Goal: Information Seeking & Learning: Learn about a topic

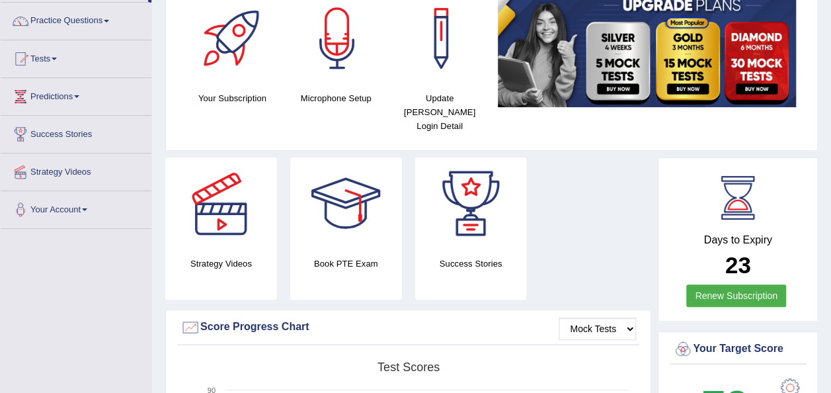
scroll to position [87, 0]
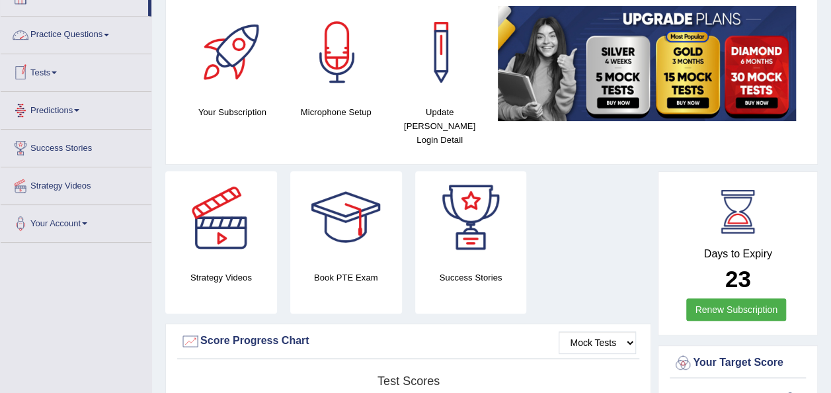
click at [110, 29] on link "Practice Questions" at bounding box center [76, 33] width 151 height 33
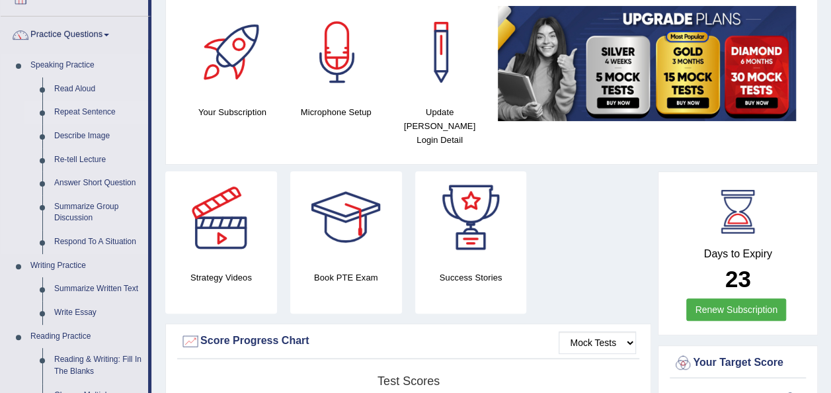
click at [70, 110] on link "Repeat Sentence" at bounding box center [98, 113] width 100 height 24
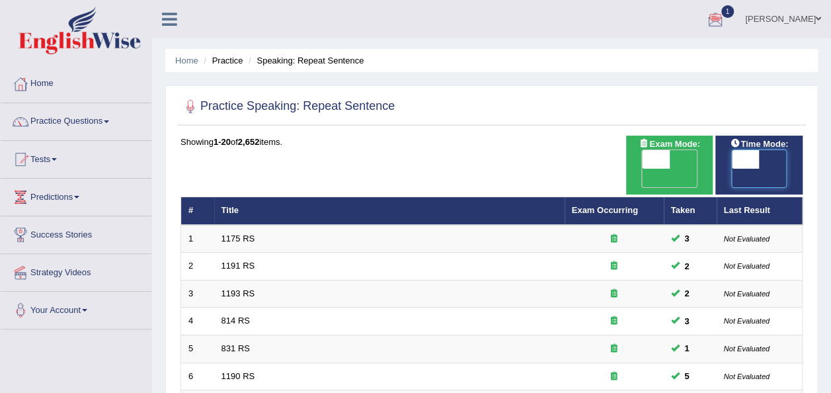
click at [742, 161] on span at bounding box center [746, 159] width 28 height 19
checkbox input "true"
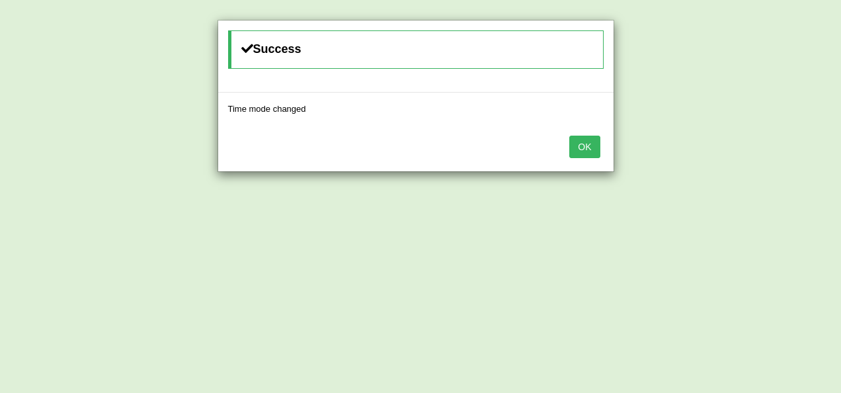
click at [593, 148] on button "OK" at bounding box center [584, 147] width 30 height 22
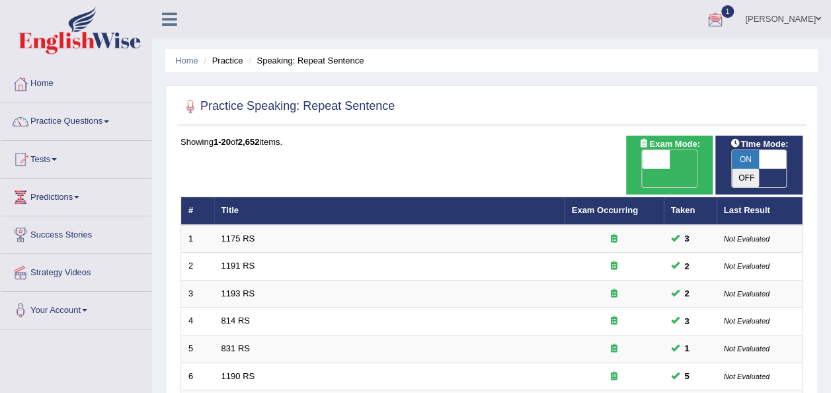
click at [652, 161] on span at bounding box center [656, 159] width 28 height 19
checkbox input "true"
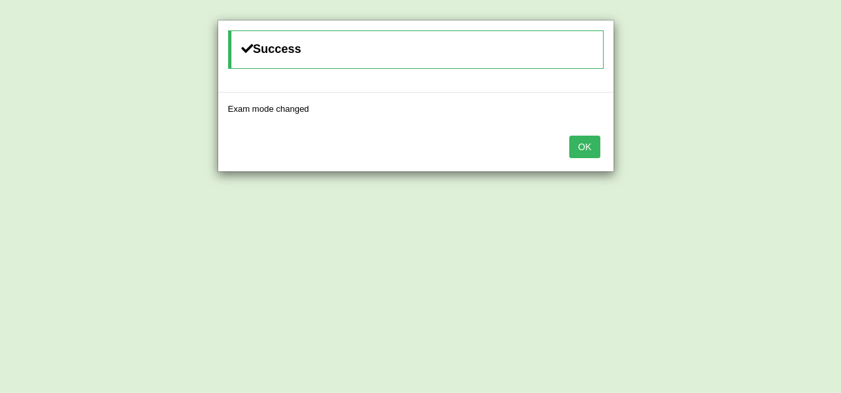
click at [592, 149] on button "OK" at bounding box center [584, 147] width 30 height 22
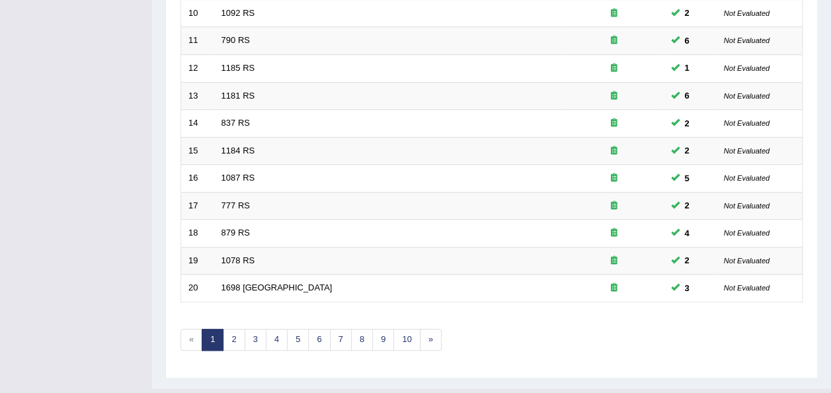
scroll to position [476, 0]
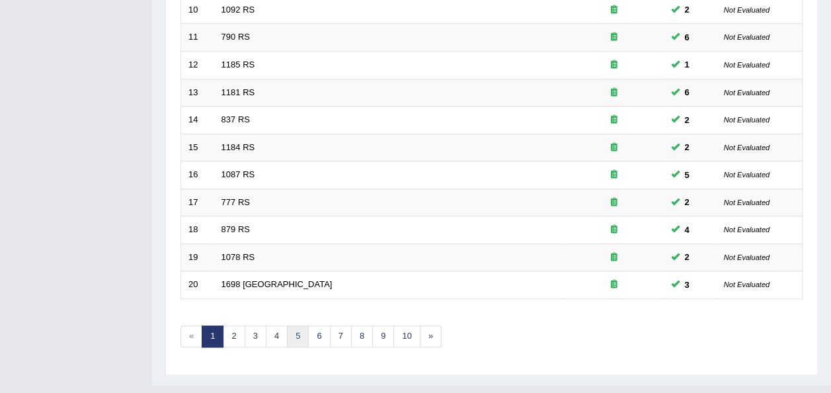
click at [297, 325] on link "5" at bounding box center [298, 336] width 22 height 22
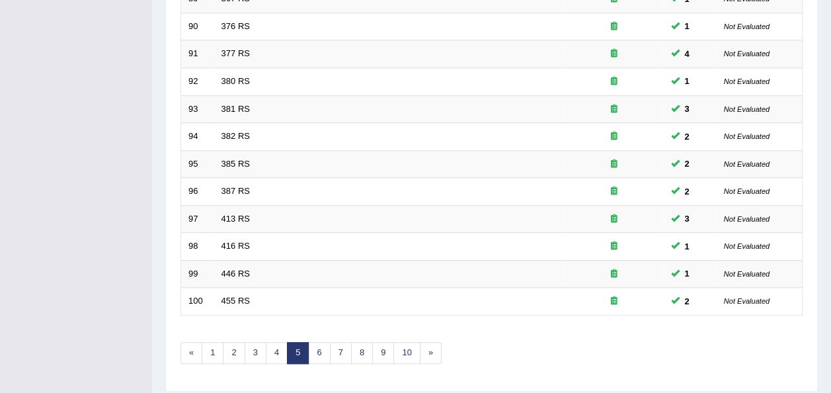
scroll to position [476, 0]
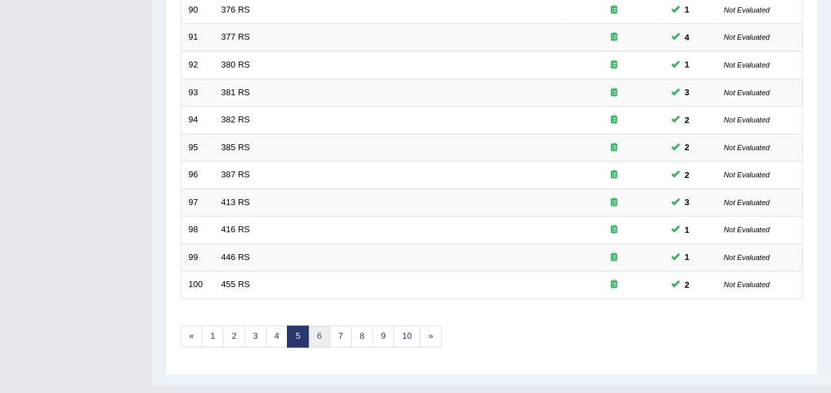
click at [315, 325] on link "6" at bounding box center [319, 336] width 22 height 22
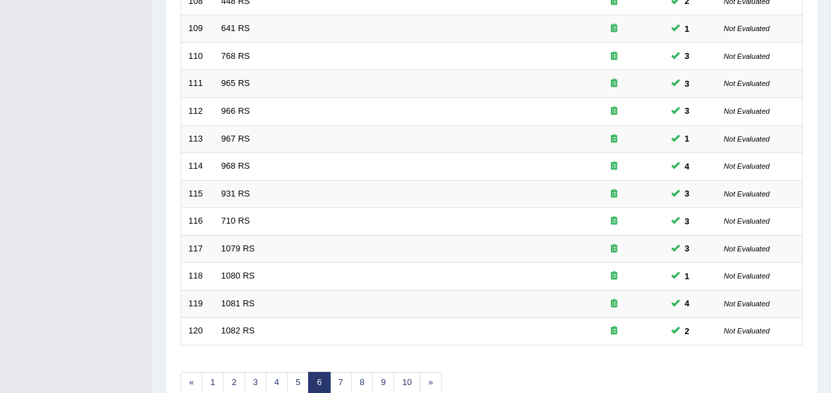
scroll to position [476, 0]
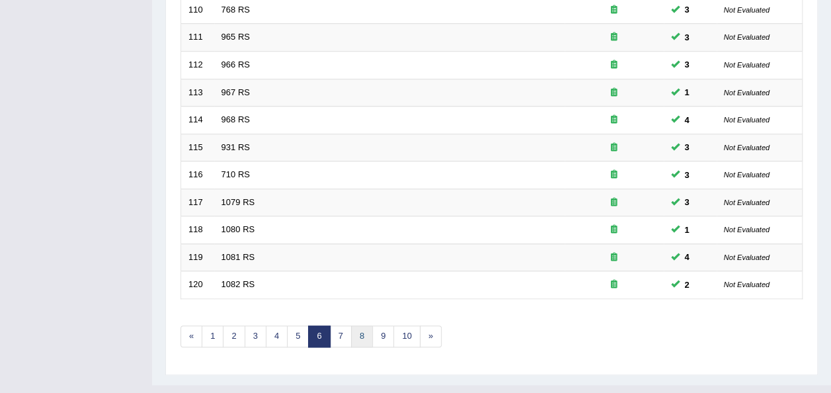
click at [364, 325] on link "8" at bounding box center [362, 336] width 22 height 22
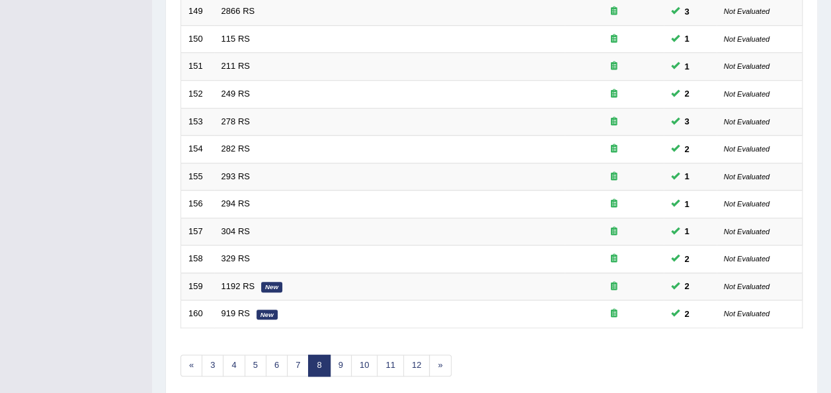
scroll to position [476, 0]
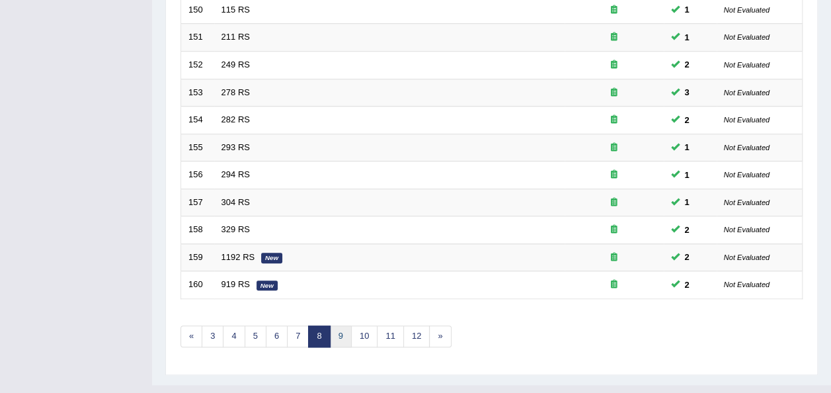
click at [340, 325] on link "9" at bounding box center [341, 336] width 22 height 22
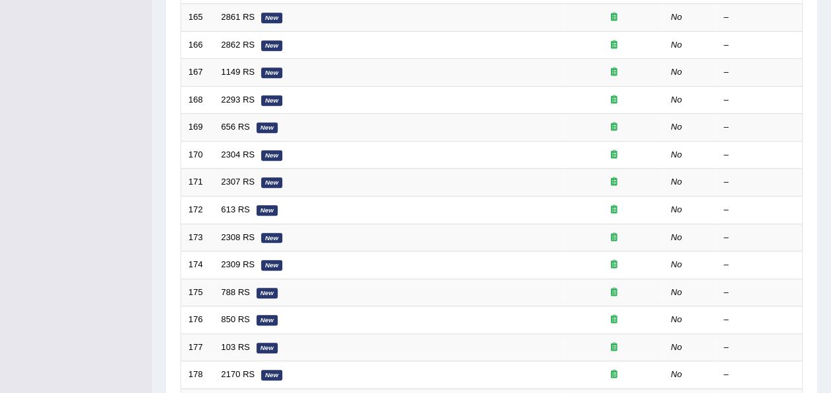
scroll to position [476, 0]
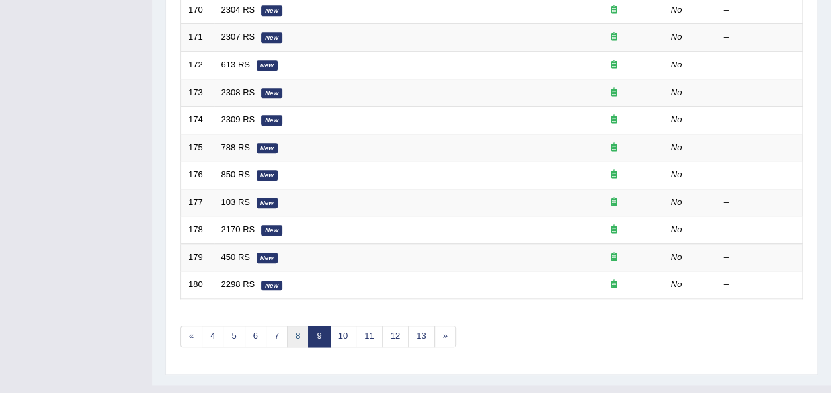
click at [302, 325] on link "8" at bounding box center [298, 336] width 22 height 22
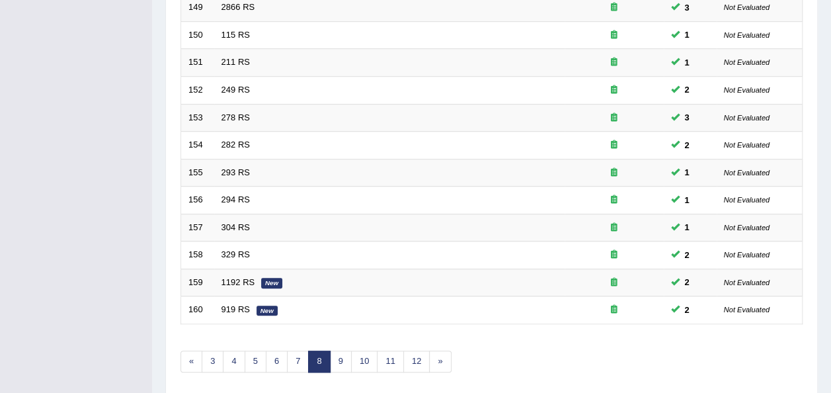
scroll to position [476, 0]
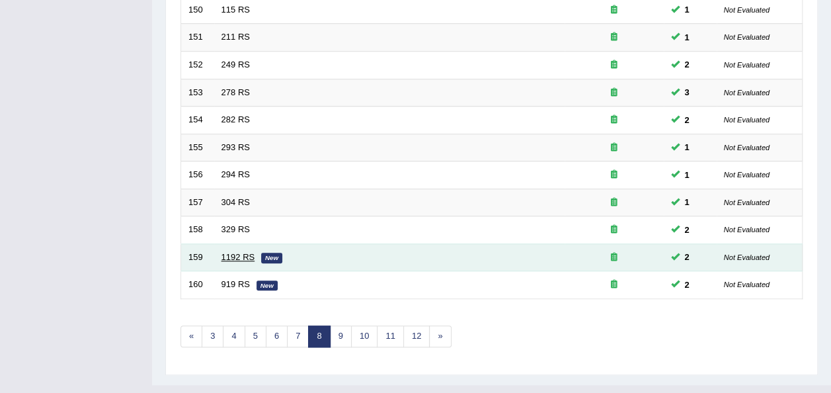
click at [251, 252] on link "1192 RS" at bounding box center [239, 257] width 34 height 10
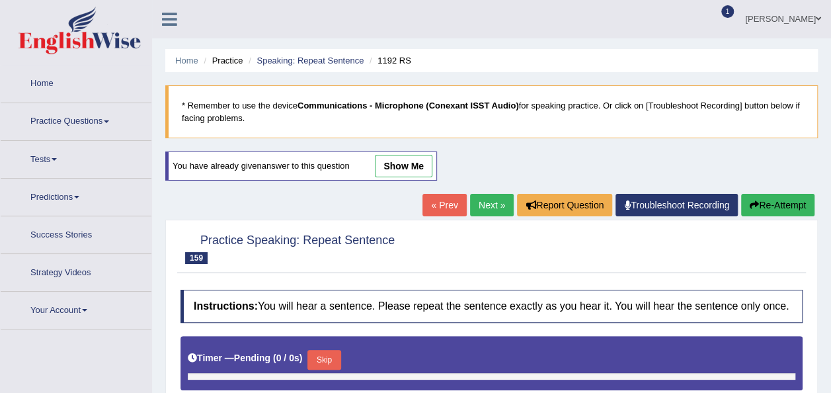
type input "1"
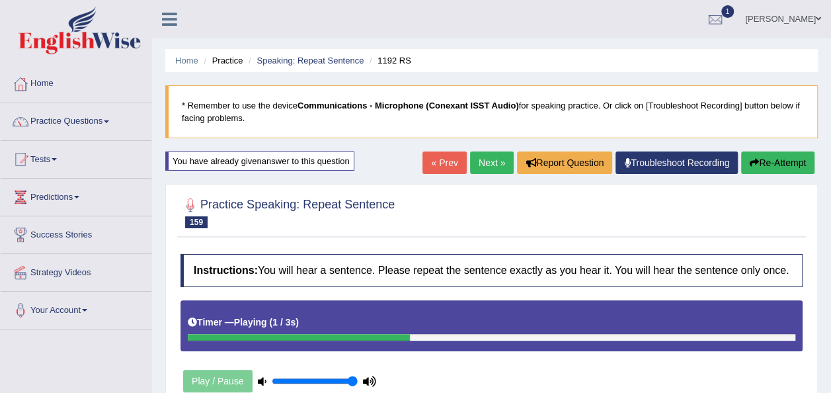
scroll to position [302, 0]
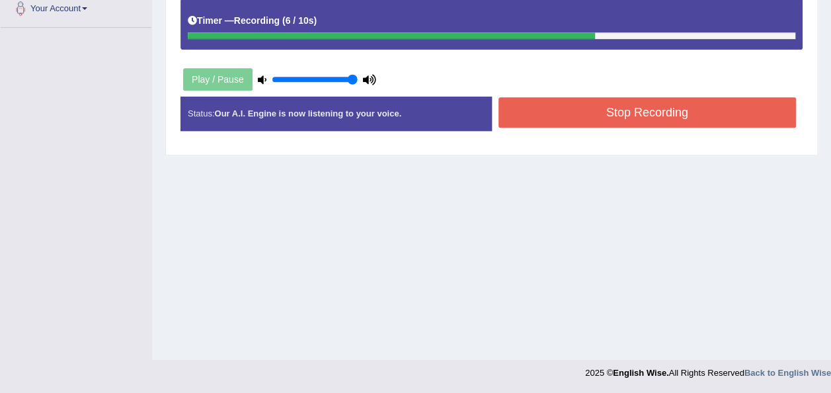
click at [618, 108] on button "Stop Recording" at bounding box center [648, 112] width 298 height 30
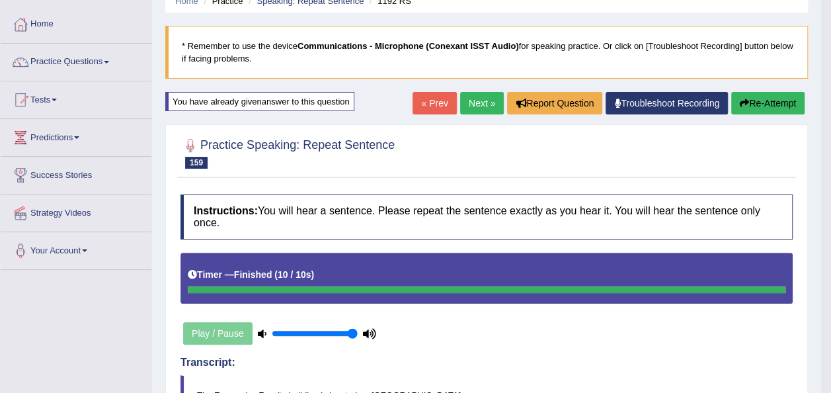
scroll to position [53, 0]
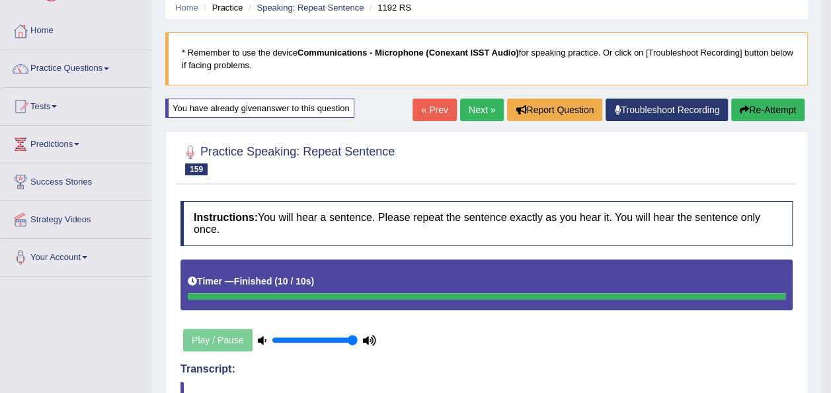
click at [759, 110] on button "Re-Attempt" at bounding box center [767, 110] width 73 height 22
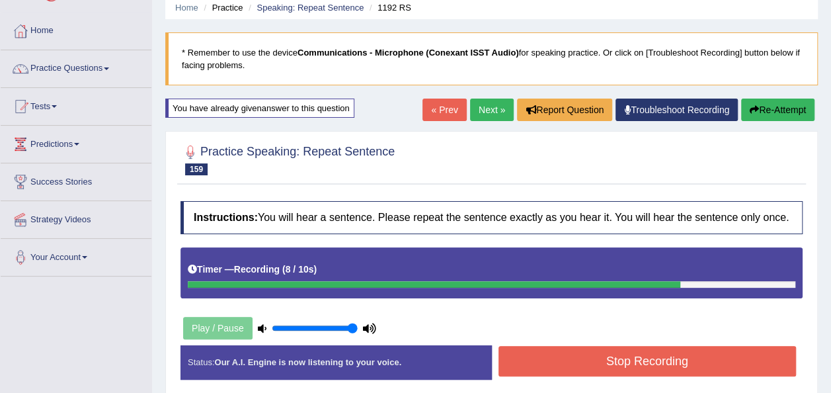
click at [605, 357] on button "Stop Recording" at bounding box center [648, 361] width 298 height 30
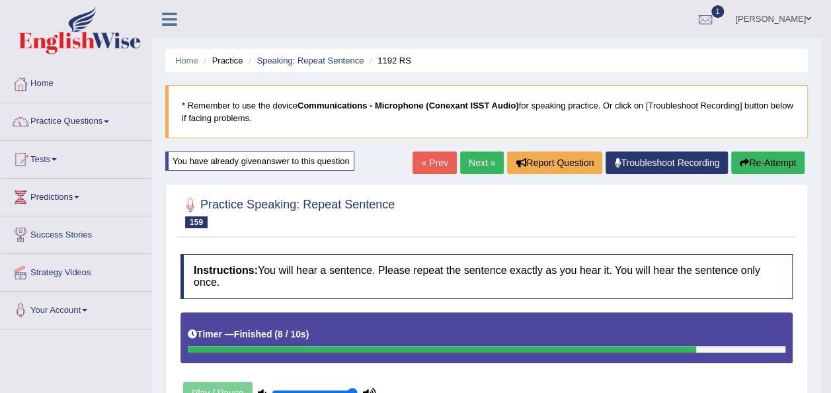
click at [472, 160] on link "Next »" at bounding box center [482, 162] width 44 height 22
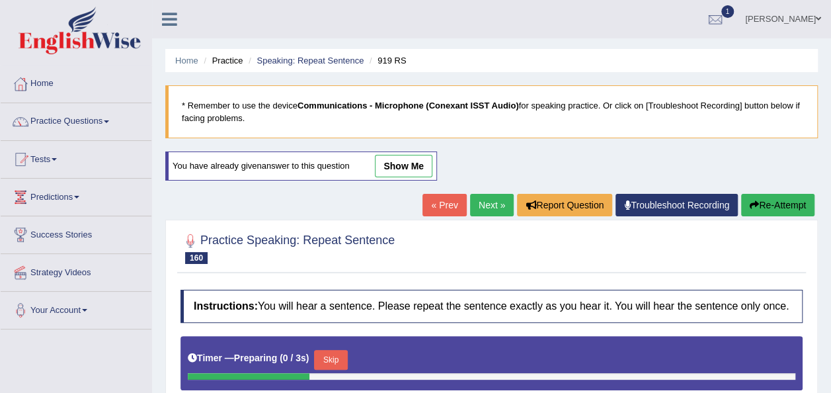
click at [472, 160] on div "Home Practice Speaking: Repeat Sentence 919 RS * Remember to use the device Com…" at bounding box center [491, 330] width 679 height 661
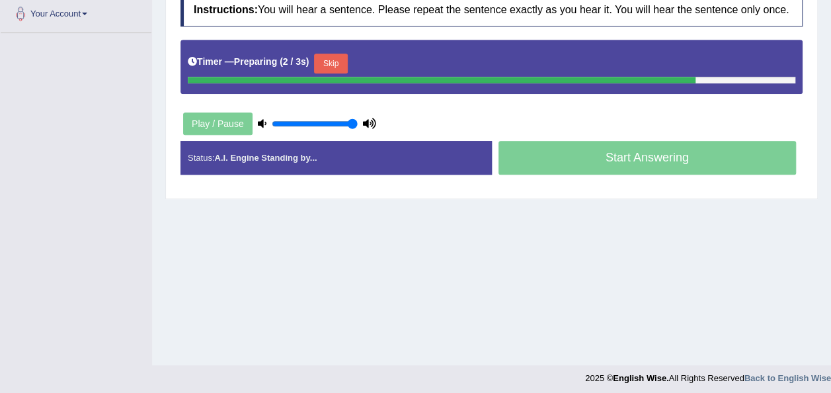
scroll to position [302, 0]
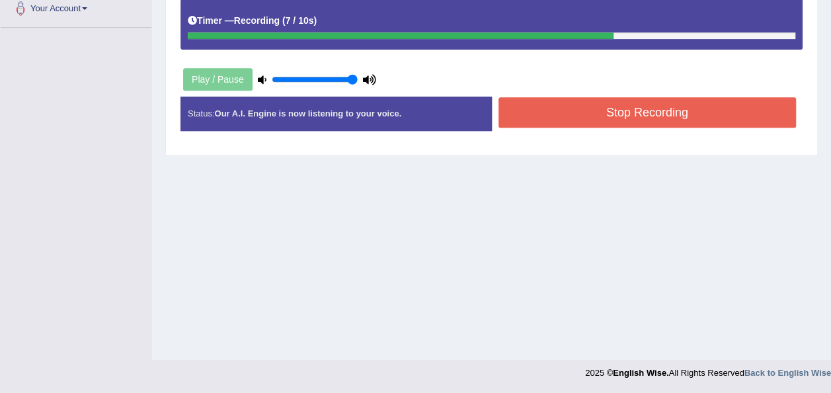
click at [566, 112] on button "Stop Recording" at bounding box center [648, 112] width 298 height 30
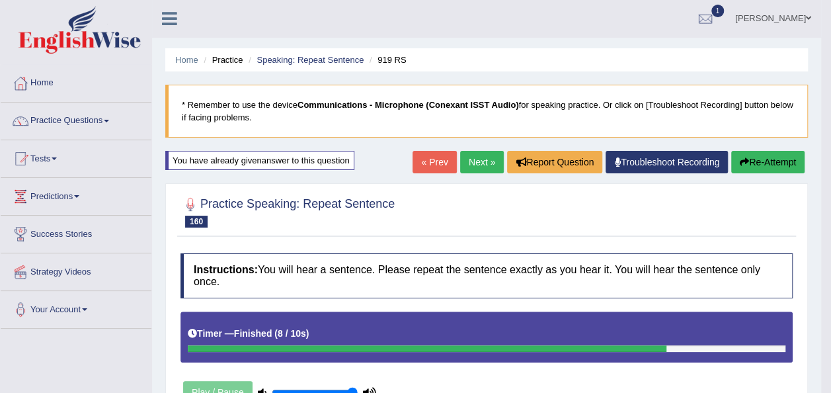
scroll to position [0, 0]
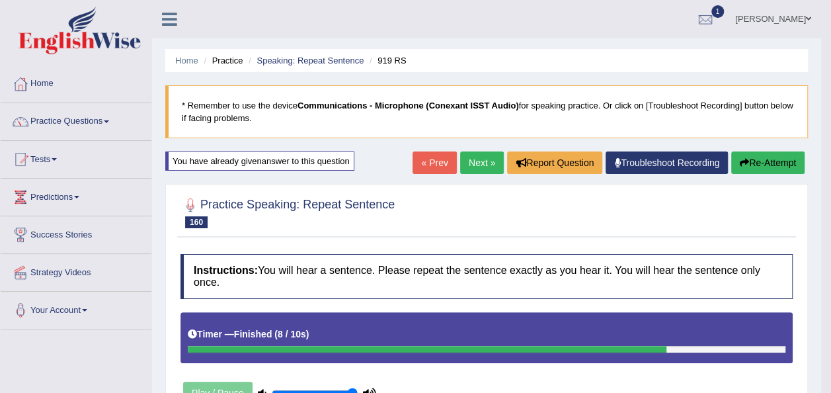
click at [474, 156] on link "Next »" at bounding box center [482, 162] width 44 height 22
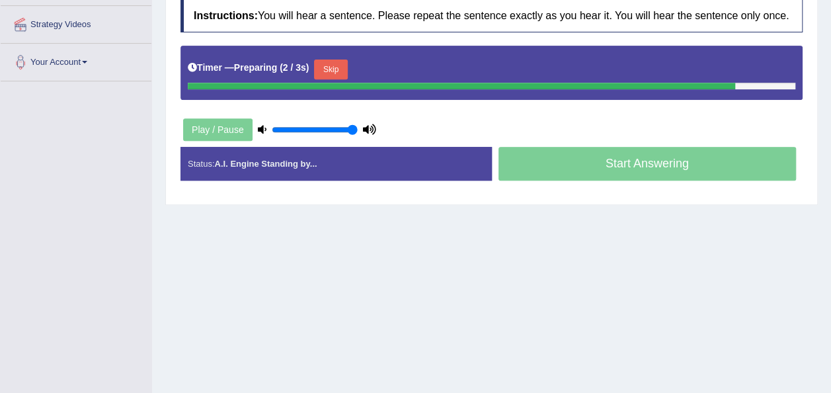
scroll to position [302, 0]
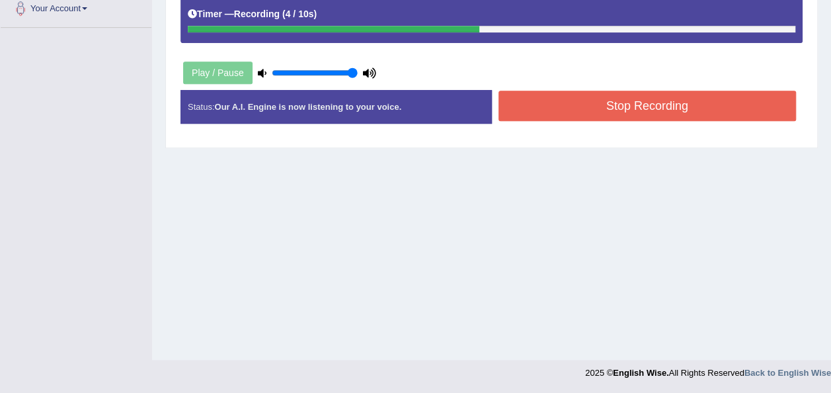
click at [720, 106] on button "Stop Recording" at bounding box center [648, 106] width 298 height 30
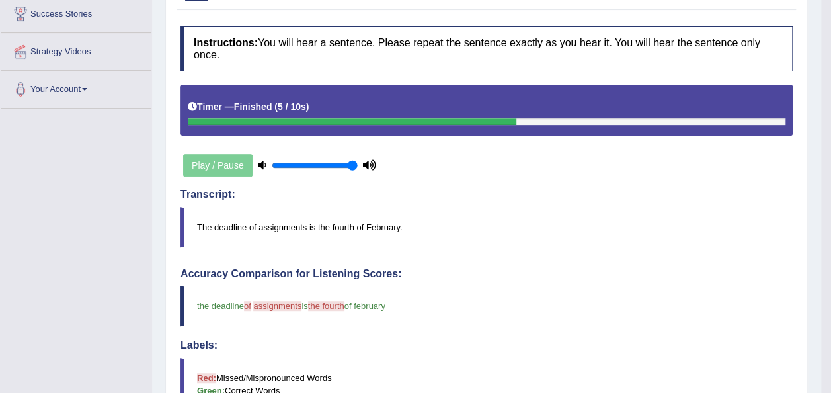
scroll to position [0, 0]
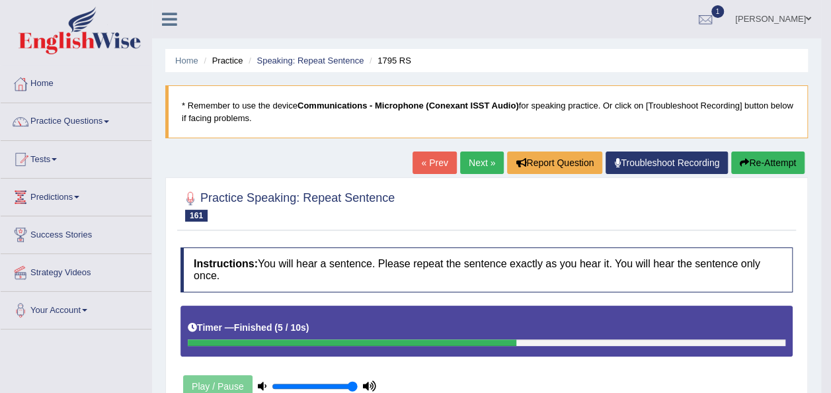
click at [755, 163] on button "Re-Attempt" at bounding box center [767, 162] width 73 height 22
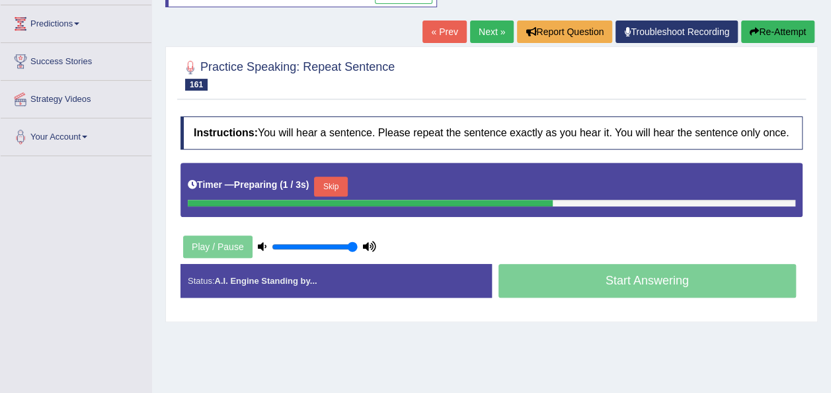
scroll to position [195, 0]
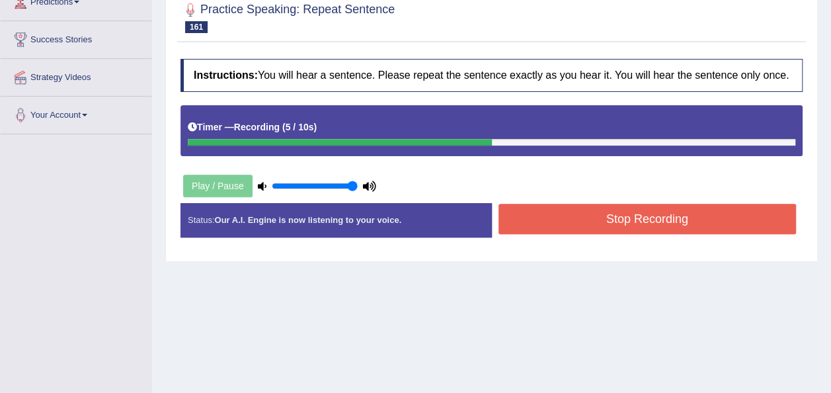
click at [736, 206] on button "Stop Recording" at bounding box center [648, 219] width 298 height 30
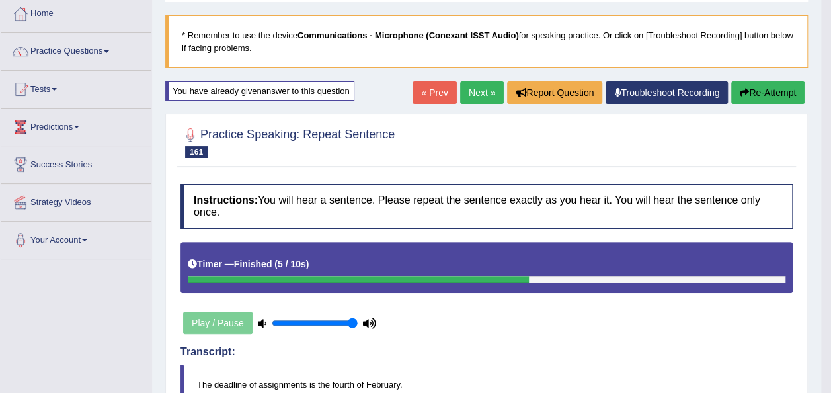
scroll to position [63, 0]
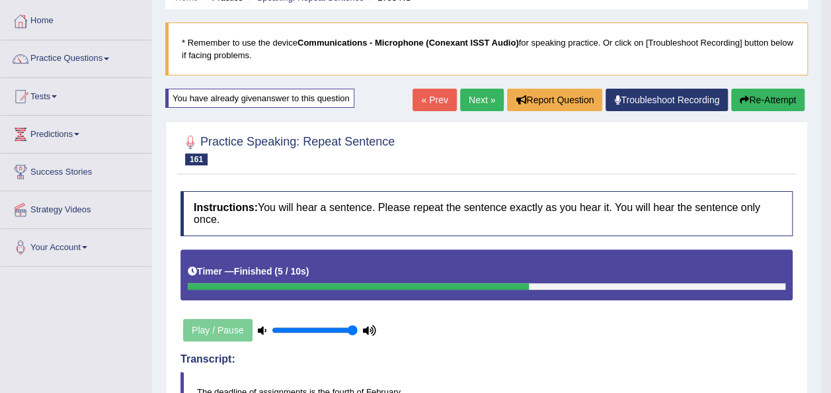
click at [771, 98] on button "Re-Attempt" at bounding box center [767, 100] width 73 height 22
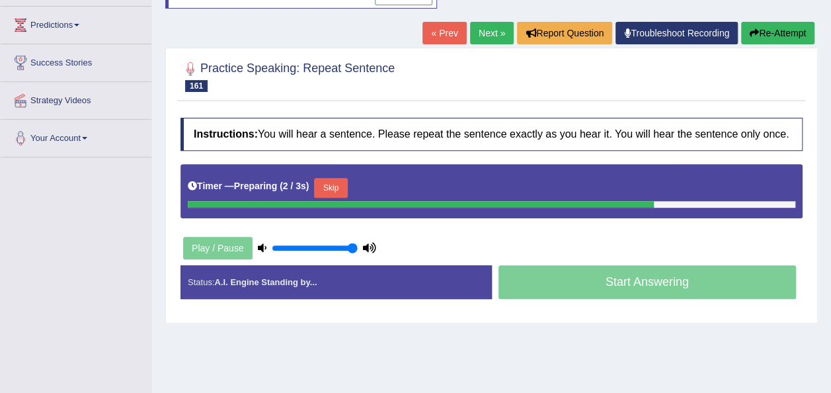
scroll to position [206, 0]
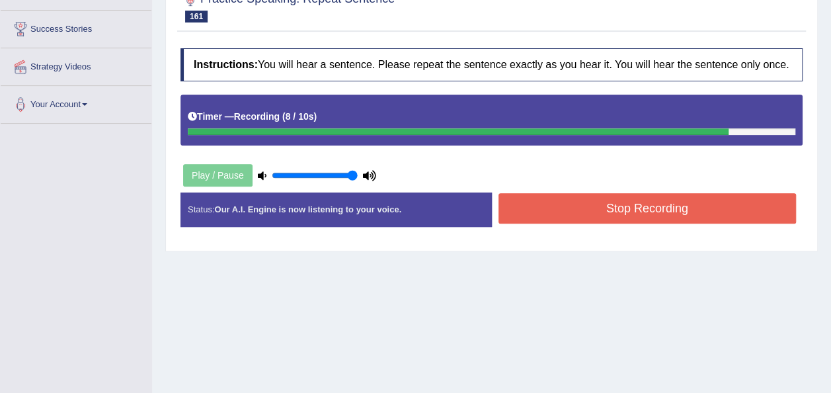
click at [683, 215] on button "Stop Recording" at bounding box center [648, 208] width 298 height 30
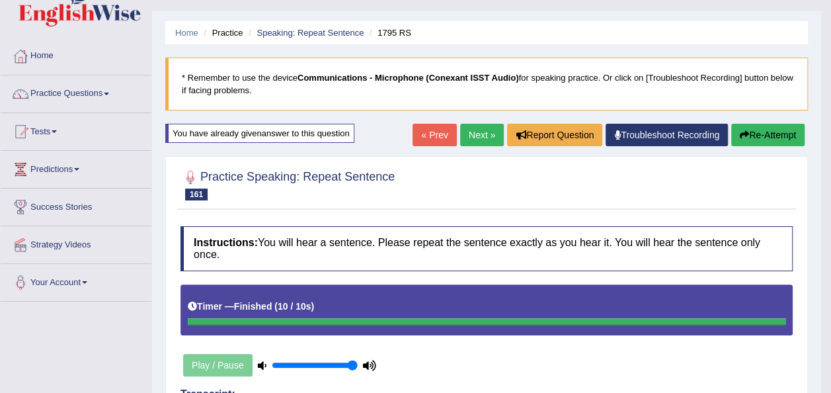
scroll to position [0, 0]
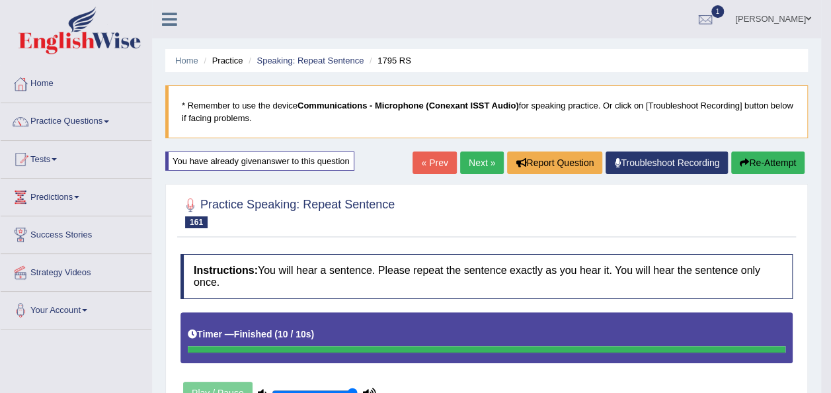
click at [484, 160] on link "Next »" at bounding box center [482, 162] width 44 height 22
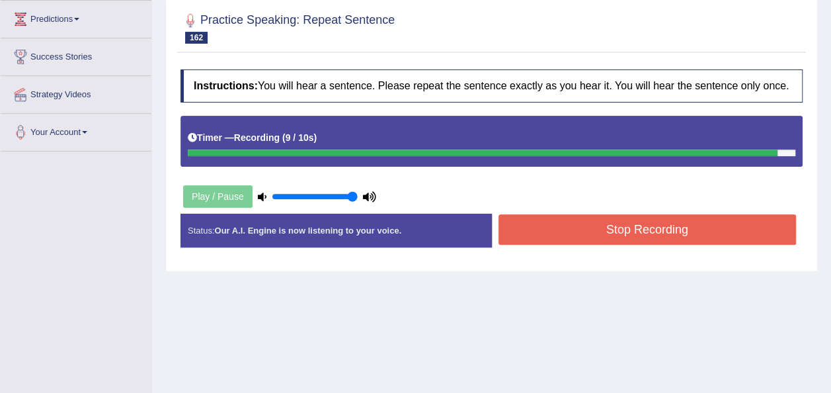
scroll to position [183, 0]
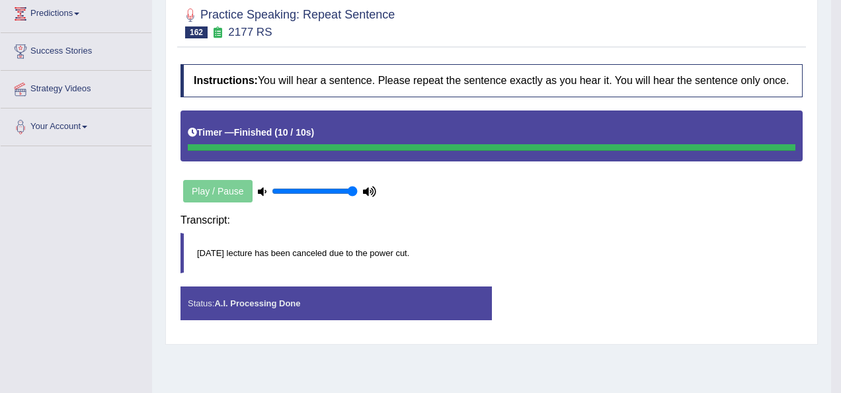
click at [686, 210] on body "Toggle navigation Home Practice Questions Speaking Practice Read Aloud Repeat S…" at bounding box center [420, 13] width 841 height 393
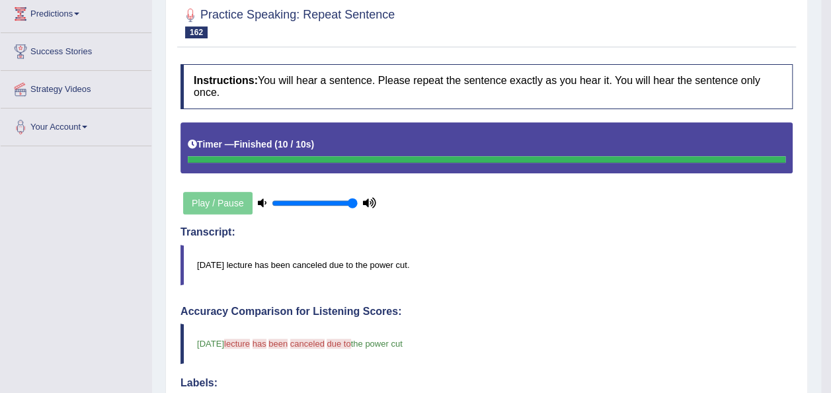
scroll to position [0, 0]
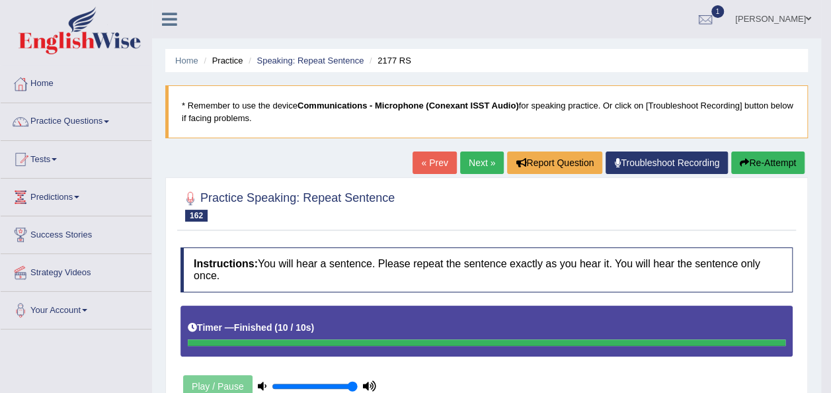
click at [776, 171] on button "Re-Attempt" at bounding box center [767, 162] width 73 height 22
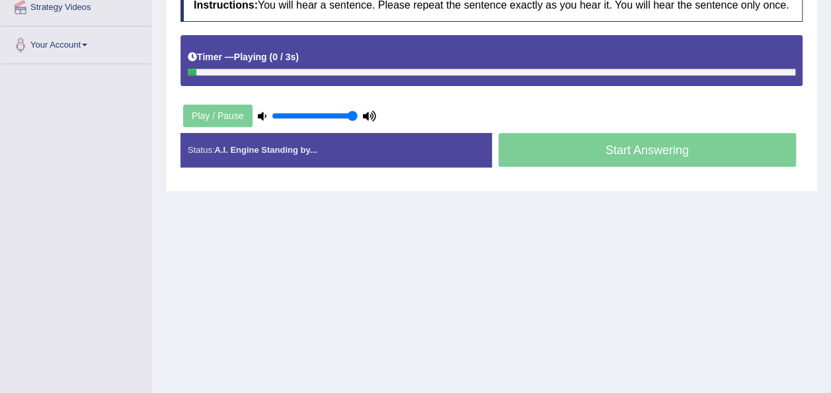
scroll to position [270, 0]
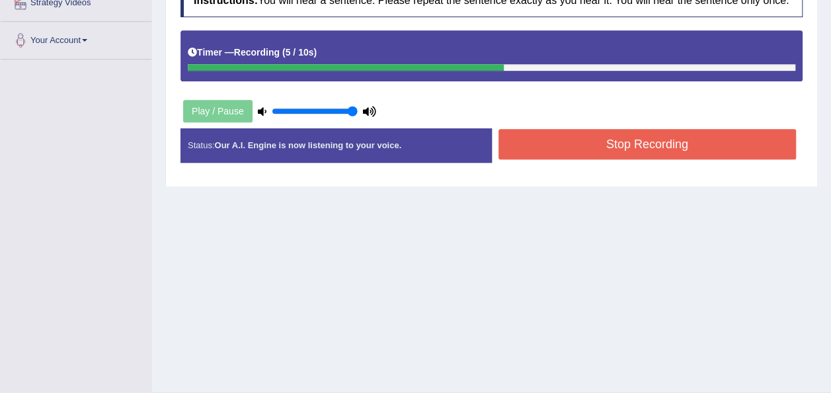
click at [661, 148] on button "Stop Recording" at bounding box center [648, 144] width 298 height 30
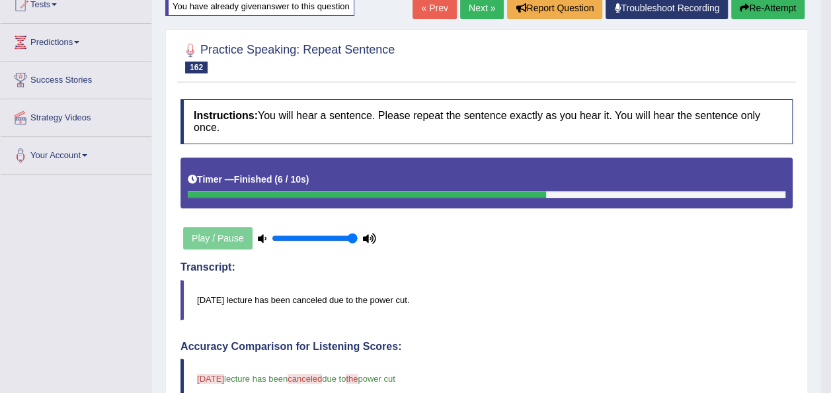
scroll to position [148, 0]
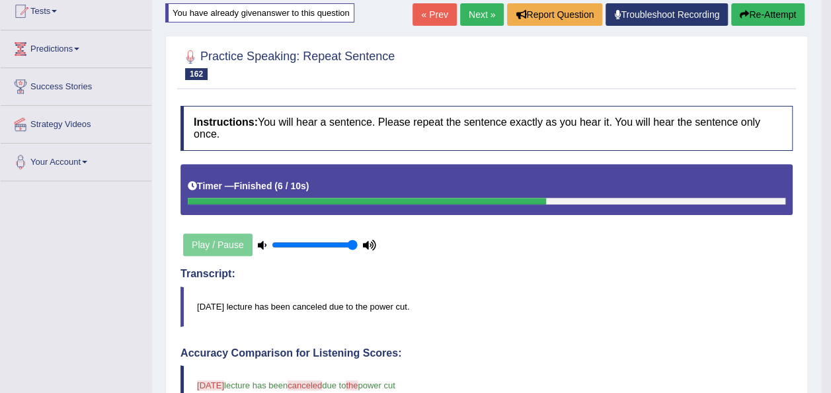
click at [476, 12] on link "Next »" at bounding box center [482, 14] width 44 height 22
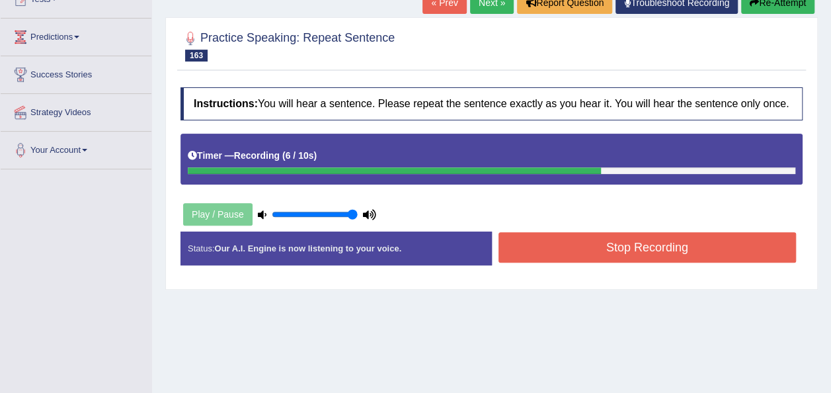
scroll to position [165, 0]
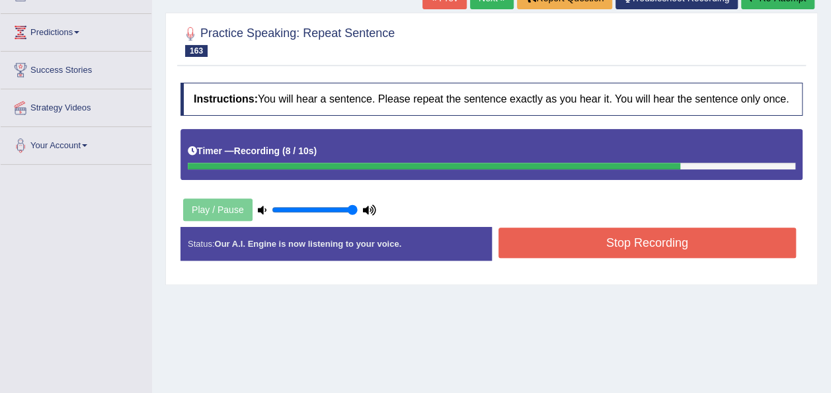
click at [705, 233] on button "Stop Recording" at bounding box center [648, 243] width 298 height 30
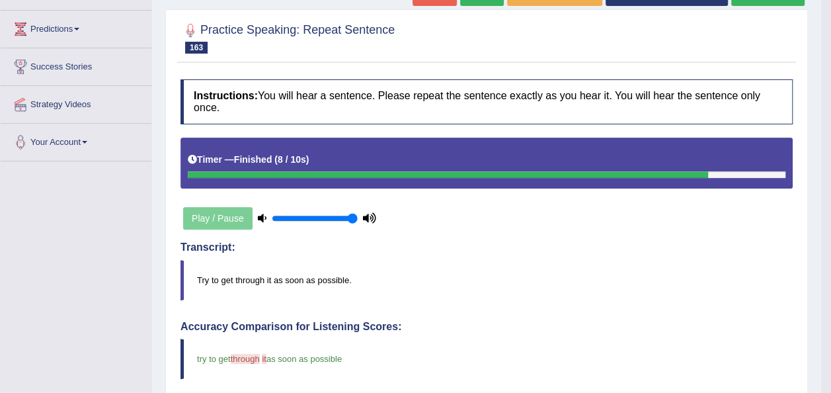
scroll to position [0, 0]
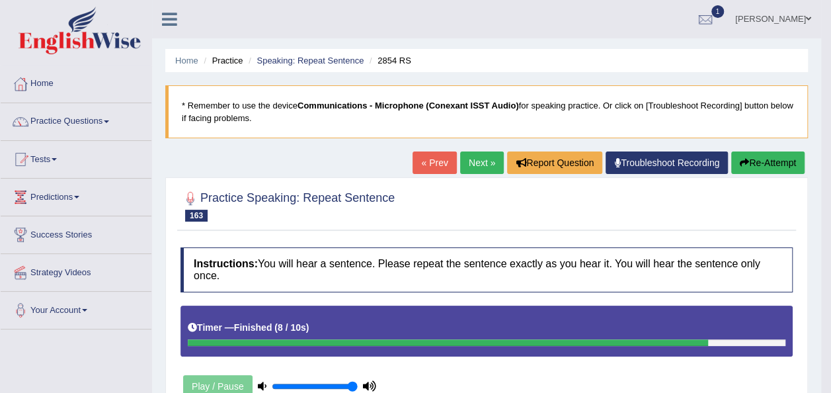
click at [750, 155] on button "Re-Attempt" at bounding box center [767, 162] width 73 height 22
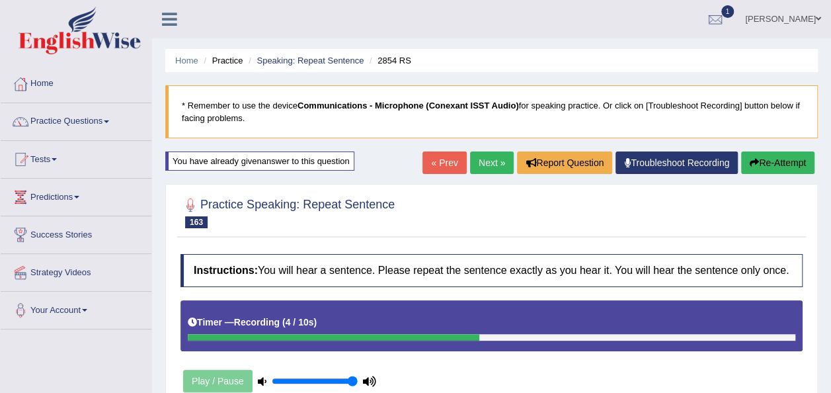
scroll to position [302, 0]
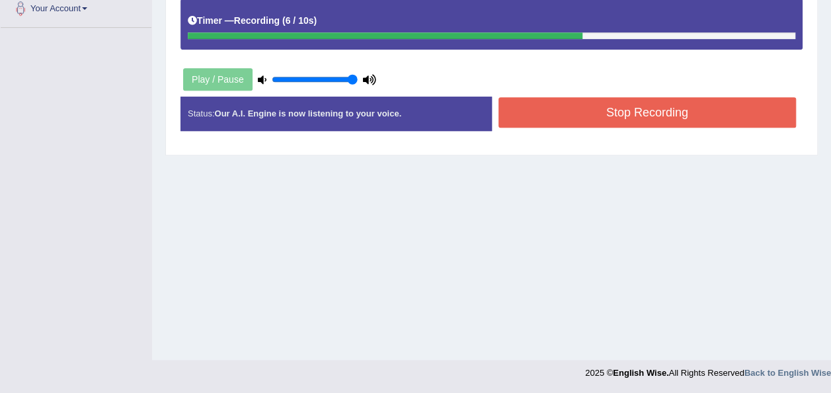
click at [626, 110] on button "Stop Recording" at bounding box center [648, 112] width 298 height 30
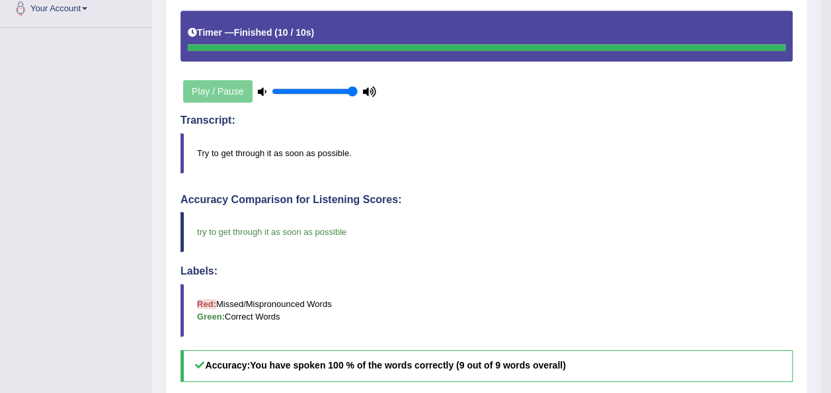
scroll to position [0, 0]
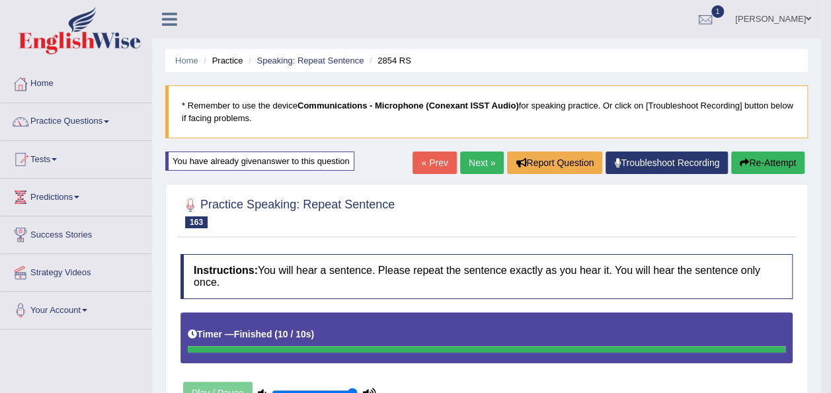
click at [475, 161] on link "Next »" at bounding box center [482, 162] width 44 height 22
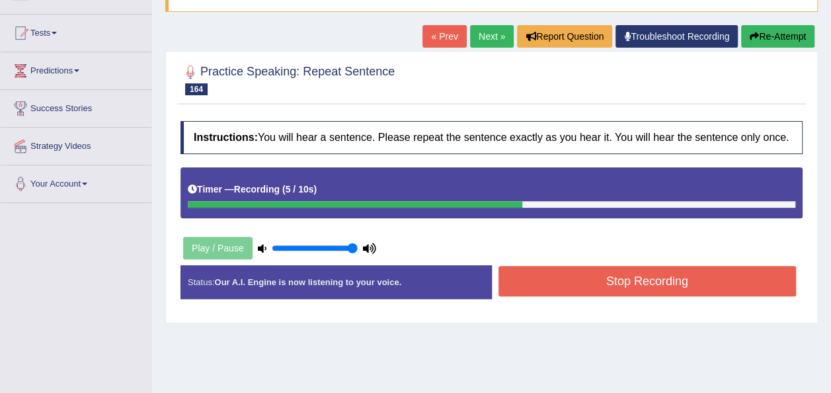
scroll to position [139, 0]
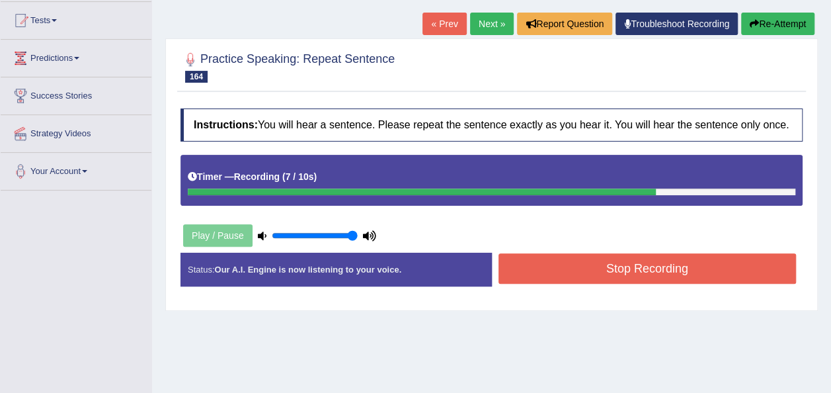
click at [705, 257] on button "Stop Recording" at bounding box center [648, 268] width 298 height 30
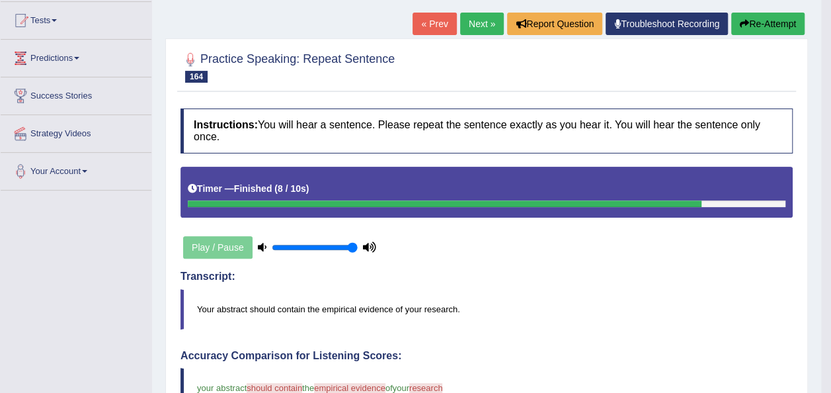
scroll to position [0, 0]
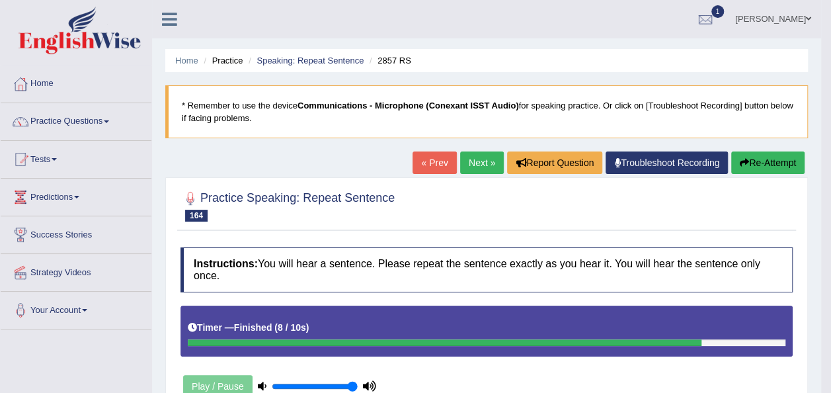
click at [769, 158] on button "Re-Attempt" at bounding box center [767, 162] width 73 height 22
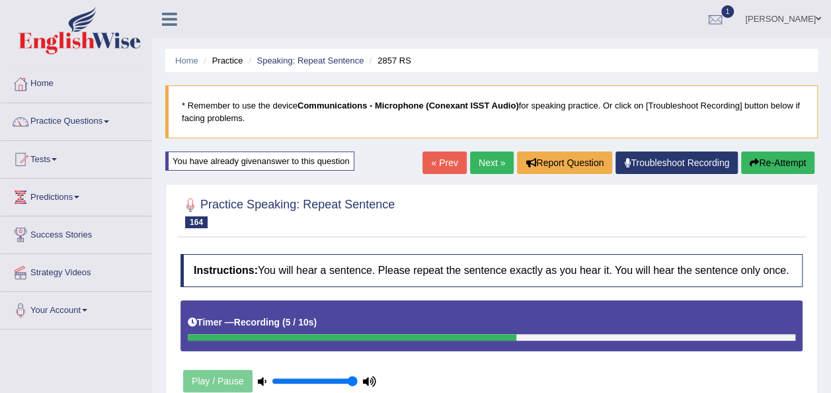
scroll to position [141, 0]
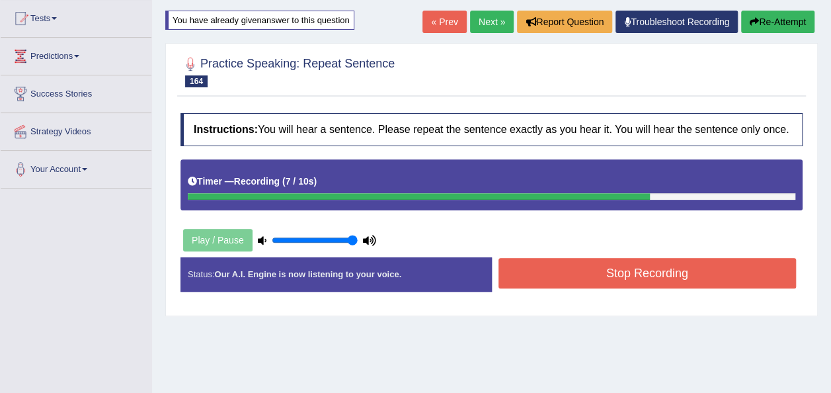
click at [728, 279] on button "Stop Recording" at bounding box center [648, 273] width 298 height 30
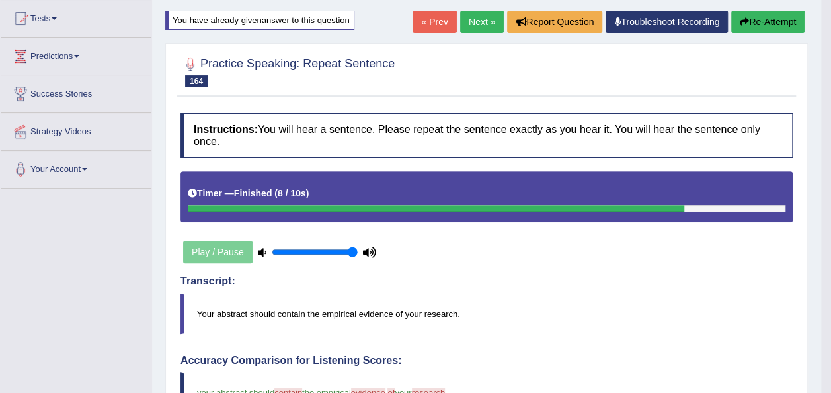
scroll to position [0, 0]
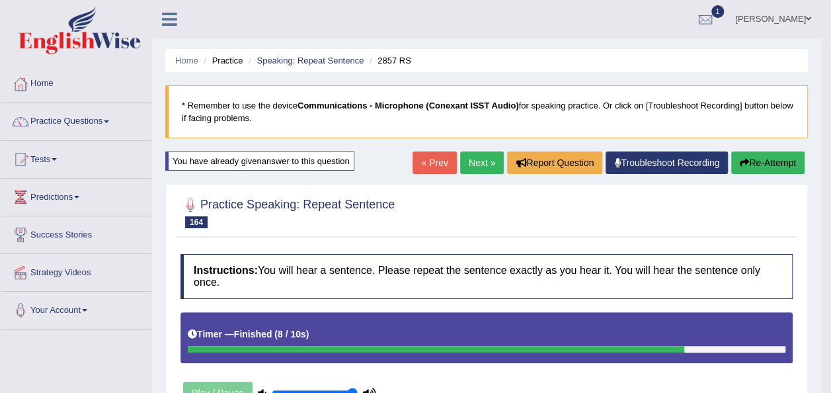
click at [762, 161] on button "Re-Attempt" at bounding box center [767, 162] width 73 height 22
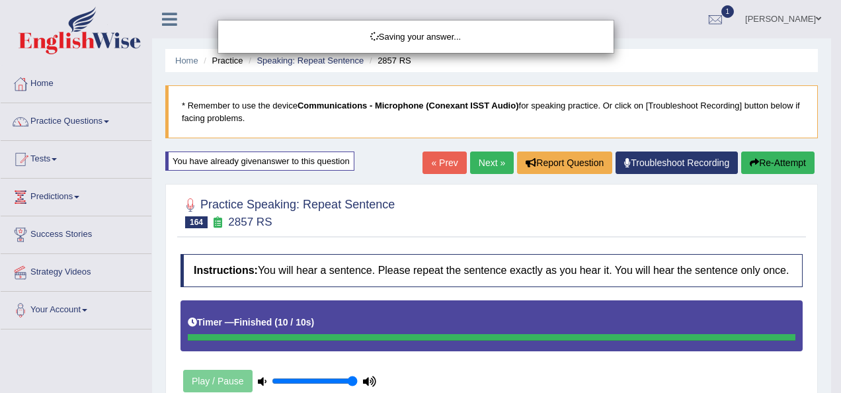
drag, startPoint x: 837, startPoint y: 127, endPoint x: 843, endPoint y: 206, distance: 79.6
click at [831, 206] on html "Toggle navigation Home Practice Questions Speaking Practice Read Aloud Repeat S…" at bounding box center [420, 196] width 841 height 393
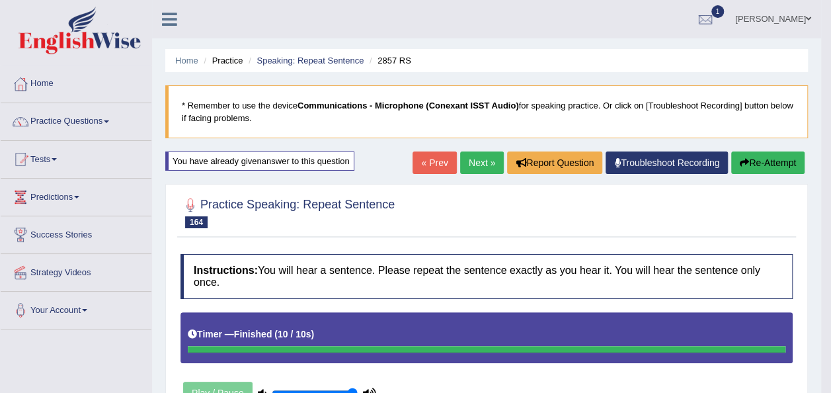
drag, startPoint x: 828, startPoint y: 147, endPoint x: 837, endPoint y: 143, distance: 10.1
click at [831, 143] on html "Toggle navigation Home Practice Questions Speaking Practice Read Aloud Repeat S…" at bounding box center [415, 196] width 831 height 393
click at [753, 152] on button "Re-Attempt" at bounding box center [767, 162] width 73 height 22
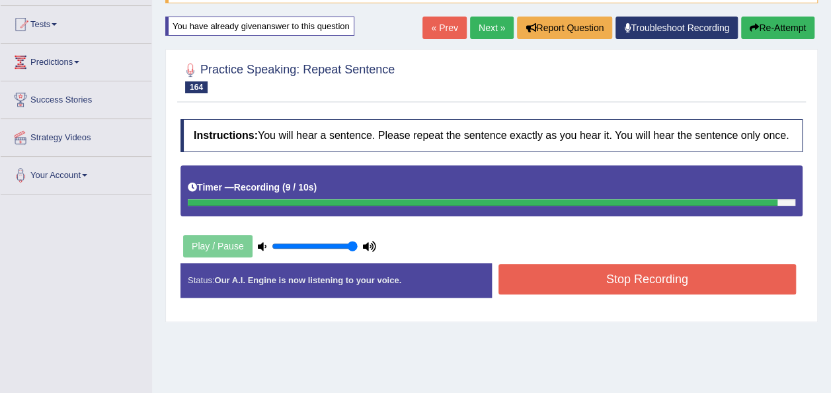
scroll to position [146, 0]
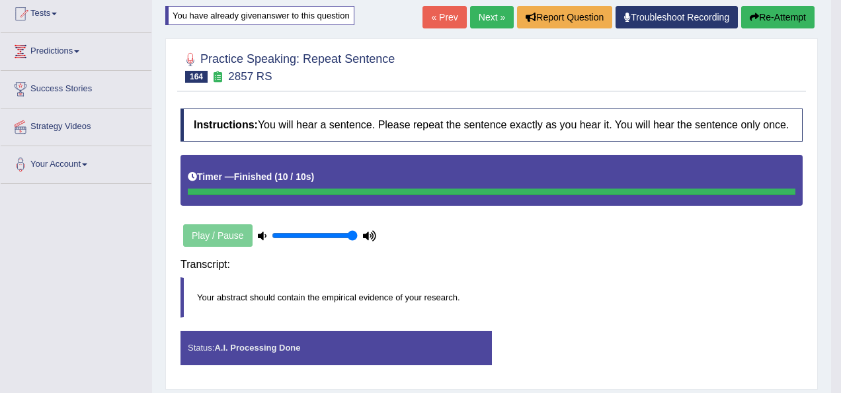
click at [733, 247] on body "Toggle navigation Home Practice Questions Speaking Practice Read Aloud Repeat S…" at bounding box center [420, 50] width 841 height 393
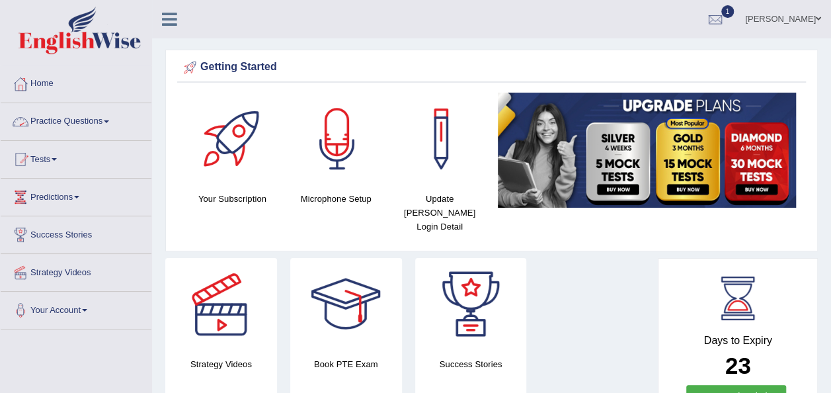
click at [112, 119] on link "Practice Questions" at bounding box center [76, 119] width 151 height 33
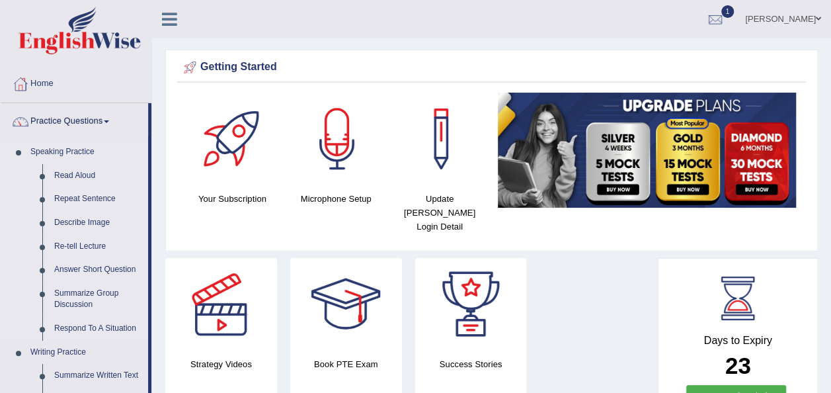
click at [77, 201] on link "Repeat Sentence" at bounding box center [98, 199] width 100 height 24
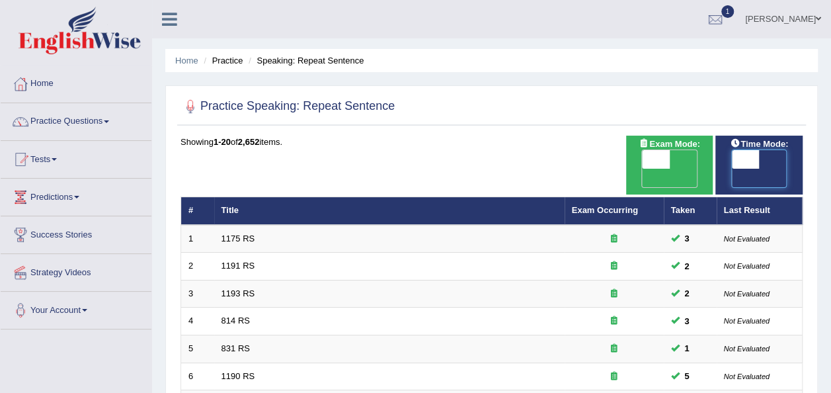
click at [747, 162] on span at bounding box center [746, 159] width 28 height 19
checkbox input "true"
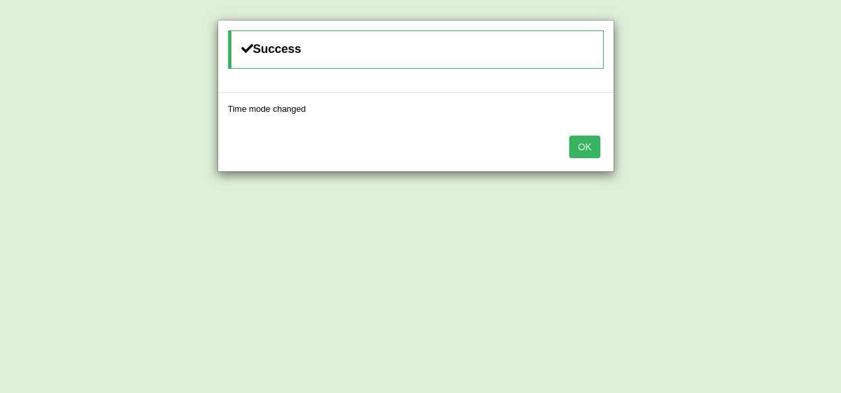
click at [578, 155] on button "OK" at bounding box center [584, 147] width 30 height 22
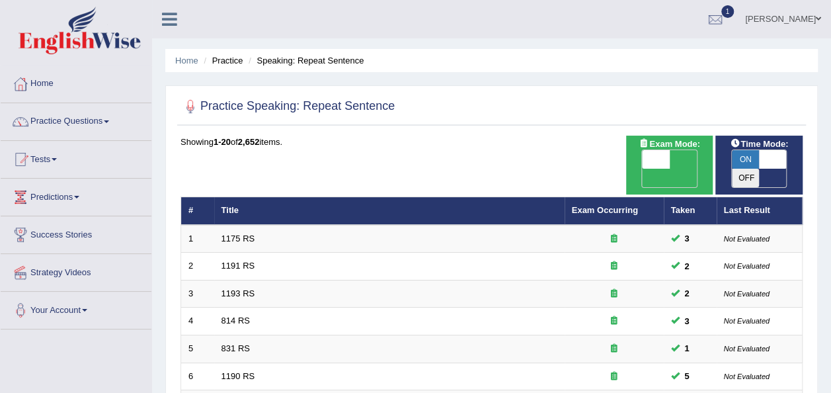
click at [657, 169] on div "Exam Mode: ON OFF" at bounding box center [669, 165] width 87 height 59
click at [656, 163] on span at bounding box center [656, 159] width 28 height 19
checkbox input "true"
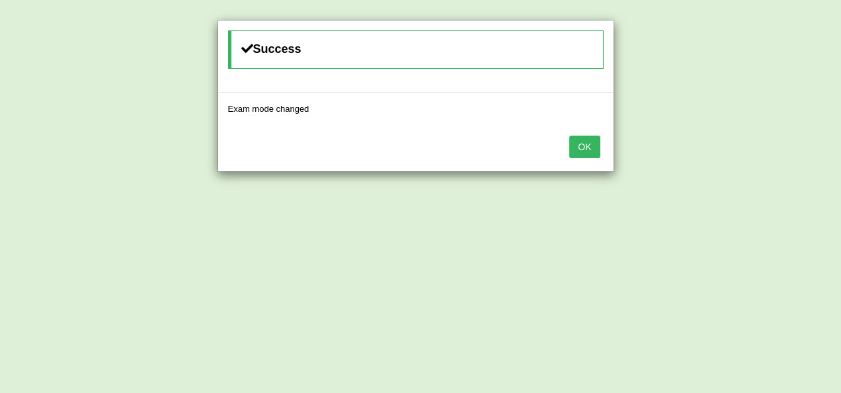
click at [595, 149] on button "OK" at bounding box center [584, 147] width 30 height 22
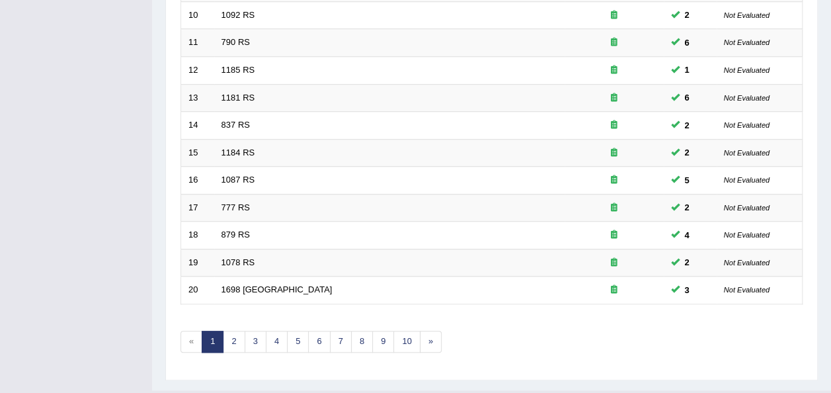
scroll to position [476, 0]
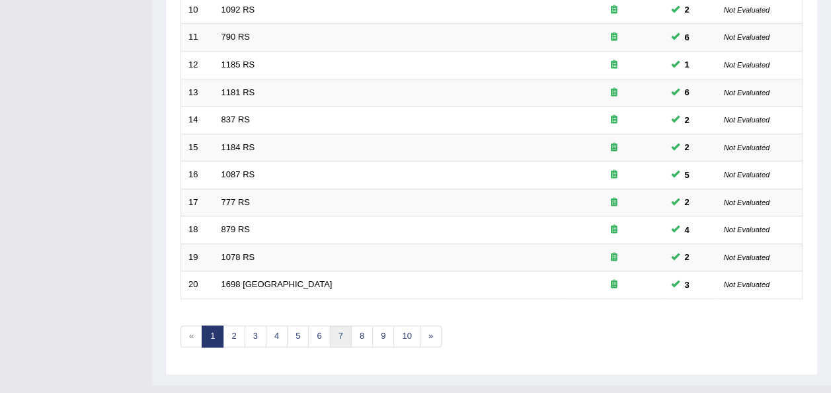
click at [343, 325] on link "7" at bounding box center [341, 336] width 22 height 22
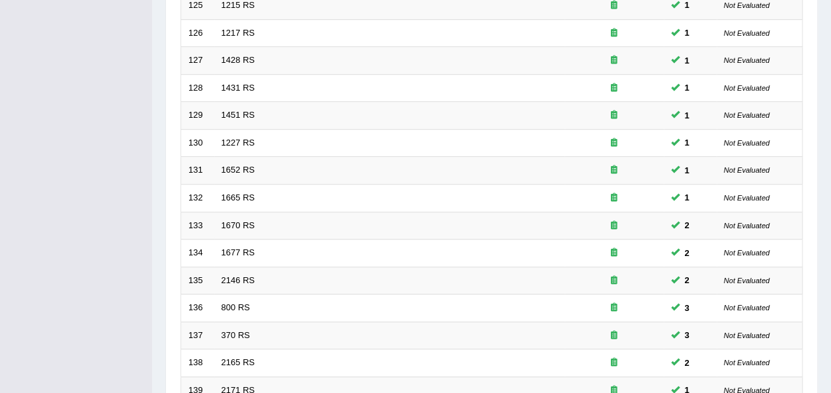
scroll to position [476, 0]
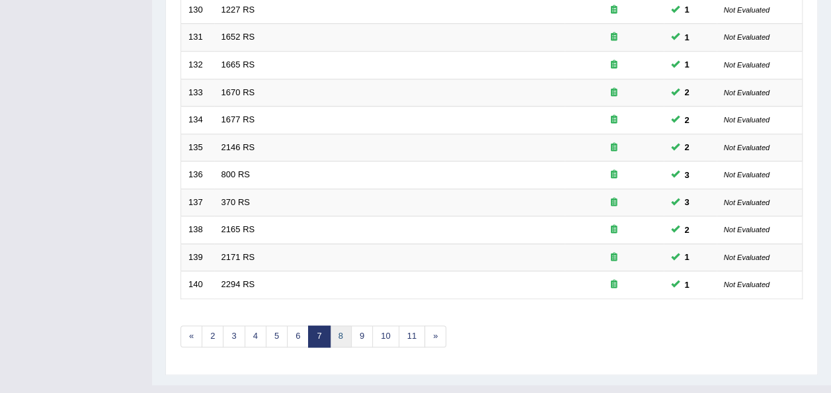
click at [344, 325] on link "8" at bounding box center [341, 336] width 22 height 22
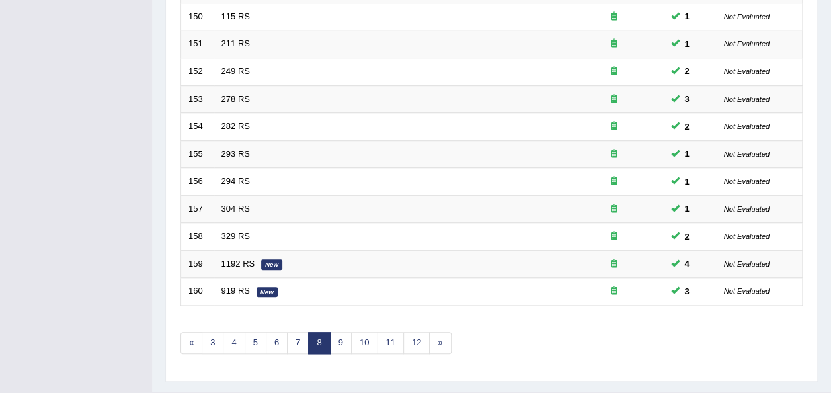
scroll to position [476, 0]
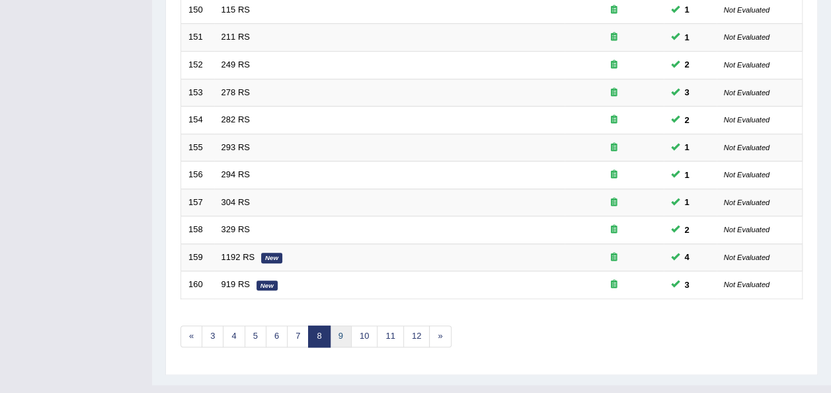
click at [341, 325] on link "9" at bounding box center [341, 336] width 22 height 22
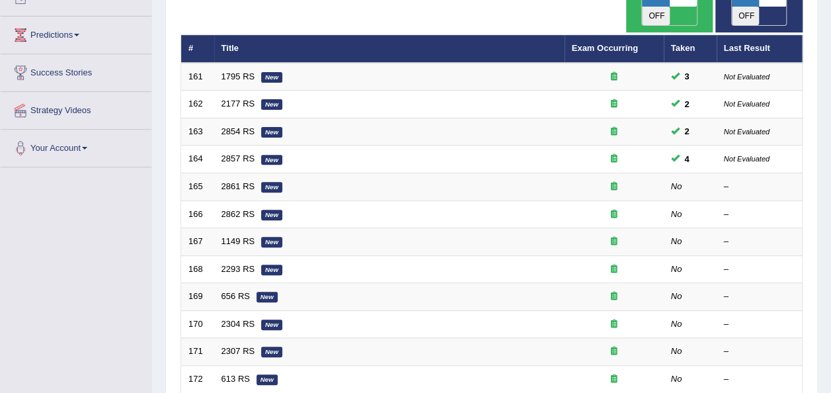
scroll to position [218, 0]
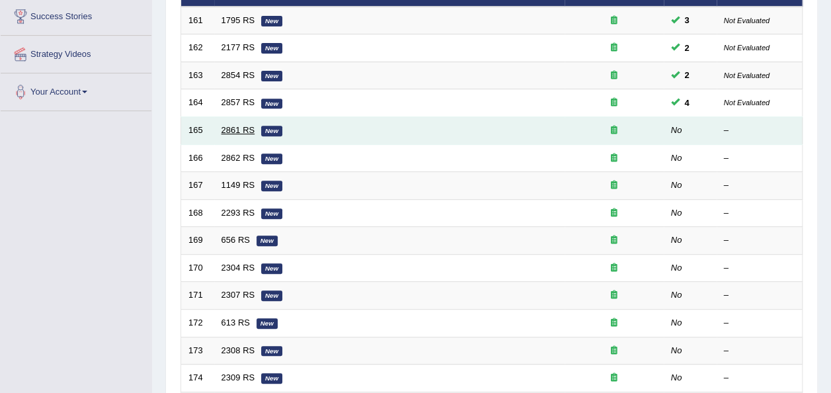
click at [222, 125] on link "2861 RS" at bounding box center [239, 130] width 34 height 10
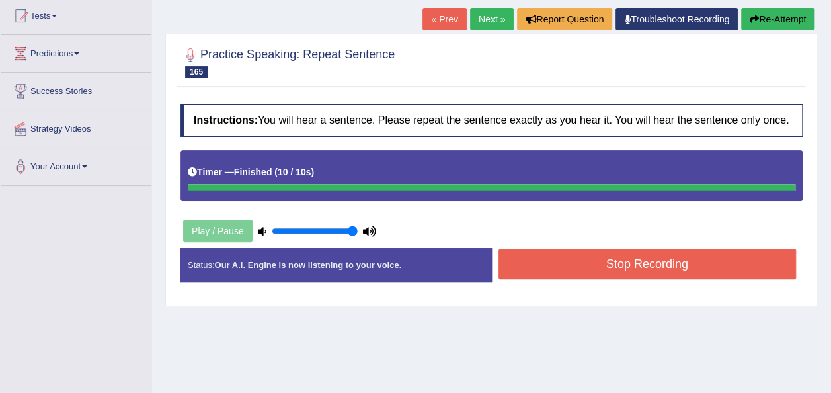
scroll to position [144, 0]
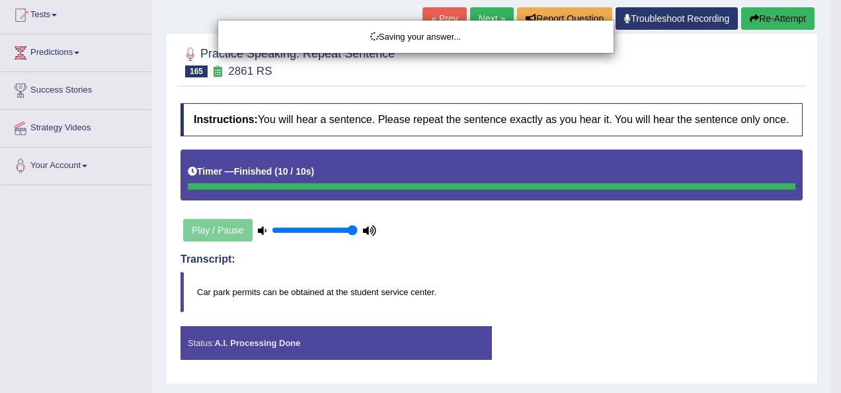
drag, startPoint x: 836, startPoint y: 124, endPoint x: 833, endPoint y: 202, distance: 78.1
click at [831, 202] on html "Toggle navigation Home Practice Questions Speaking Practice Read Aloud Repeat S…" at bounding box center [420, 52] width 841 height 393
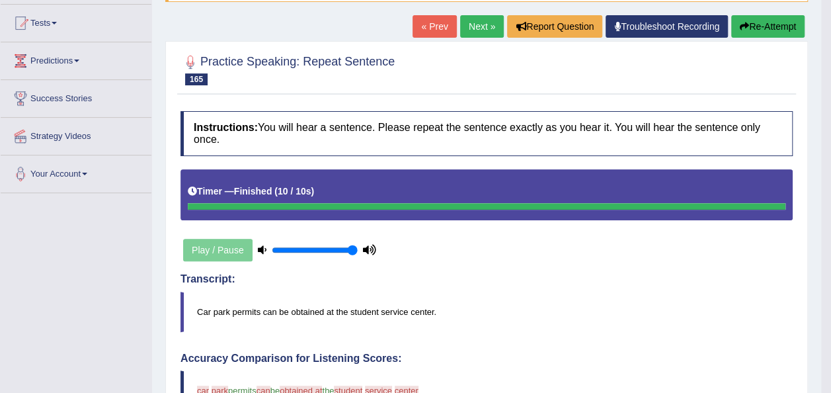
scroll to position [0, 0]
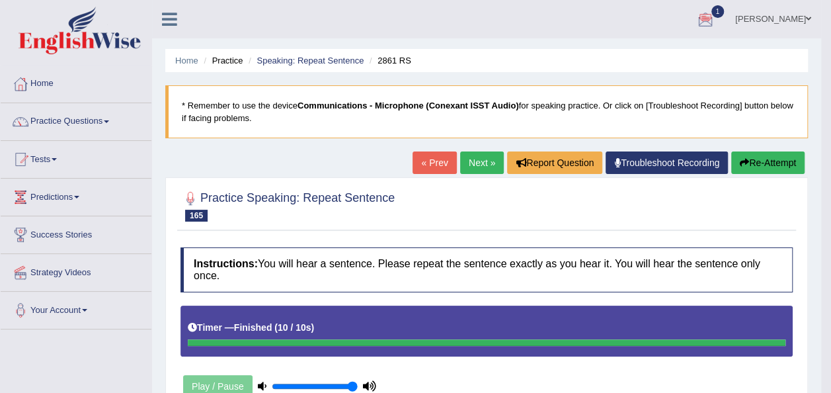
click at [767, 160] on button "Re-Attempt" at bounding box center [767, 162] width 73 height 22
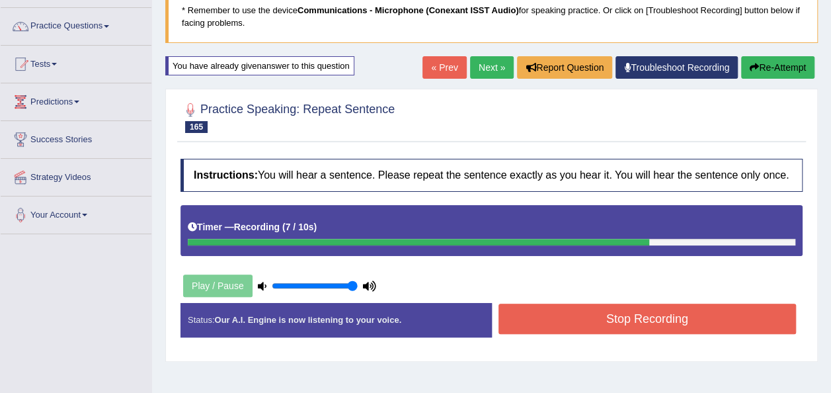
scroll to position [157, 0]
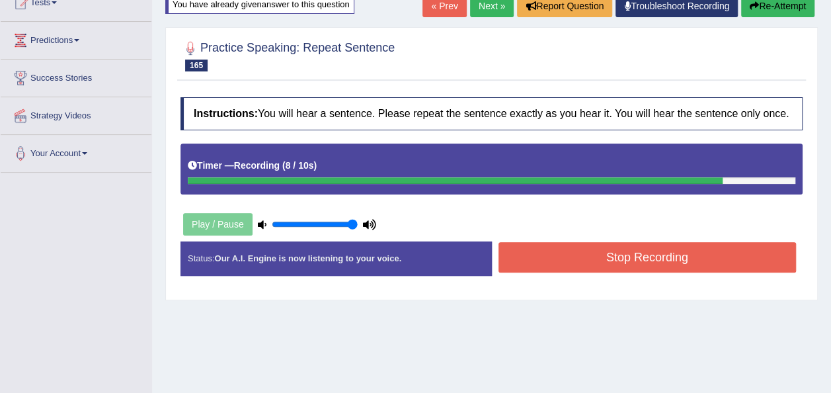
click at [696, 256] on button "Stop Recording" at bounding box center [648, 257] width 298 height 30
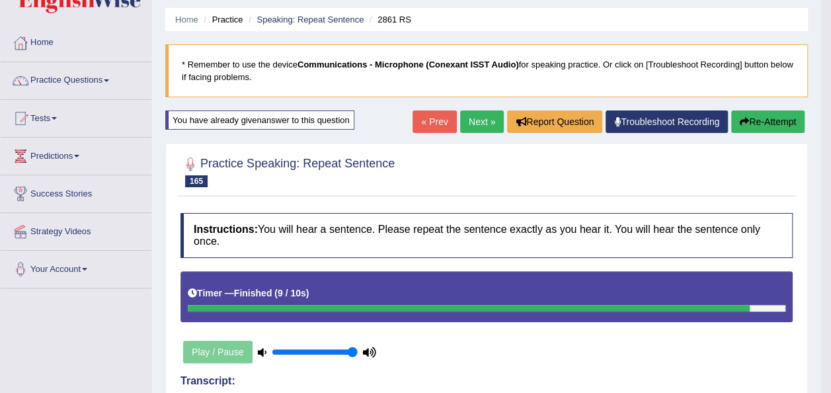
scroll to position [0, 0]
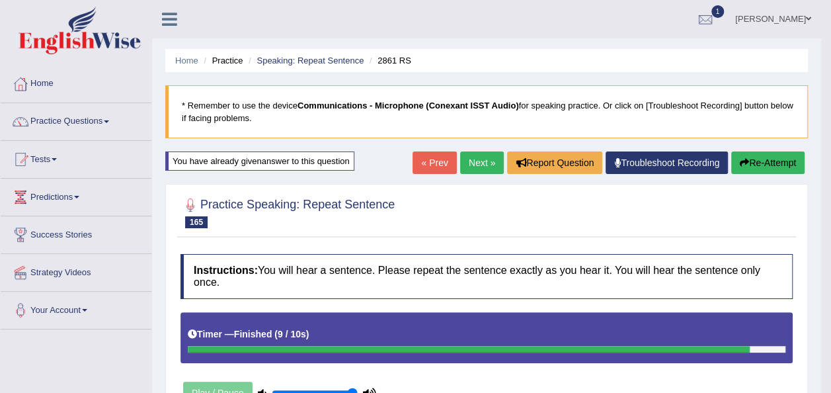
click at [482, 167] on link "Next »" at bounding box center [482, 162] width 44 height 22
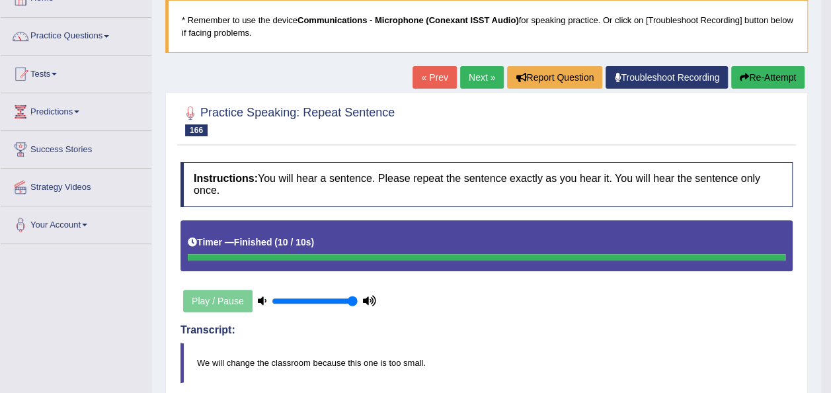
scroll to position [58, 0]
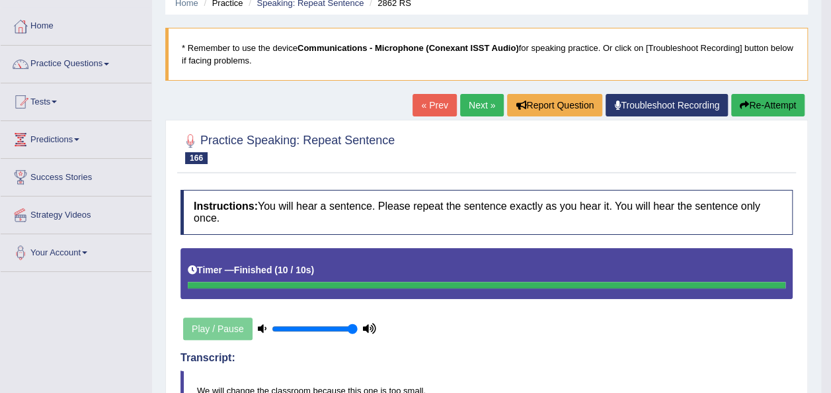
click at [484, 106] on link "Next »" at bounding box center [482, 105] width 44 height 22
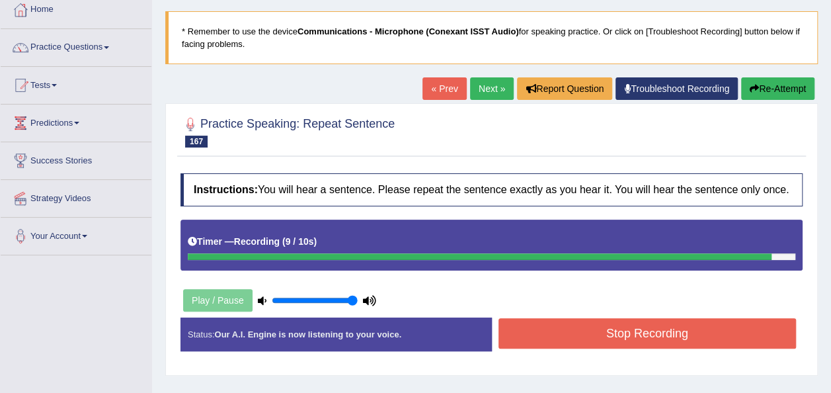
scroll to position [83, 0]
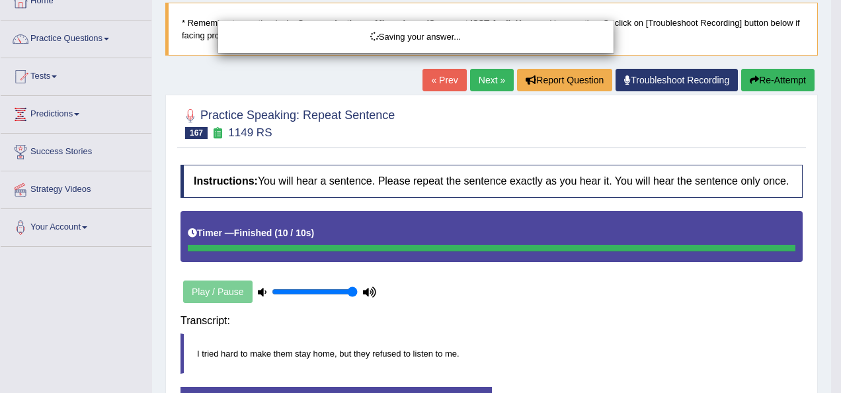
click at [689, 331] on div "Saving your answer..." at bounding box center [420, 196] width 841 height 393
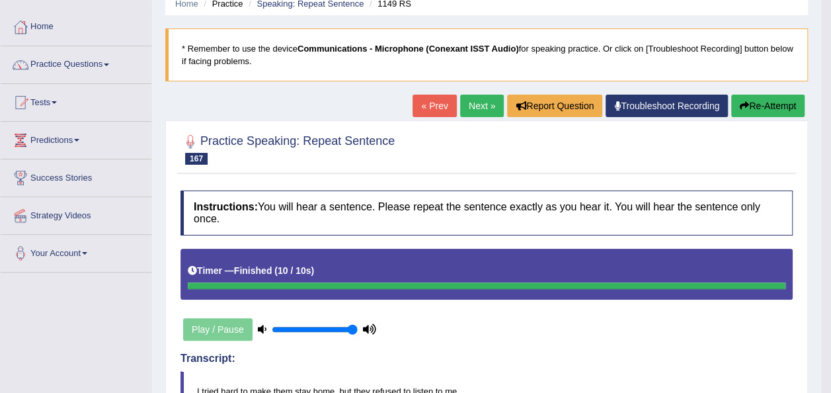
scroll to position [56, 0]
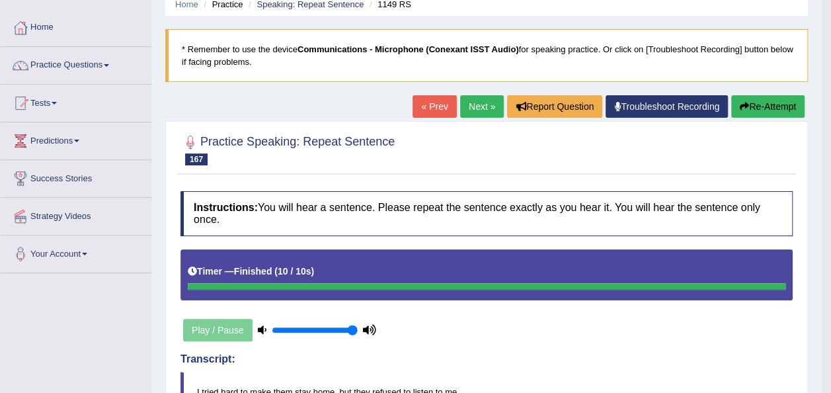
click at [768, 103] on button "Re-Attempt" at bounding box center [767, 106] width 73 height 22
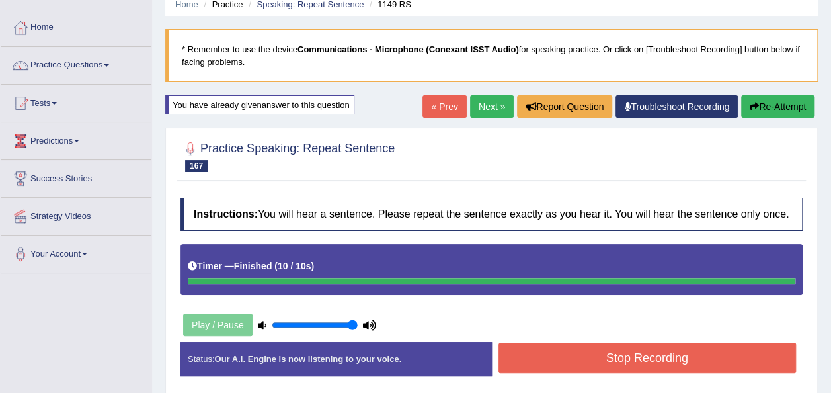
click at [710, 355] on button "Stop Recording" at bounding box center [648, 358] width 298 height 30
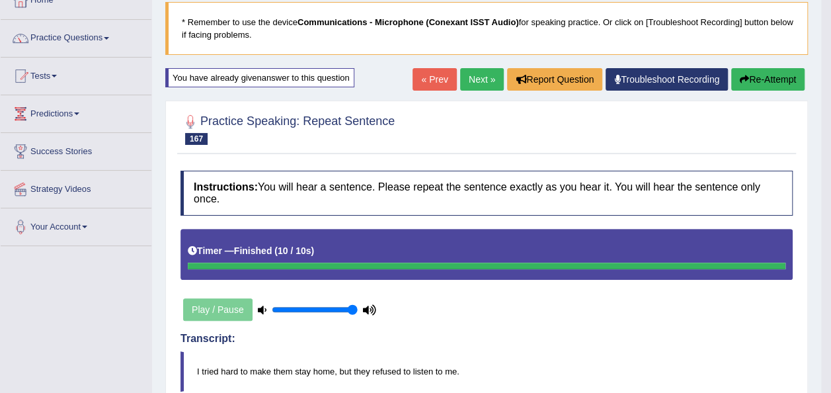
scroll to position [83, 0]
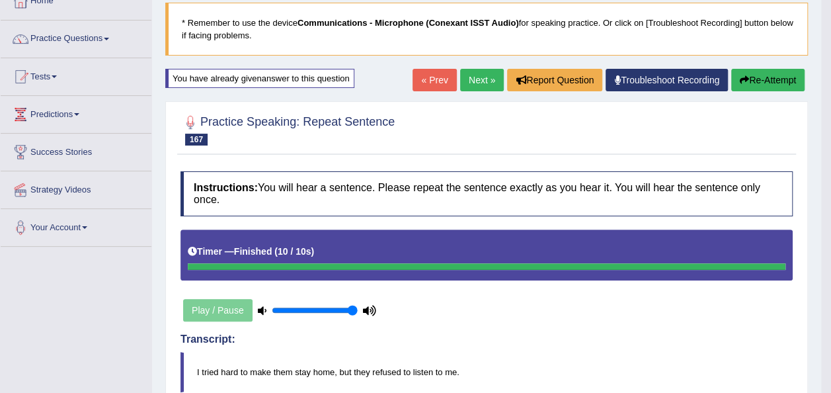
click at [766, 76] on button "Re-Attempt" at bounding box center [767, 80] width 73 height 22
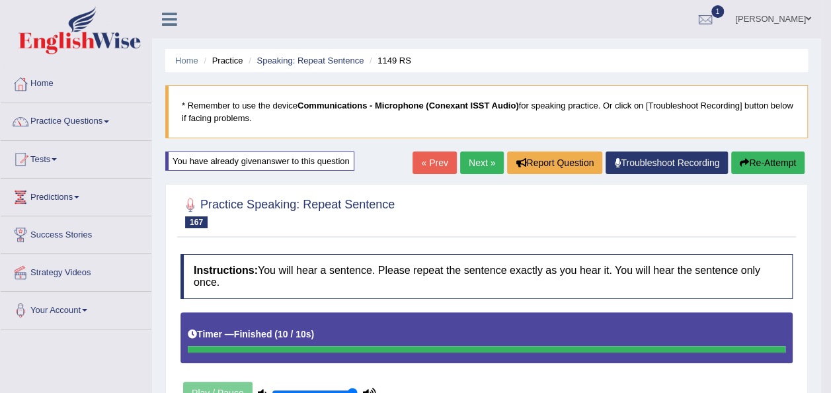
click at [469, 156] on link "Next »" at bounding box center [482, 162] width 44 height 22
click at [484, 163] on link "Next »" at bounding box center [482, 162] width 44 height 22
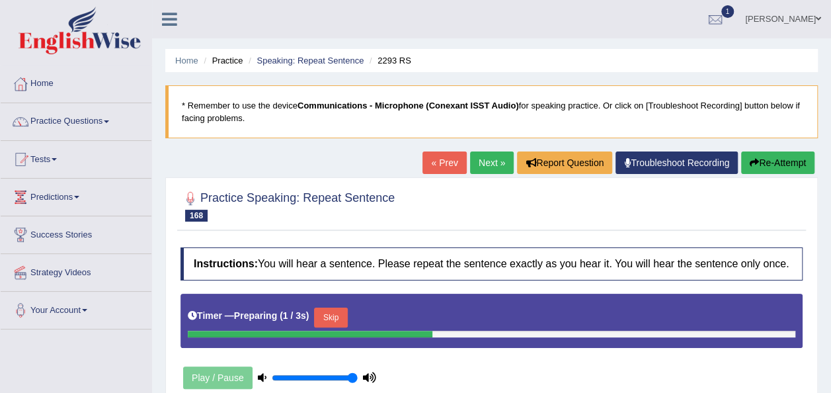
click at [435, 165] on link "« Prev" at bounding box center [445, 162] width 44 height 22
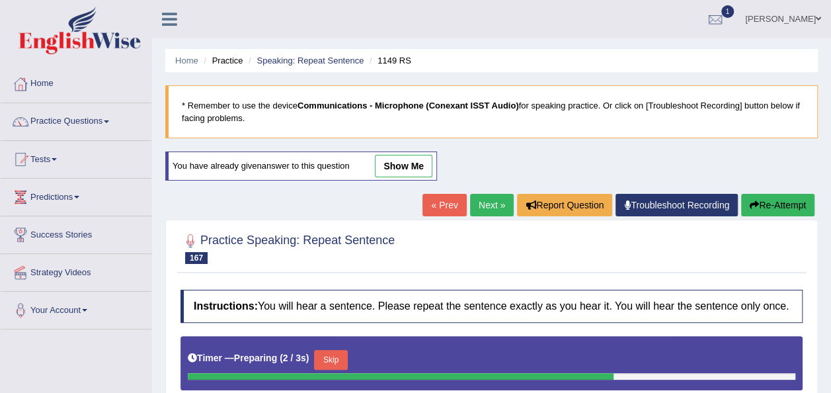
scroll to position [302, 0]
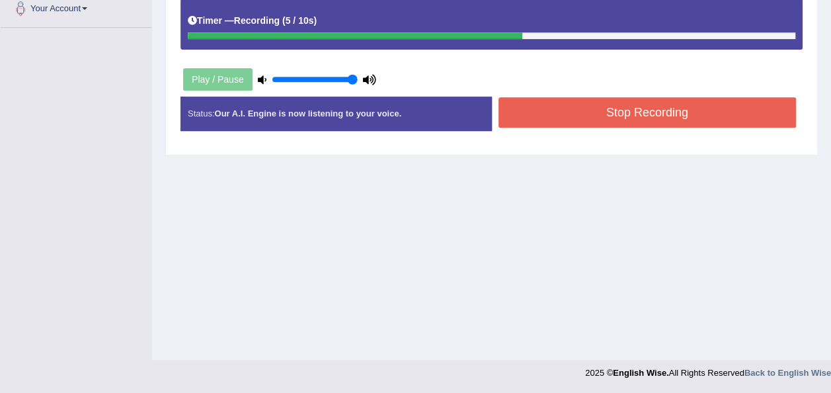
click at [601, 116] on button "Stop Recording" at bounding box center [648, 112] width 298 height 30
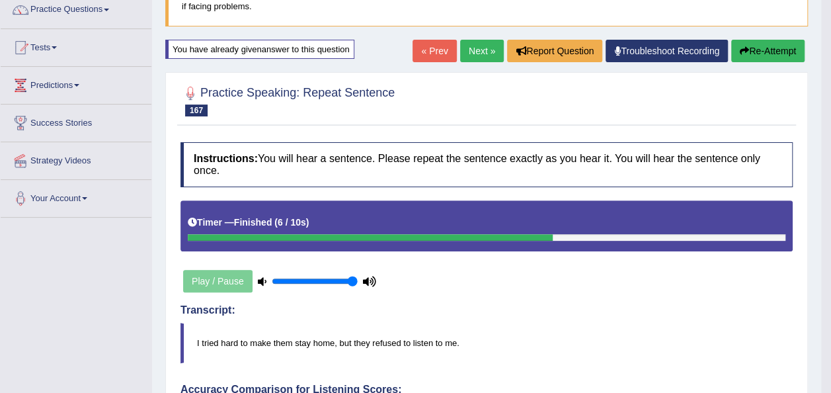
scroll to position [37, 0]
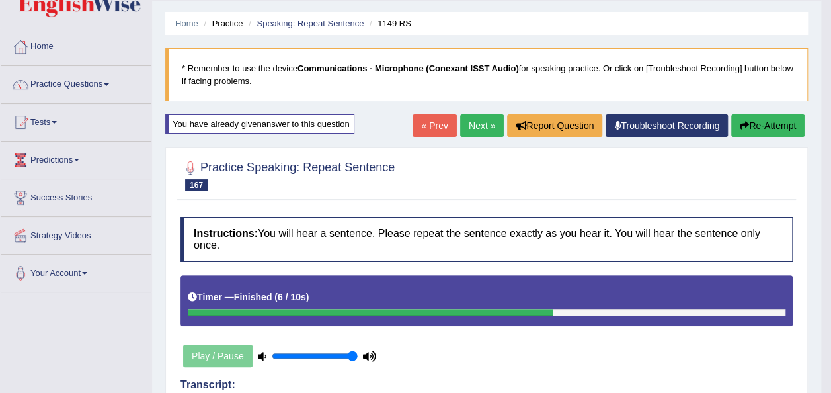
click at [474, 124] on link "Next »" at bounding box center [482, 125] width 44 height 22
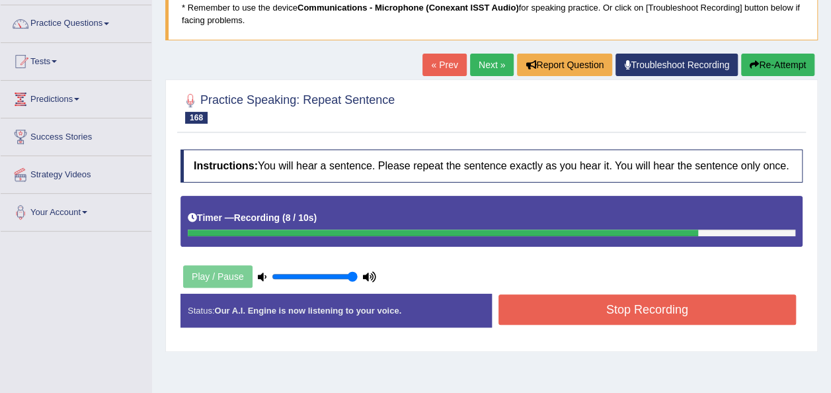
scroll to position [99, 0]
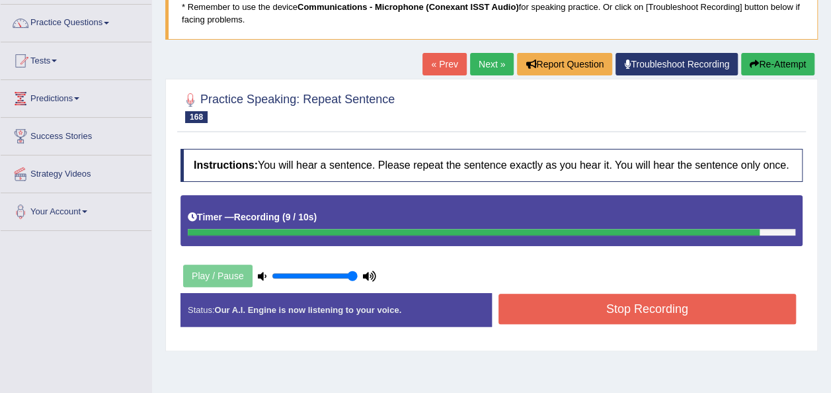
click at [700, 319] on button "Stop Recording" at bounding box center [648, 309] width 298 height 30
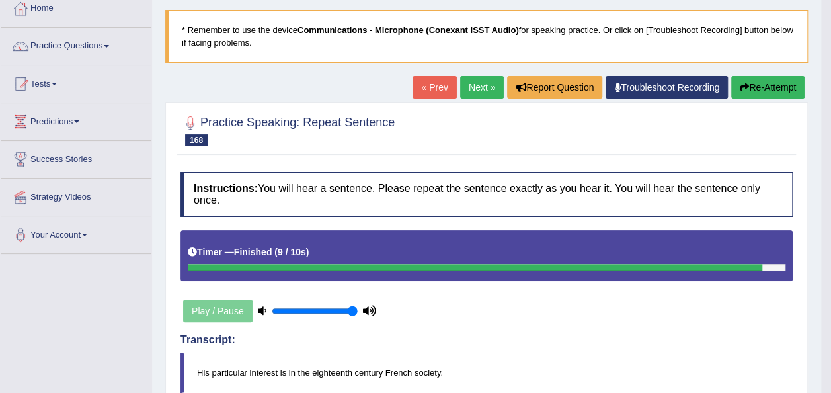
scroll to position [82, 0]
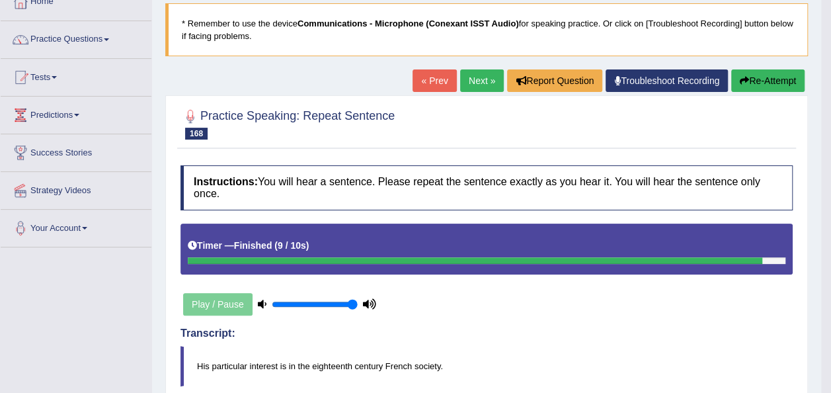
click at [763, 89] on button "Re-Attempt" at bounding box center [767, 80] width 73 height 22
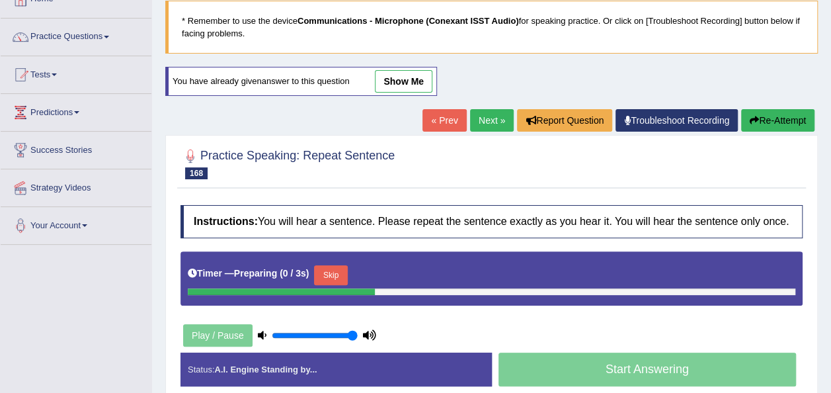
scroll to position [82, 0]
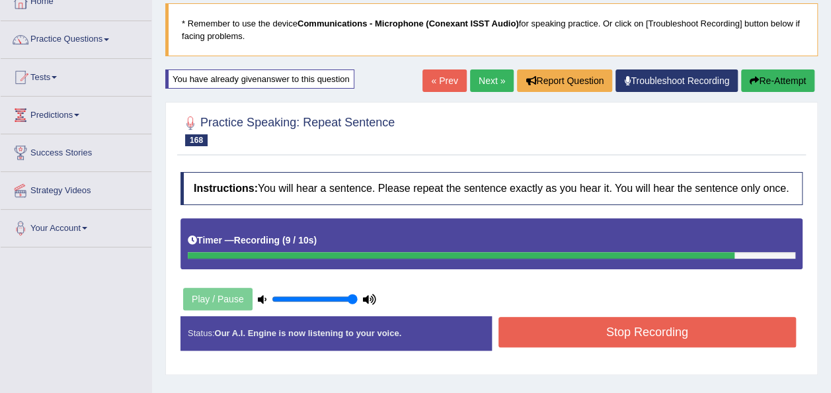
click at [697, 337] on button "Stop Recording" at bounding box center [648, 332] width 298 height 30
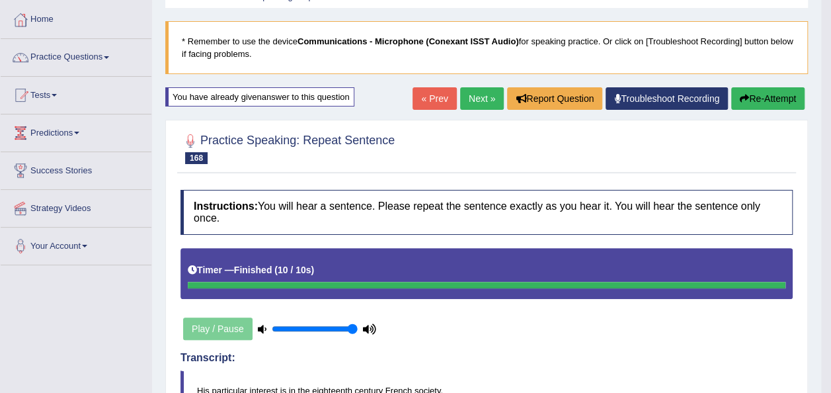
scroll to position [56, 0]
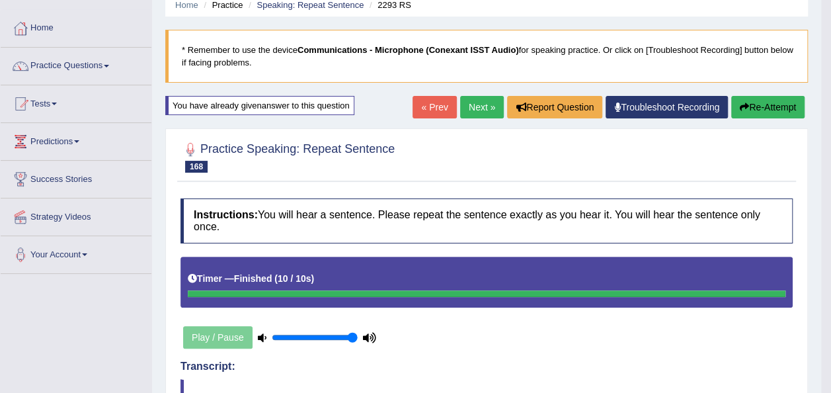
click at [765, 109] on button "Re-Attempt" at bounding box center [767, 107] width 73 height 22
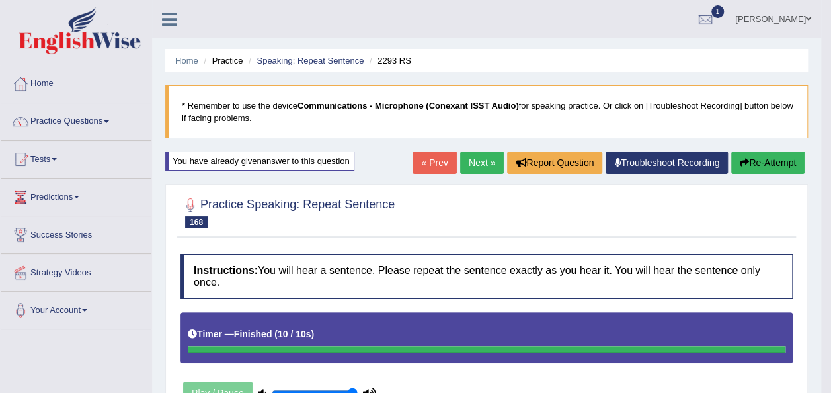
click at [761, 167] on button "Re-Attempt" at bounding box center [767, 162] width 73 height 22
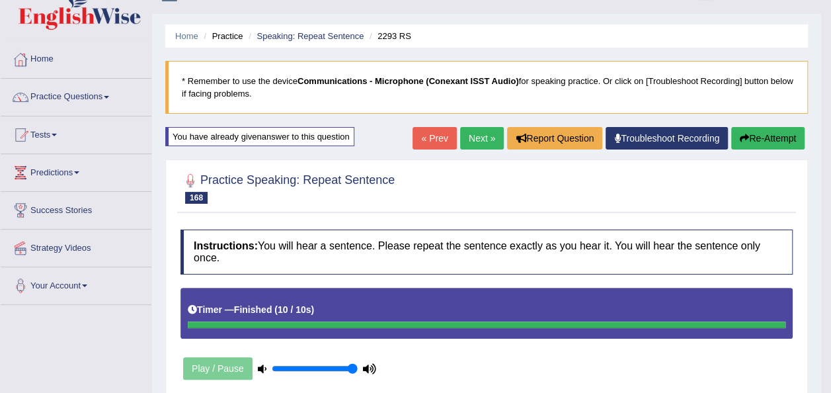
scroll to position [3, 0]
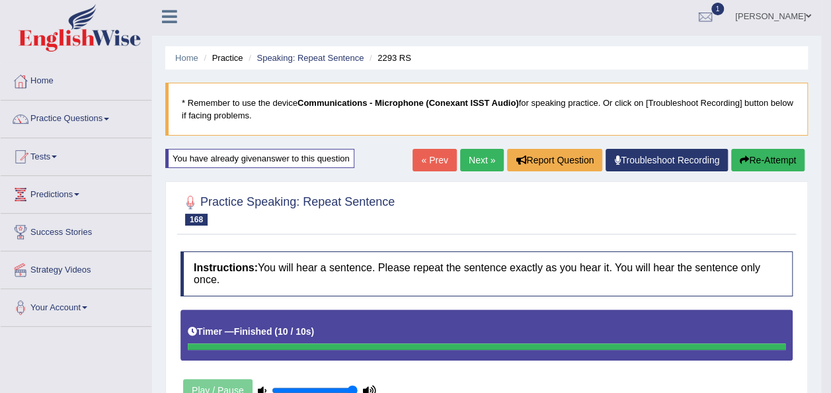
click at [474, 164] on link "Next »" at bounding box center [482, 160] width 44 height 22
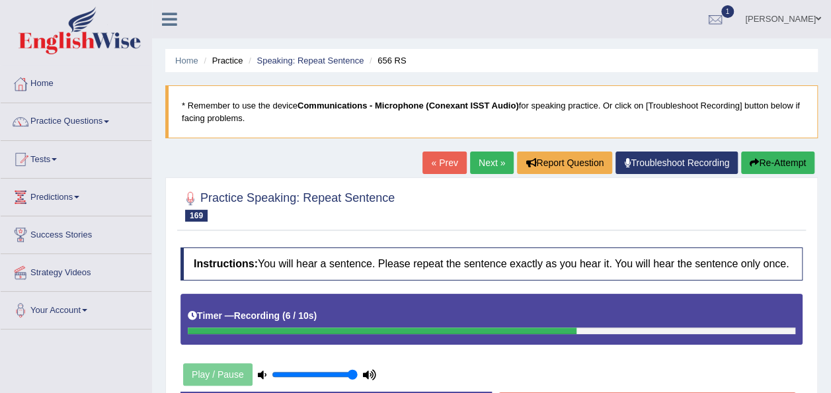
click at [767, 152] on button "Re-Attempt" at bounding box center [777, 162] width 73 height 22
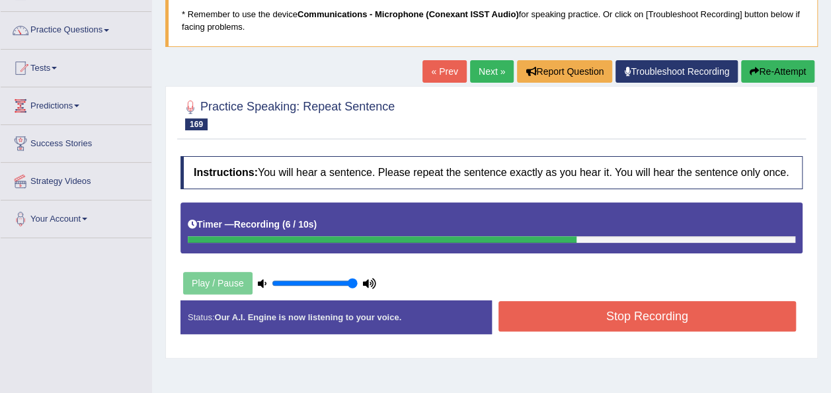
scroll to position [104, 0]
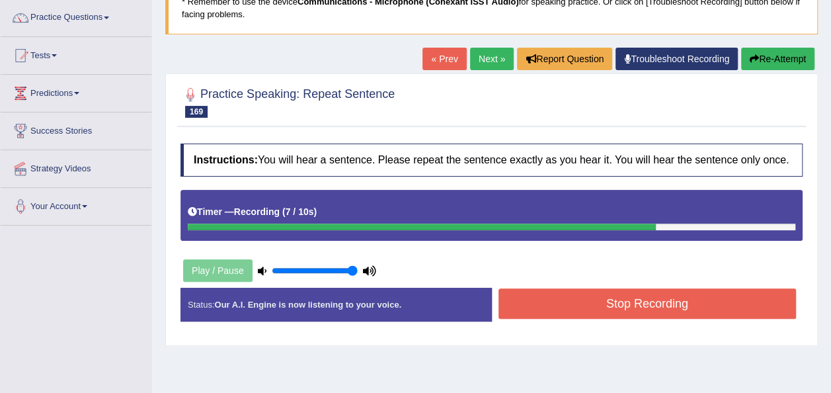
click at [725, 298] on button "Stop Recording" at bounding box center [648, 303] width 298 height 30
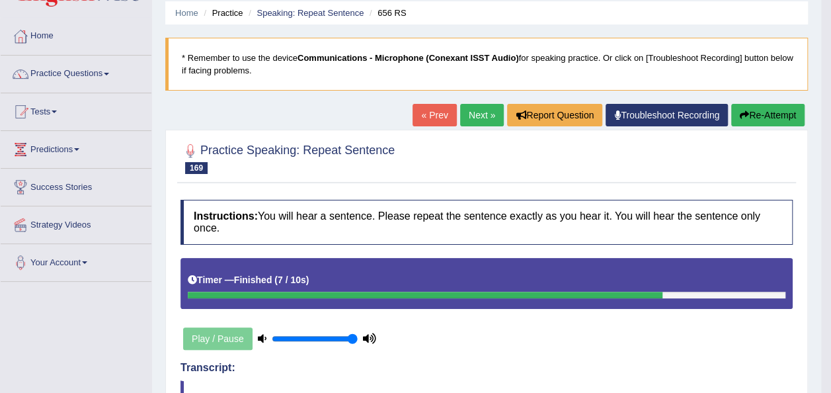
scroll to position [49, 0]
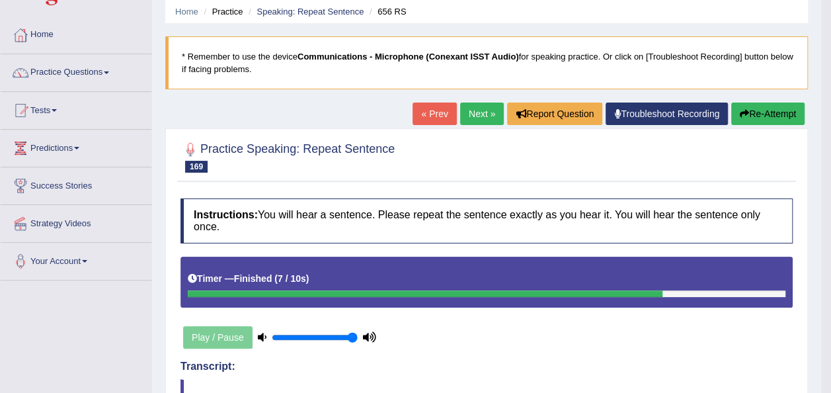
click at [774, 113] on button "Re-Attempt" at bounding box center [767, 114] width 73 height 22
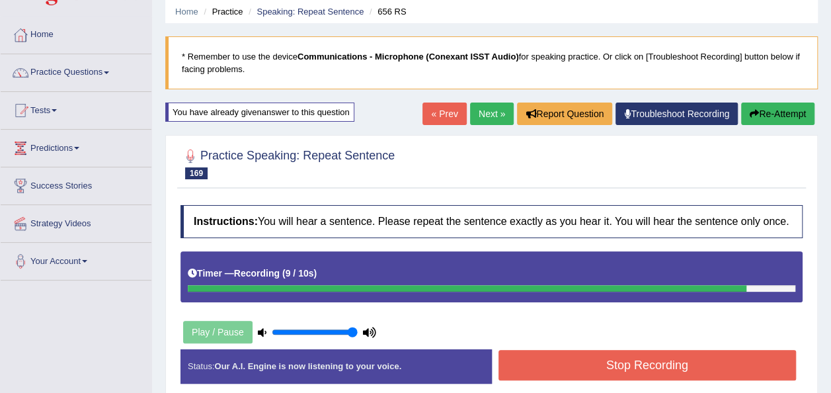
click at [628, 355] on button "Stop Recording" at bounding box center [648, 365] width 298 height 30
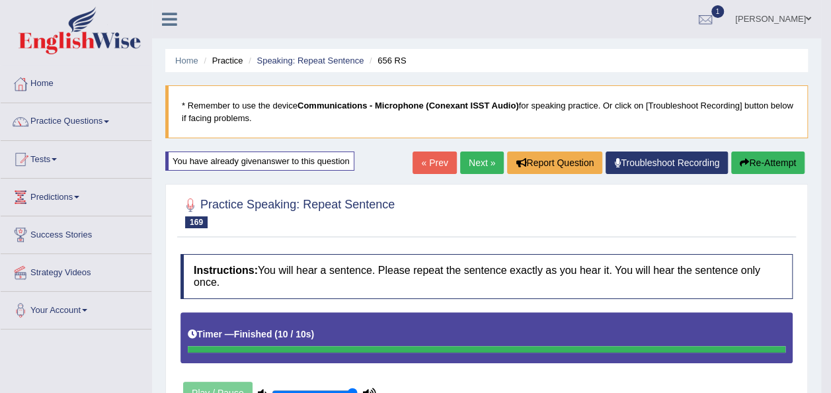
click at [746, 167] on icon "button" at bounding box center [744, 162] width 9 height 9
click at [483, 167] on link "Next »" at bounding box center [482, 162] width 44 height 22
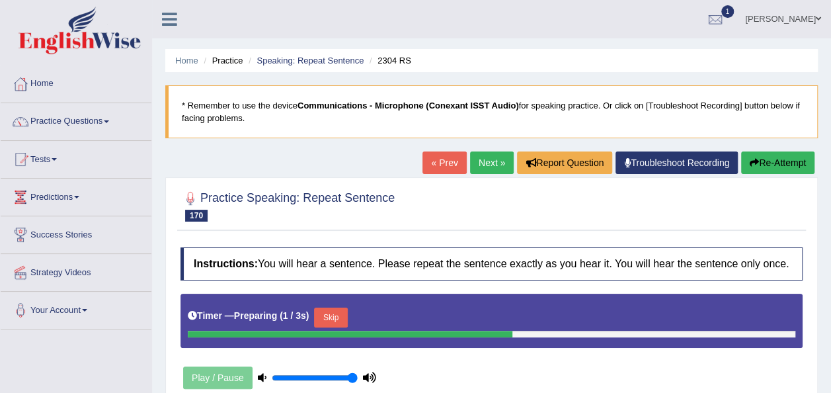
click at [425, 160] on link "« Prev" at bounding box center [445, 162] width 44 height 22
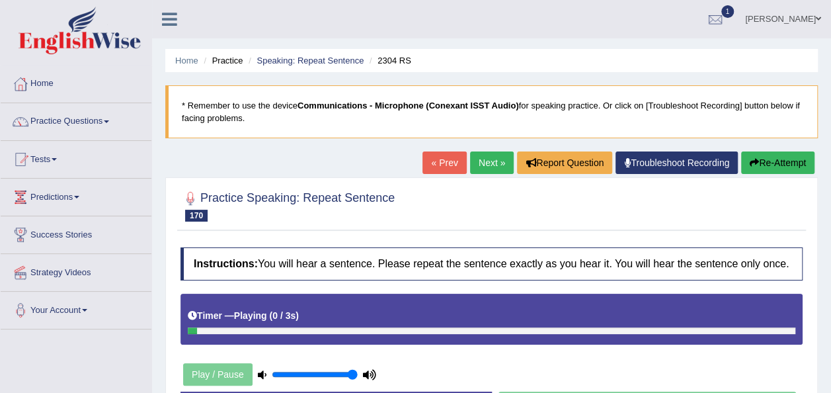
click at [425, 160] on link "« Prev" at bounding box center [445, 162] width 44 height 22
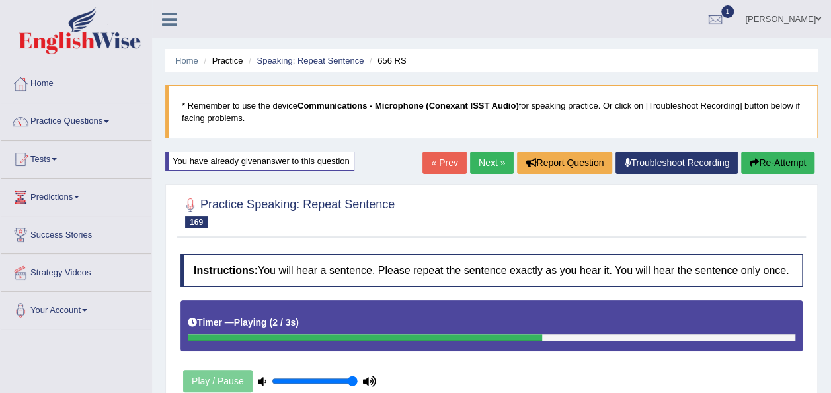
click at [482, 167] on link "Next »" at bounding box center [492, 162] width 44 height 22
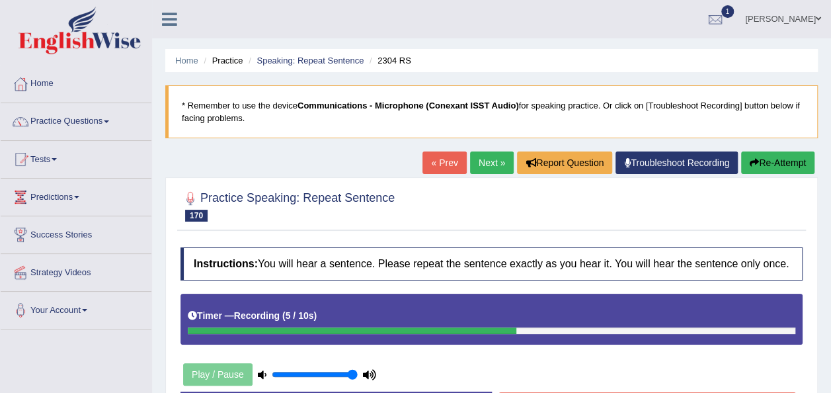
click at [785, 173] on button "Re-Attempt" at bounding box center [777, 162] width 73 height 22
click at [789, 159] on button "Re-Attempt" at bounding box center [777, 162] width 73 height 22
click at [774, 167] on button "Re-Attempt" at bounding box center [777, 162] width 73 height 22
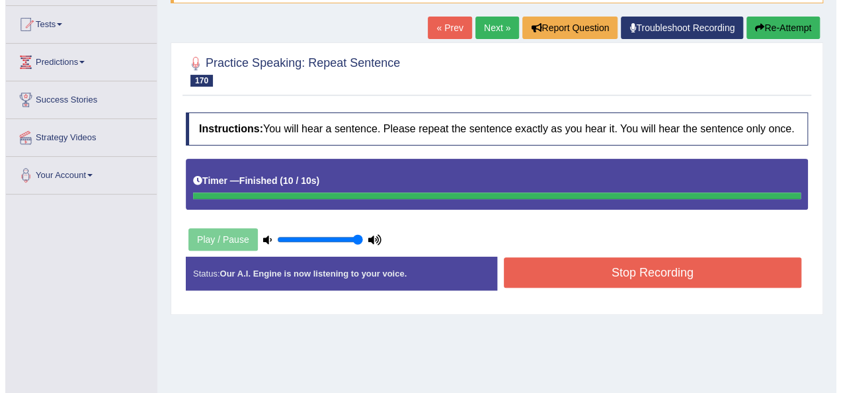
scroll to position [129, 0]
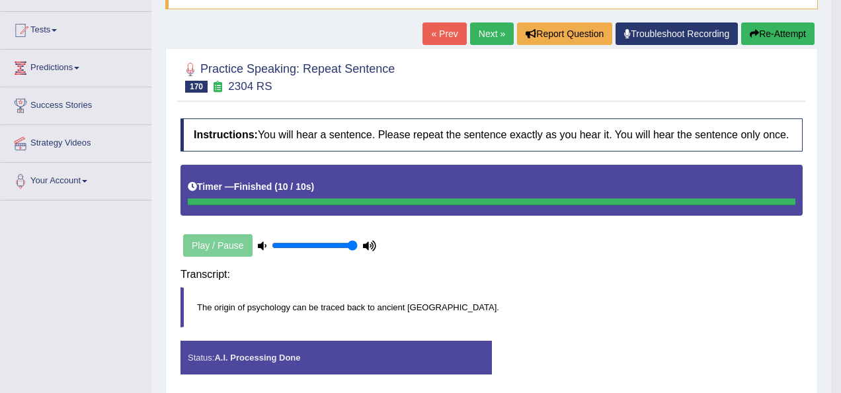
click at [831, 165] on html "Toggle navigation Home Practice Questions Speaking Practice Read Aloud Repeat S…" at bounding box center [420, 67] width 841 height 393
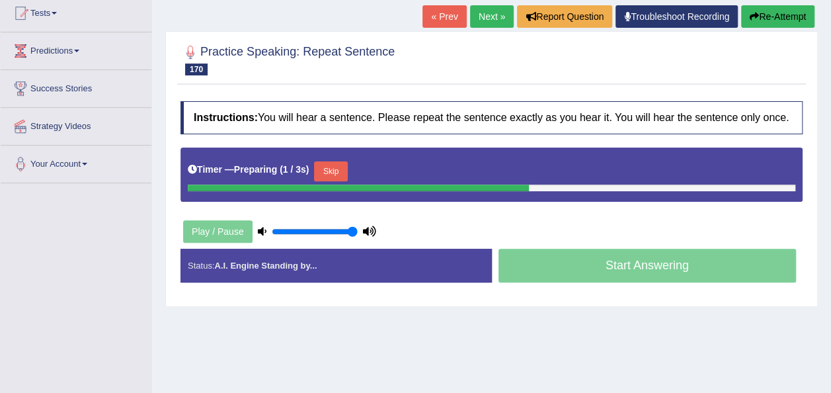
scroll to position [129, 0]
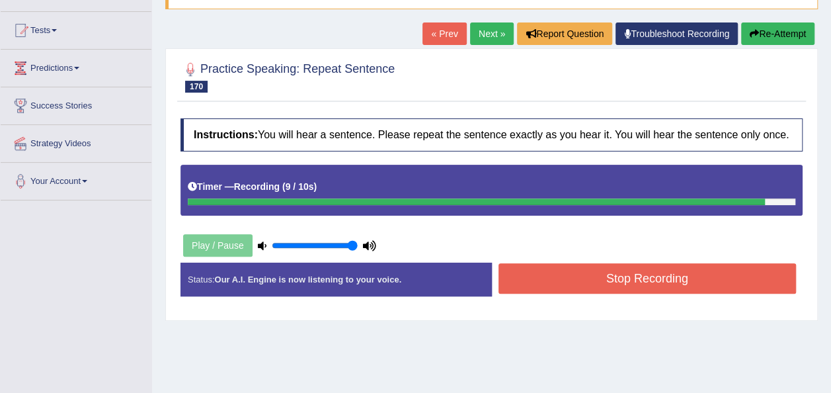
click at [606, 279] on button "Stop Recording" at bounding box center [648, 278] width 298 height 30
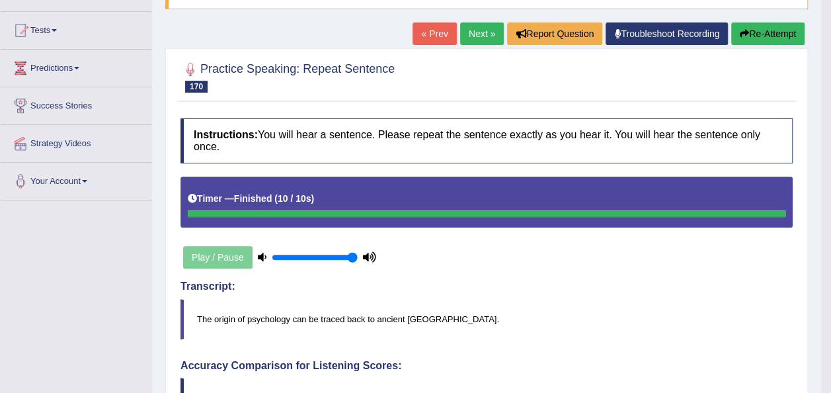
click at [763, 34] on button "Re-Attempt" at bounding box center [767, 33] width 73 height 22
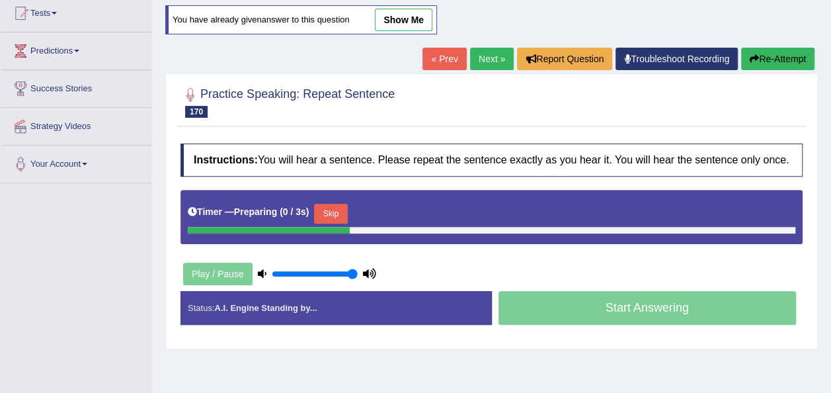
scroll to position [129, 0]
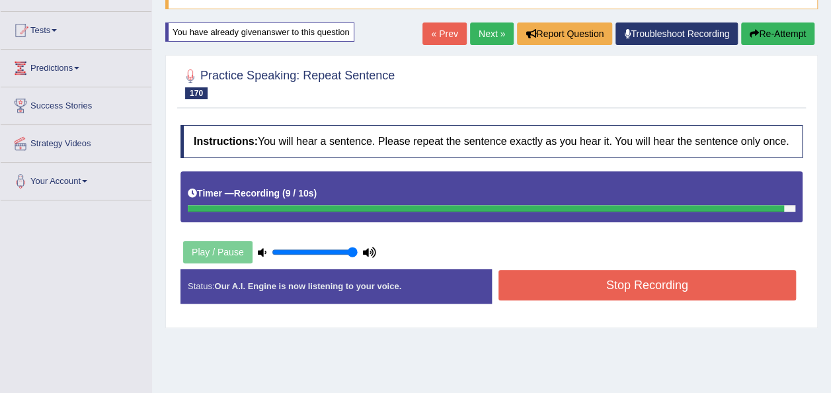
click at [622, 286] on button "Stop Recording" at bounding box center [648, 285] width 298 height 30
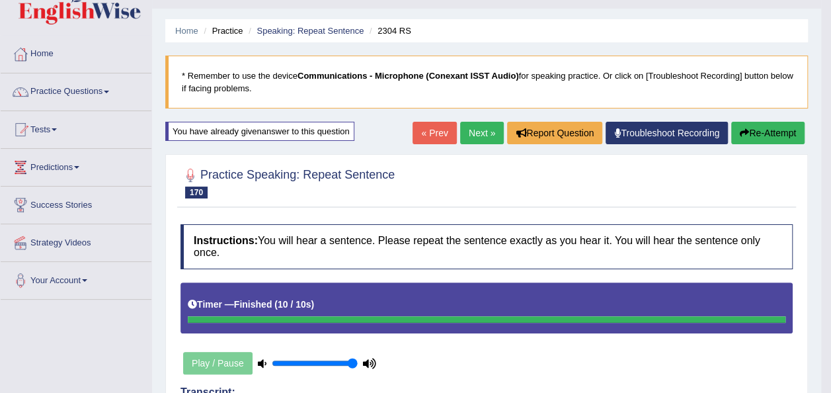
scroll to position [0, 0]
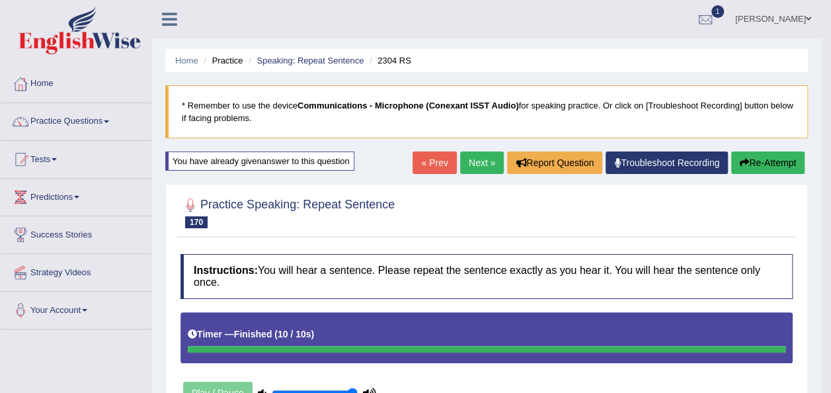
click at [482, 157] on link "Next »" at bounding box center [482, 162] width 44 height 22
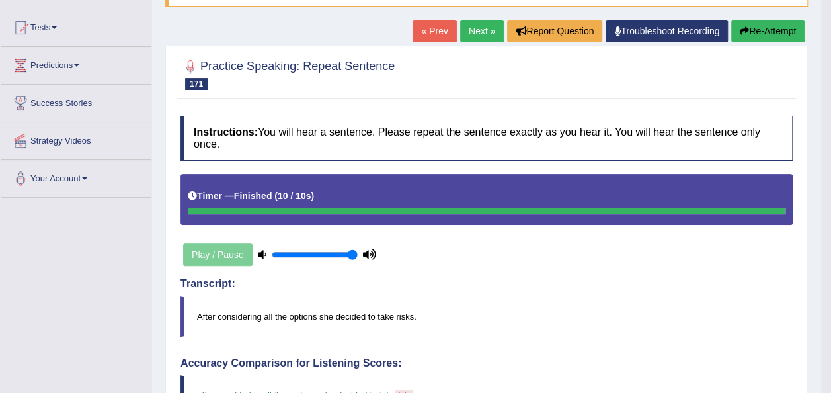
scroll to position [36, 0]
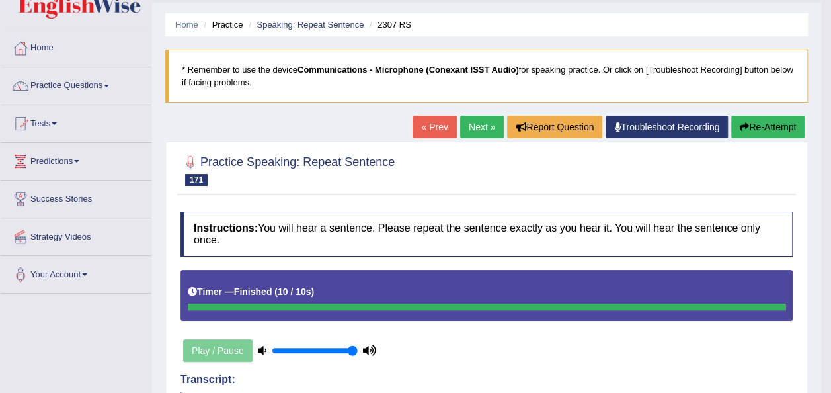
click at [477, 131] on link "Next »" at bounding box center [482, 127] width 44 height 22
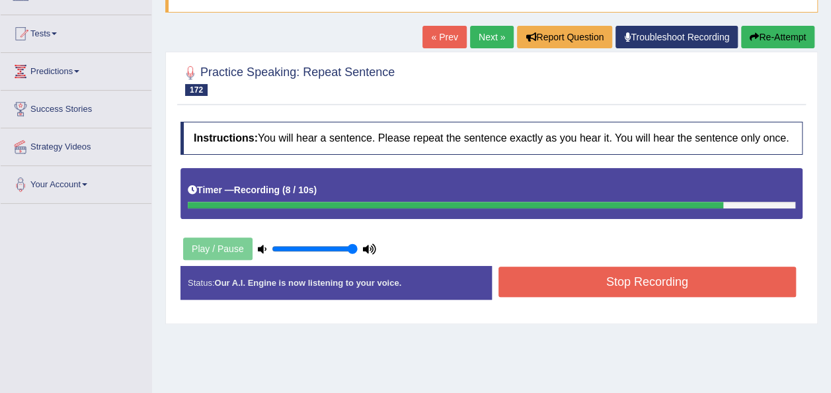
scroll to position [134, 0]
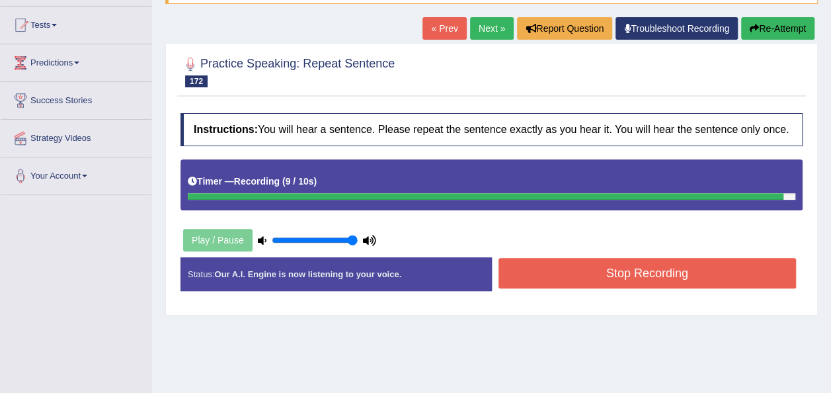
click at [763, 266] on button "Stop Recording" at bounding box center [648, 273] width 298 height 30
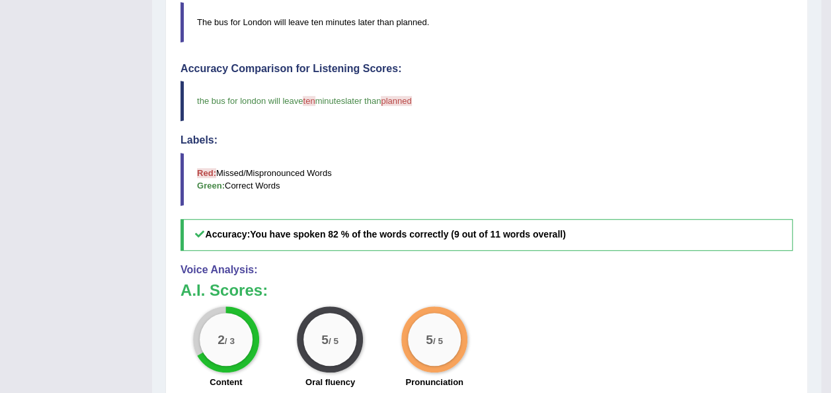
scroll to position [83, 0]
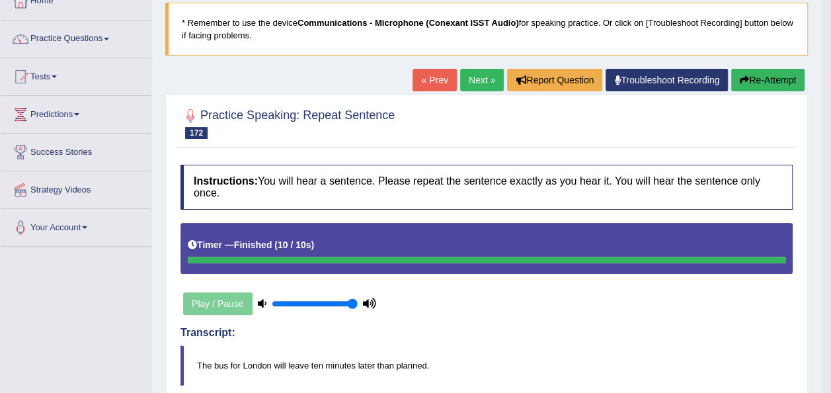
click at [771, 78] on button "Re-Attempt" at bounding box center [767, 80] width 73 height 22
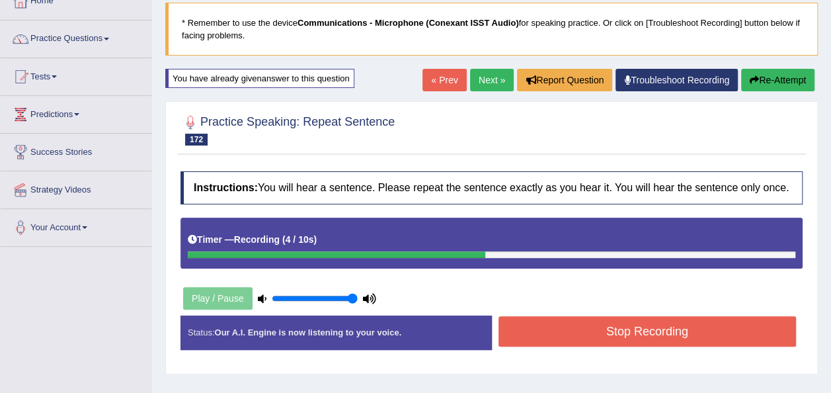
click at [677, 329] on button "Stop Recording" at bounding box center [648, 331] width 298 height 30
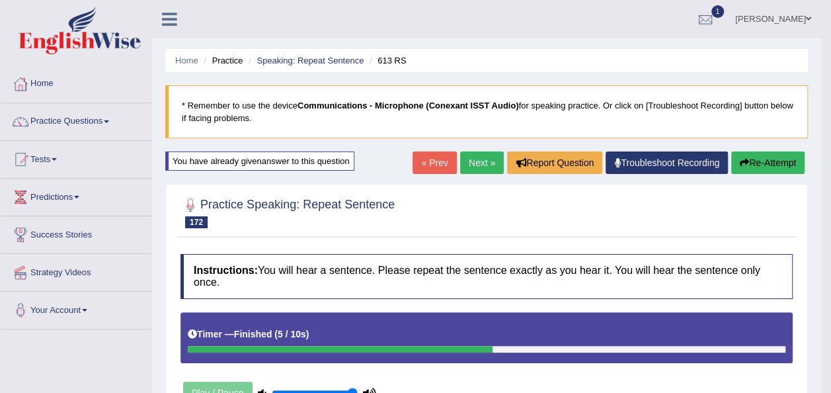
click at [470, 171] on link "Next »" at bounding box center [482, 162] width 44 height 22
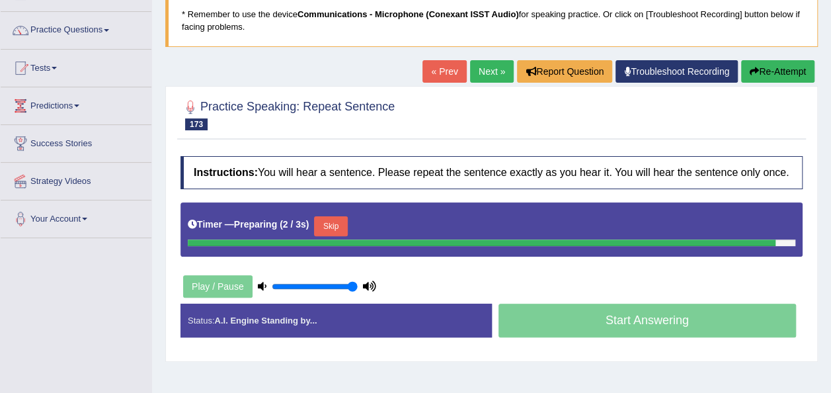
scroll to position [135, 0]
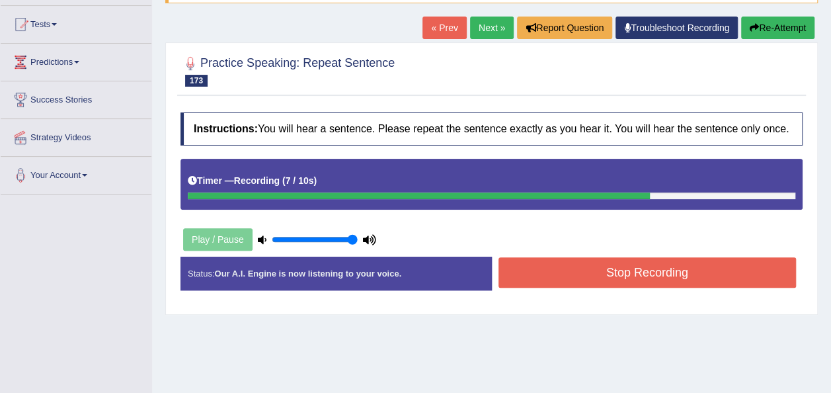
click at [698, 260] on button "Stop Recording" at bounding box center [648, 272] width 298 height 30
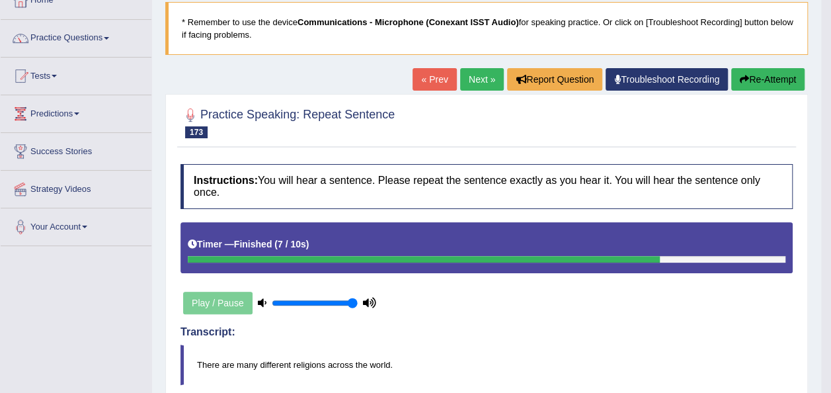
scroll to position [82, 0]
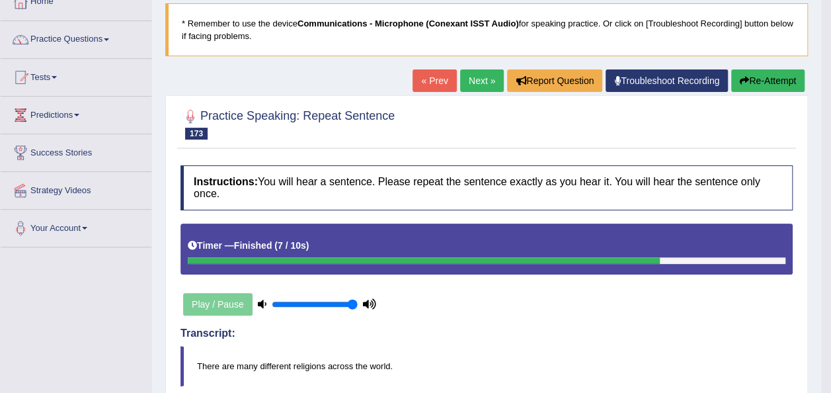
click at [480, 78] on link "Next »" at bounding box center [482, 80] width 44 height 22
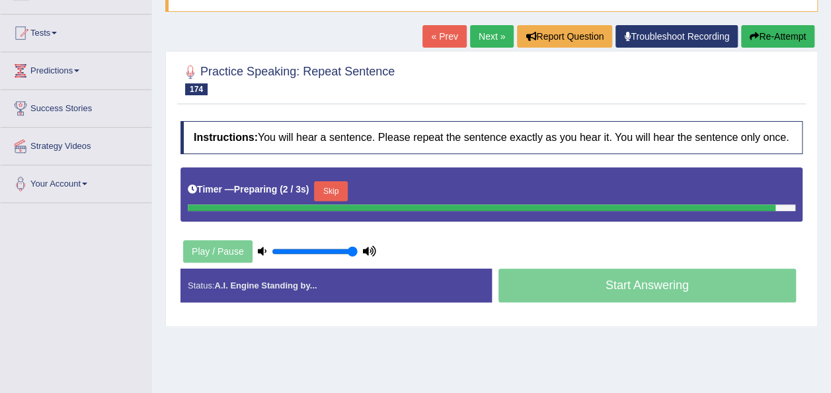
scroll to position [134, 0]
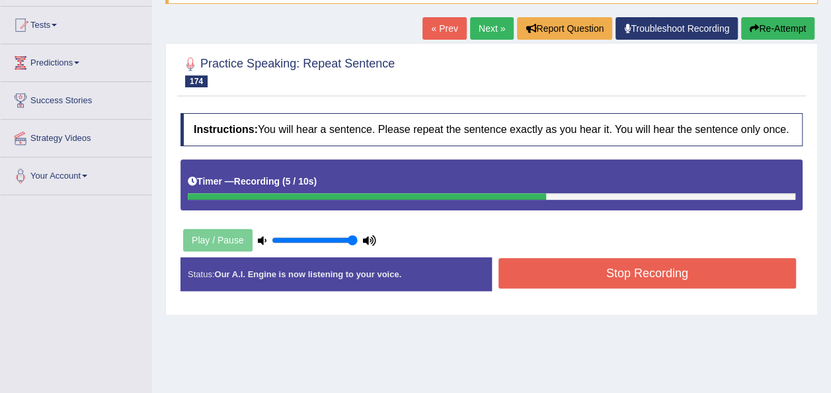
click at [678, 267] on button "Stop Recording" at bounding box center [648, 273] width 298 height 30
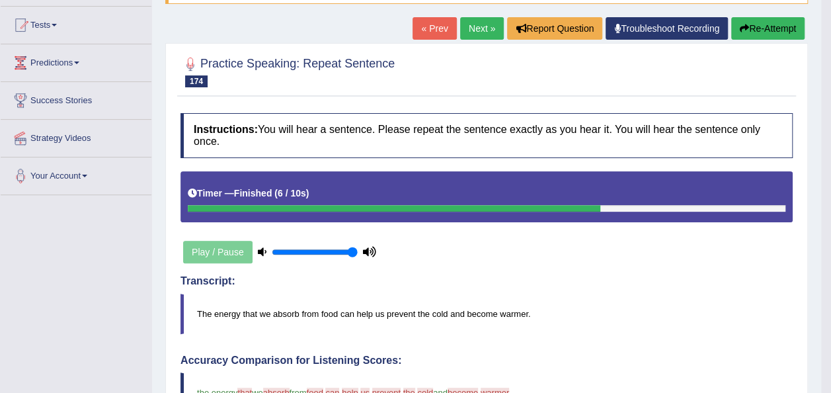
click at [771, 30] on button "Re-Attempt" at bounding box center [767, 28] width 73 height 22
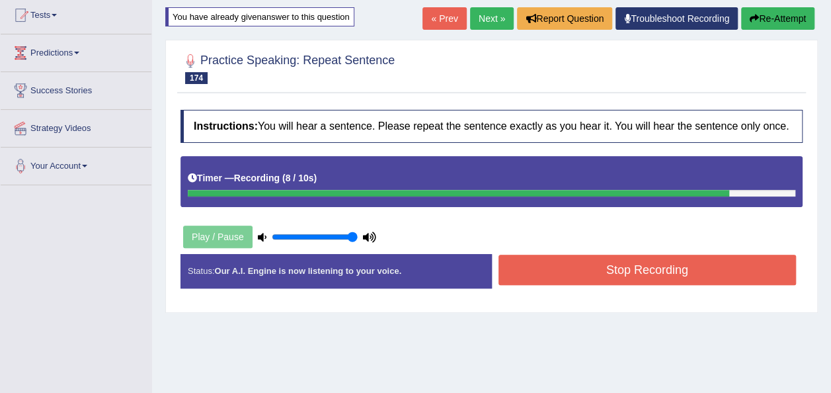
click at [651, 265] on button "Stop Recording" at bounding box center [648, 270] width 298 height 30
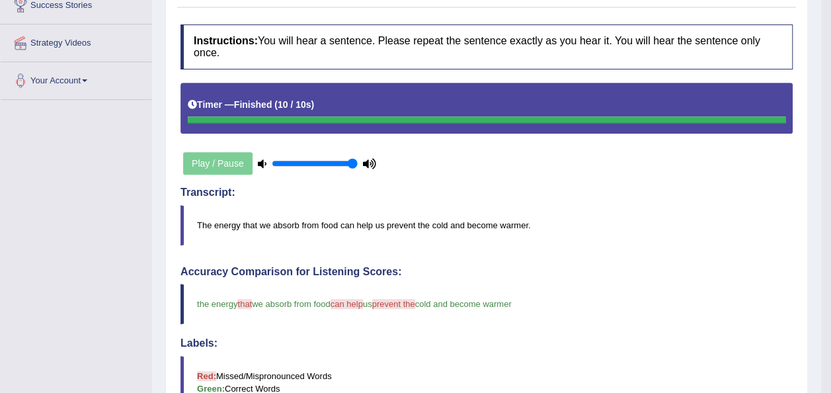
scroll to position [233, 0]
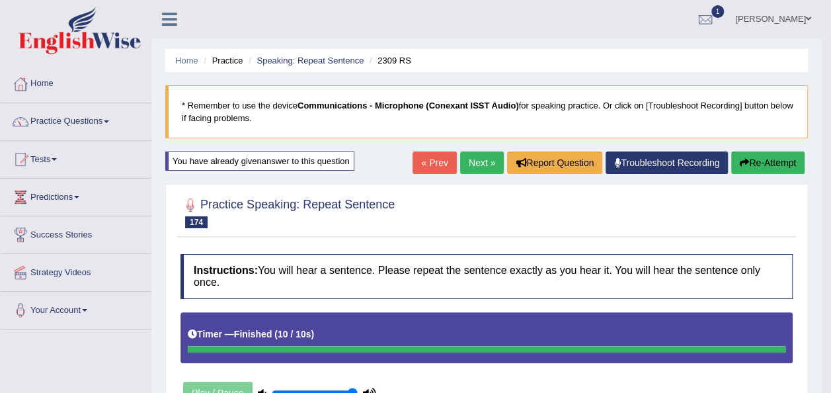
click at [750, 161] on button "Re-Attempt" at bounding box center [767, 162] width 73 height 22
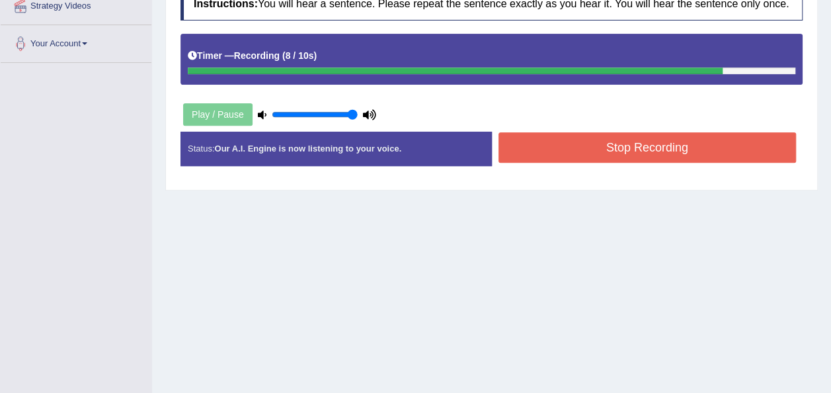
scroll to position [269, 0]
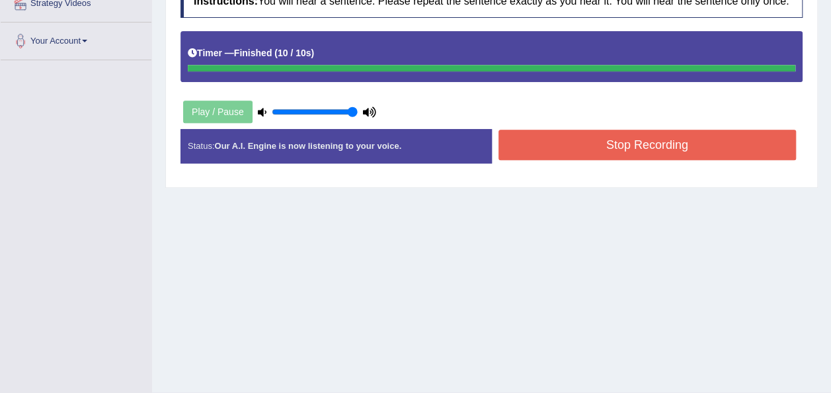
click at [653, 140] on button "Stop Recording" at bounding box center [648, 145] width 298 height 30
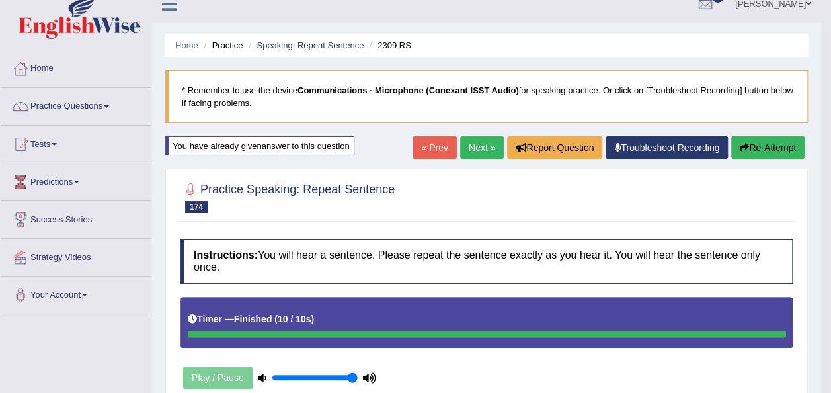
scroll to position [0, 0]
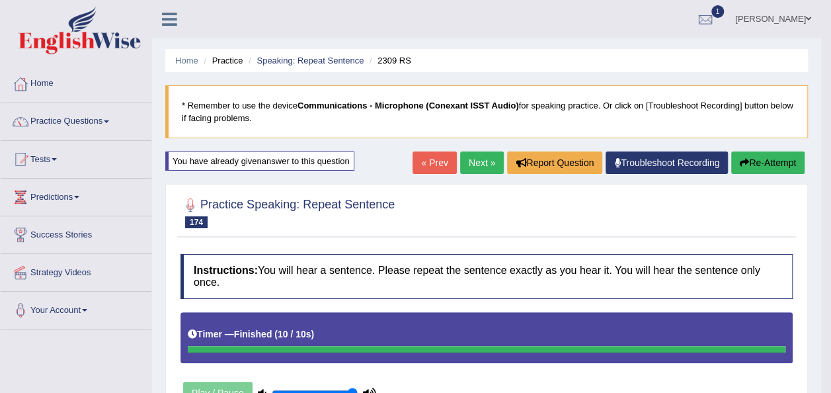
click at [739, 172] on button "Re-Attempt" at bounding box center [767, 162] width 73 height 22
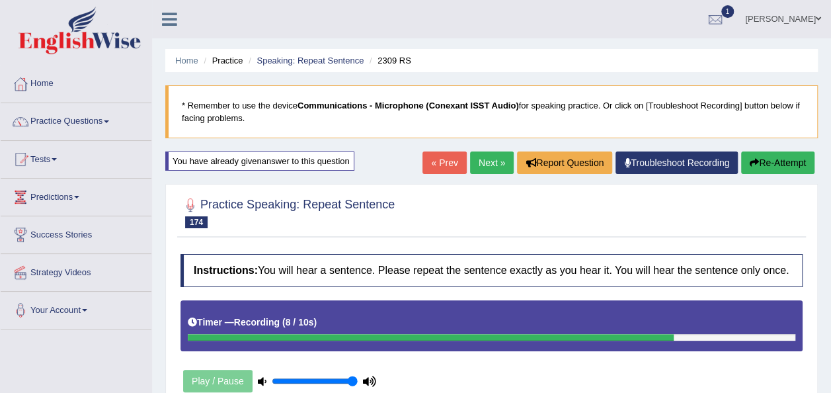
scroll to position [302, 0]
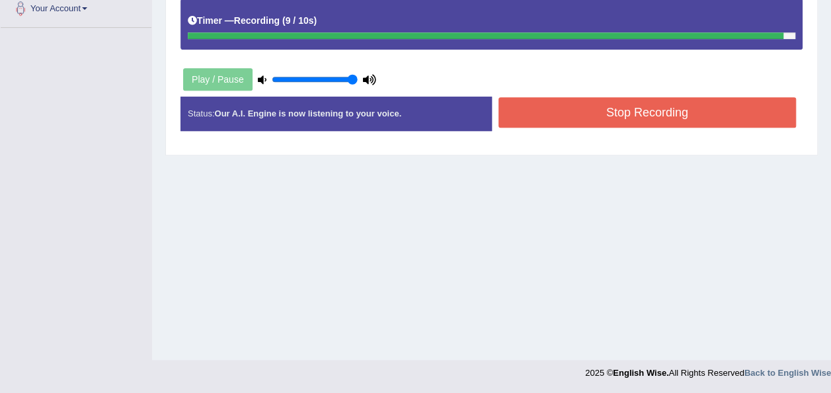
click at [575, 116] on button "Stop Recording" at bounding box center [648, 112] width 298 height 30
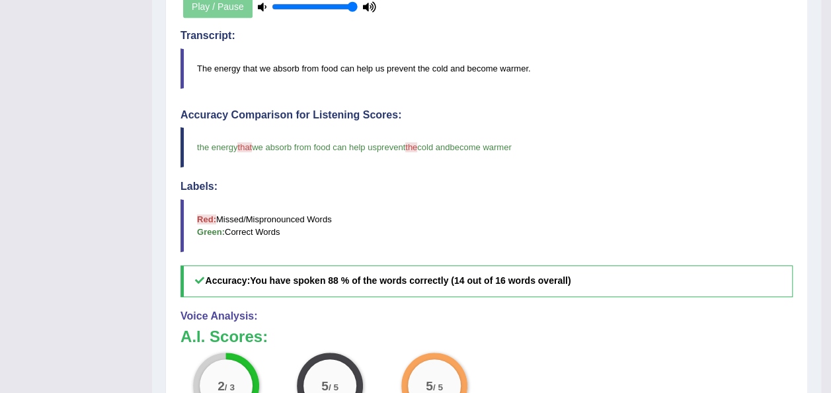
scroll to position [360, 0]
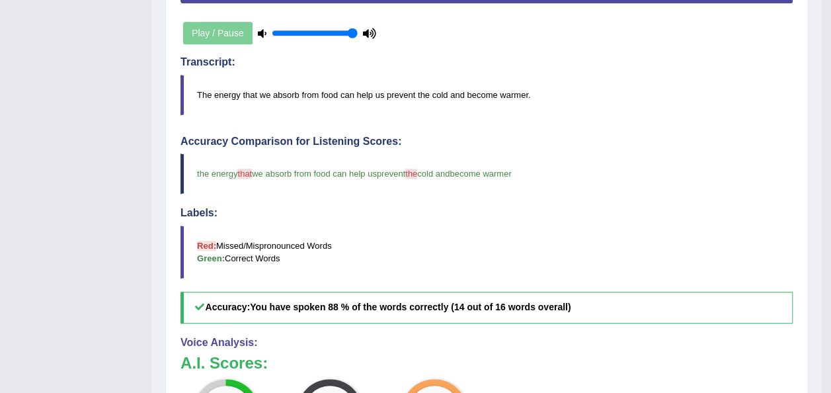
drag, startPoint x: 575, startPoint y: 116, endPoint x: 505, endPoint y: 315, distance: 210.8
click at [505, 315] on div "Instructions: You will hear a sentence. Please repeat the sentence exactly as y…" at bounding box center [486, 229] width 619 height 682
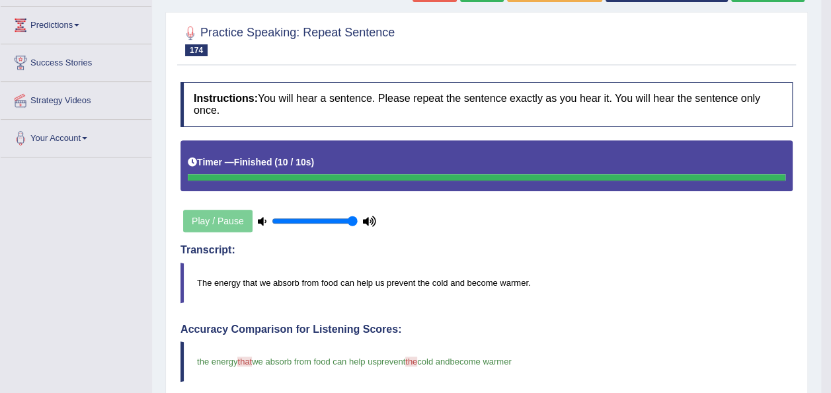
scroll to position [0, 0]
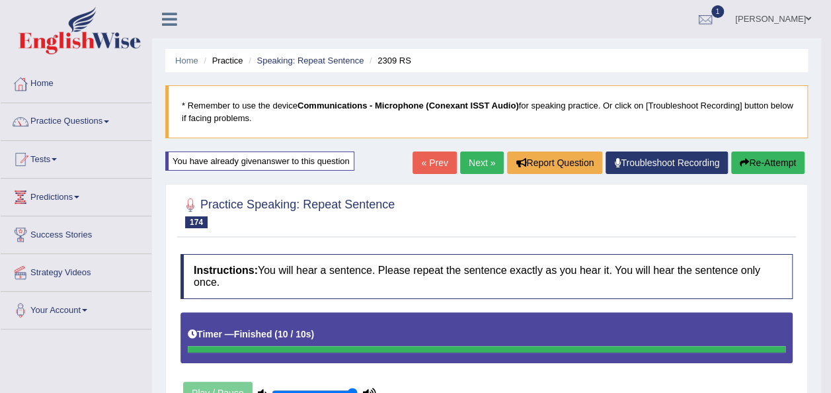
click at [480, 157] on link "Next »" at bounding box center [482, 162] width 44 height 22
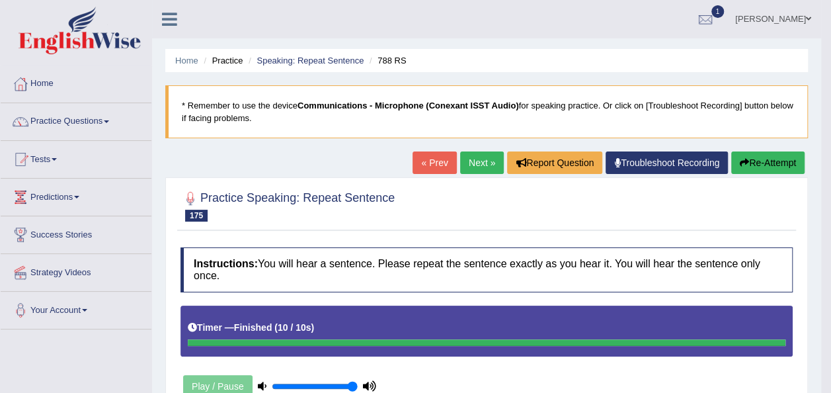
click at [764, 158] on button "Re-Attempt" at bounding box center [767, 162] width 73 height 22
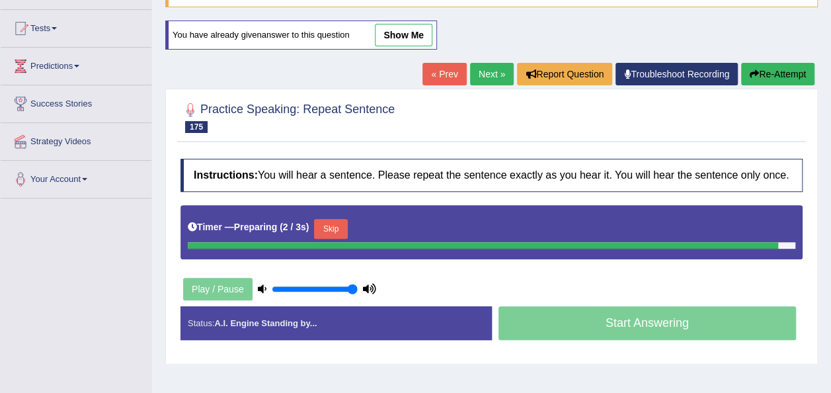
scroll to position [142, 0]
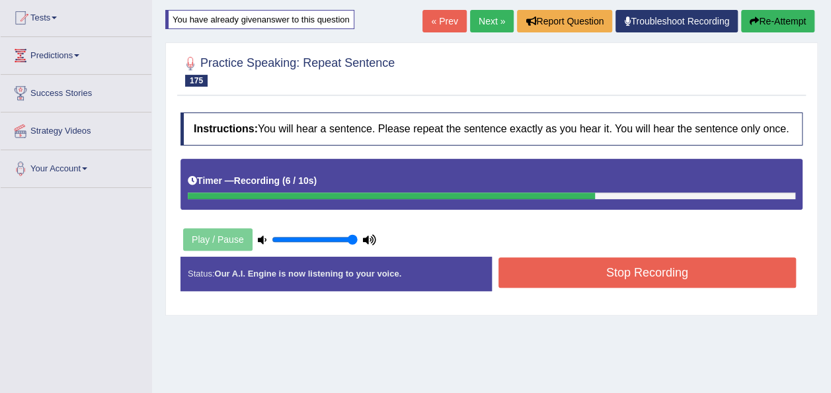
click at [714, 265] on button "Stop Recording" at bounding box center [648, 272] width 298 height 30
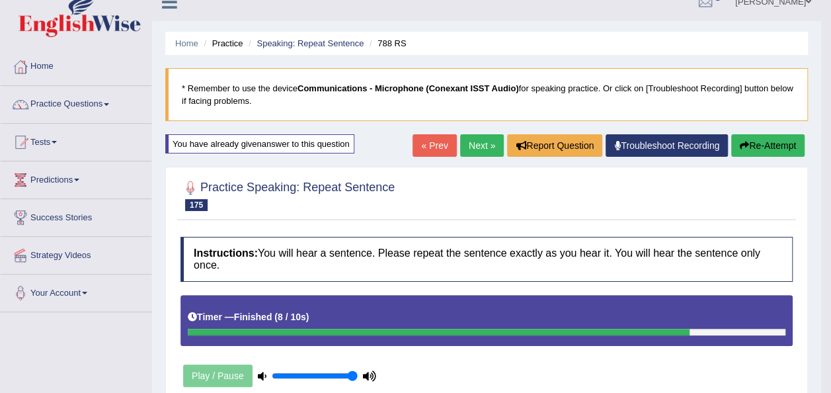
scroll to position [0, 0]
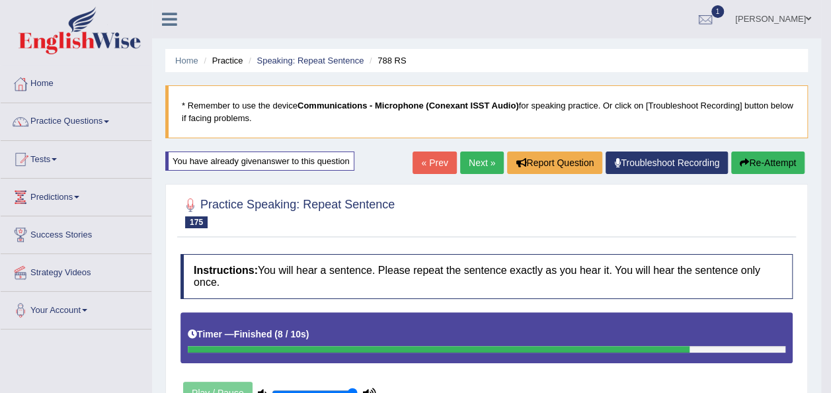
click at [484, 163] on link "Next »" at bounding box center [482, 162] width 44 height 22
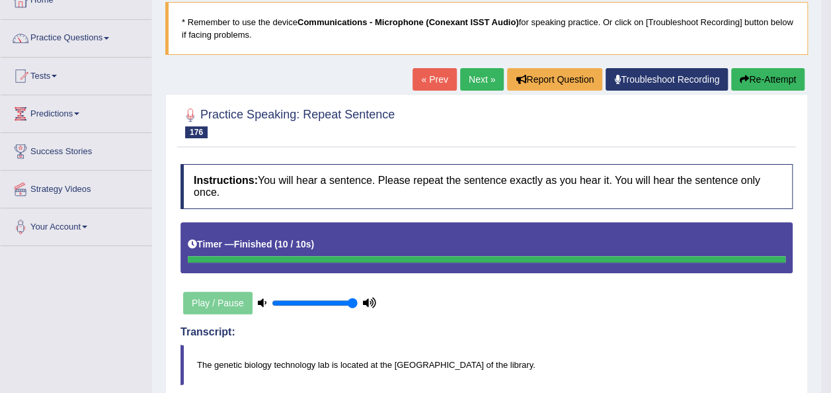
scroll to position [427, 0]
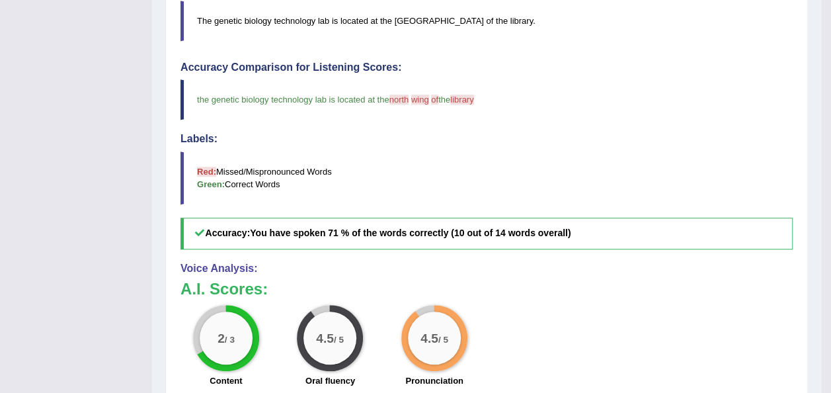
click at [812, 80] on div "Home Practice Speaking: Repeat Sentence 850 RS * Remember to use the device Com…" at bounding box center [486, 43] width 669 height 940
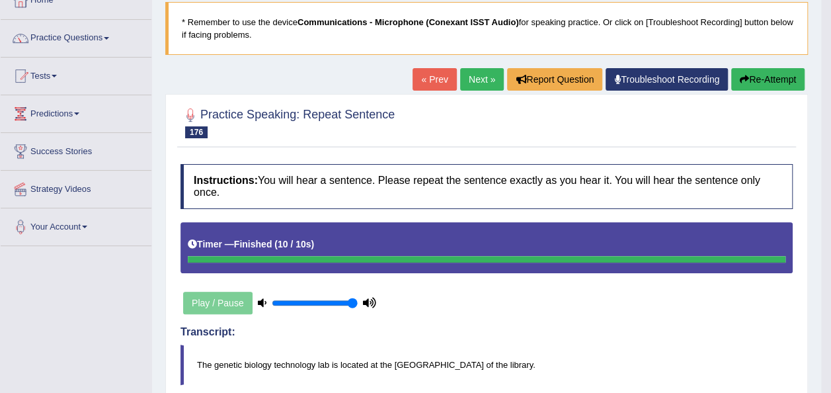
click at [761, 72] on button "Re-Attempt" at bounding box center [767, 79] width 73 height 22
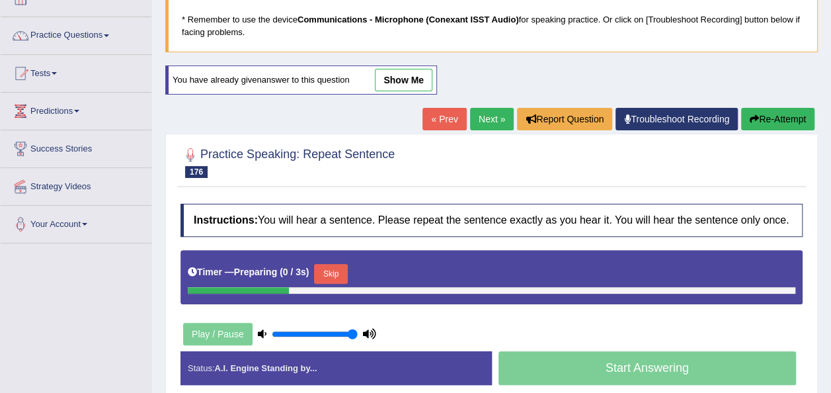
scroll to position [83, 0]
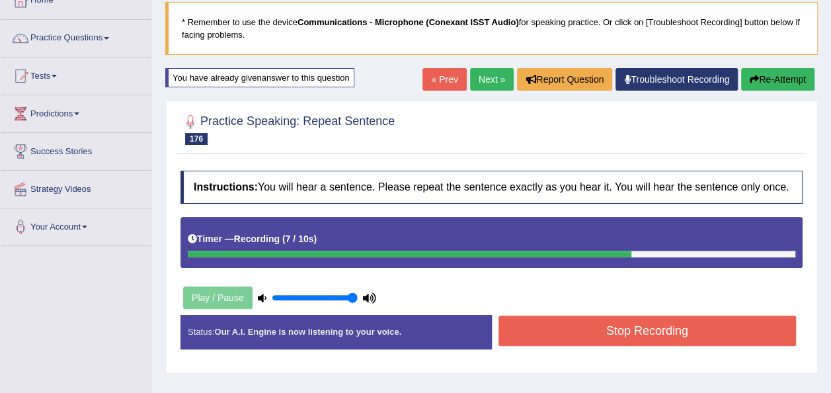
drag, startPoint x: 686, startPoint y: 343, endPoint x: 684, endPoint y: 327, distance: 16.0
click at [684, 327] on button "Stop Recording" at bounding box center [648, 330] width 298 height 30
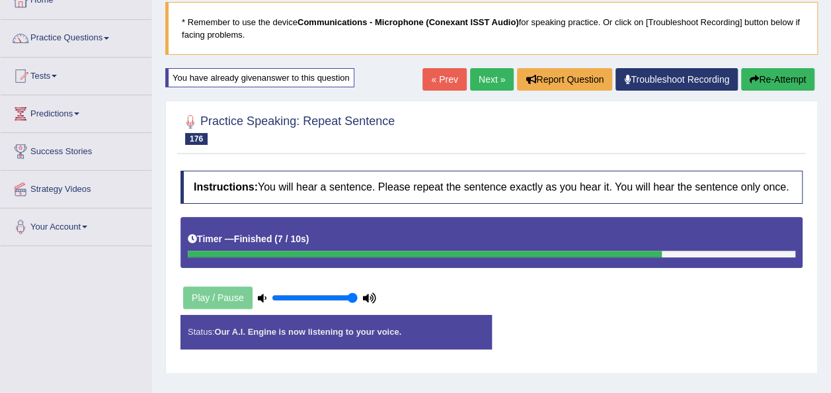
click at [684, 327] on div "Status: Our A.I. Engine is now listening to your voice. Start Answering Stop Re…" at bounding box center [492, 338] width 622 height 47
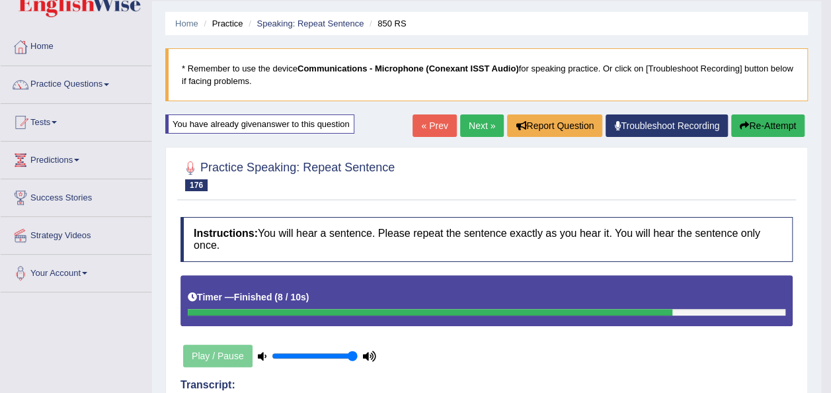
scroll to position [0, 0]
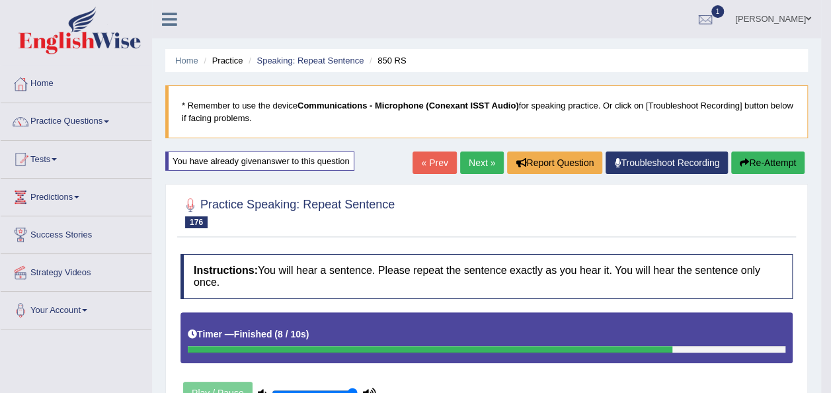
click at [472, 161] on link "Next »" at bounding box center [482, 162] width 44 height 22
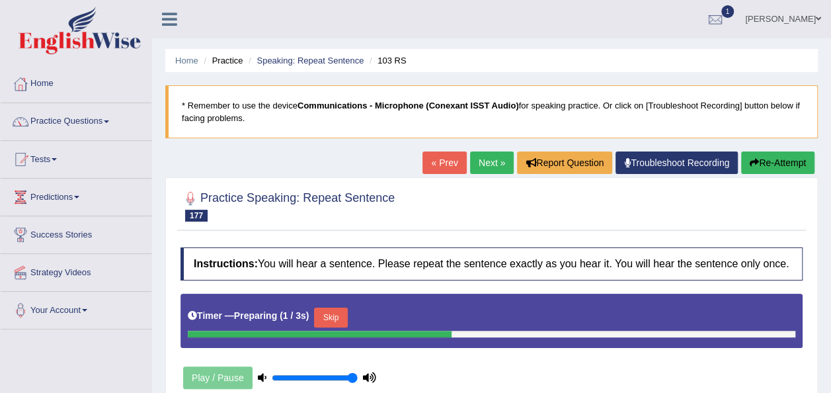
scroll to position [302, 0]
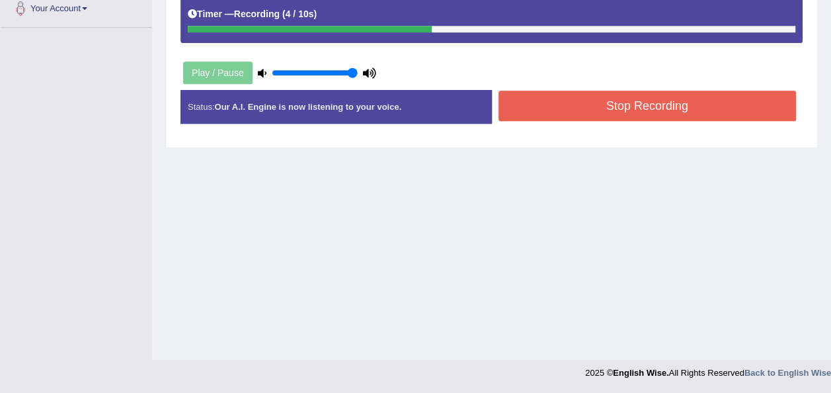
click at [691, 112] on button "Stop Recording" at bounding box center [648, 106] width 298 height 30
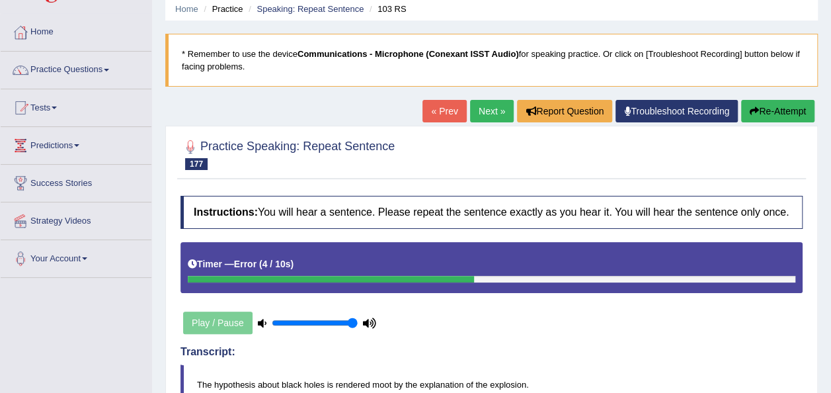
scroll to position [26, 0]
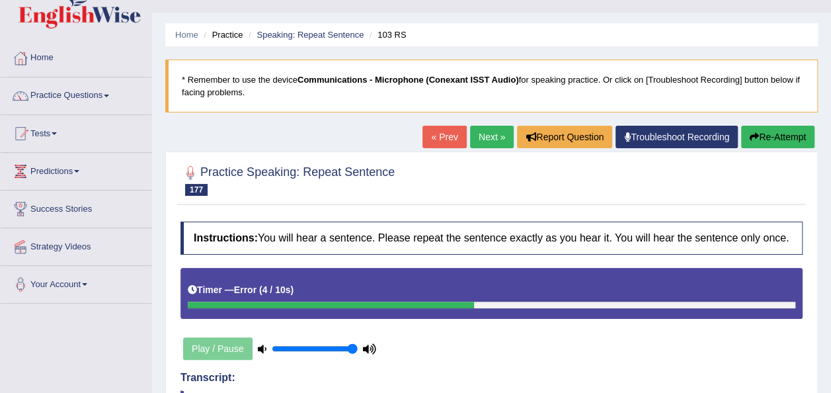
click at [784, 144] on button "Re-Attempt" at bounding box center [777, 137] width 73 height 22
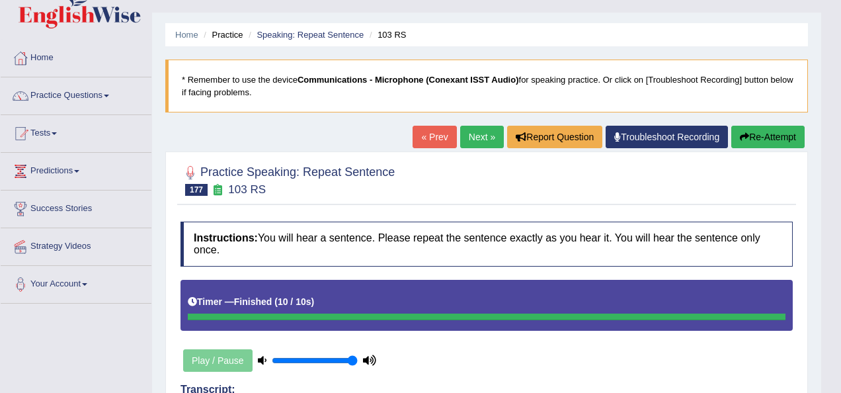
click at [831, 224] on body "Toggle navigation Home Practice Questions Speaking Practice Read Aloud Repeat S…" at bounding box center [420, 170] width 841 height 393
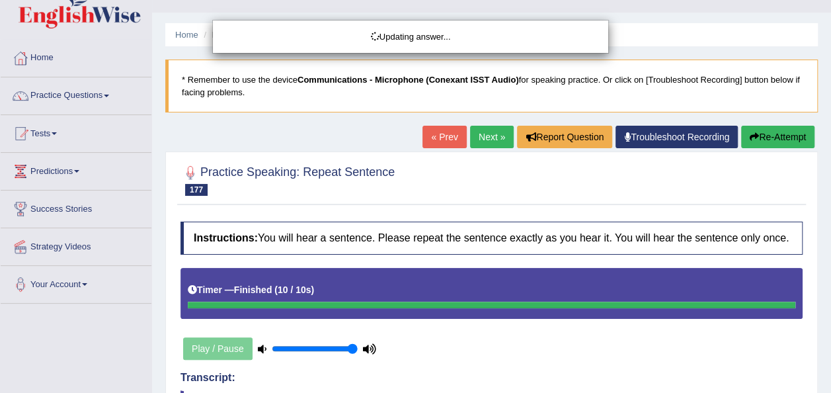
click at [831, 224] on html "Toggle navigation Home Practice Questions Speaking Practice Read Aloud Repeat S…" at bounding box center [415, 170] width 831 height 393
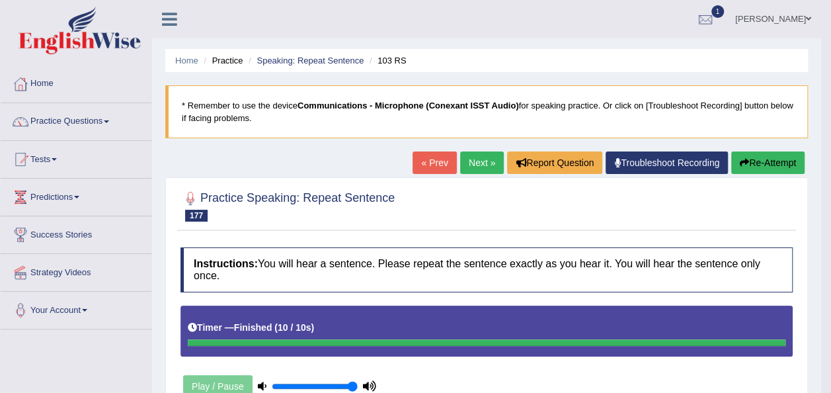
click at [775, 162] on button "Re-Attempt" at bounding box center [767, 162] width 73 height 22
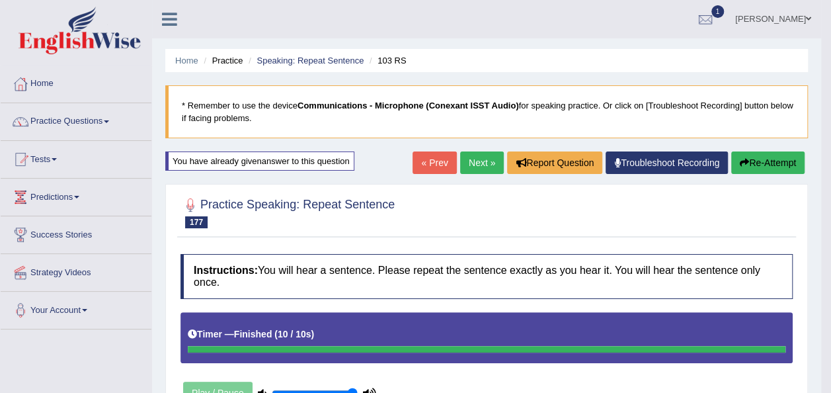
scroll to position [302, 0]
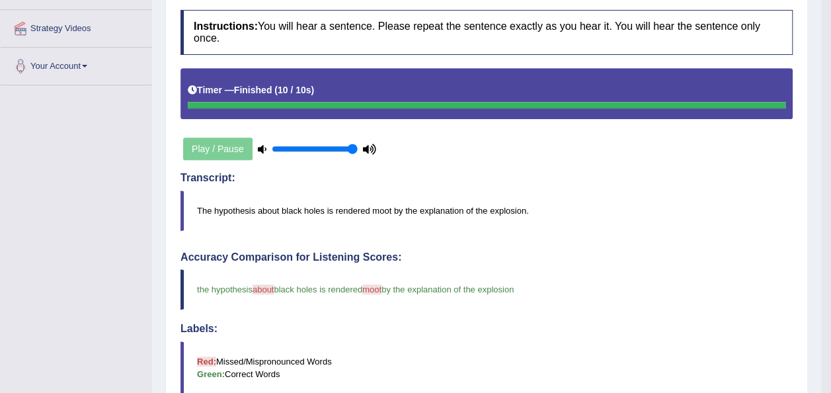
scroll to position [0, 0]
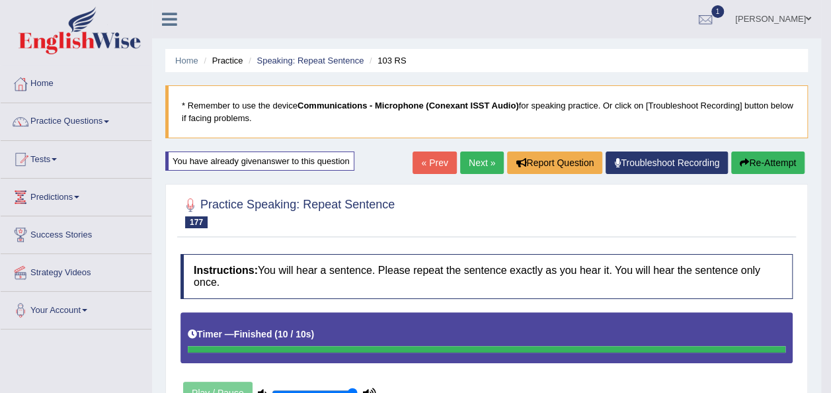
click at [788, 160] on button "Re-Attempt" at bounding box center [767, 162] width 73 height 22
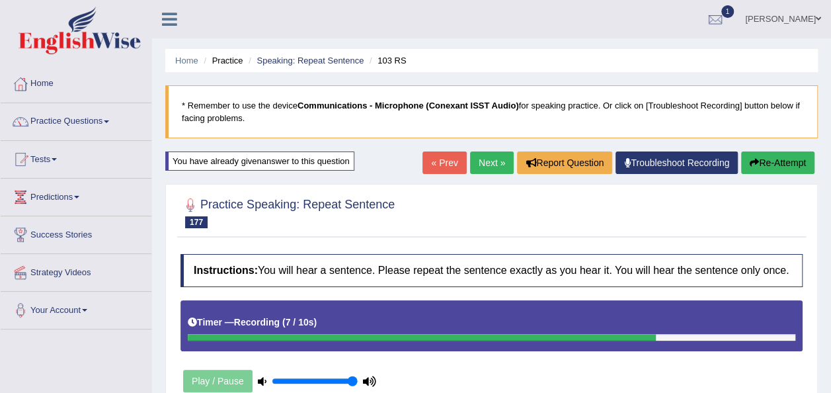
scroll to position [302, 0]
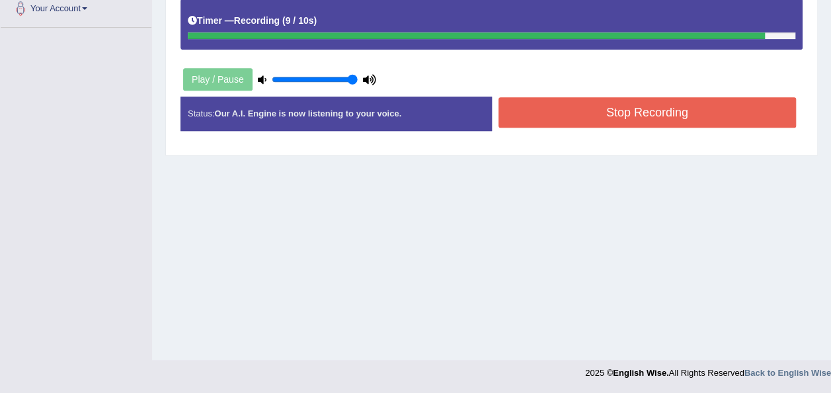
click at [624, 116] on button "Stop Recording" at bounding box center [648, 112] width 298 height 30
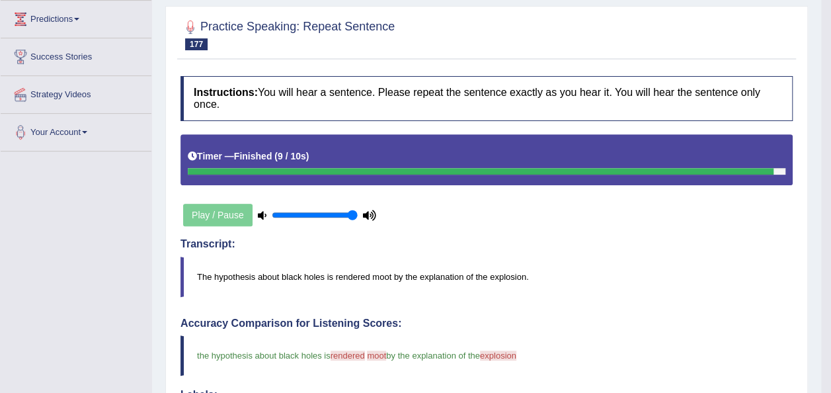
scroll to position [177, 0]
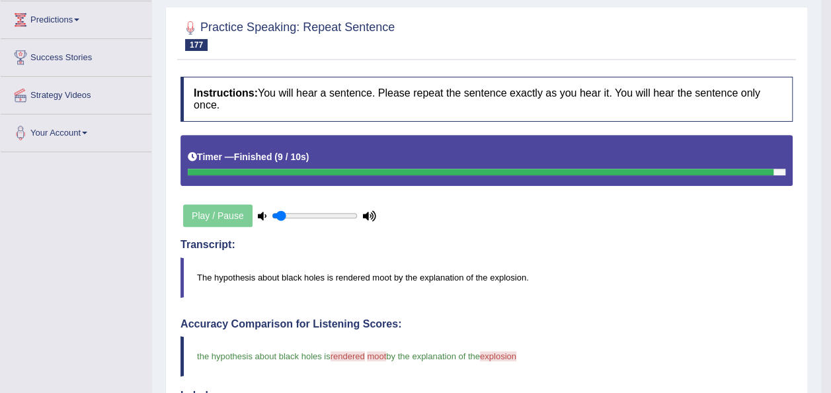
type input "0.1"
click at [280, 210] on input "range" at bounding box center [315, 215] width 86 height 11
click at [275, 210] on input "range" at bounding box center [315, 215] width 86 height 11
click at [218, 199] on div "Play / Pause" at bounding box center [280, 215] width 198 height 33
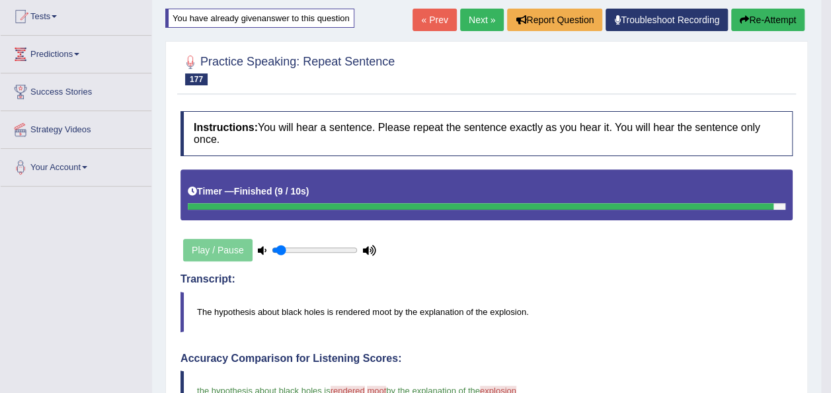
scroll to position [142, 0]
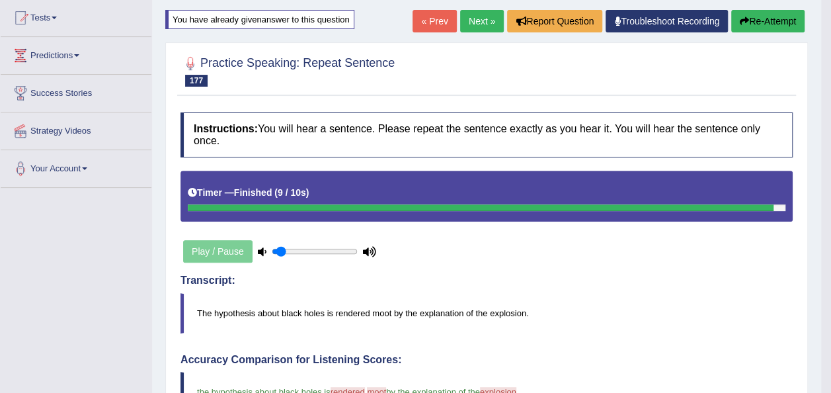
click at [771, 24] on button "Re-Attempt" at bounding box center [767, 21] width 73 height 22
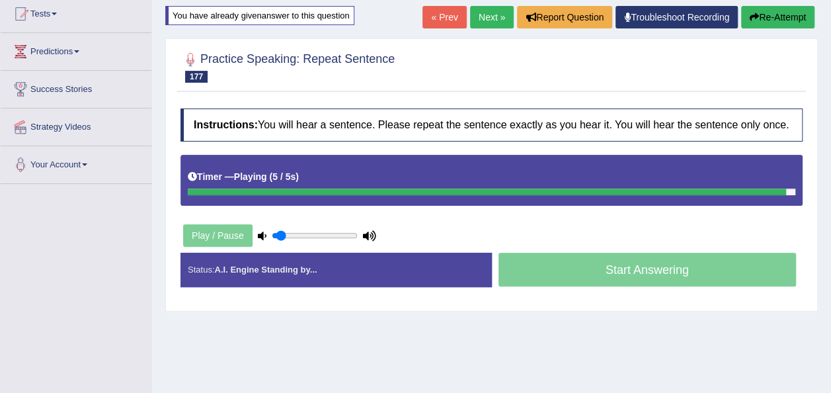
click at [335, 240] on div "Play / Pause" at bounding box center [280, 235] width 198 height 33
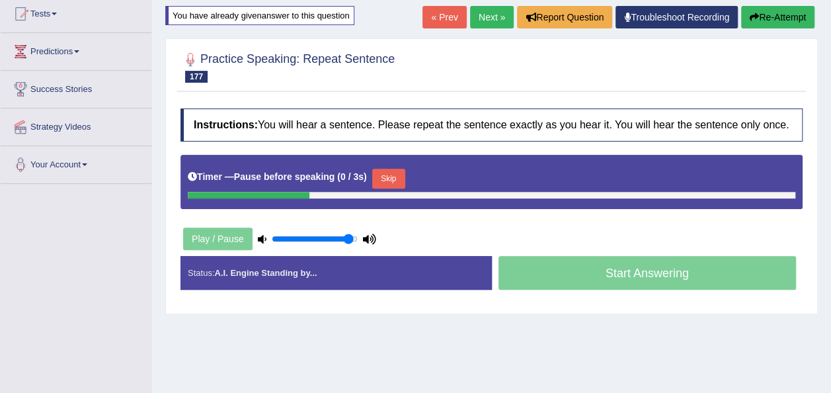
type input "0.95"
click at [347, 237] on input "range" at bounding box center [315, 238] width 86 height 11
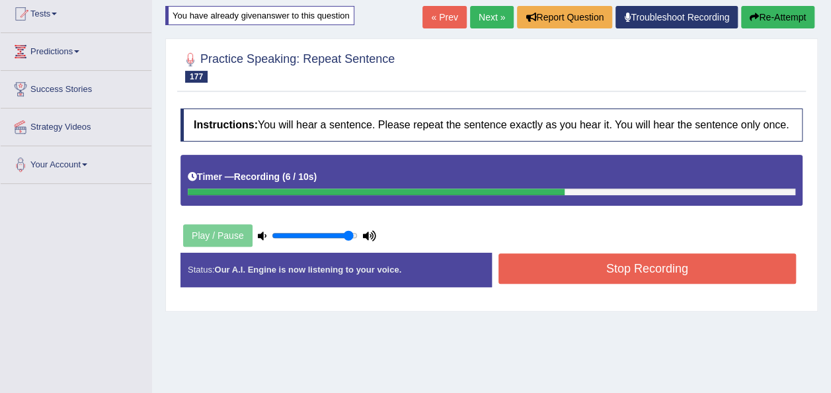
click at [552, 276] on button "Stop Recording" at bounding box center [648, 268] width 298 height 30
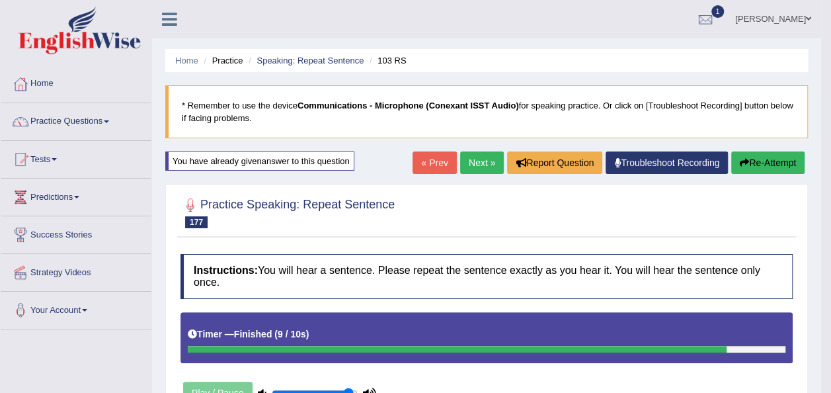
click at [471, 165] on link "Next »" at bounding box center [482, 162] width 44 height 22
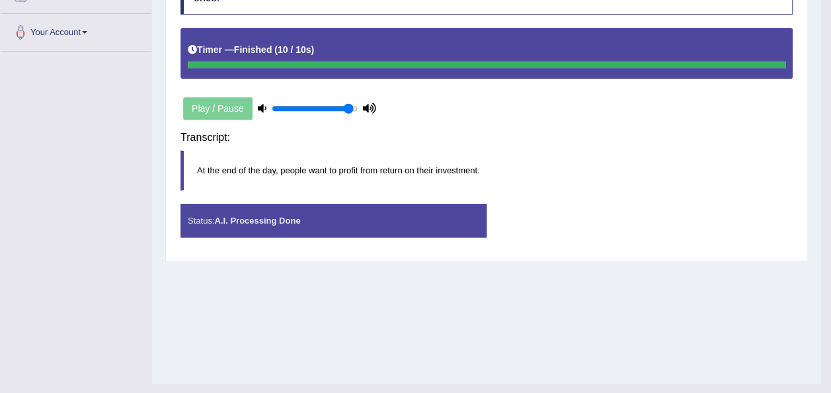
scroll to position [276, 0]
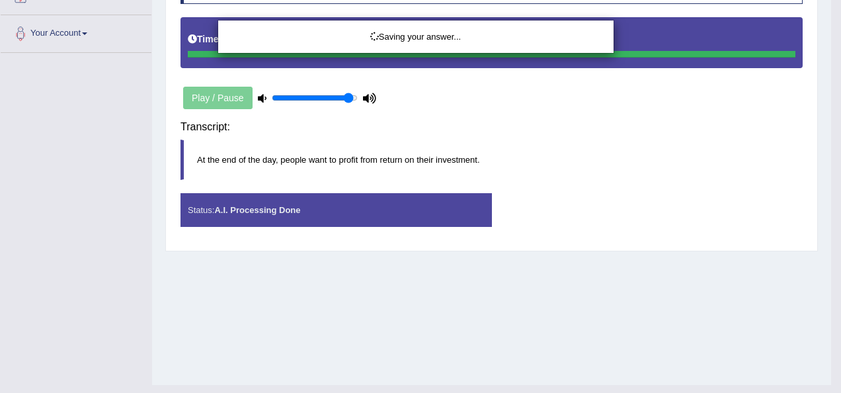
drag, startPoint x: 839, startPoint y: 298, endPoint x: 841, endPoint y: 279, distance: 19.2
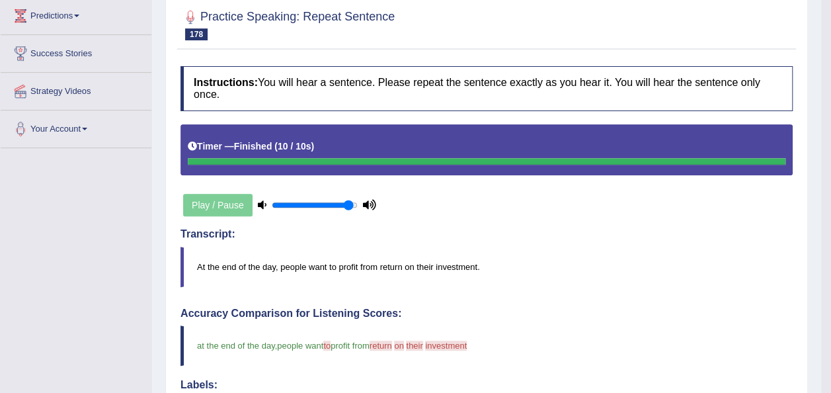
scroll to position [120, 0]
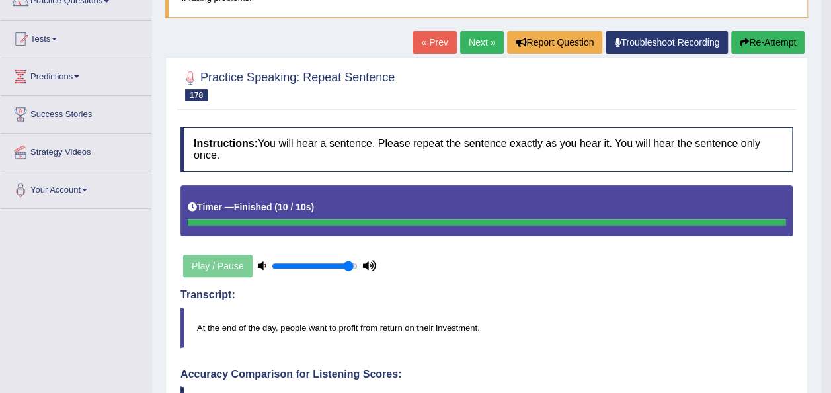
click at [764, 40] on button "Re-Attempt" at bounding box center [767, 42] width 73 height 22
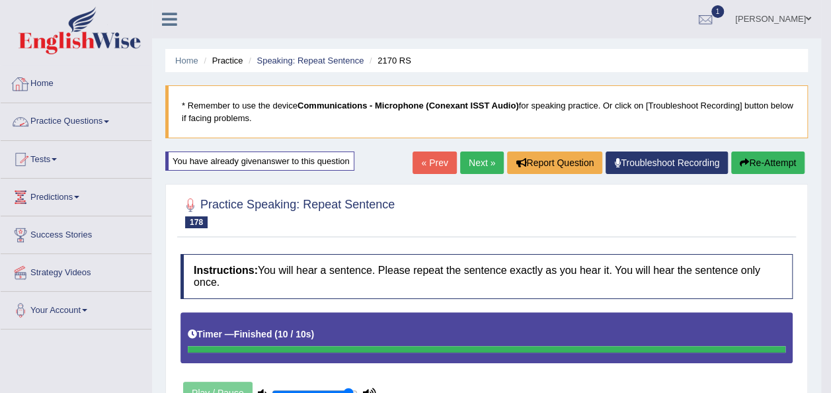
click at [99, 124] on link "Practice Questions" at bounding box center [76, 119] width 151 height 33
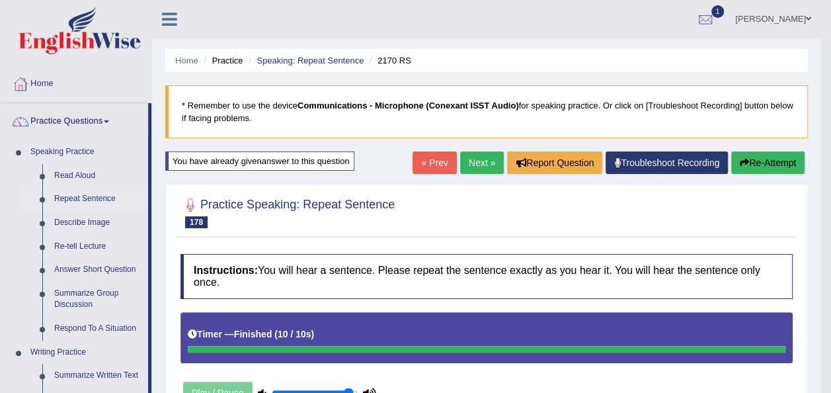
click at [87, 198] on link "Repeat Sentence" at bounding box center [98, 199] width 100 height 24
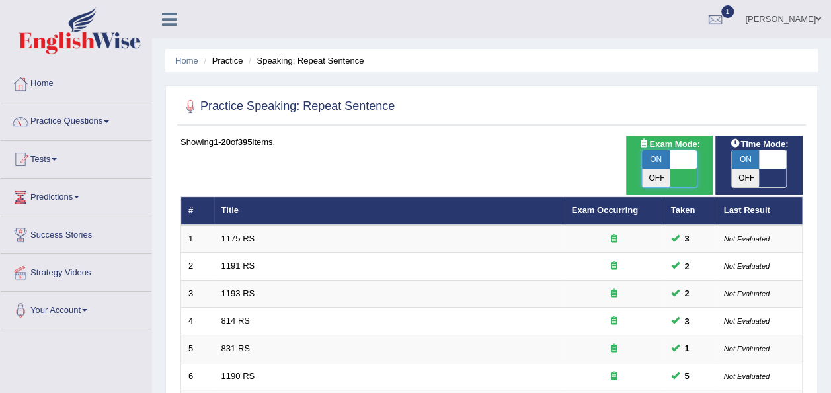
click at [692, 164] on span at bounding box center [684, 159] width 28 height 19
checkbox input "false"
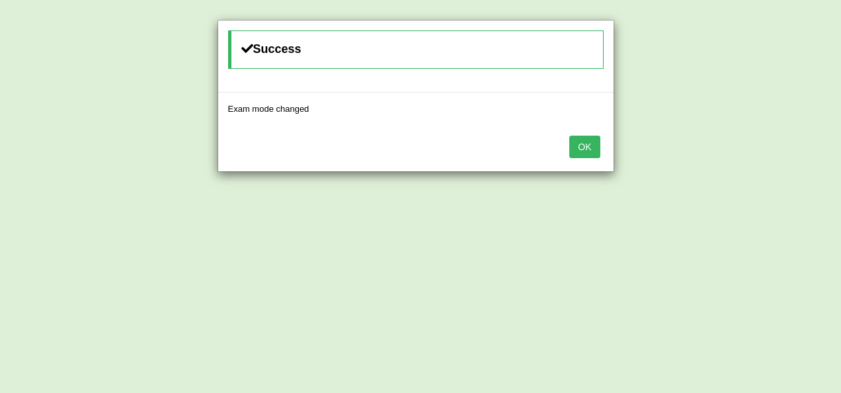
click at [581, 155] on button "OK" at bounding box center [584, 147] width 30 height 22
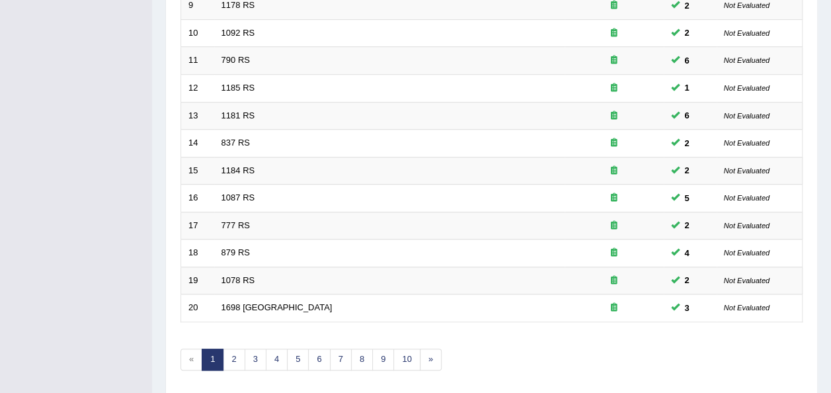
scroll to position [476, 0]
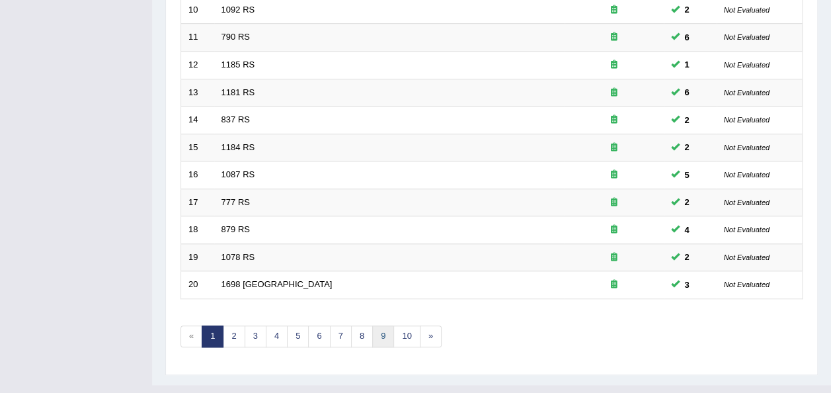
click at [383, 325] on link "9" at bounding box center [383, 336] width 22 height 22
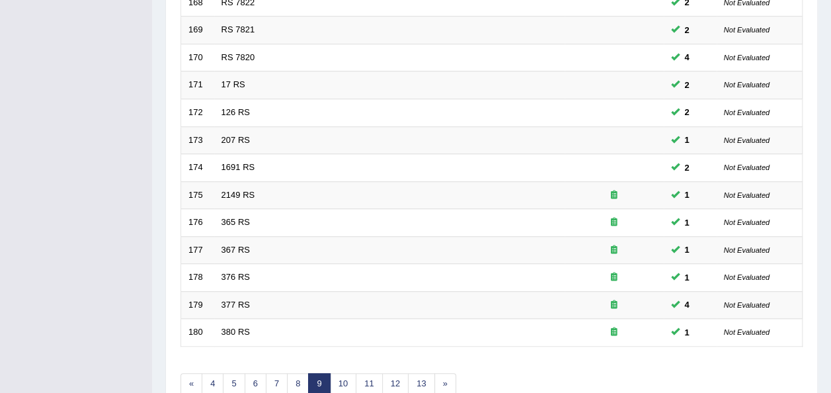
scroll to position [450, 0]
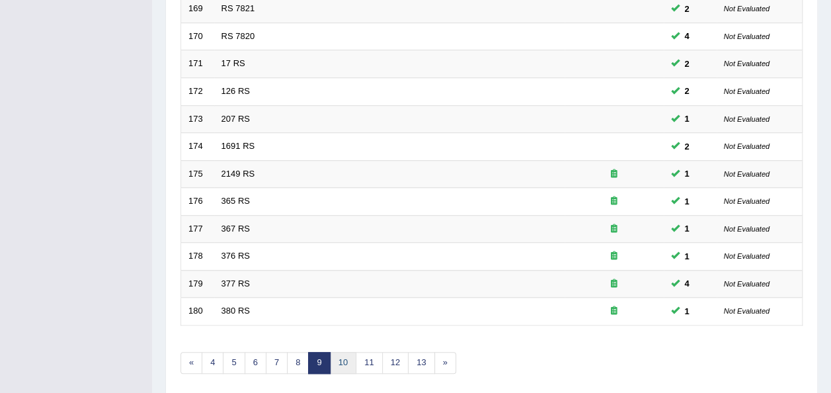
click at [336, 352] on link "10" at bounding box center [343, 363] width 26 height 22
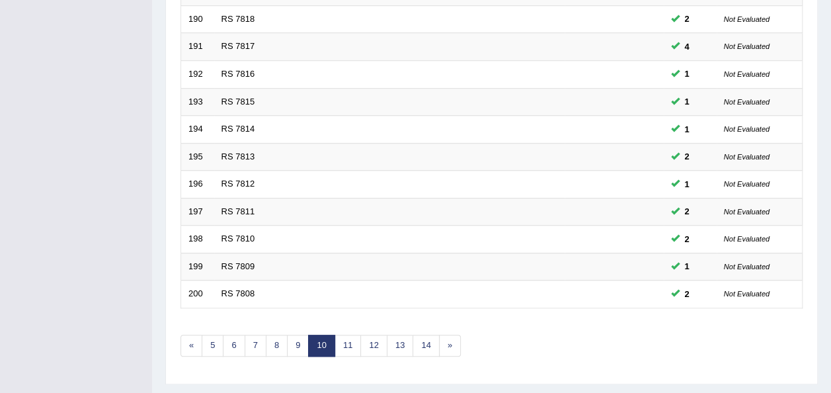
scroll to position [476, 0]
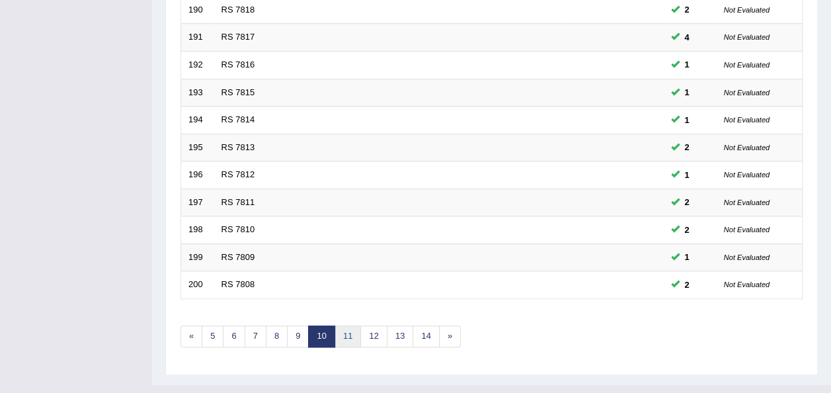
click at [344, 325] on link "11" at bounding box center [348, 336] width 26 height 22
click at [344, 325] on link "12" at bounding box center [352, 336] width 26 height 22
drag, startPoint x: 0, startPoint y: 0, endPoint x: 344, endPoint y: 317, distance: 468.0
click at [344, 325] on link "12" at bounding box center [352, 336] width 26 height 22
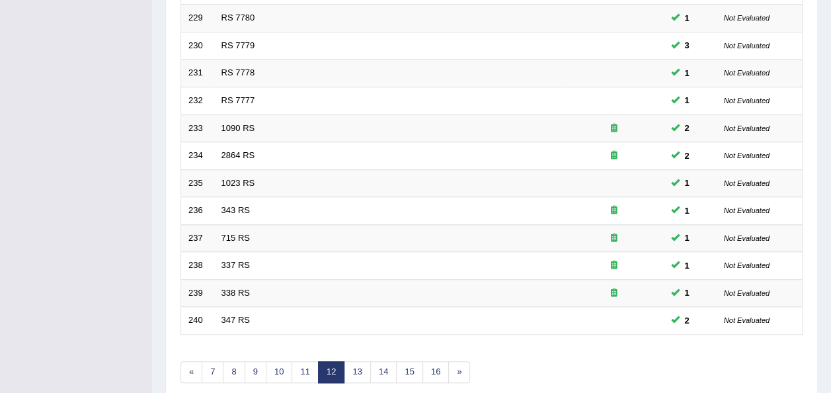
scroll to position [450, 0]
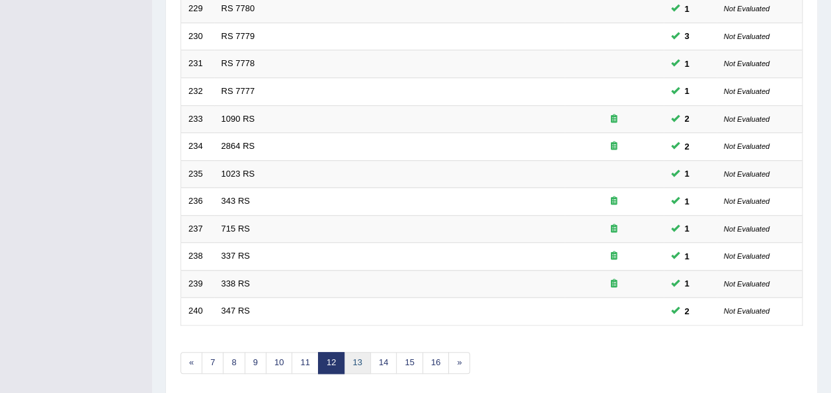
click at [356, 352] on link "13" at bounding box center [357, 363] width 26 height 22
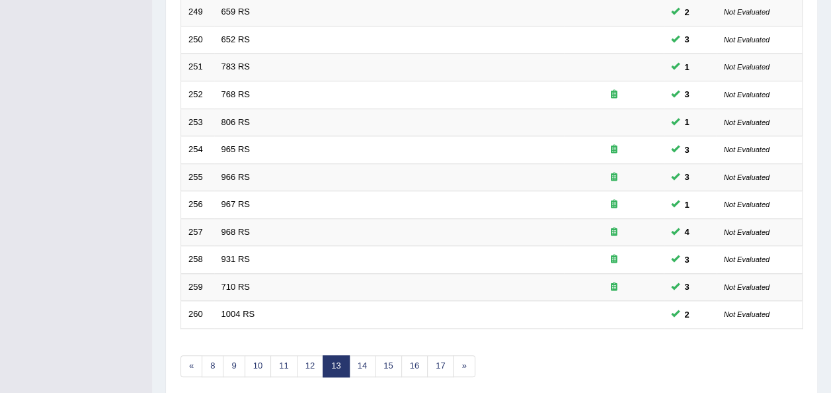
scroll to position [450, 0]
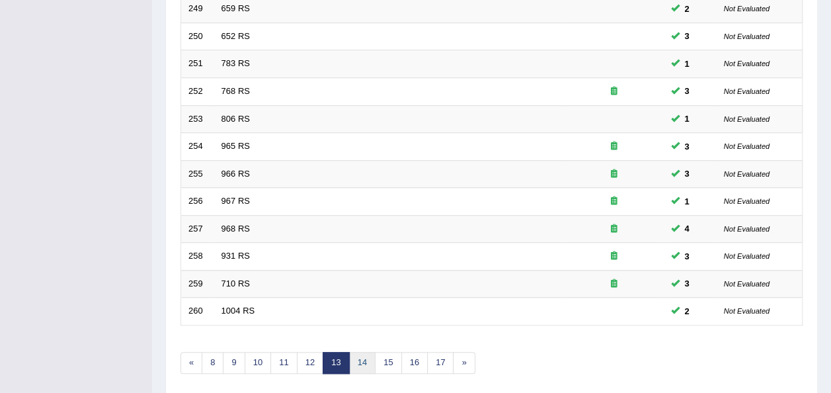
click at [353, 352] on link "14" at bounding box center [362, 363] width 26 height 22
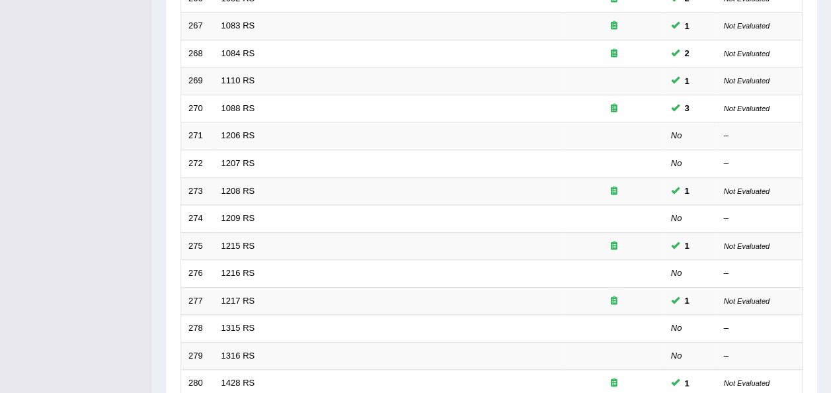
scroll to position [423, 0]
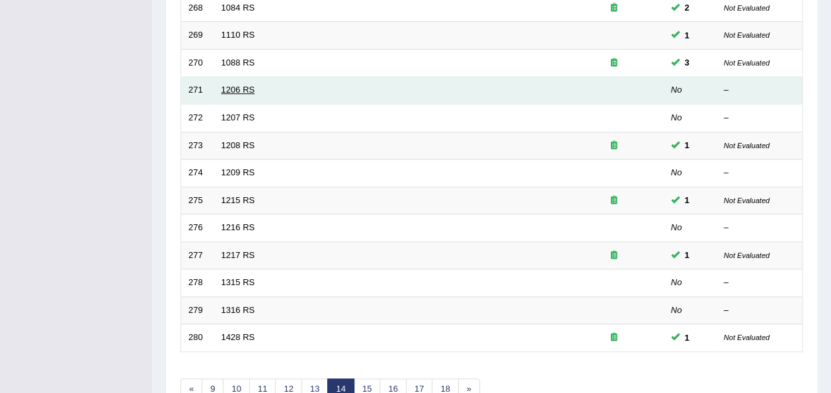
click at [231, 85] on link "1206 RS" at bounding box center [239, 90] width 34 height 10
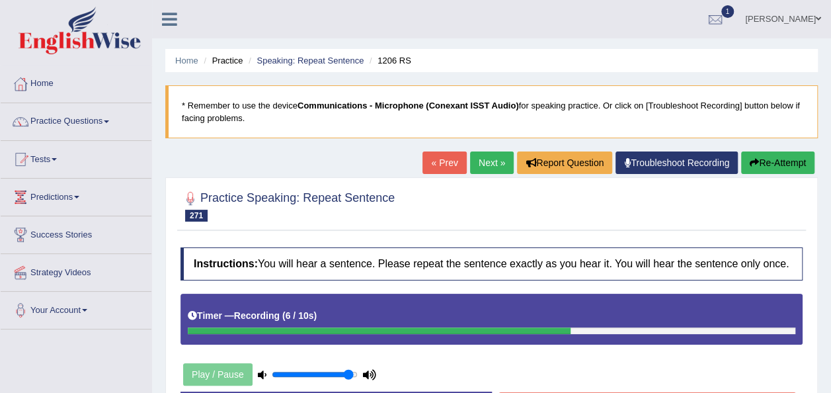
scroll to position [302, 0]
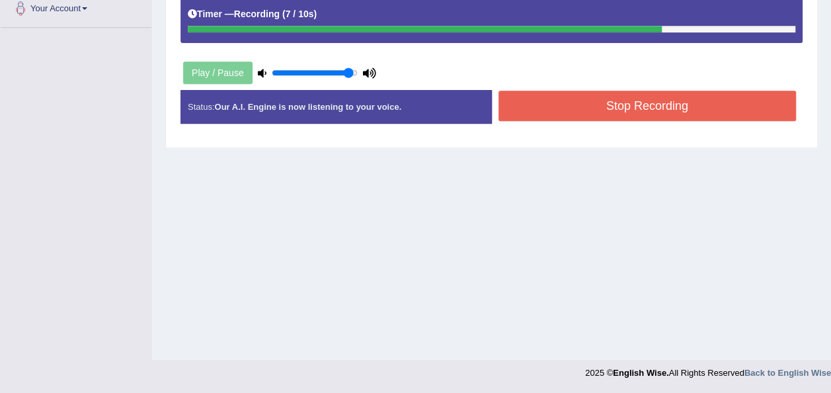
click at [638, 117] on button "Stop Recording" at bounding box center [648, 106] width 298 height 30
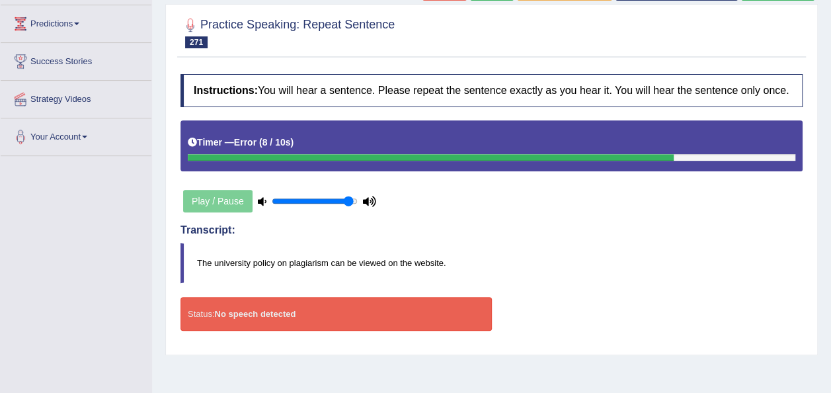
scroll to position [172, 0]
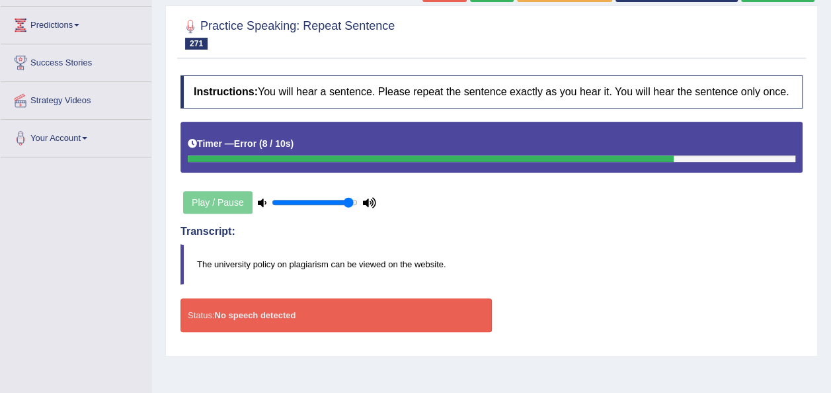
click at [295, 313] on div "Status: No speech detected" at bounding box center [337, 315] width 312 height 34
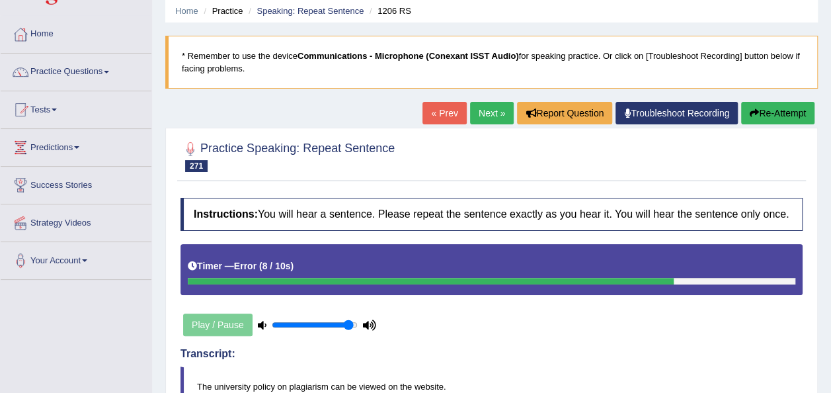
scroll to position [28, 0]
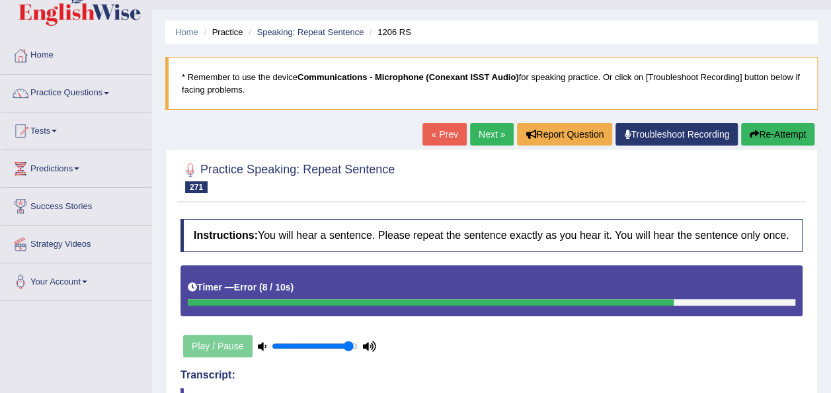
click at [761, 130] on button "Re-Attempt" at bounding box center [777, 134] width 73 height 22
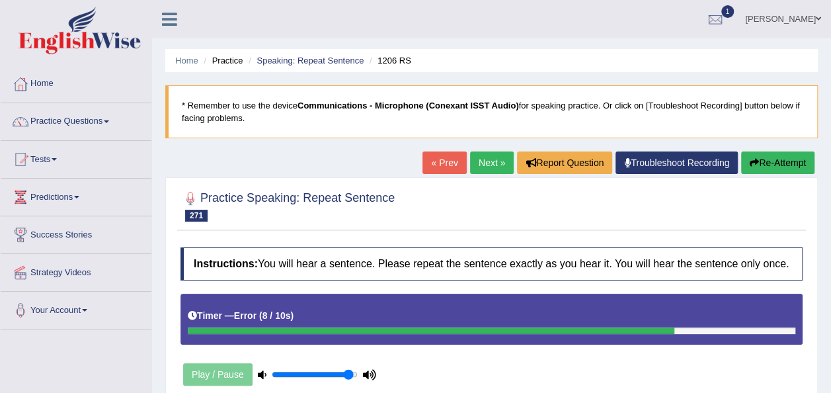
click at [759, 161] on button "Re-Attempt" at bounding box center [777, 162] width 73 height 22
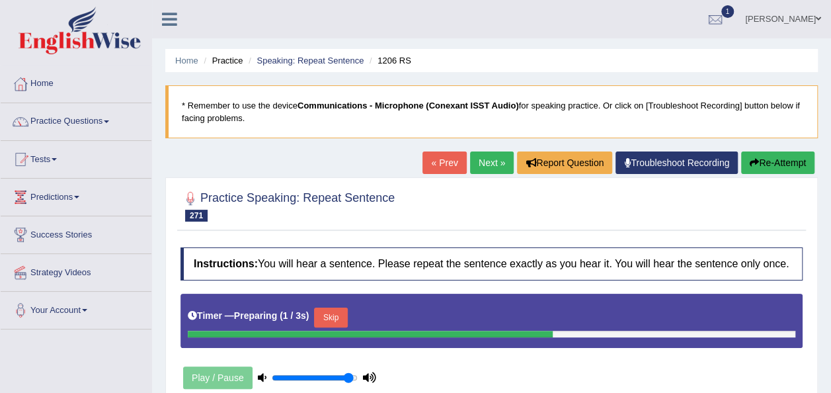
scroll to position [302, 0]
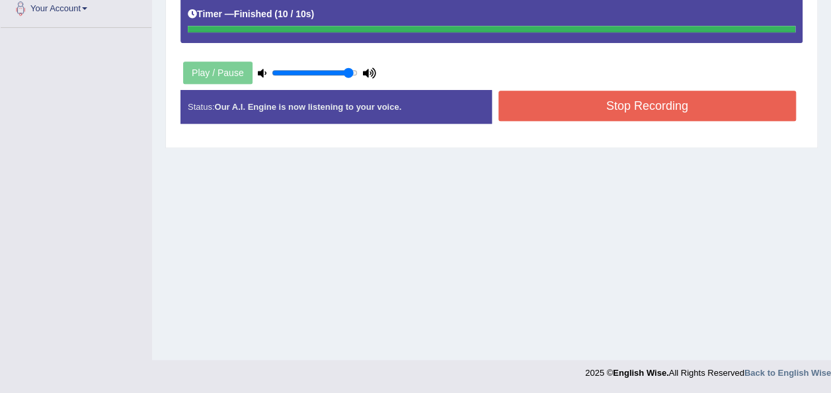
click at [756, 102] on button "Stop Recording" at bounding box center [648, 106] width 298 height 30
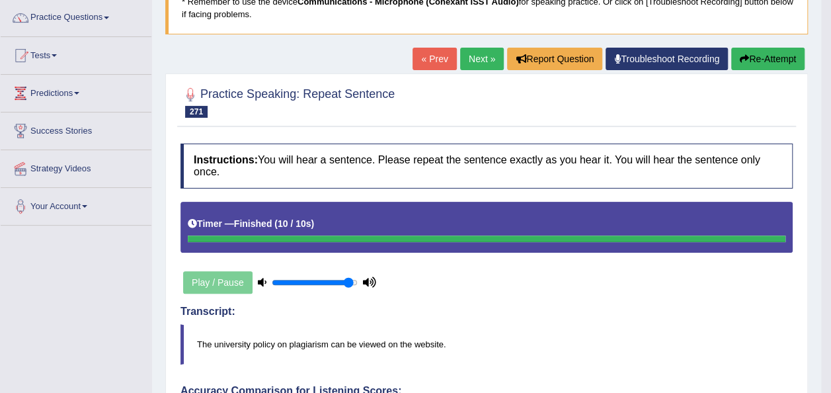
scroll to position [90, 0]
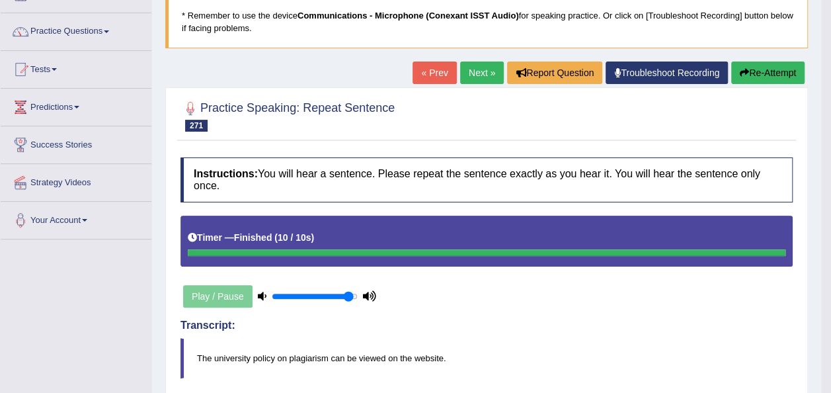
click at [484, 65] on link "Next »" at bounding box center [482, 73] width 44 height 22
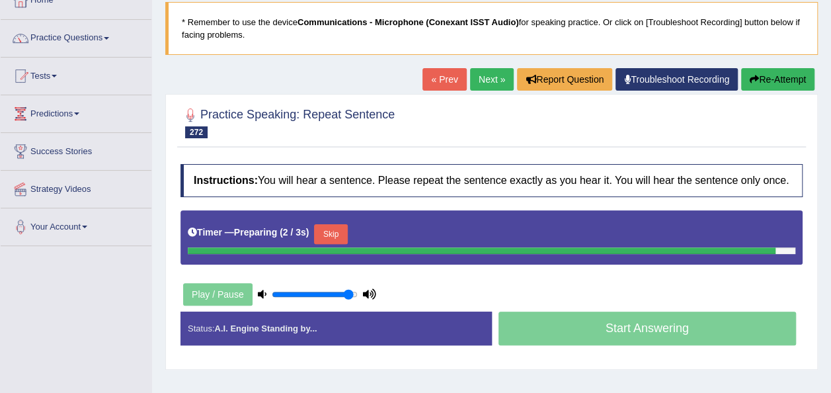
scroll to position [102, 0]
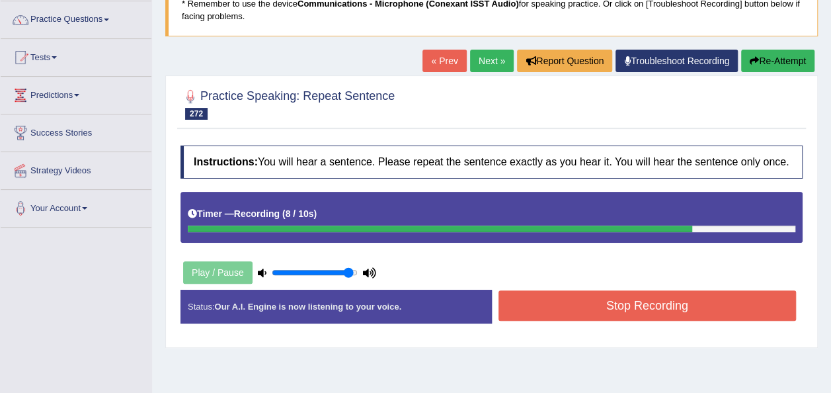
click at [597, 304] on button "Stop Recording" at bounding box center [648, 305] width 298 height 30
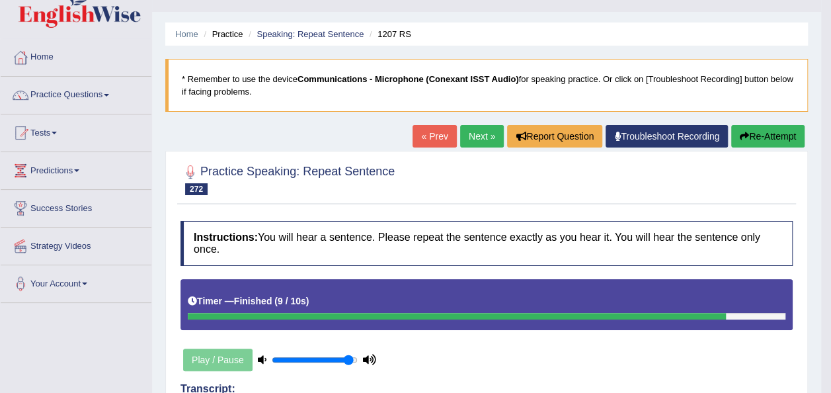
scroll to position [0, 0]
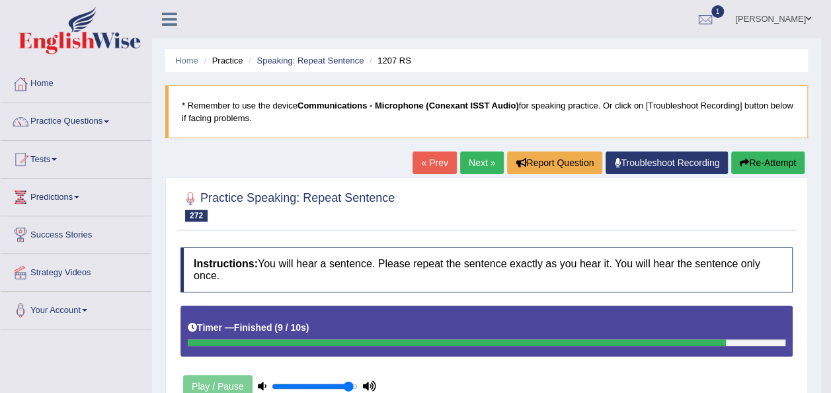
click at [481, 162] on link "Next »" at bounding box center [482, 162] width 44 height 22
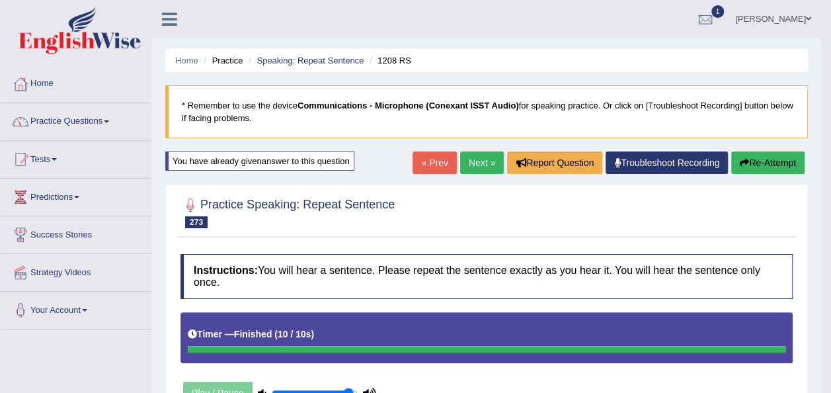
click at [481, 167] on link "Next »" at bounding box center [482, 162] width 44 height 22
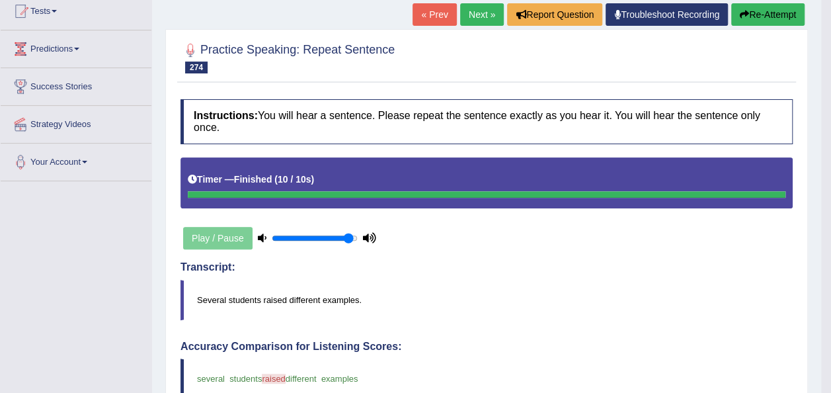
scroll to position [1, 0]
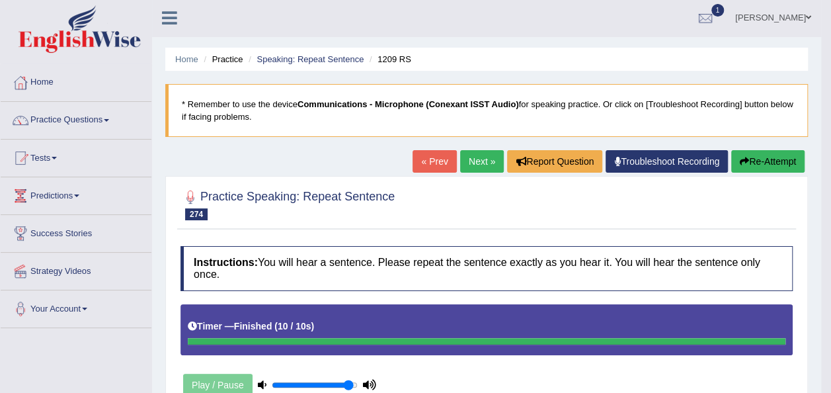
click at [779, 159] on button "Re-Attempt" at bounding box center [767, 161] width 73 height 22
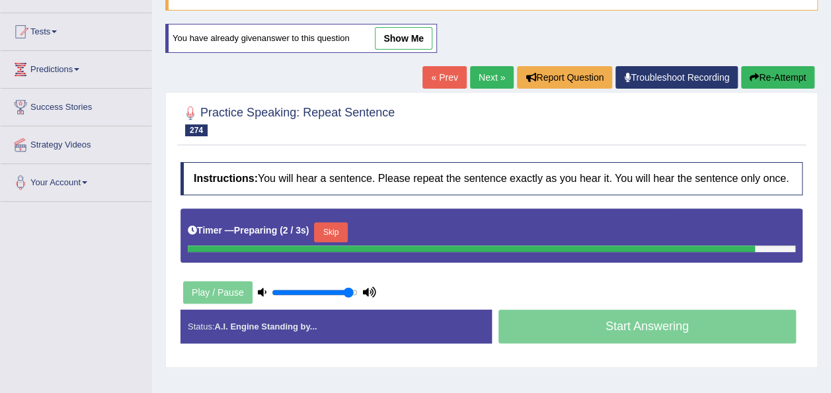
scroll to position [133, 0]
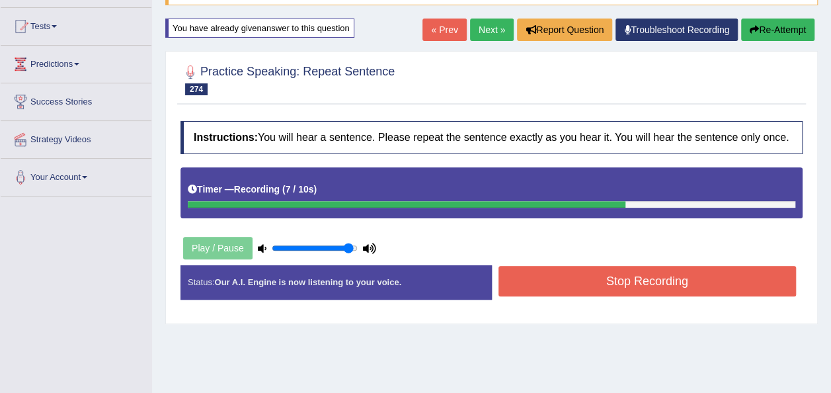
click at [591, 272] on button "Stop Recording" at bounding box center [648, 281] width 298 height 30
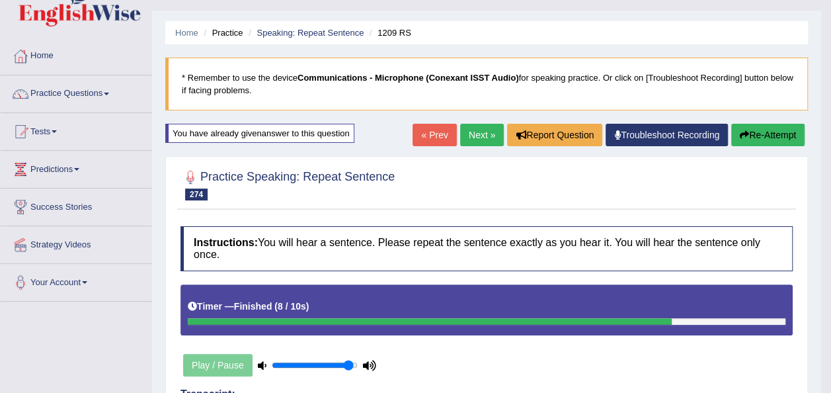
scroll to position [0, 0]
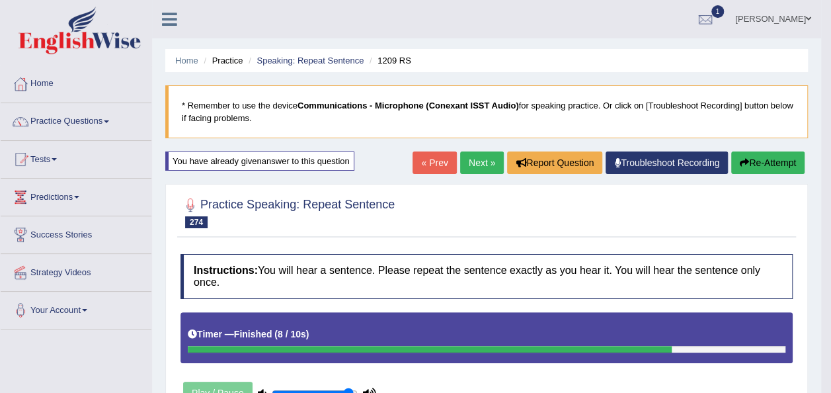
click at [761, 163] on button "Re-Attempt" at bounding box center [767, 162] width 73 height 22
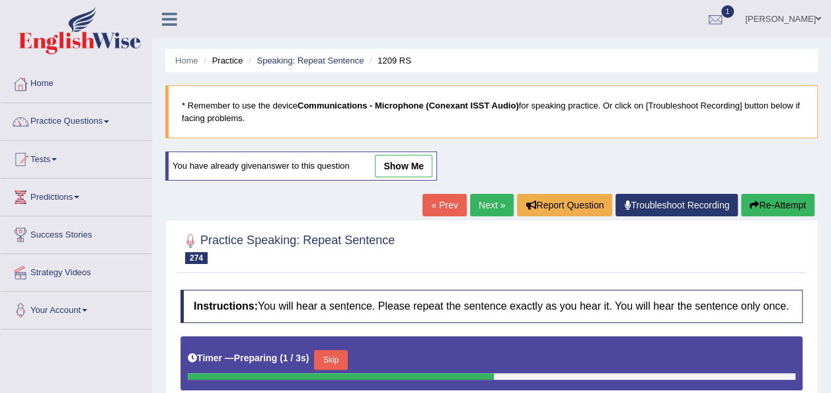
scroll to position [302, 0]
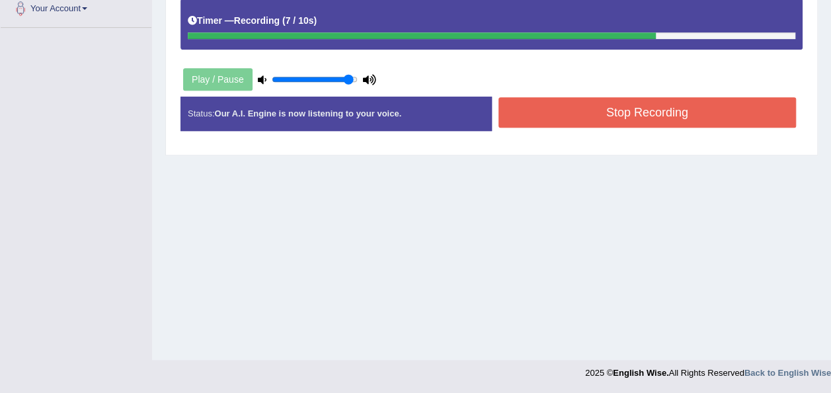
click at [565, 110] on button "Stop Recording" at bounding box center [648, 112] width 298 height 30
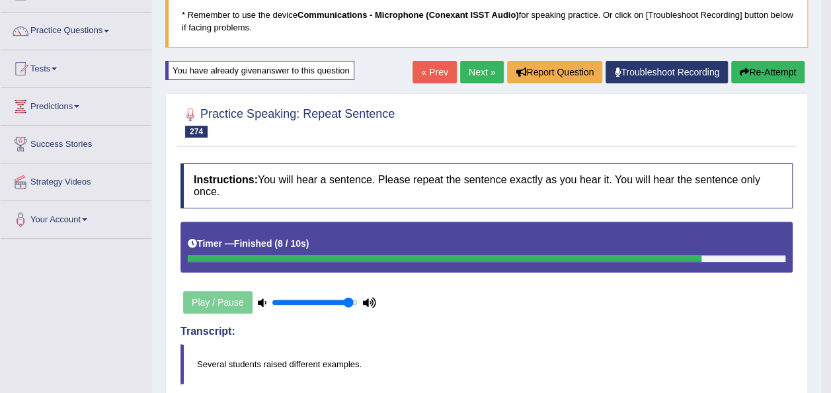
scroll to position [90, 0]
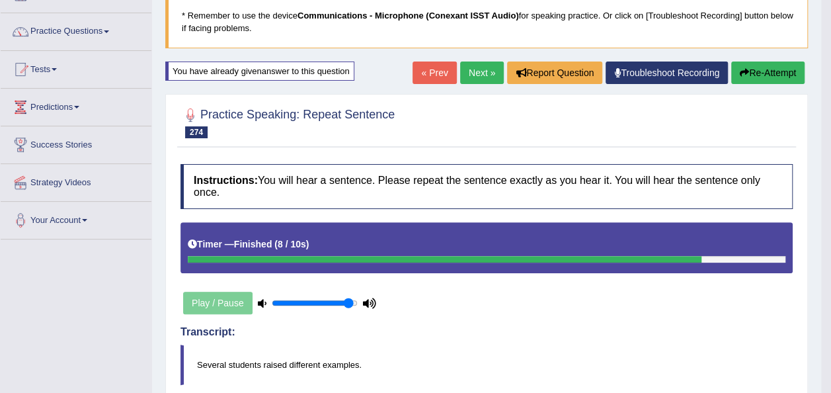
click at [763, 64] on button "Re-Attempt" at bounding box center [767, 73] width 73 height 22
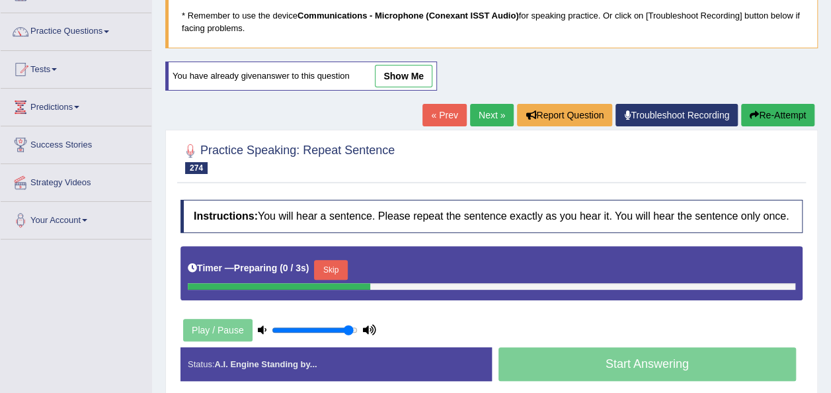
scroll to position [90, 0]
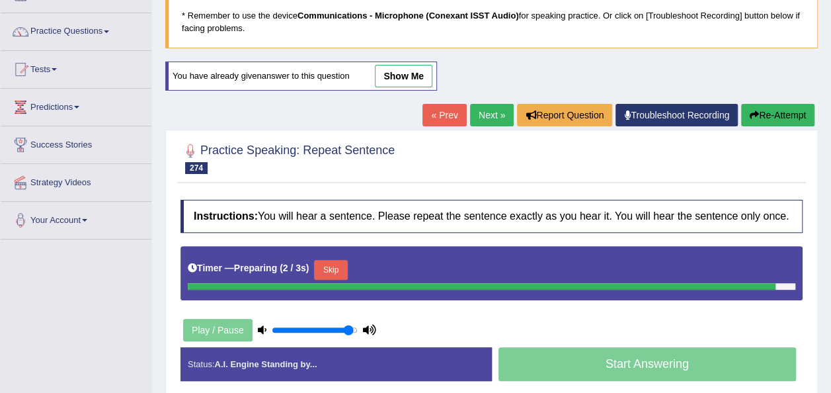
click at [335, 267] on div "Instructions: You will hear a sentence. Please repeat the sentence exactly as y…" at bounding box center [491, 295] width 629 height 205
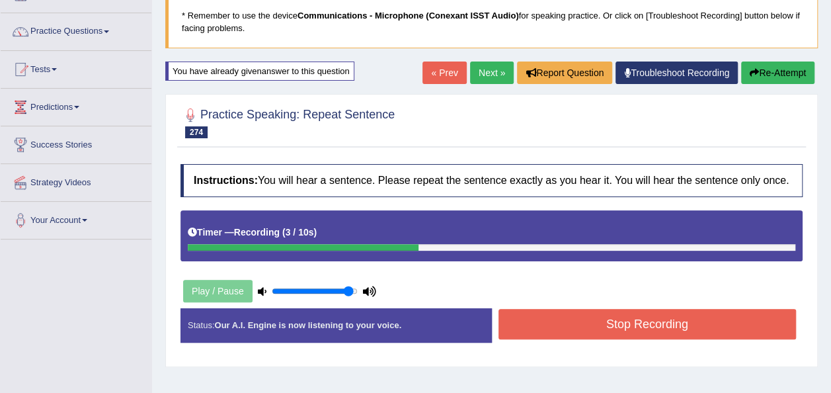
click at [550, 325] on button "Stop Recording" at bounding box center [648, 324] width 298 height 30
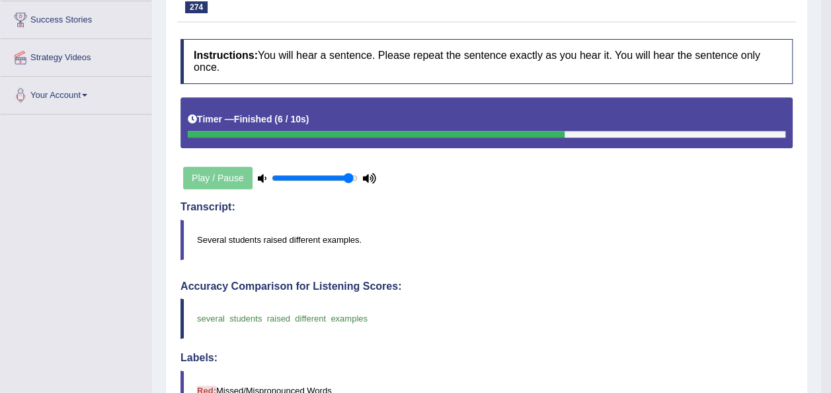
scroll to position [143, 0]
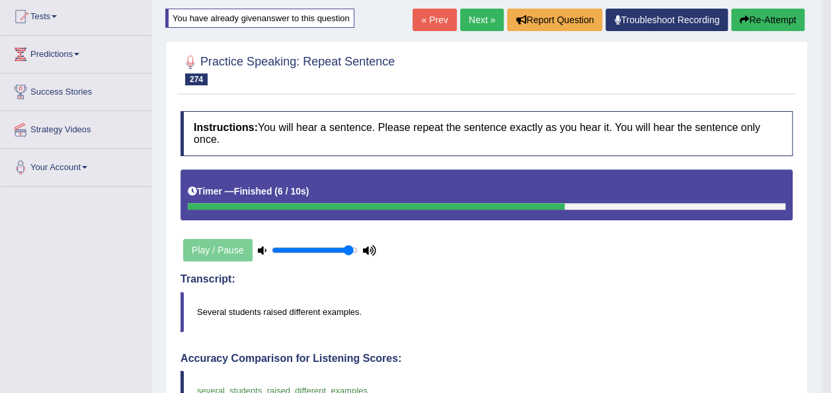
click at [755, 13] on button "Re-Attempt" at bounding box center [767, 20] width 73 height 22
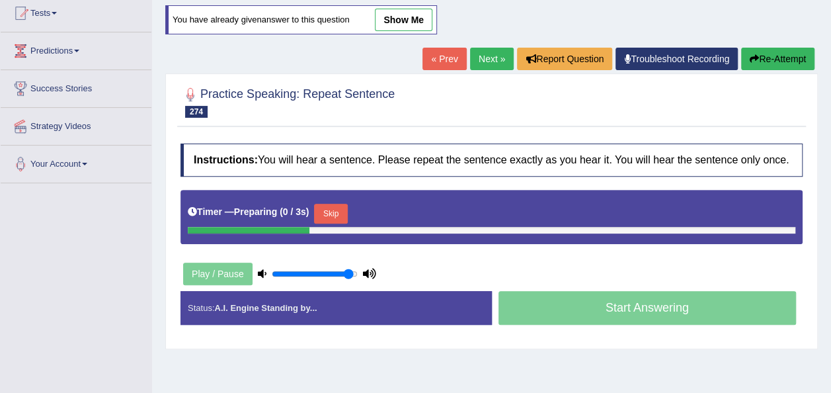
scroll to position [225, 0]
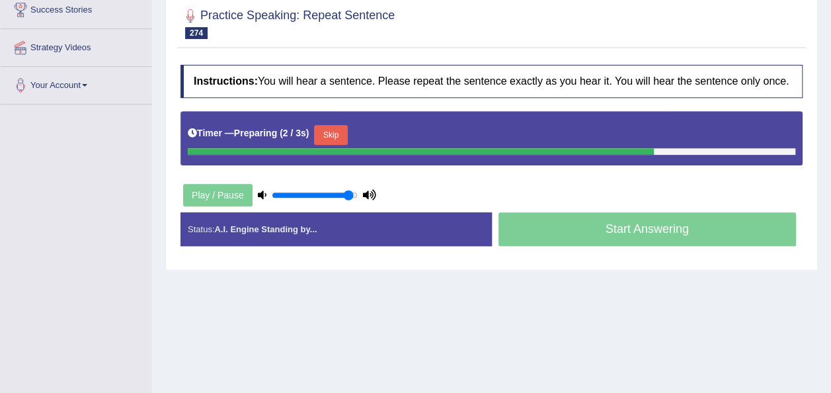
click at [321, 133] on button "Skip" at bounding box center [330, 135] width 33 height 20
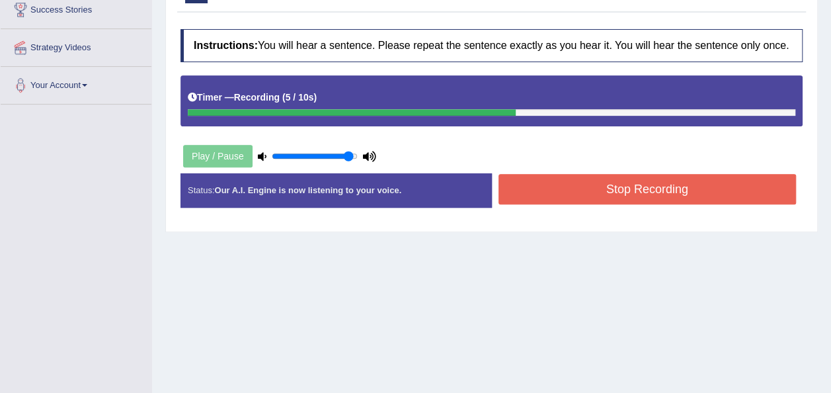
click at [533, 201] on button "Stop Recording" at bounding box center [648, 189] width 298 height 30
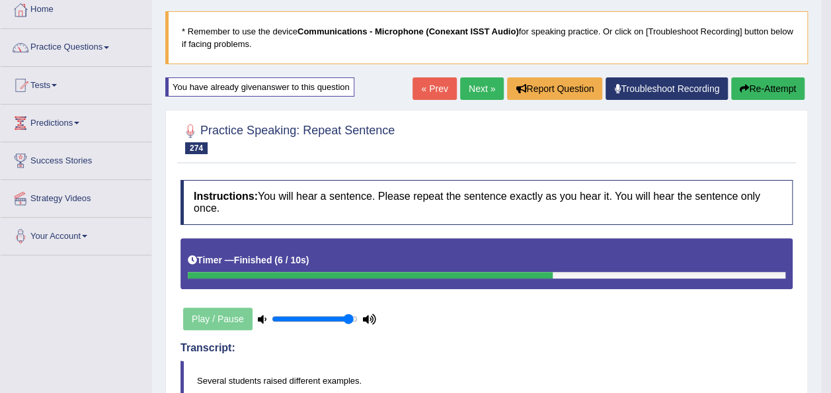
scroll to position [74, 0]
click at [472, 87] on link "Next »" at bounding box center [482, 88] width 44 height 22
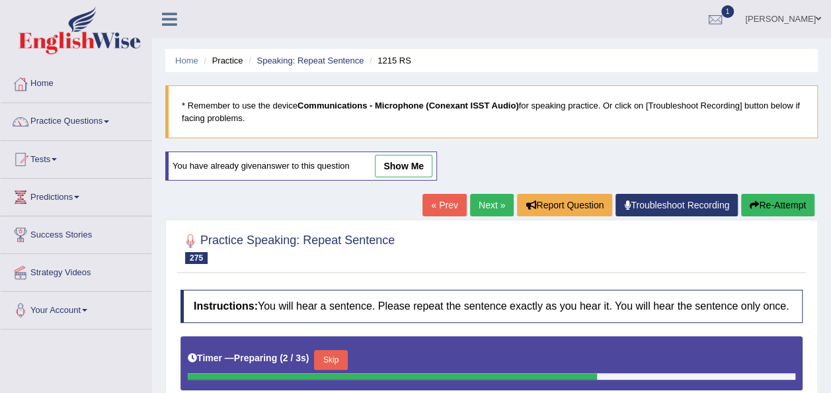
scroll to position [302, 0]
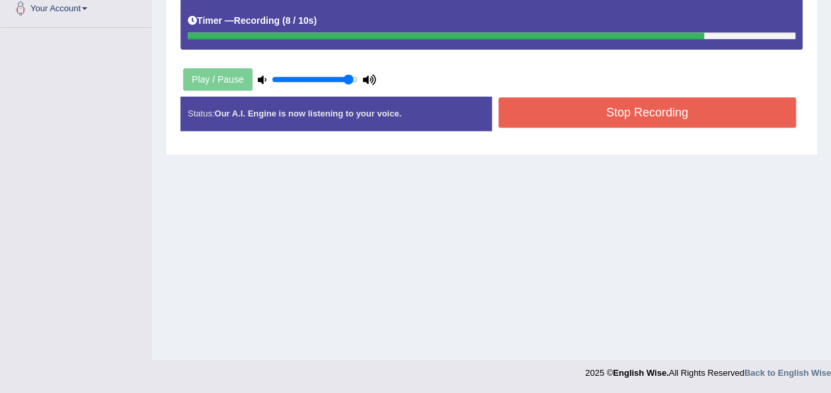
click at [639, 104] on button "Stop Recording" at bounding box center [648, 112] width 298 height 30
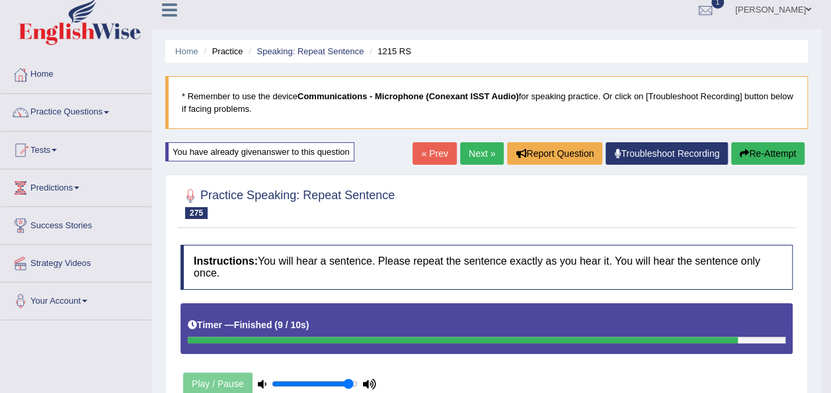
scroll to position [0, 0]
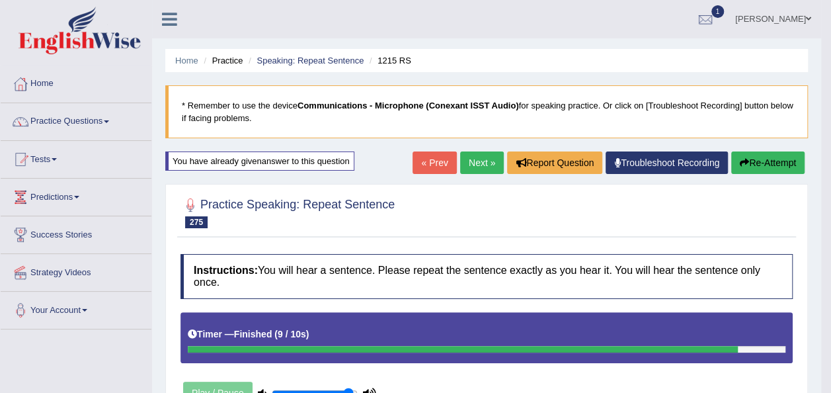
click at [474, 165] on link "Next »" at bounding box center [482, 162] width 44 height 22
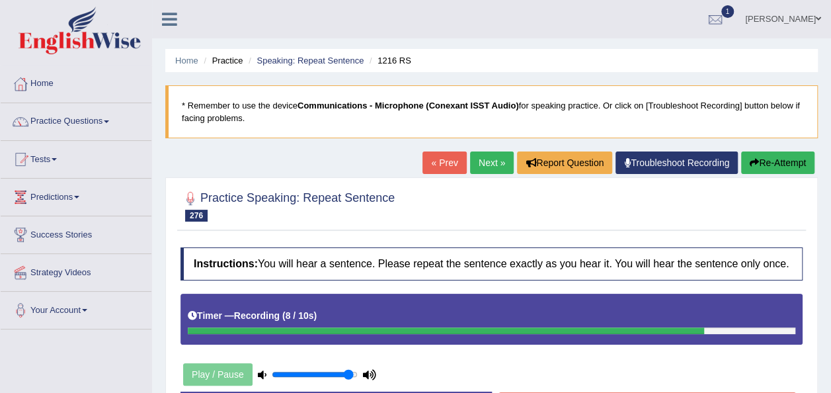
scroll to position [302, 0]
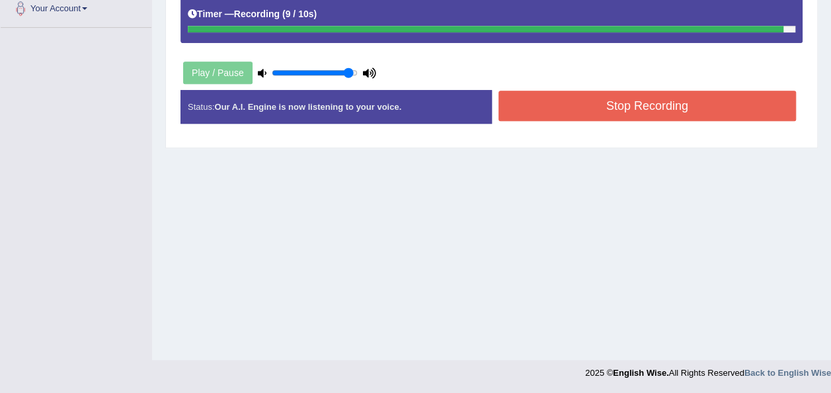
click at [607, 108] on button "Stop Recording" at bounding box center [648, 106] width 298 height 30
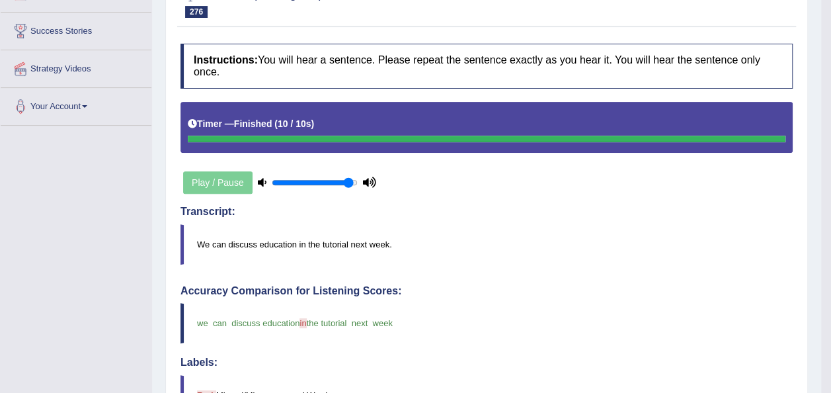
scroll to position [0, 0]
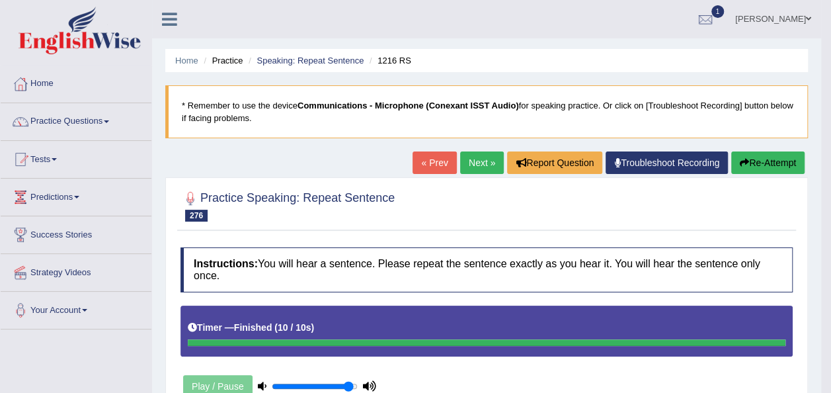
click at [470, 169] on link "Next »" at bounding box center [482, 162] width 44 height 22
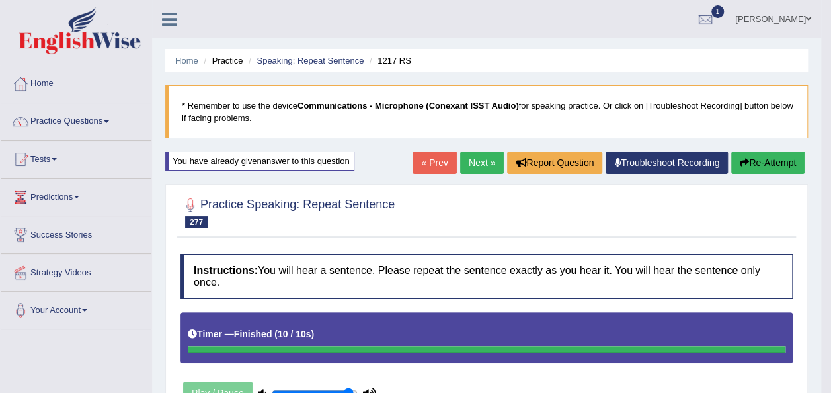
click at [474, 159] on link "Next »" at bounding box center [482, 162] width 44 height 22
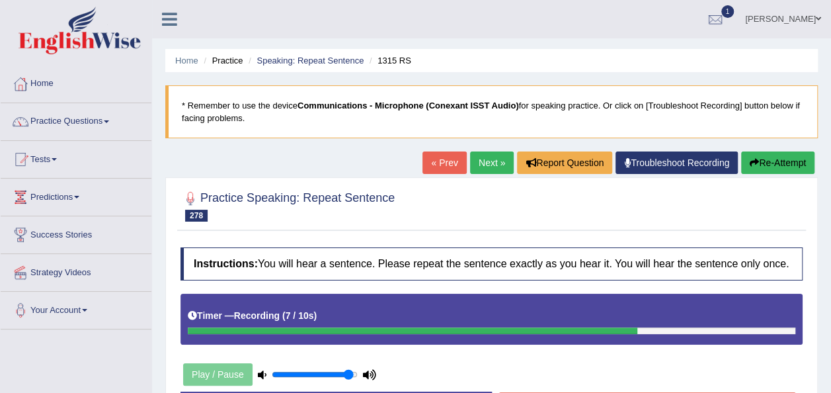
scroll to position [302, 0]
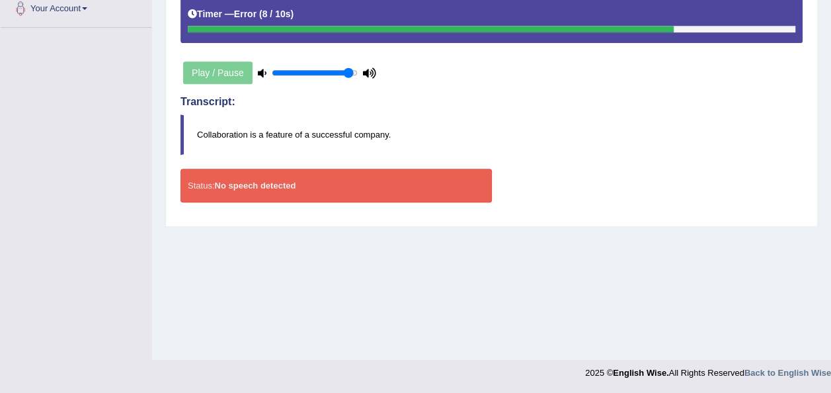
click at [397, 177] on div "Status: No speech detected" at bounding box center [337, 186] width 312 height 34
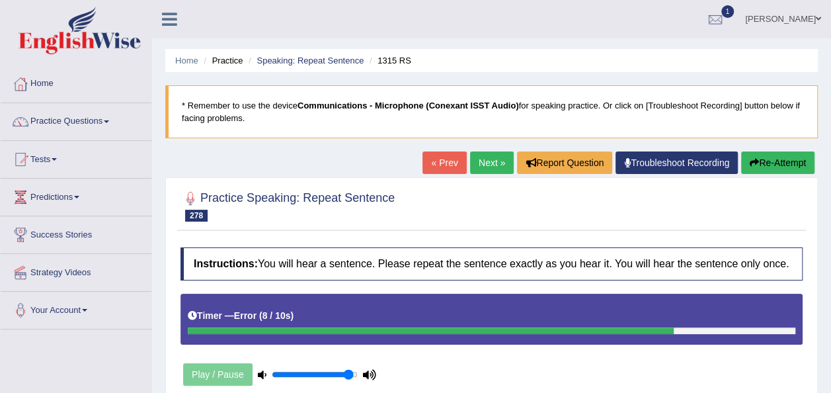
click at [770, 168] on button "Re-Attempt" at bounding box center [777, 162] width 73 height 22
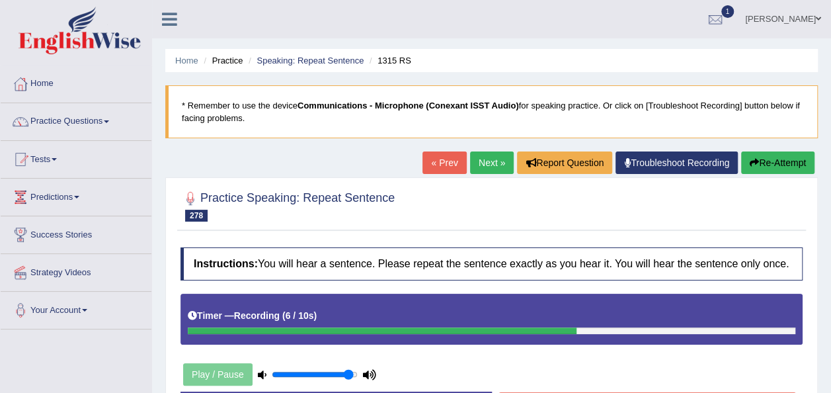
scroll to position [302, 0]
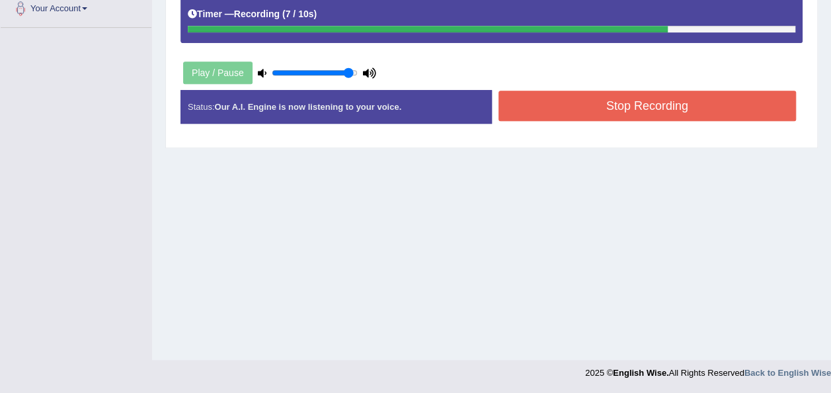
click at [602, 95] on button "Stop Recording" at bounding box center [648, 106] width 298 height 30
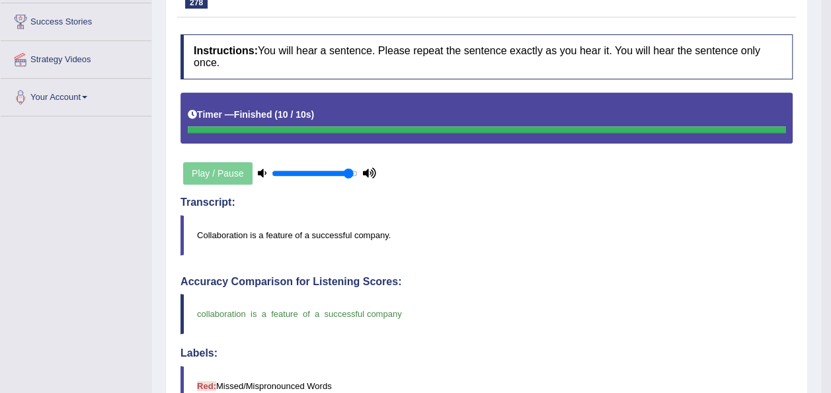
scroll to position [127, 0]
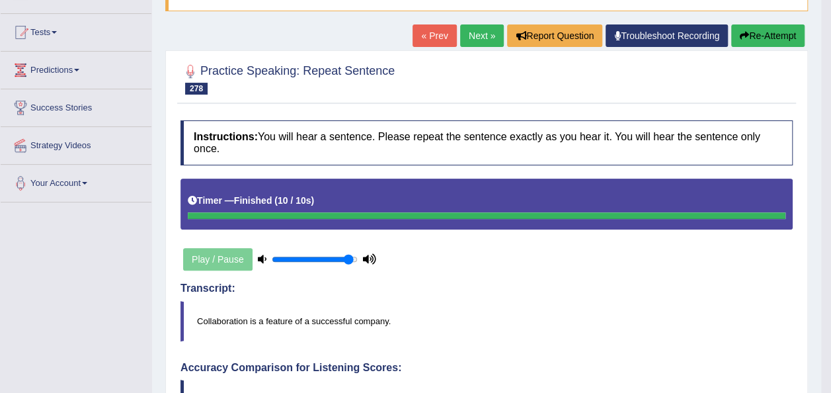
click at [470, 32] on link "Next »" at bounding box center [482, 35] width 44 height 22
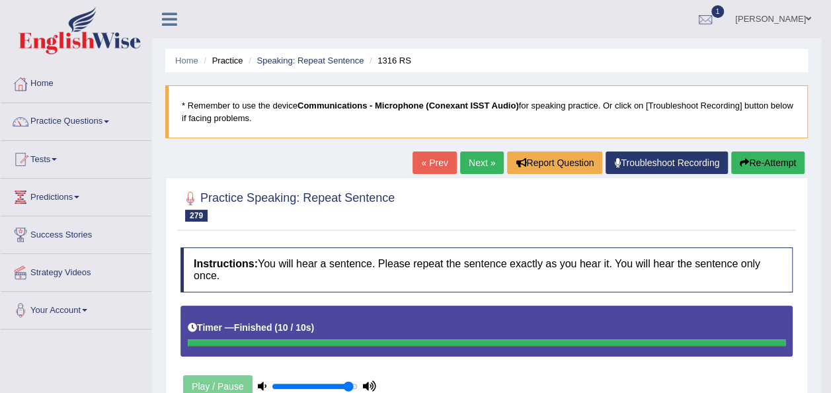
click at [780, 155] on button "Re-Attempt" at bounding box center [767, 162] width 73 height 22
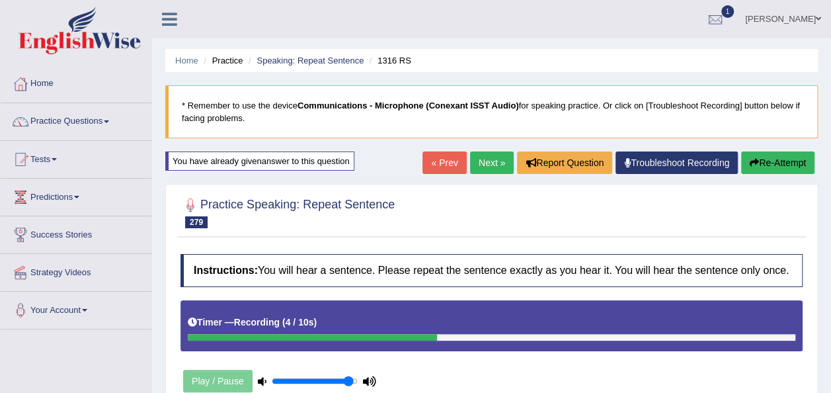
click at [817, 326] on div "Practice Speaking: Repeat Sentence 279 1316 RS Instructions: You will hear a se…" at bounding box center [491, 320] width 653 height 272
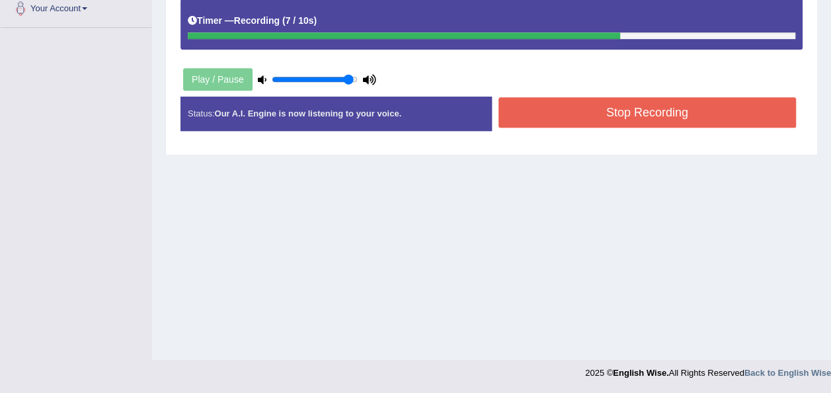
click at [675, 105] on button "Stop Recording" at bounding box center [648, 112] width 298 height 30
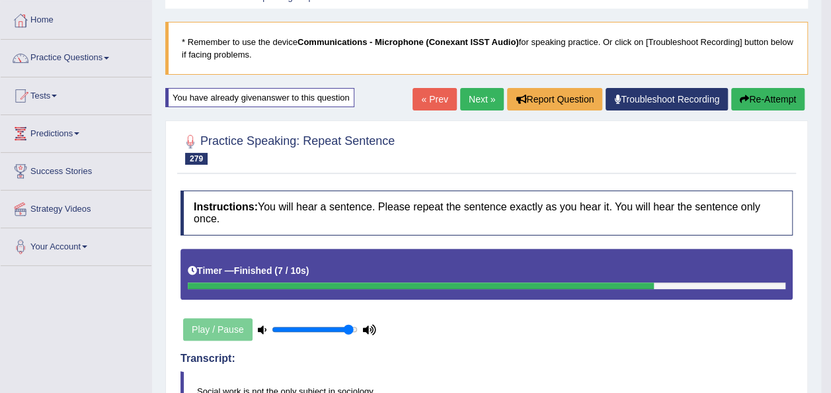
scroll to position [37, 0]
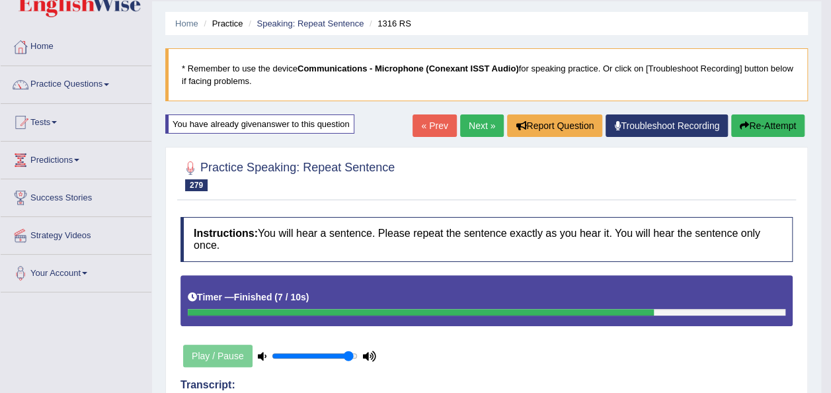
click at [485, 128] on link "Next »" at bounding box center [482, 125] width 44 height 22
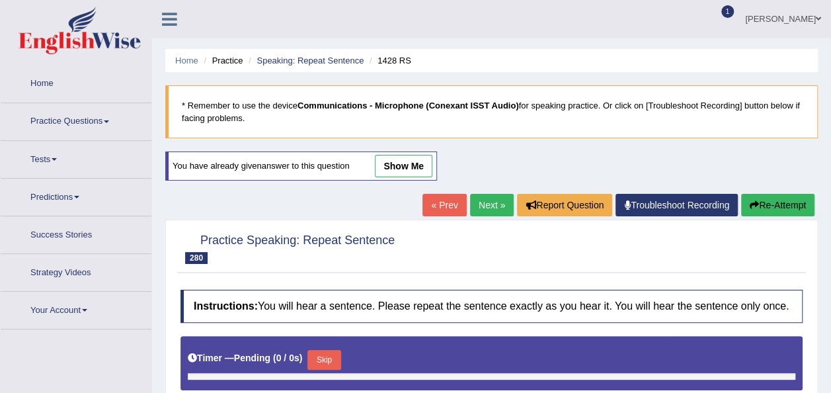
type input "0.95"
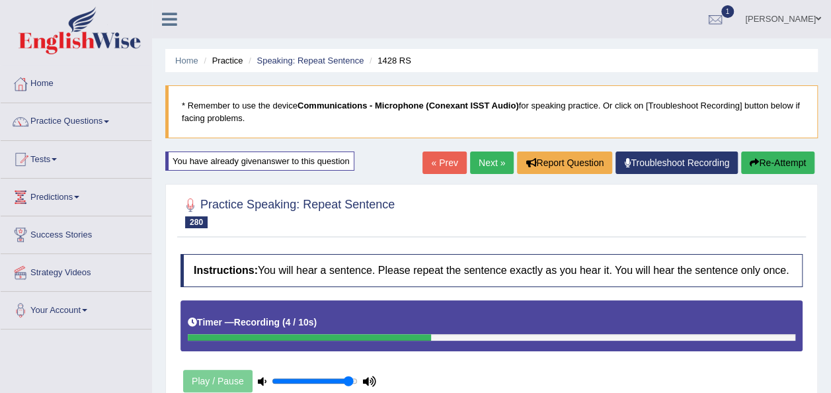
click at [758, 152] on button "Re-Attempt" at bounding box center [777, 162] width 73 height 22
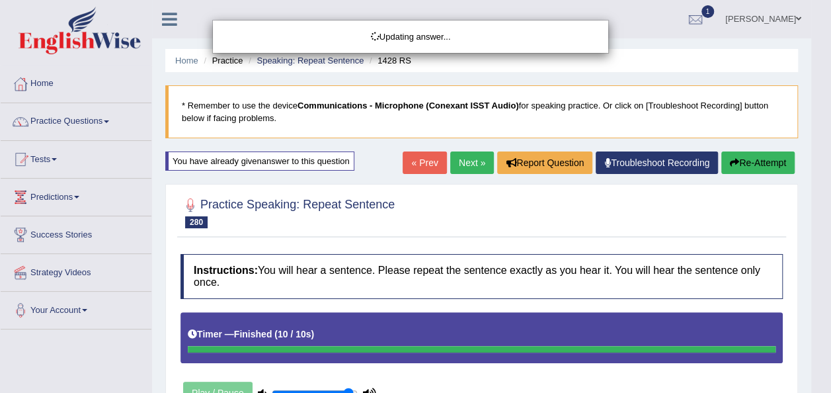
click at [829, 262] on div "Updating answer..." at bounding box center [415, 196] width 831 height 393
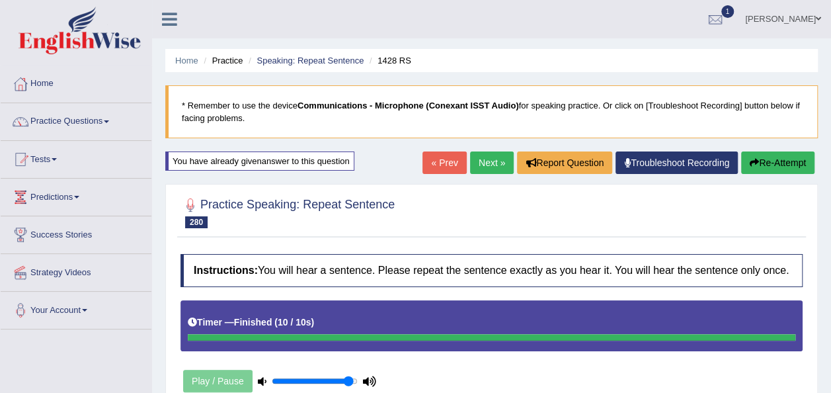
click at [829, 262] on body "Toggle navigation Home Practice Questions Speaking Practice Read Aloud Repeat S…" at bounding box center [415, 196] width 831 height 393
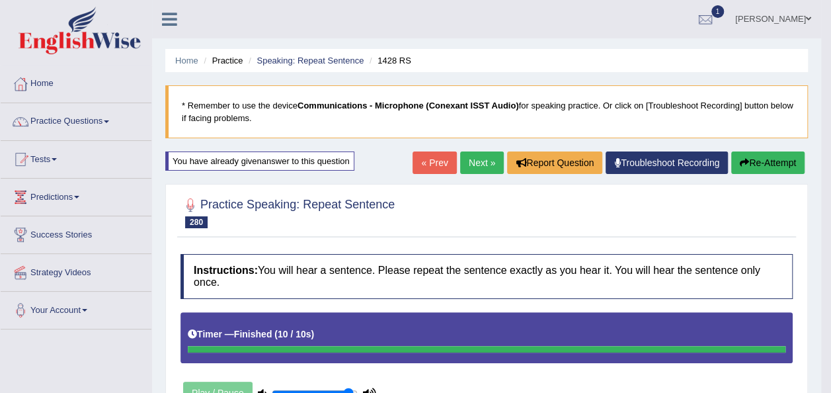
click at [829, 262] on body "Toggle navigation Home Practice Questions Speaking Practice Read Aloud Repeat S…" at bounding box center [415, 196] width 831 height 393
drag, startPoint x: 829, startPoint y: 262, endPoint x: 841, endPoint y: 272, distance: 15.5
click at [831, 272] on html "Toggle navigation Home Practice Questions Speaking Practice Read Aloud Repeat S…" at bounding box center [415, 196] width 831 height 393
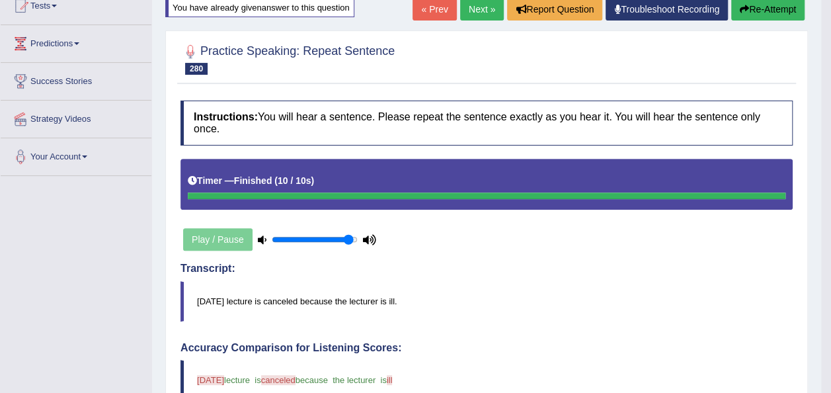
scroll to position [79, 0]
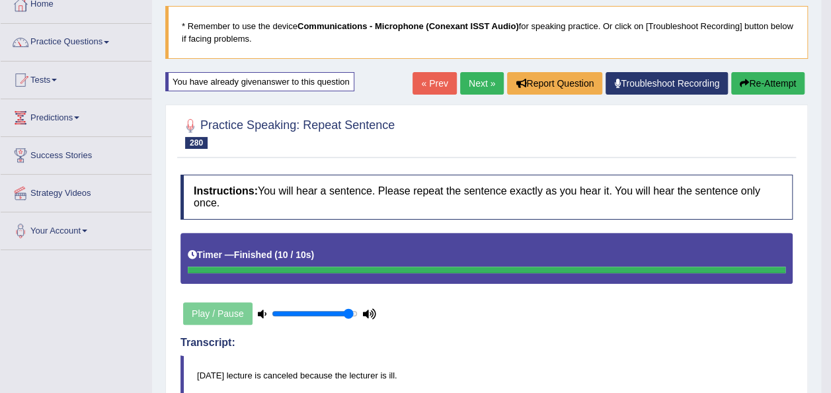
click at [757, 82] on button "Re-Attempt" at bounding box center [767, 83] width 73 height 22
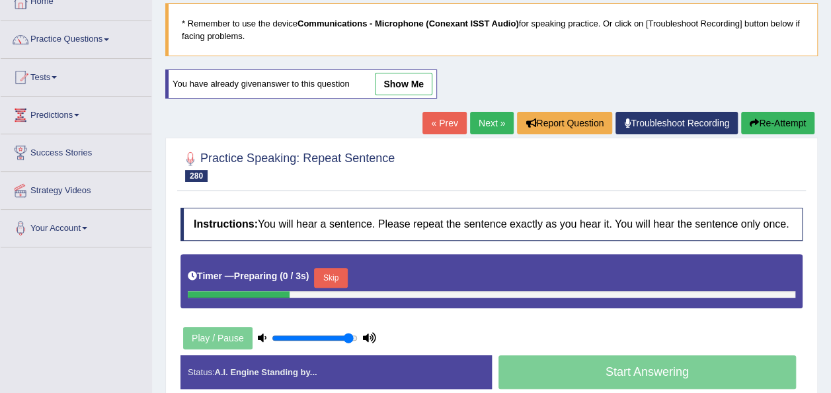
scroll to position [79, 0]
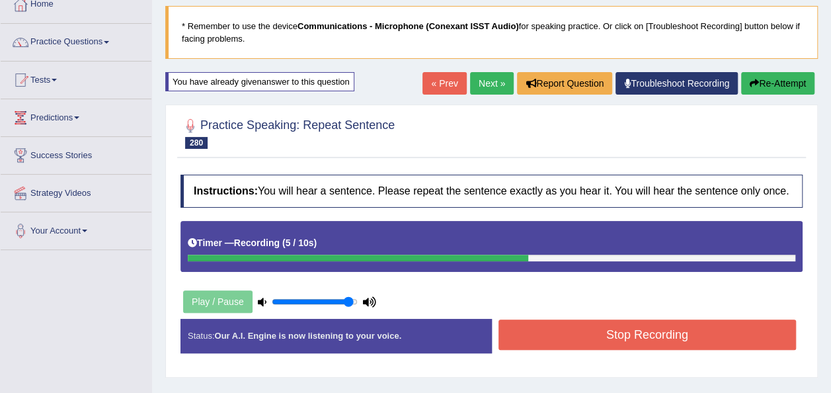
click at [738, 321] on button "Stop Recording" at bounding box center [648, 334] width 298 height 30
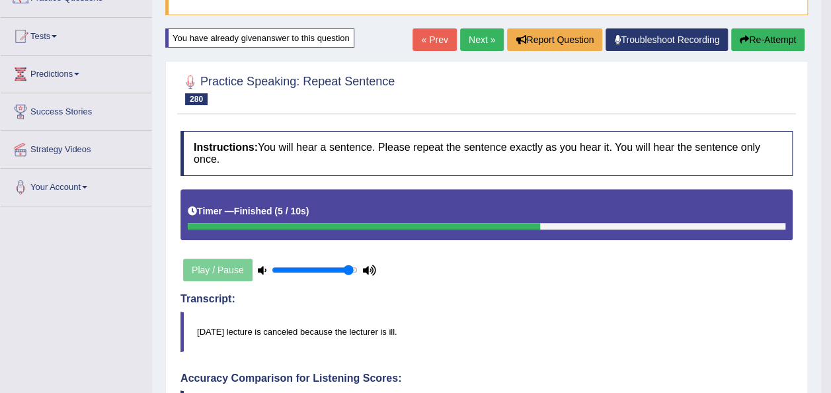
scroll to position [95, 0]
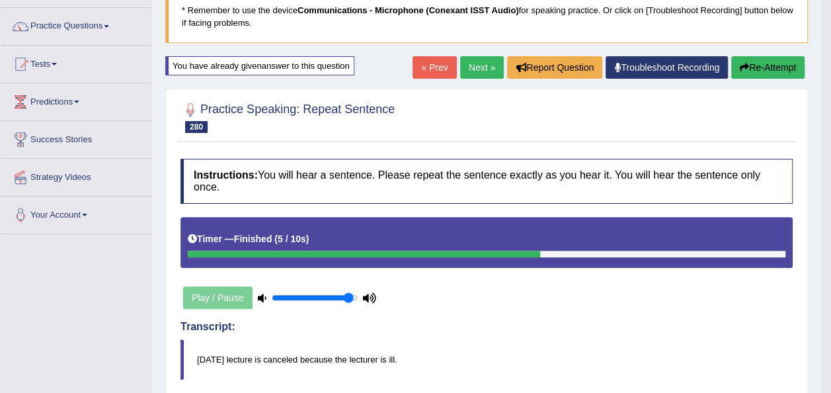
click at [762, 69] on button "Re-Attempt" at bounding box center [767, 67] width 73 height 22
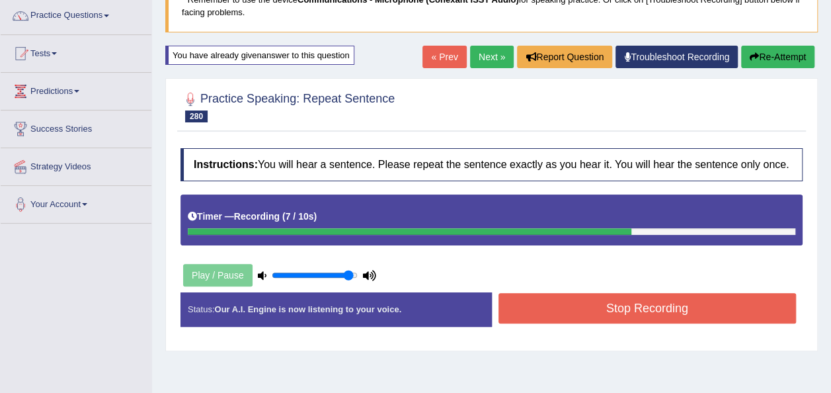
click at [742, 312] on button "Stop Recording" at bounding box center [648, 308] width 298 height 30
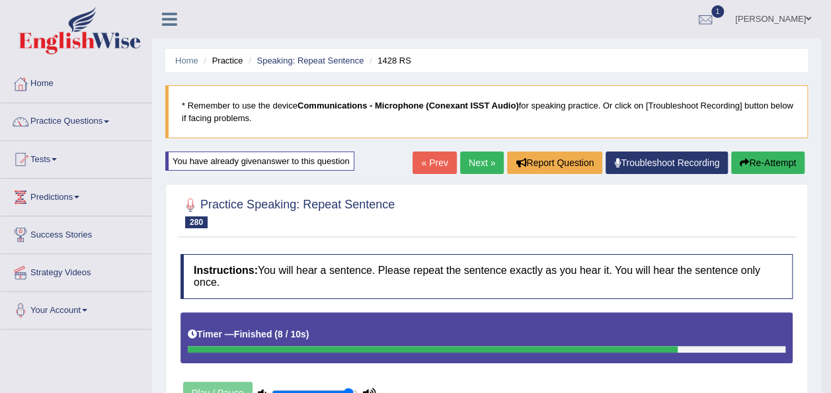
click at [480, 155] on link "Next »" at bounding box center [482, 162] width 44 height 22
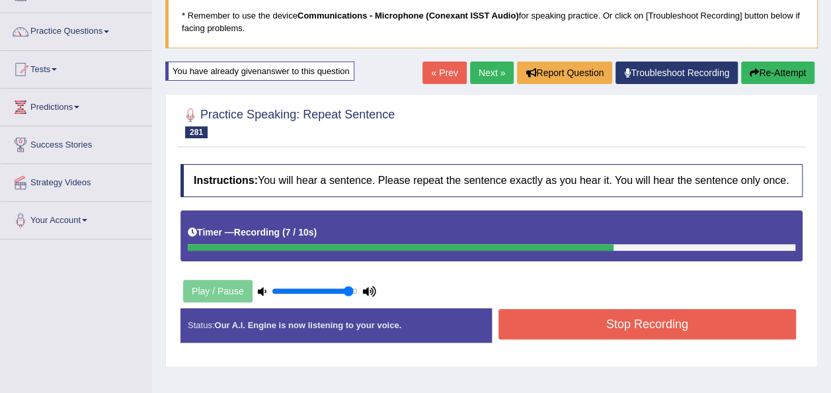
scroll to position [105, 0]
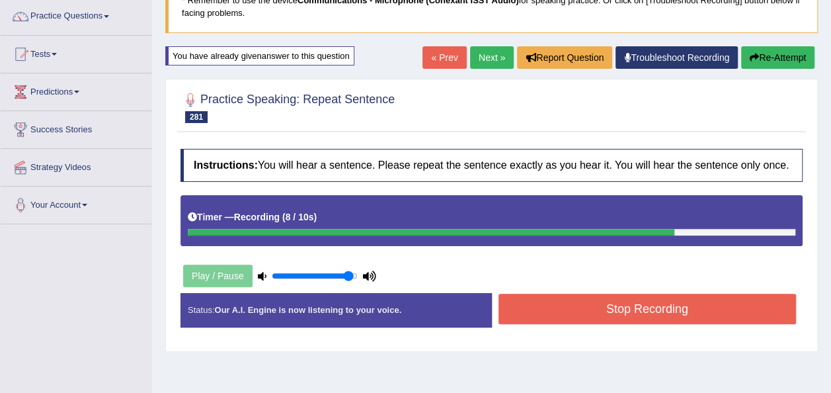
click at [645, 298] on button "Stop Recording" at bounding box center [648, 309] width 298 height 30
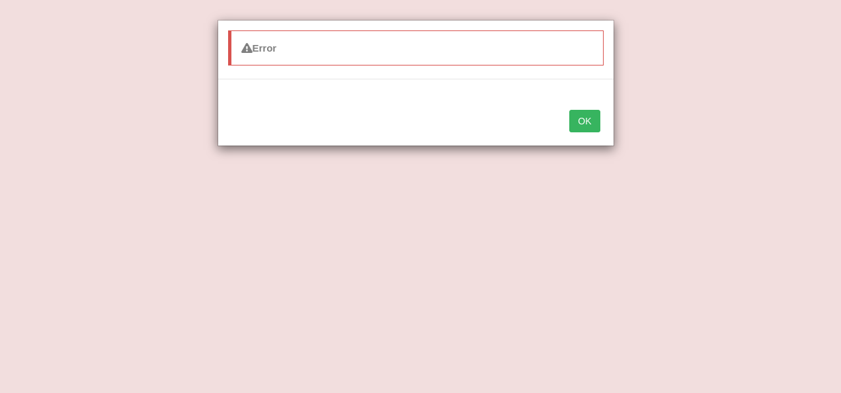
drag, startPoint x: 423, startPoint y: 216, endPoint x: 577, endPoint y: 122, distance: 180.5
click at [577, 122] on div "Error OK" at bounding box center [420, 196] width 841 height 393
click at [577, 122] on button "OK" at bounding box center [584, 121] width 30 height 22
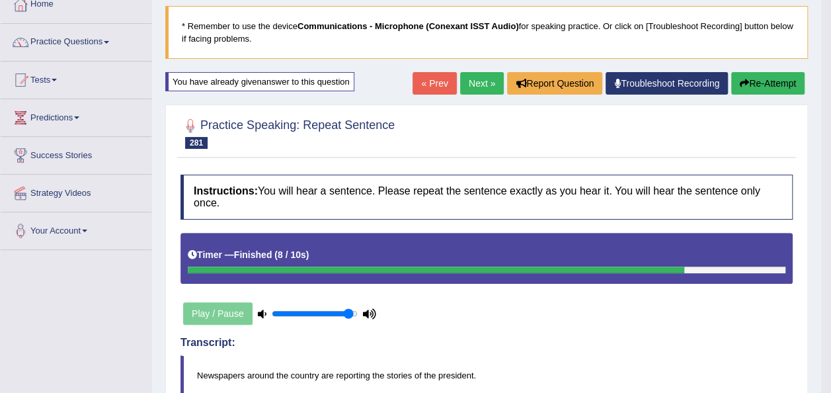
scroll to position [79, 0]
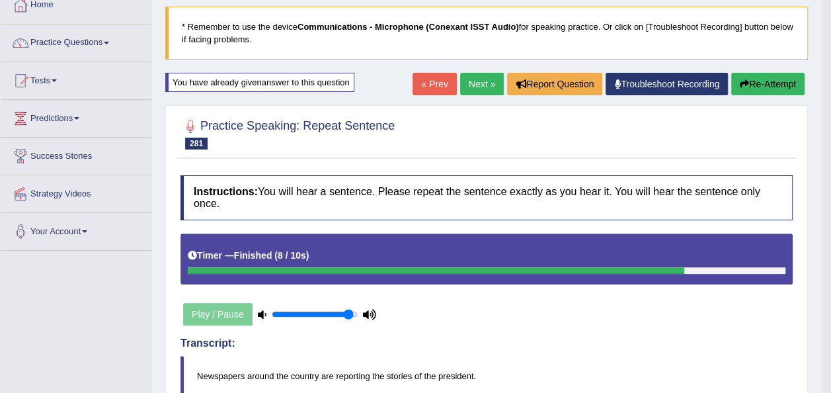
click at [778, 82] on button "Re-Attempt" at bounding box center [767, 84] width 73 height 22
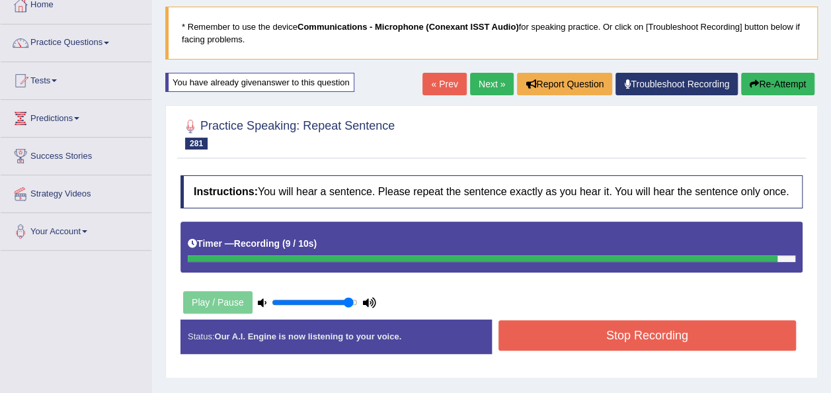
click at [665, 334] on button "Stop Recording" at bounding box center [648, 335] width 298 height 30
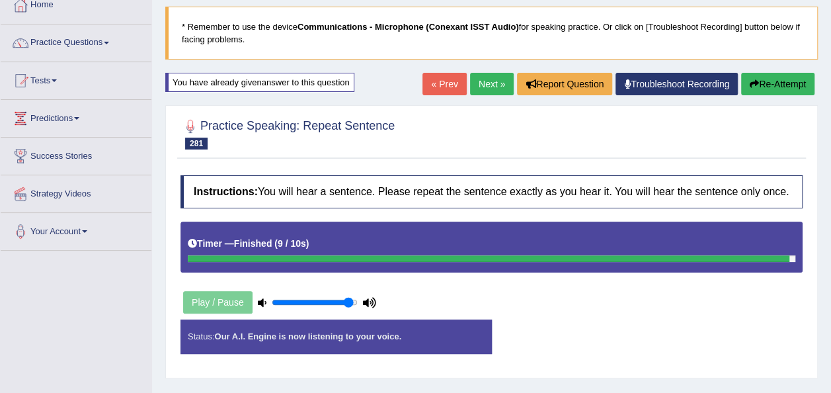
click at [665, 334] on div "Status: Our A.I. Engine is now listening to your voice. Start Answering Stop Re…" at bounding box center [492, 342] width 622 height 47
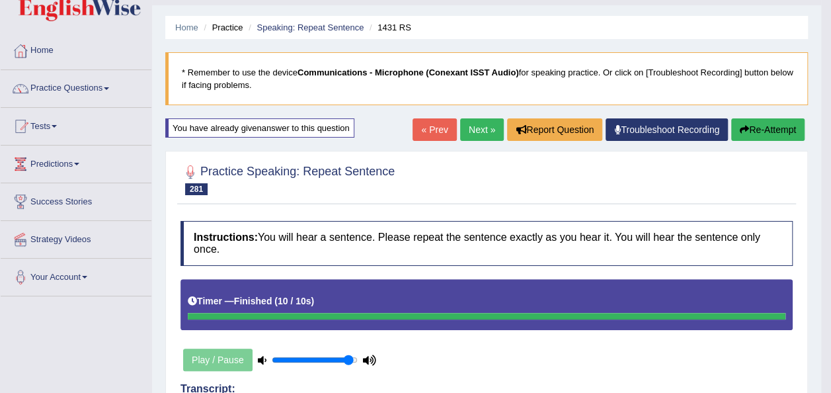
scroll to position [26, 0]
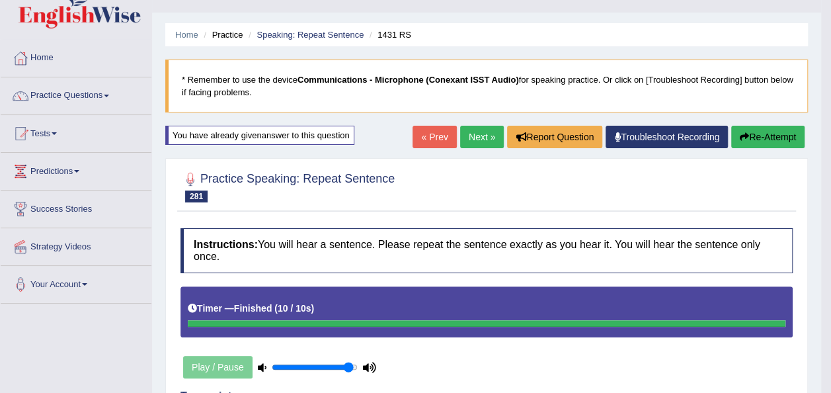
click at [477, 141] on link "Next »" at bounding box center [482, 137] width 44 height 22
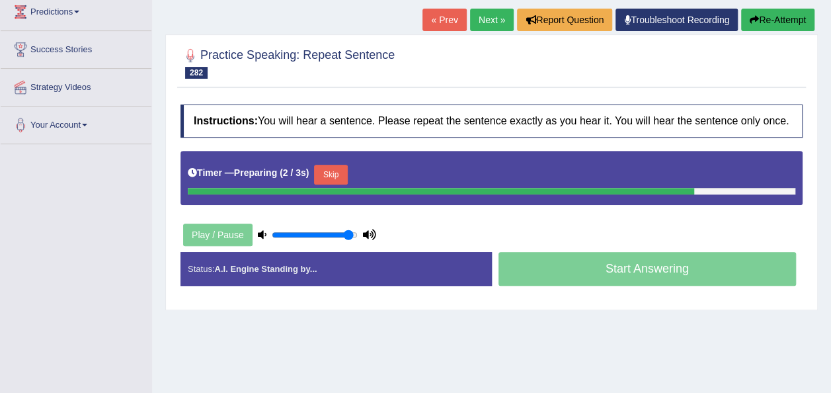
scroll to position [229, 0]
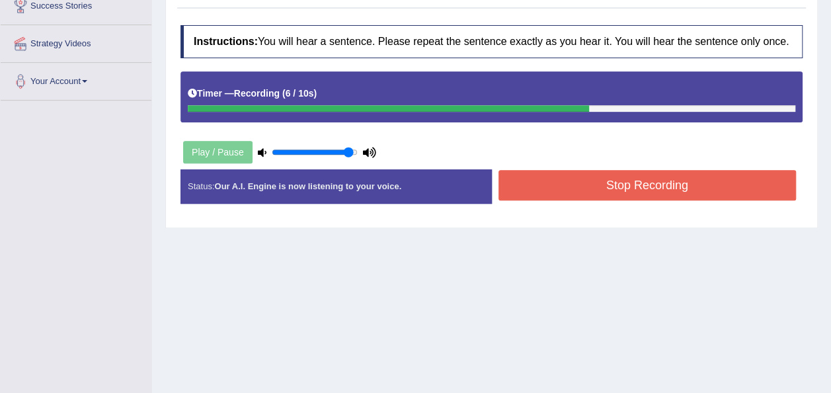
click at [541, 192] on button "Stop Recording" at bounding box center [648, 185] width 298 height 30
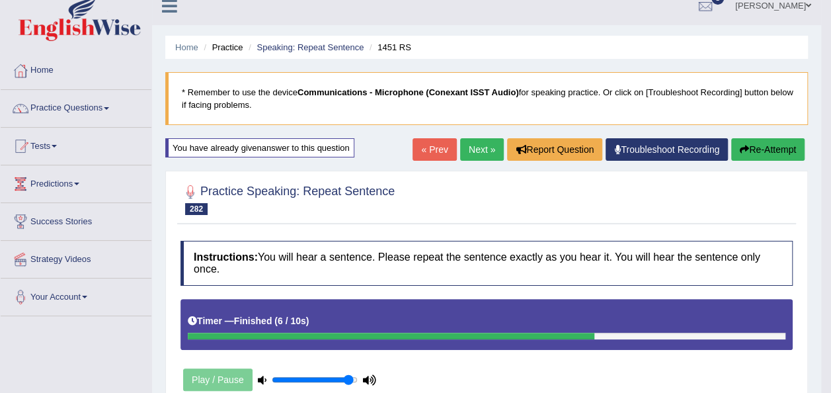
scroll to position [0, 0]
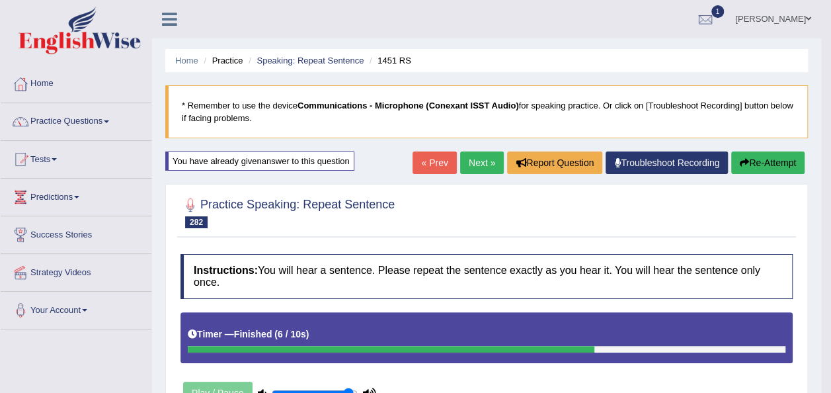
click at [787, 157] on button "Re-Attempt" at bounding box center [767, 162] width 73 height 22
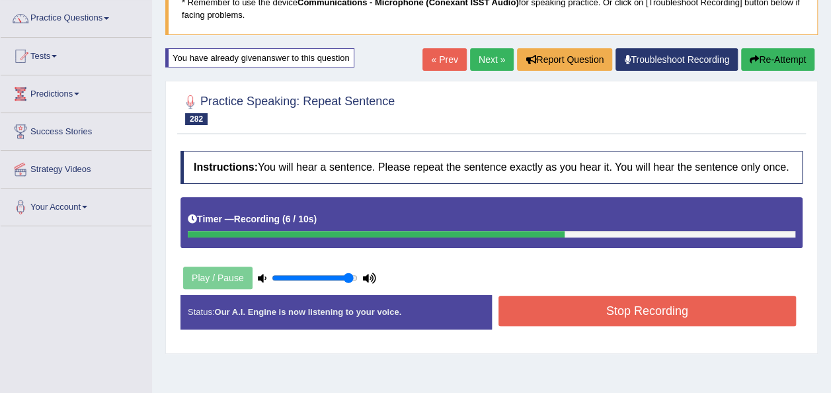
scroll to position [147, 0]
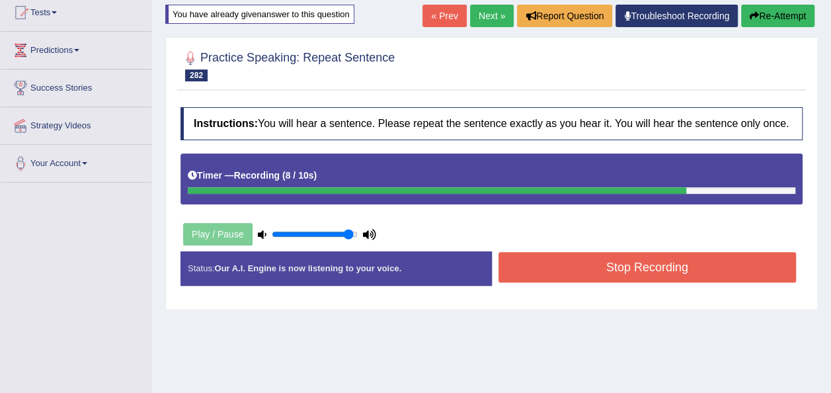
click at [647, 272] on button "Stop Recording" at bounding box center [648, 267] width 298 height 30
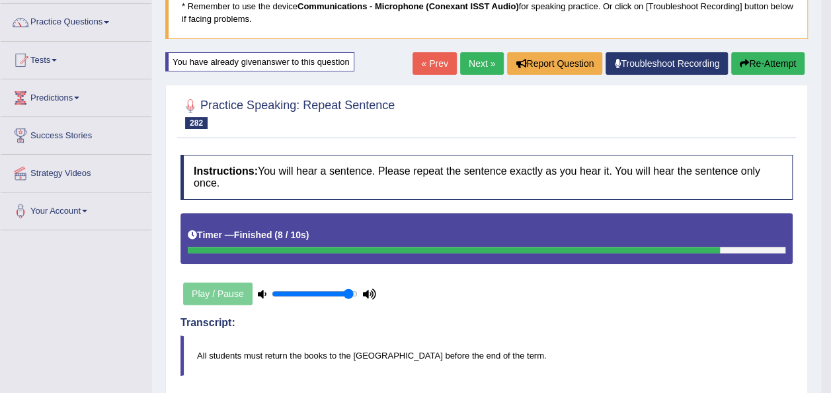
scroll to position [0, 0]
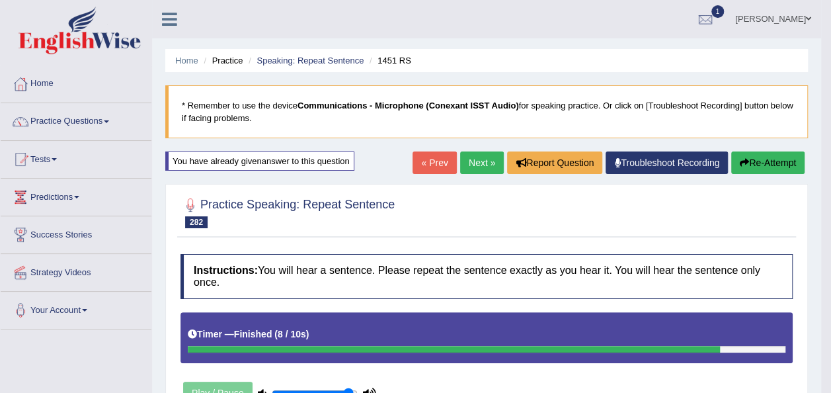
click at [471, 155] on link "Next »" at bounding box center [482, 162] width 44 height 22
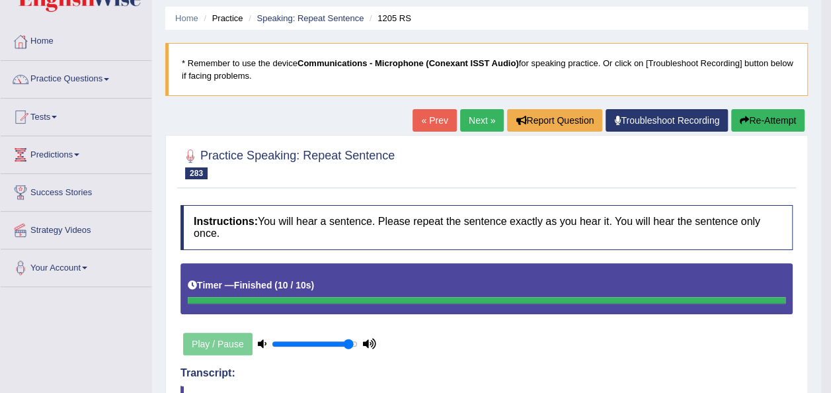
scroll to position [38, 0]
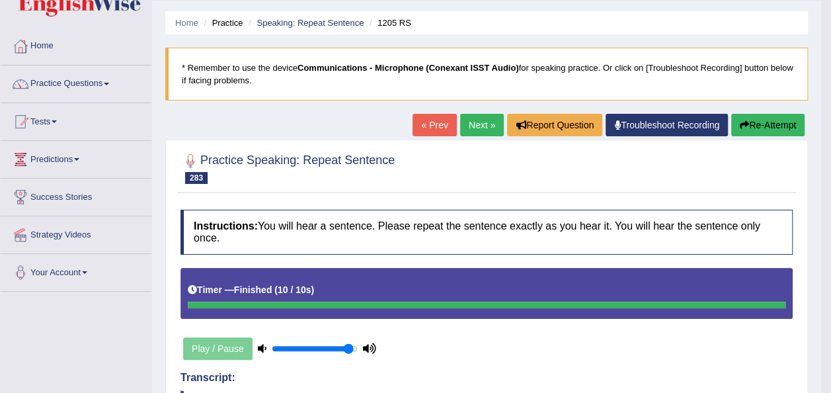
click at [765, 128] on button "Re-Attempt" at bounding box center [767, 125] width 73 height 22
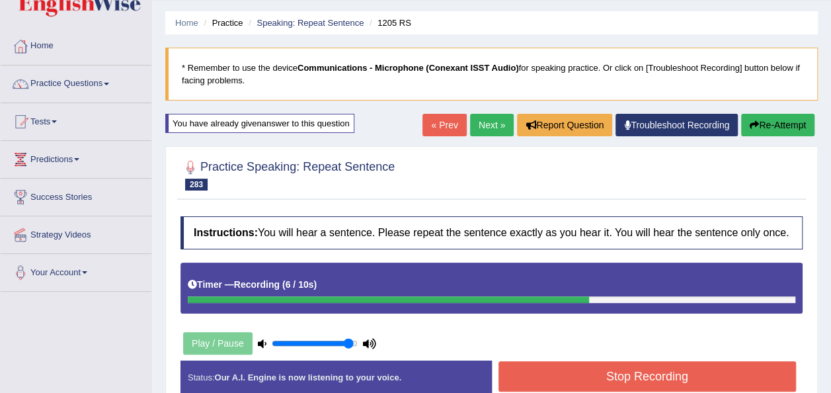
click at [549, 362] on button "Stop Recording" at bounding box center [648, 376] width 298 height 30
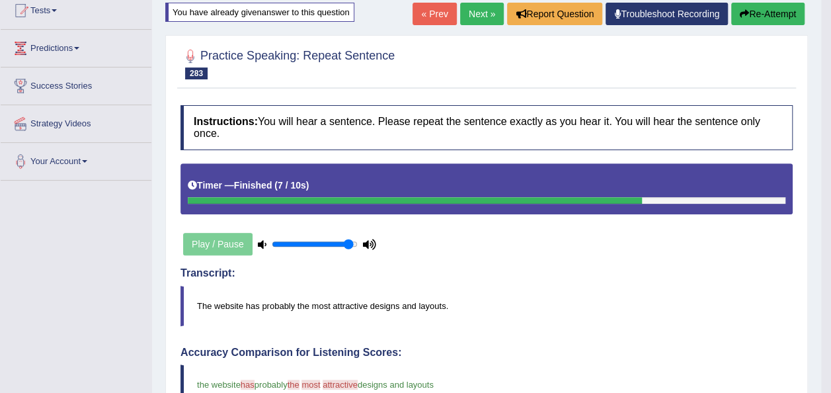
scroll to position [148, 0]
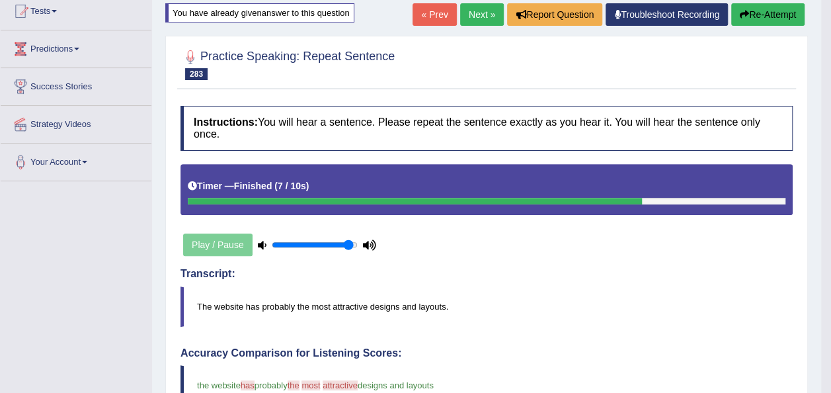
click at [750, 19] on button "Re-Attempt" at bounding box center [767, 14] width 73 height 22
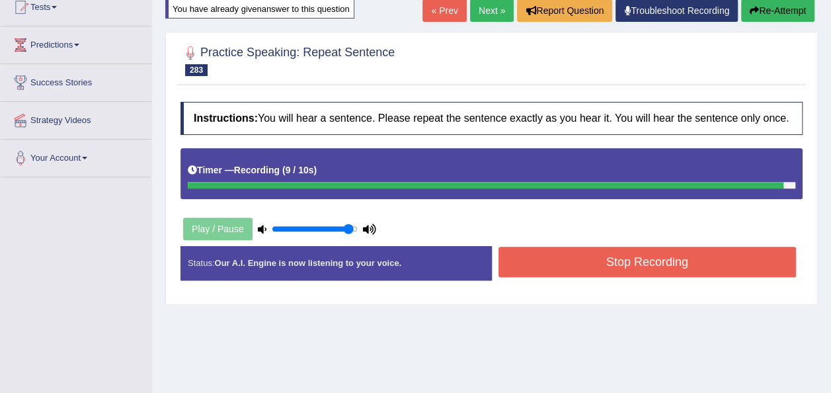
click at [720, 249] on button "Stop Recording" at bounding box center [648, 262] width 298 height 30
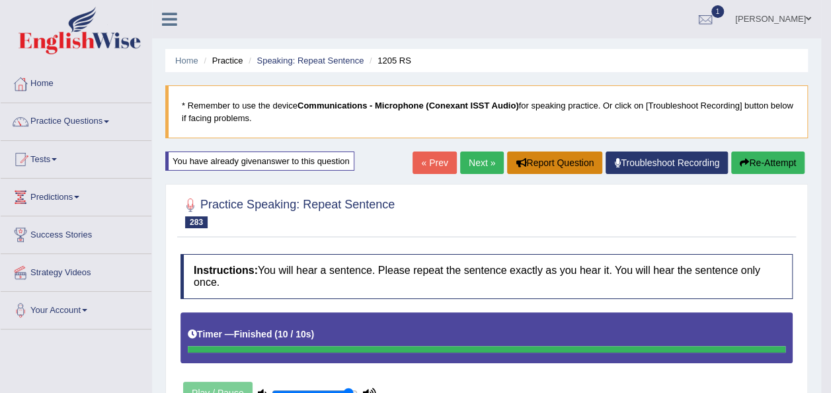
drag, startPoint x: 516, startPoint y: 169, endPoint x: 554, endPoint y: 165, distance: 38.5
click at [554, 165] on button "Report Question" at bounding box center [554, 162] width 95 height 22
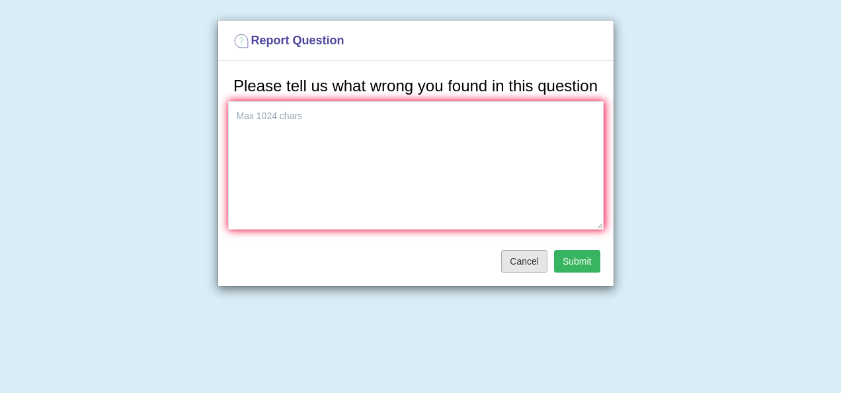
click at [511, 255] on button "Cancel" at bounding box center [524, 261] width 46 height 22
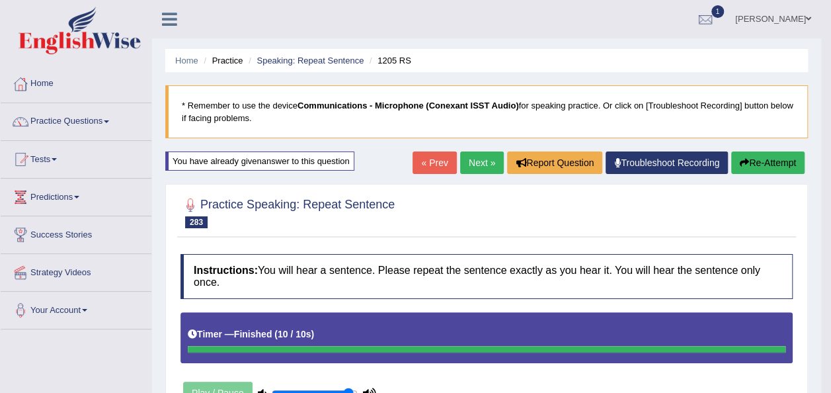
click at [753, 157] on button "Re-Attempt" at bounding box center [767, 162] width 73 height 22
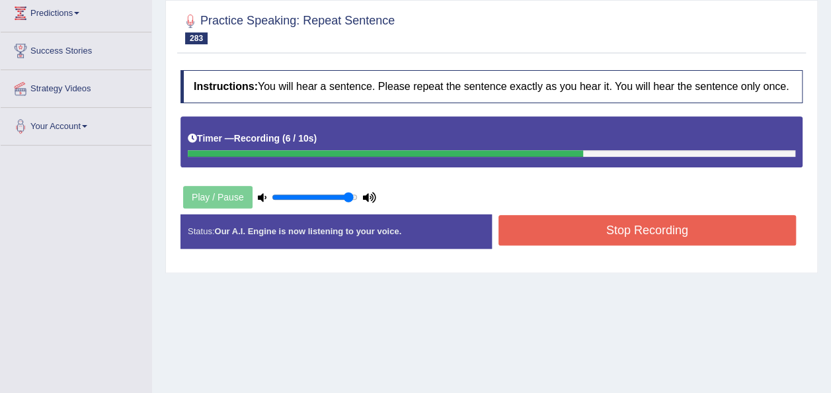
scroll to position [194, 0]
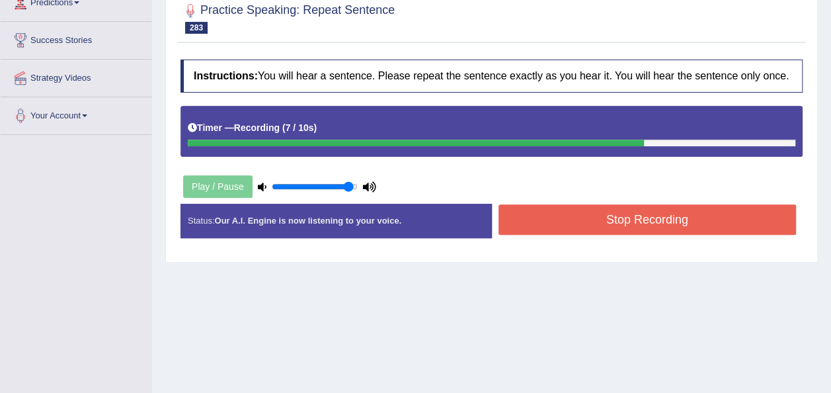
click at [689, 228] on button "Stop Recording" at bounding box center [648, 219] width 298 height 30
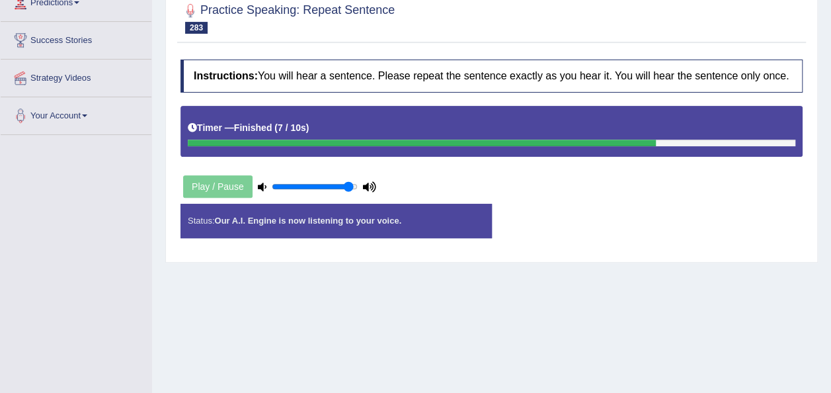
click at [689, 228] on div "Status: Our A.I. Engine is now listening to your voice. Start Answering Stop Re…" at bounding box center [492, 227] width 622 height 47
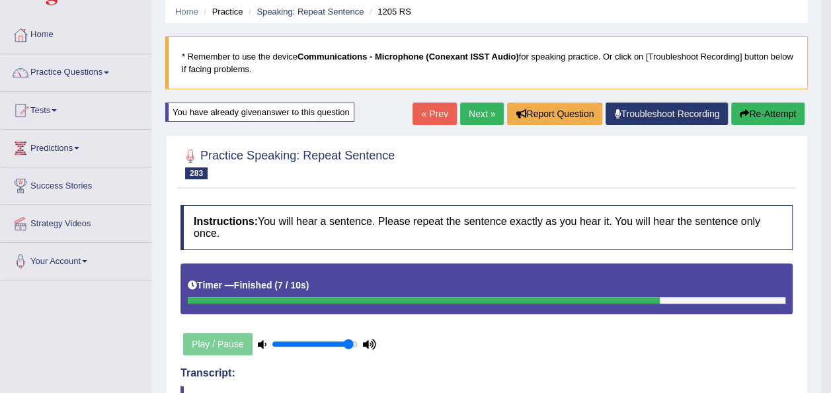
scroll to position [16, 0]
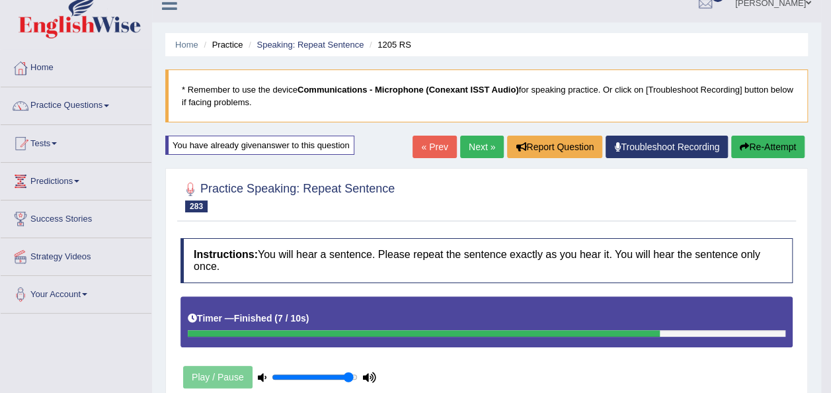
click at [480, 138] on link "Next »" at bounding box center [482, 147] width 44 height 22
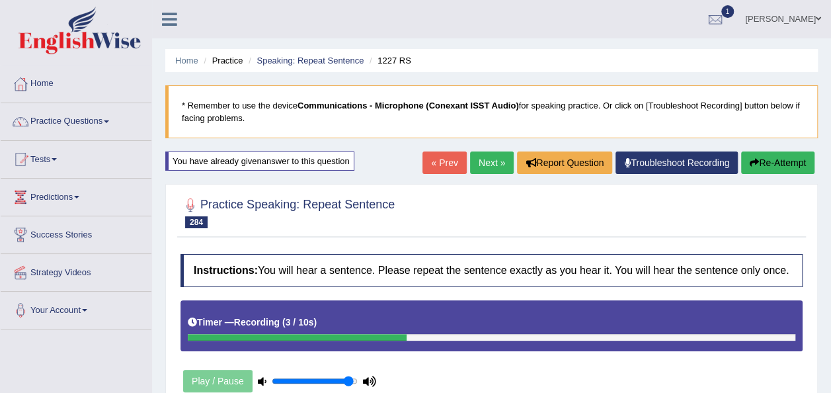
click at [769, 165] on button "Re-Attempt" at bounding box center [777, 162] width 73 height 22
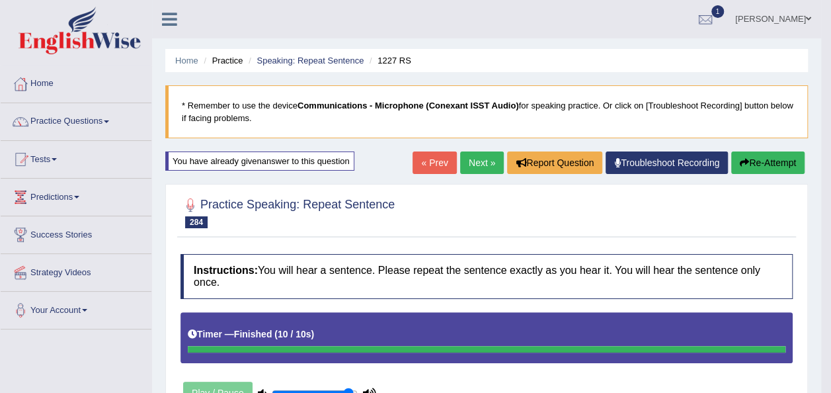
click at [771, 160] on button "Re-Attempt" at bounding box center [767, 162] width 73 height 22
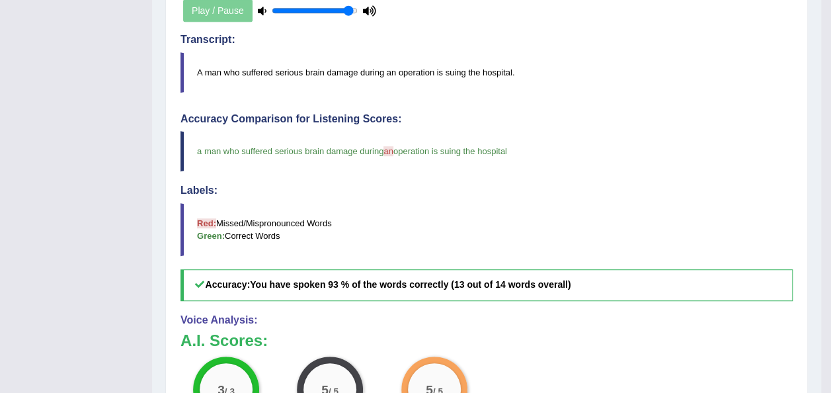
scroll to position [39, 0]
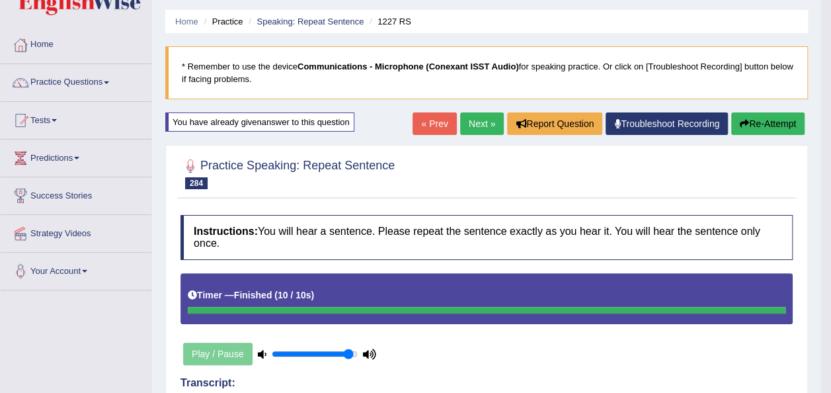
click at [487, 120] on link "Next »" at bounding box center [482, 123] width 44 height 22
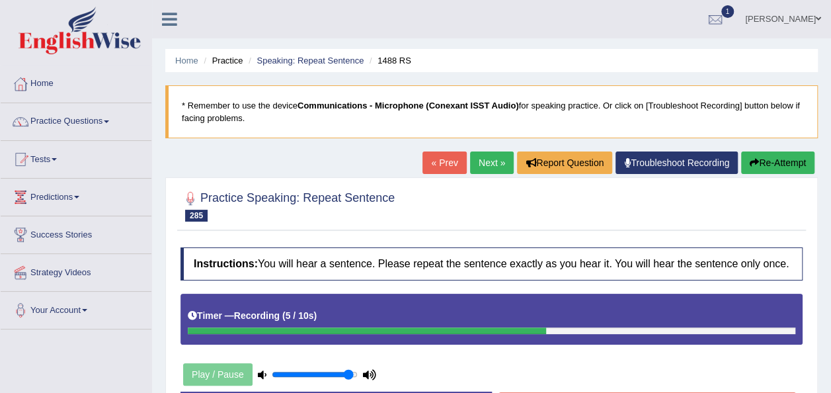
scroll to position [302, 0]
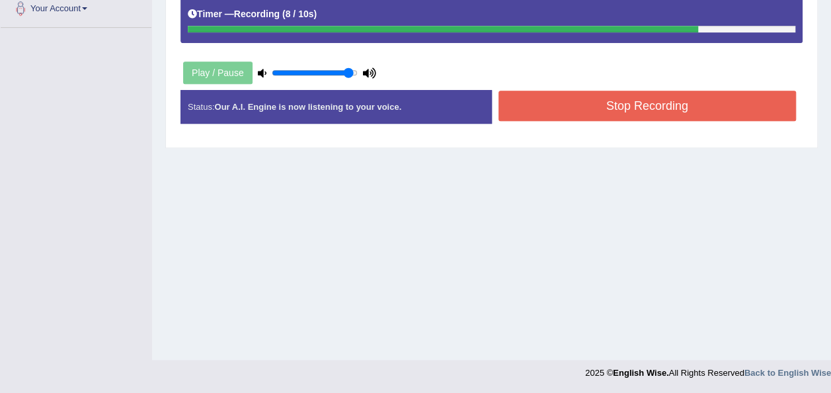
click at [637, 101] on button "Stop Recording" at bounding box center [648, 106] width 298 height 30
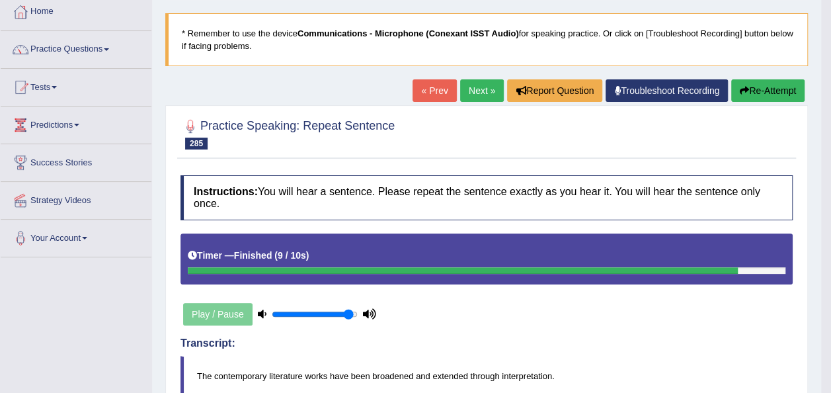
scroll to position [34, 0]
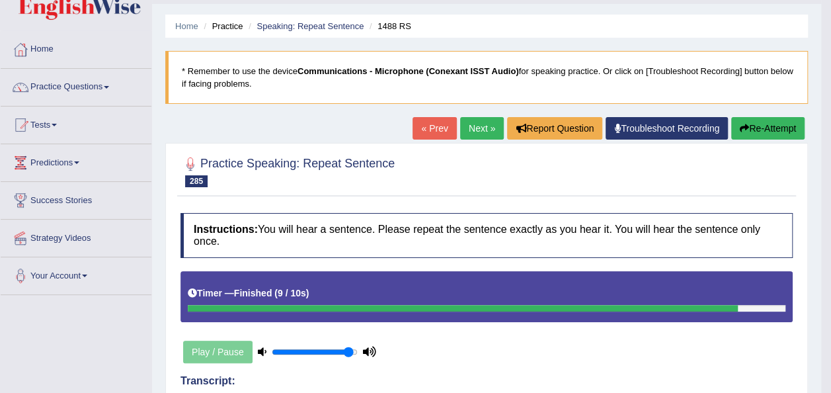
click at [761, 131] on button "Re-Attempt" at bounding box center [767, 128] width 73 height 22
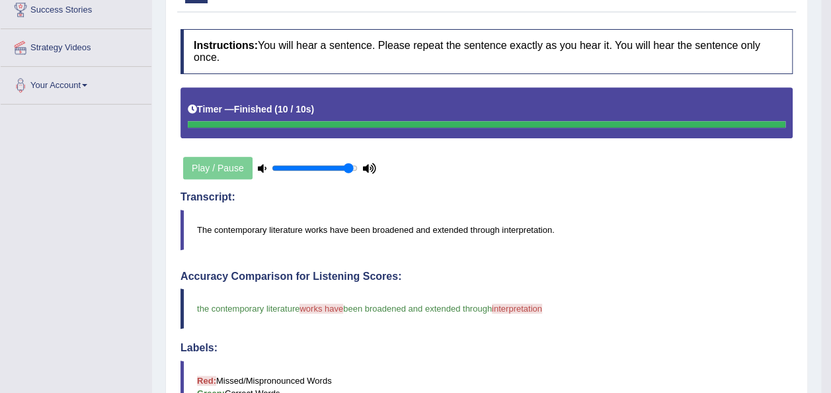
scroll to position [318, 0]
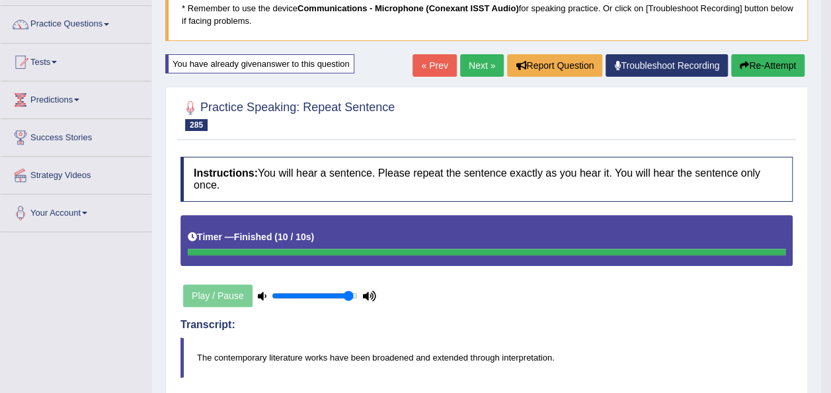
scroll to position [76, 0]
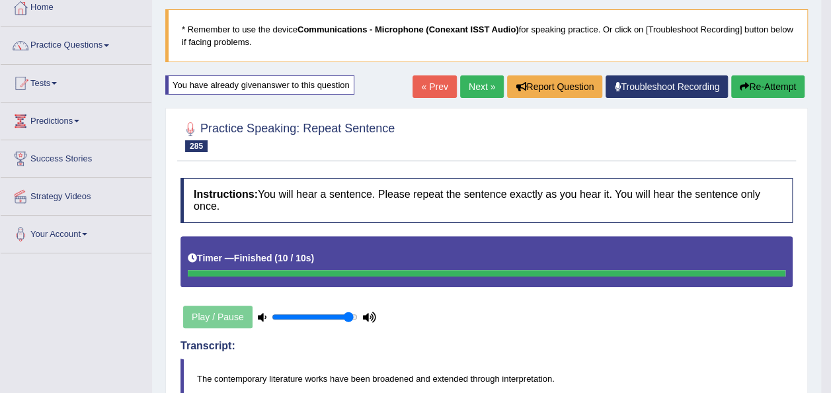
click at [759, 81] on button "Re-Attempt" at bounding box center [767, 86] width 73 height 22
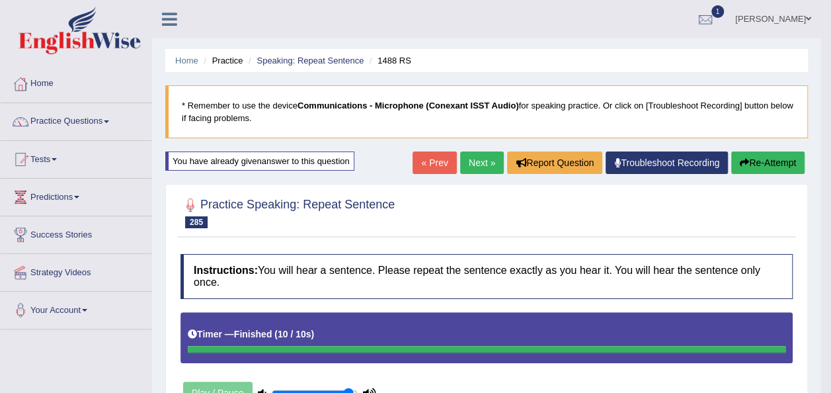
click at [763, 160] on button "Re-Attempt" at bounding box center [767, 162] width 73 height 22
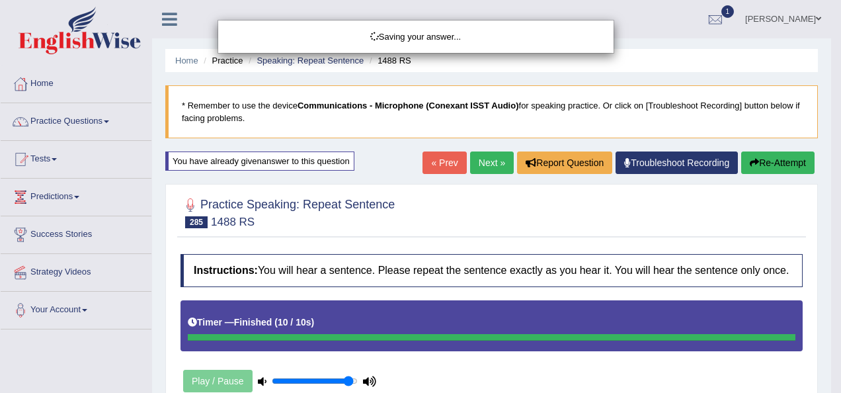
click at [831, 269] on body "Toggle navigation Home Practice Questions Speaking Practice Read Aloud Repeat S…" at bounding box center [420, 196] width 841 height 393
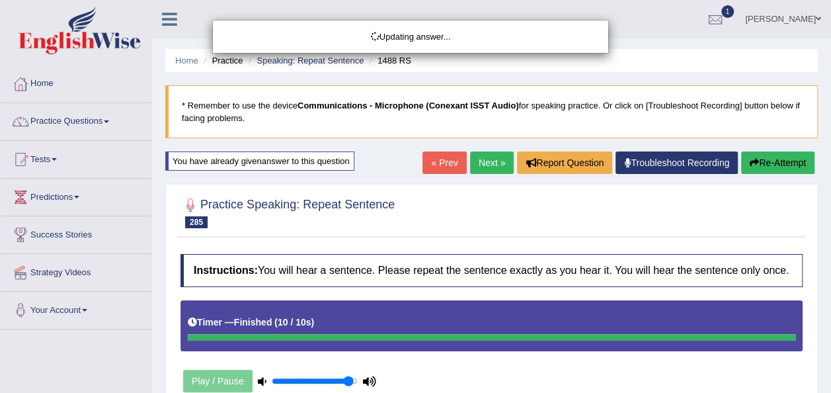
click at [829, 287] on div "Updating answer..." at bounding box center [415, 196] width 831 height 393
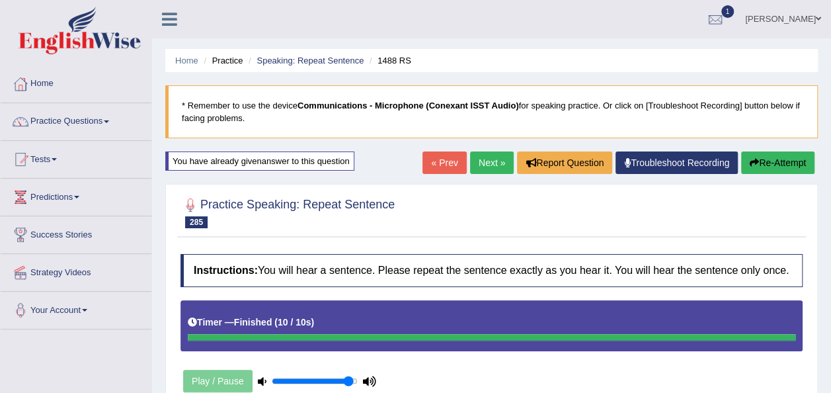
click at [829, 287] on body "Toggle navigation Home Practice Questions Speaking Practice Read Aloud Repeat S…" at bounding box center [415, 196] width 831 height 393
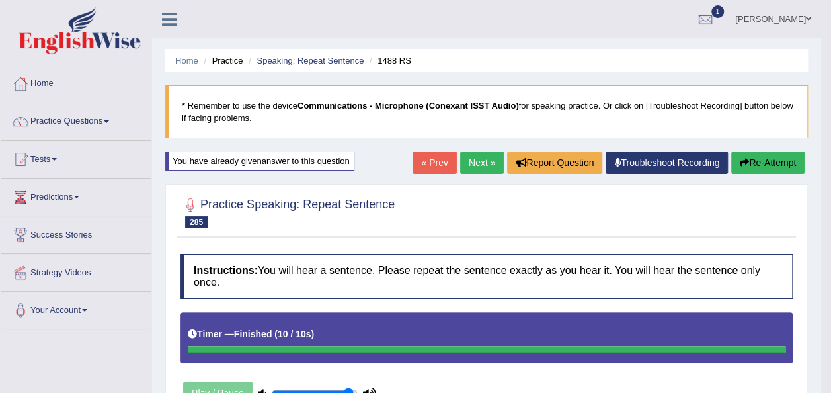
drag, startPoint x: 829, startPoint y: 287, endPoint x: 839, endPoint y: 301, distance: 16.7
click at [831, 301] on html "Toggle navigation Home Practice Questions Speaking Practice Read Aloud Repeat S…" at bounding box center [415, 196] width 831 height 393
click at [780, 158] on button "Re-Attempt" at bounding box center [767, 162] width 73 height 22
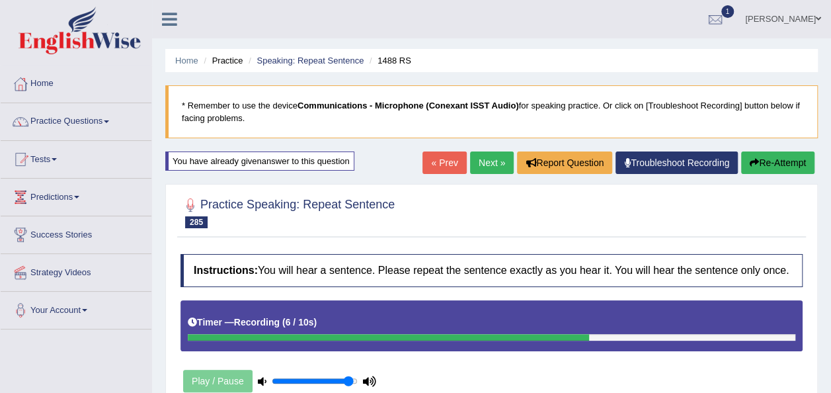
scroll to position [302, 0]
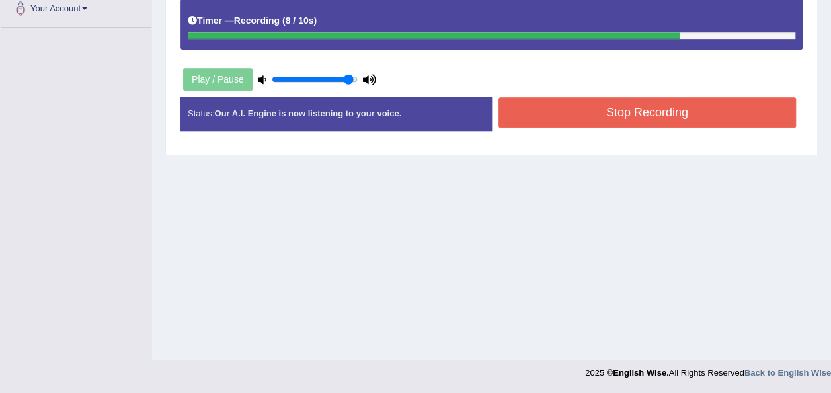
click at [665, 104] on button "Stop Recording" at bounding box center [648, 112] width 298 height 30
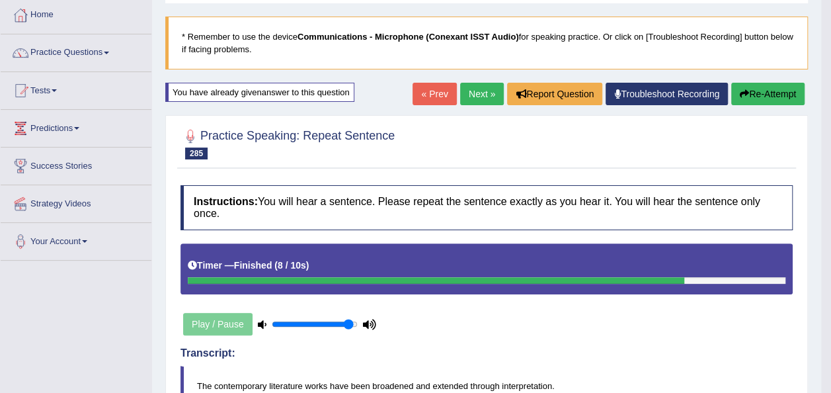
scroll to position [0, 0]
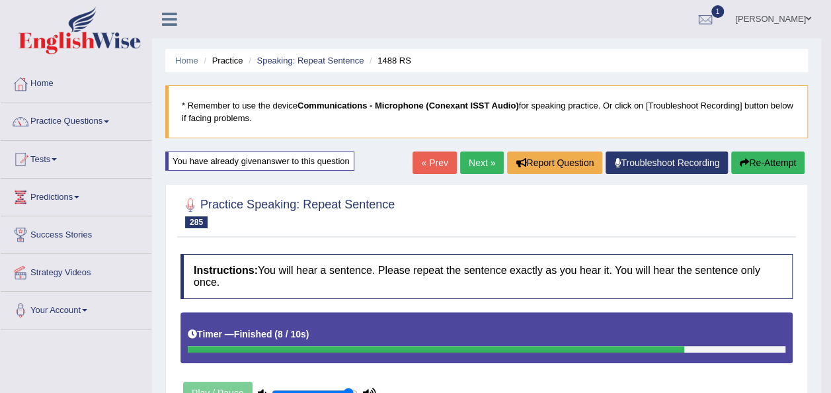
click at [113, 130] on link "Practice Questions" at bounding box center [76, 119] width 151 height 33
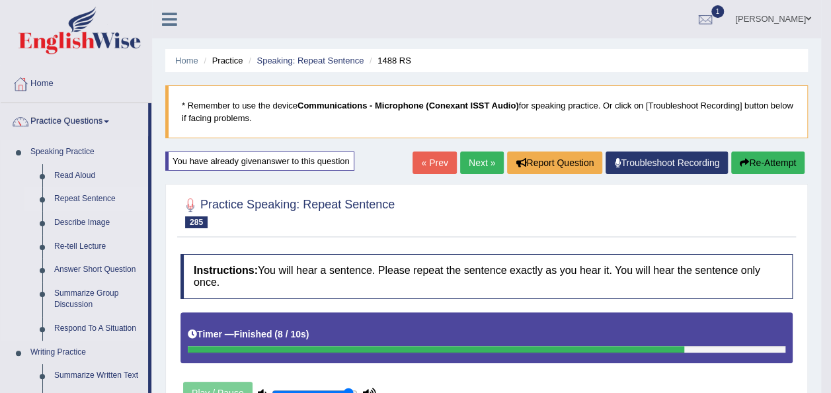
click at [97, 198] on link "Repeat Sentence" at bounding box center [98, 199] width 100 height 24
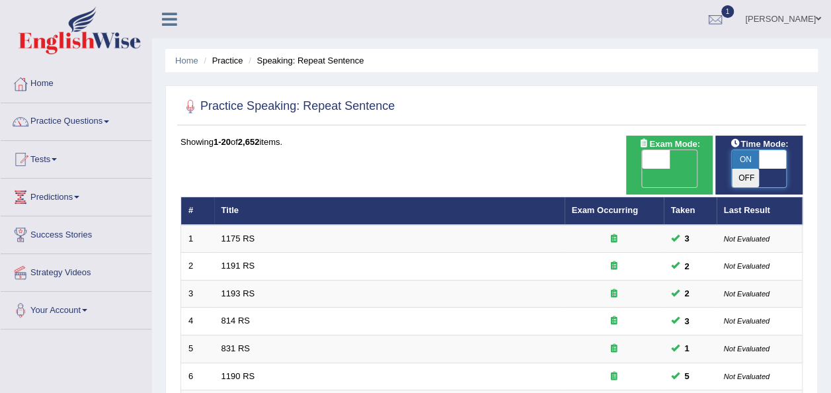
click at [767, 167] on span at bounding box center [773, 159] width 28 height 19
checkbox input "false"
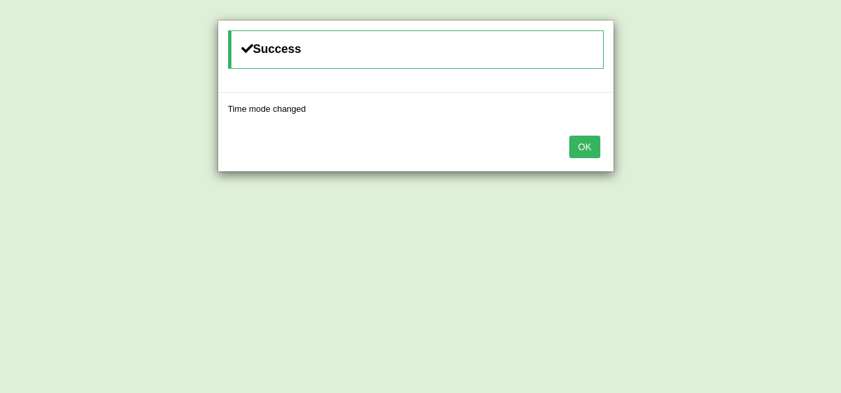
click at [582, 143] on button "OK" at bounding box center [584, 147] width 30 height 22
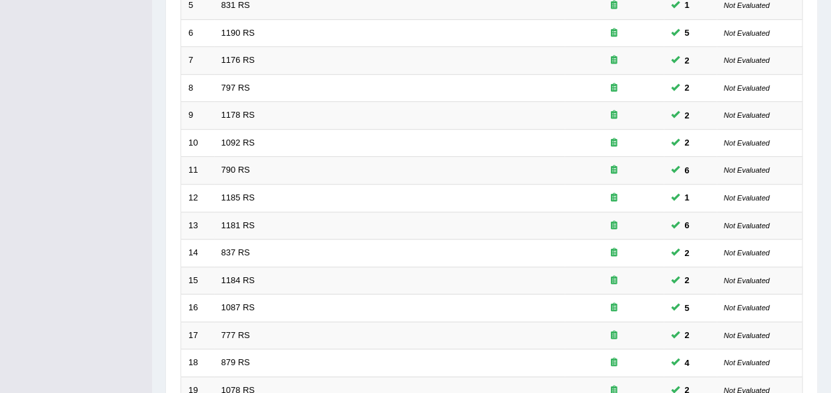
scroll to position [458, 0]
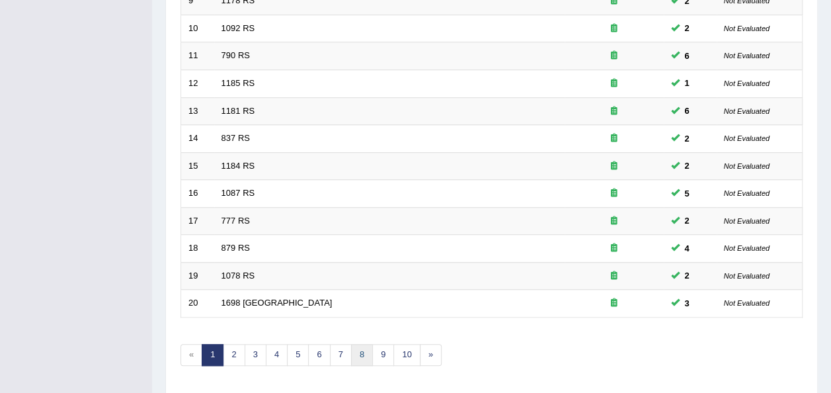
click at [361, 344] on link "8" at bounding box center [362, 355] width 22 height 22
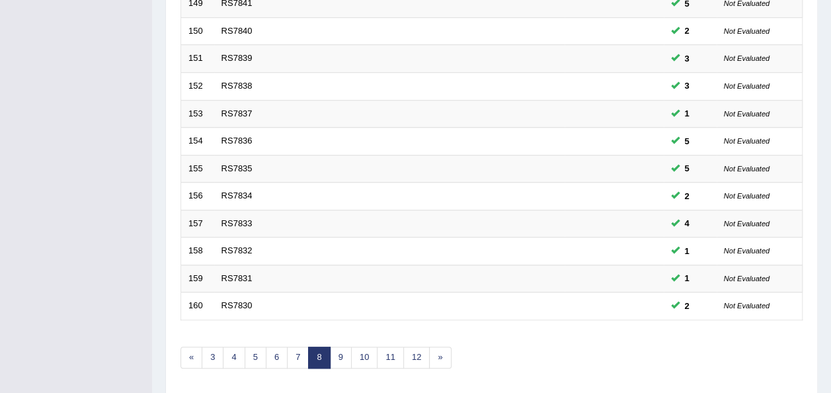
scroll to position [476, 0]
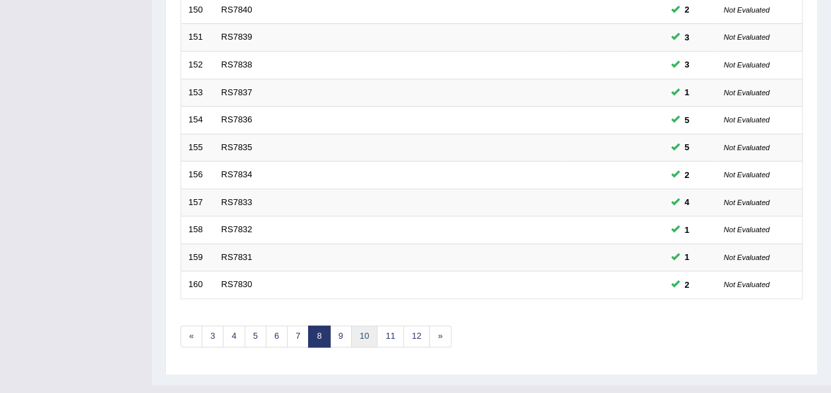
click at [357, 325] on link "10" at bounding box center [364, 336] width 26 height 22
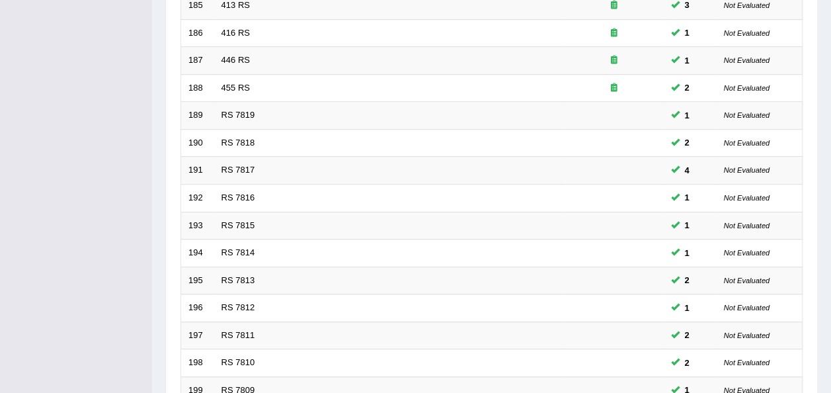
scroll to position [476, 0]
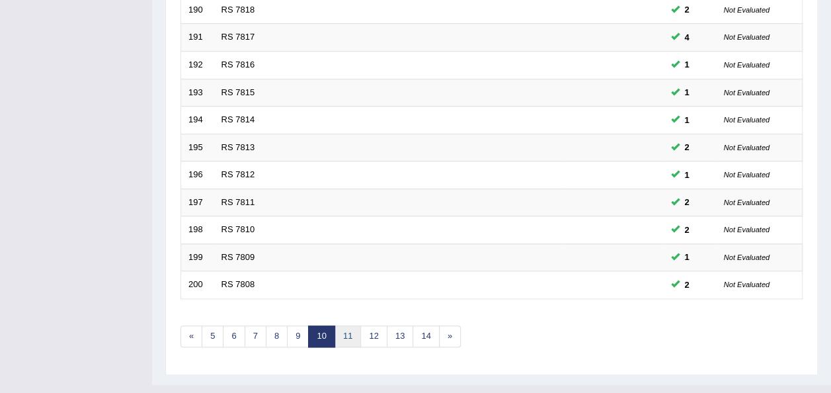
click at [341, 325] on link "11" at bounding box center [348, 336] width 26 height 22
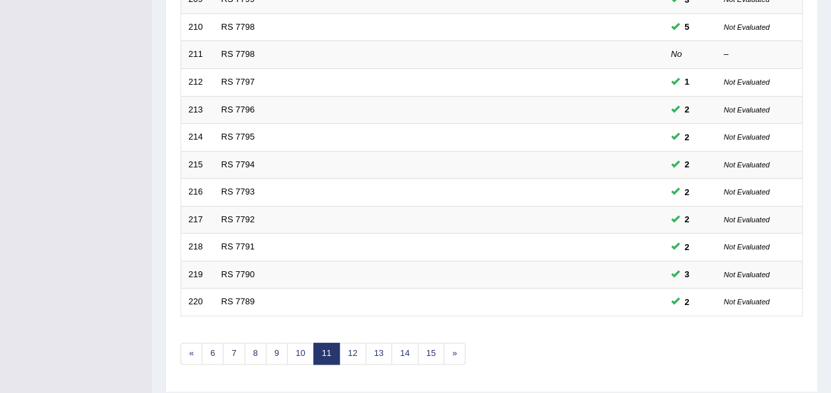
scroll to position [476, 0]
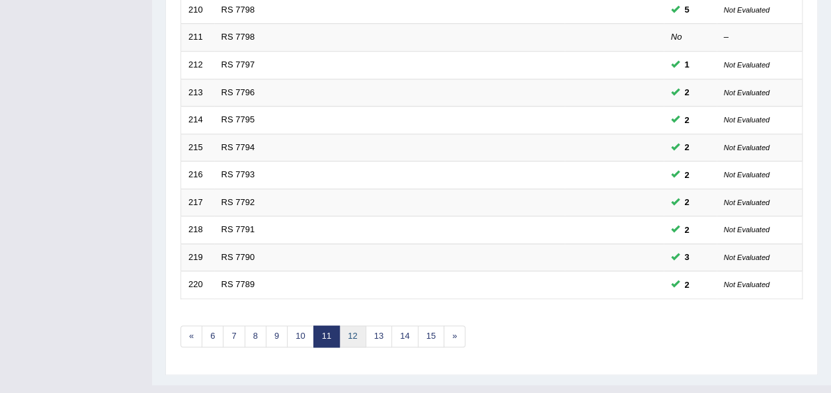
click at [344, 325] on link "12" at bounding box center [352, 336] width 26 height 22
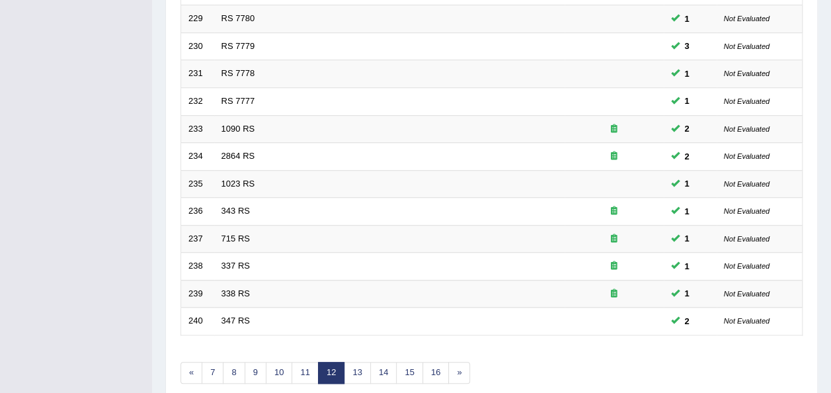
scroll to position [476, 0]
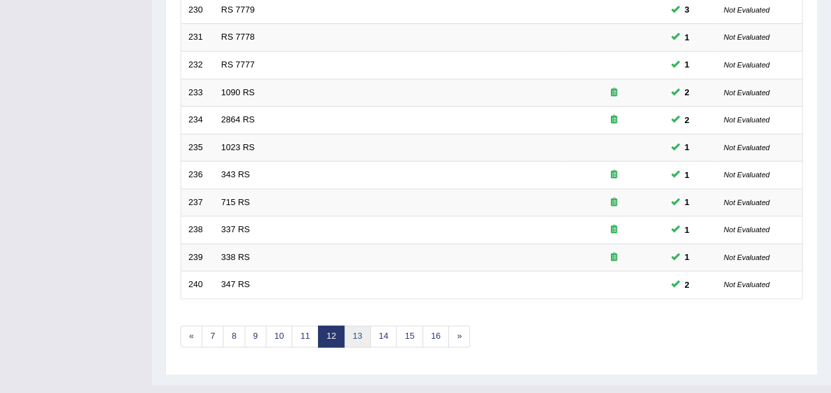
click at [355, 325] on link "13" at bounding box center [357, 336] width 26 height 22
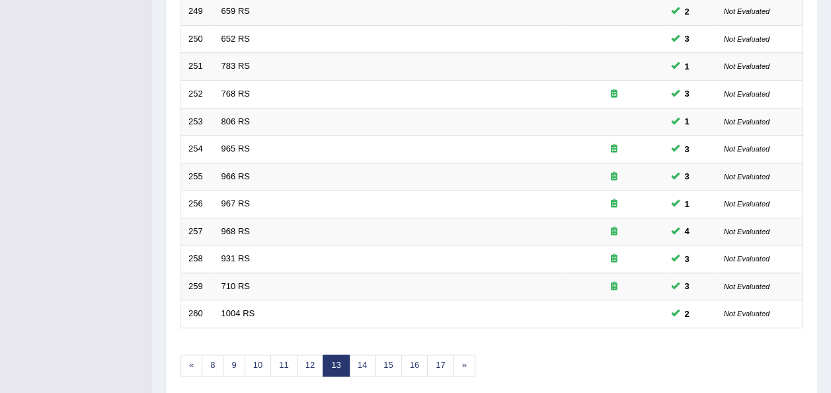
scroll to position [450, 0]
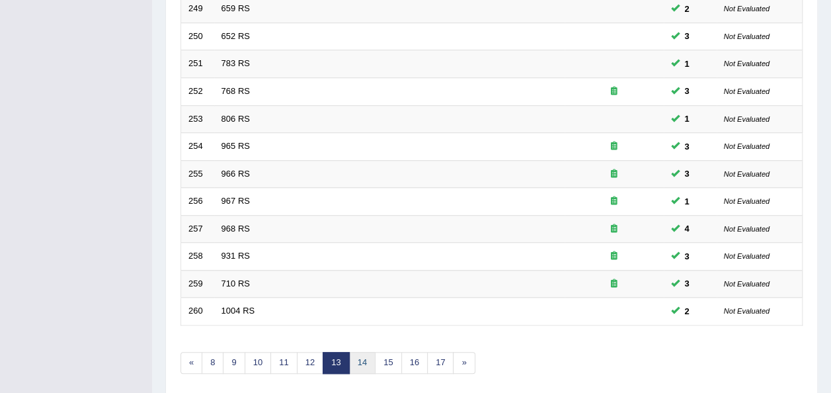
click at [355, 352] on link "14" at bounding box center [362, 363] width 26 height 22
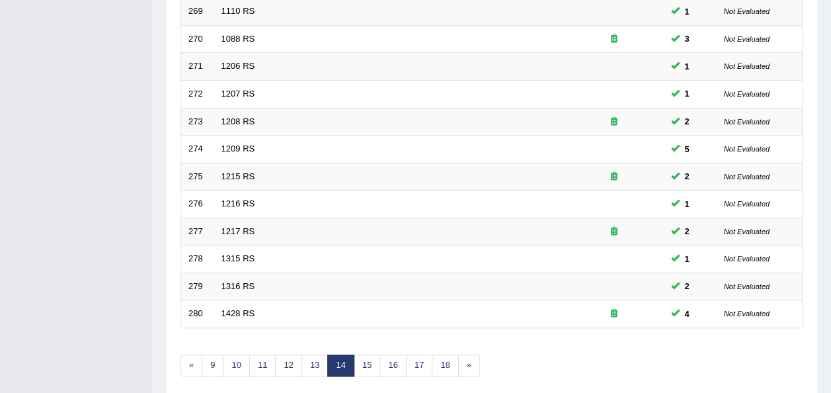
scroll to position [450, 0]
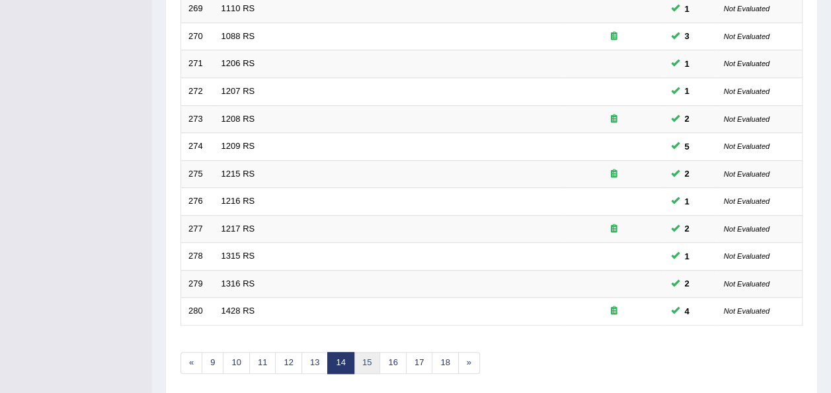
click at [355, 352] on link "15" at bounding box center [367, 363] width 26 height 22
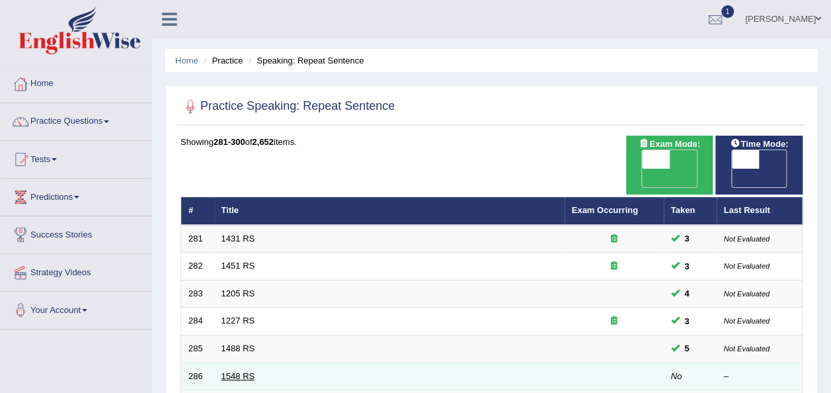
click at [236, 371] on link "1548 RS" at bounding box center [239, 376] width 34 height 10
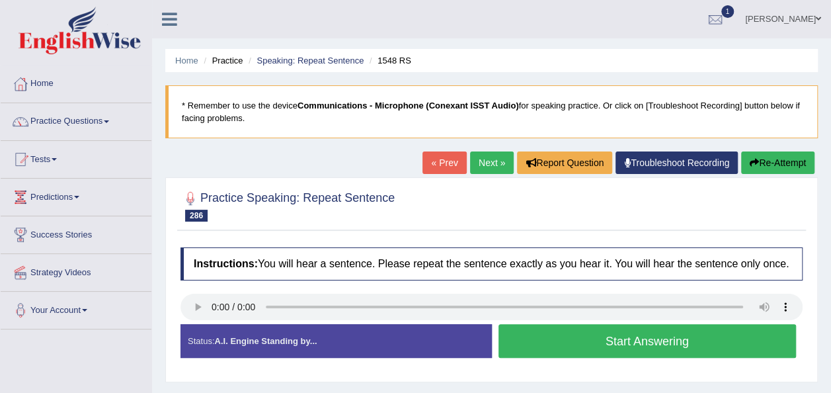
click at [608, 340] on button "Start Answering" at bounding box center [648, 341] width 298 height 34
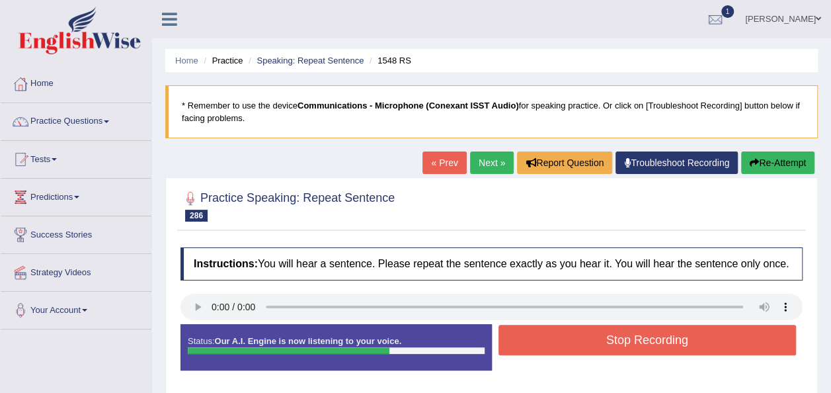
click at [608, 340] on button "Stop Recording" at bounding box center [648, 340] width 298 height 30
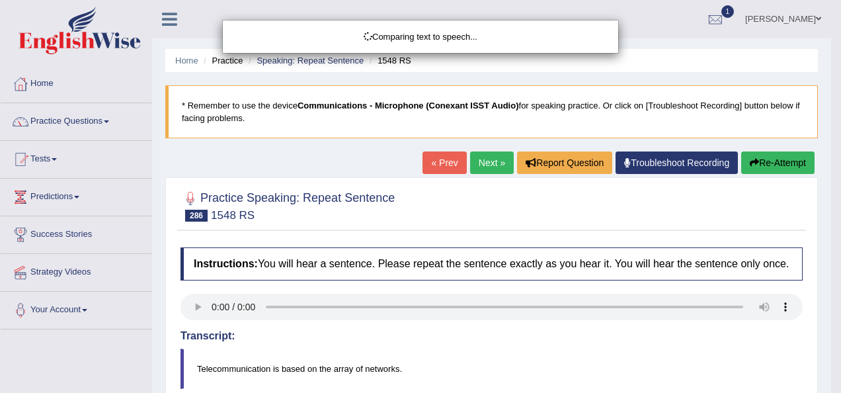
click at [831, 237] on body "Toggle navigation Home Practice Questions Speaking Practice Read Aloud Repeat S…" at bounding box center [420, 196] width 841 height 393
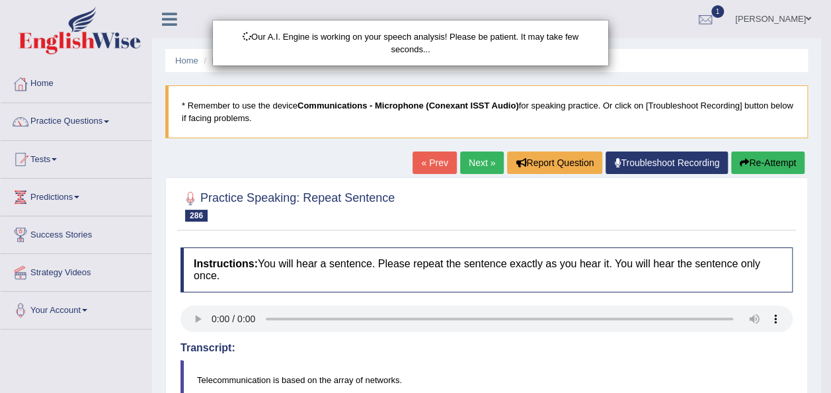
click at [831, 237] on html "Toggle navigation Home Practice Questions Speaking Practice Read Aloud Repeat S…" at bounding box center [415, 196] width 831 height 393
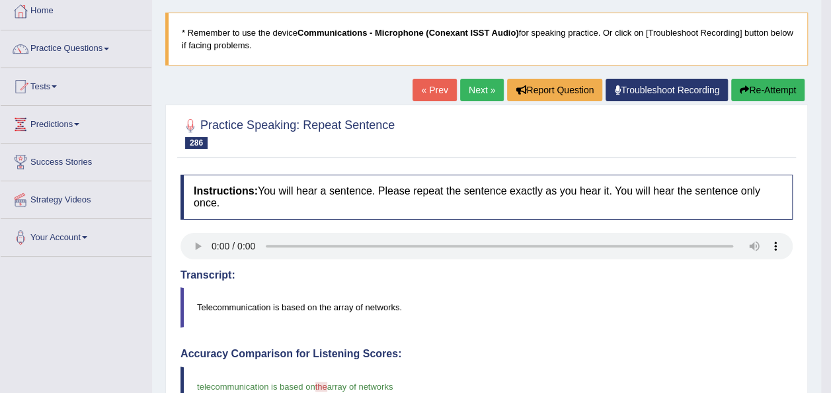
scroll to position [0, 0]
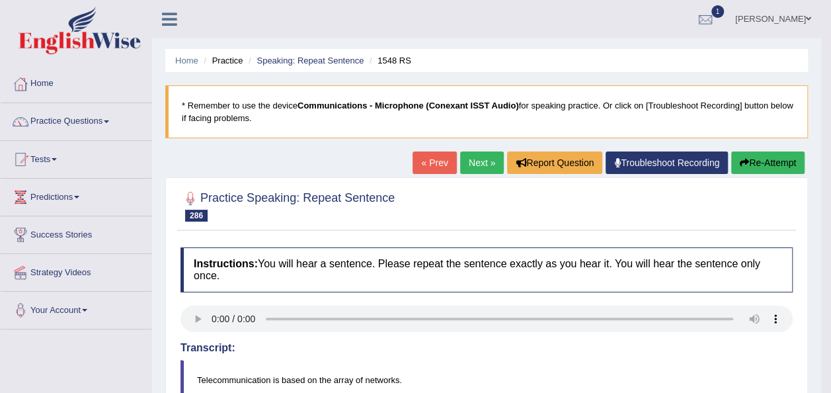
click at [485, 163] on link "Next »" at bounding box center [482, 162] width 44 height 22
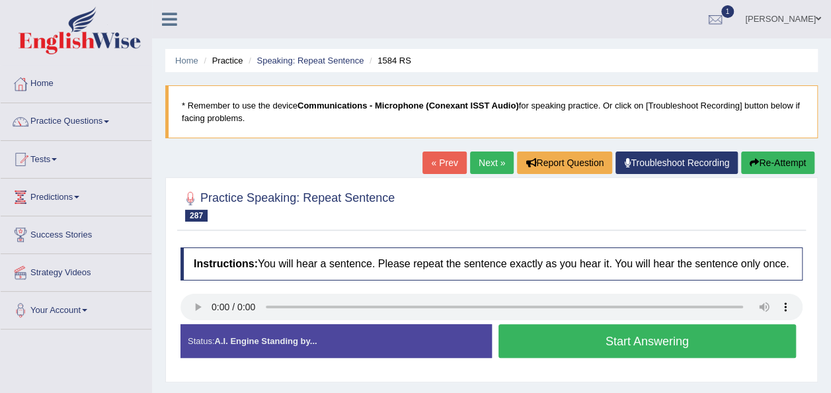
click at [611, 344] on button "Start Answering" at bounding box center [648, 341] width 298 height 34
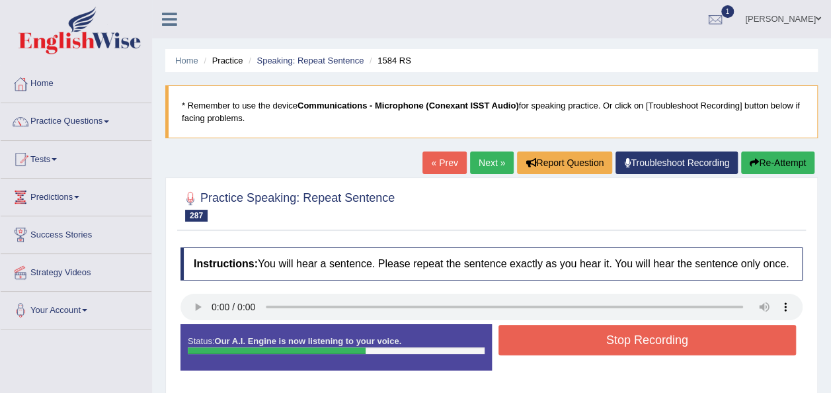
click at [609, 335] on button "Stop Recording" at bounding box center [648, 340] width 298 height 30
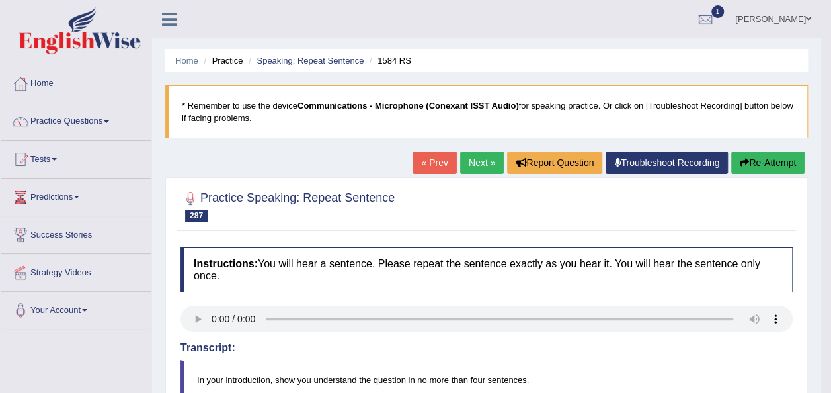
click at [487, 157] on link "Next »" at bounding box center [482, 162] width 44 height 22
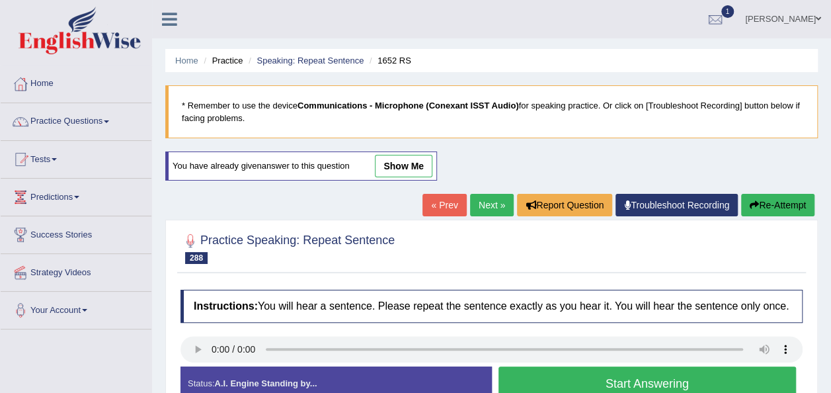
scroll to position [302, 0]
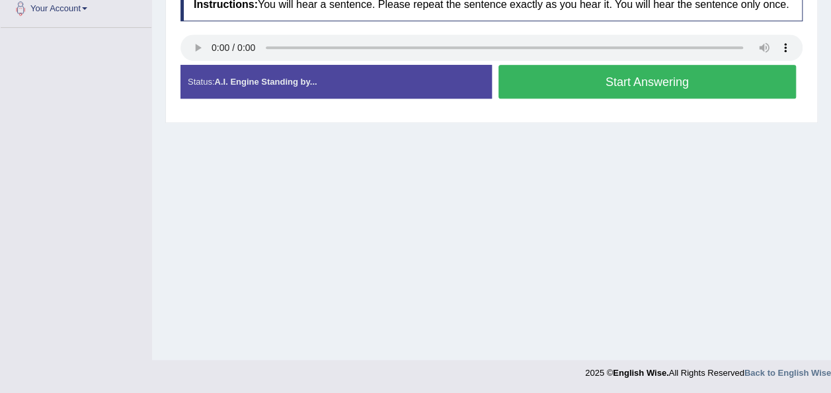
click at [510, 85] on button "Start Answering" at bounding box center [648, 82] width 298 height 34
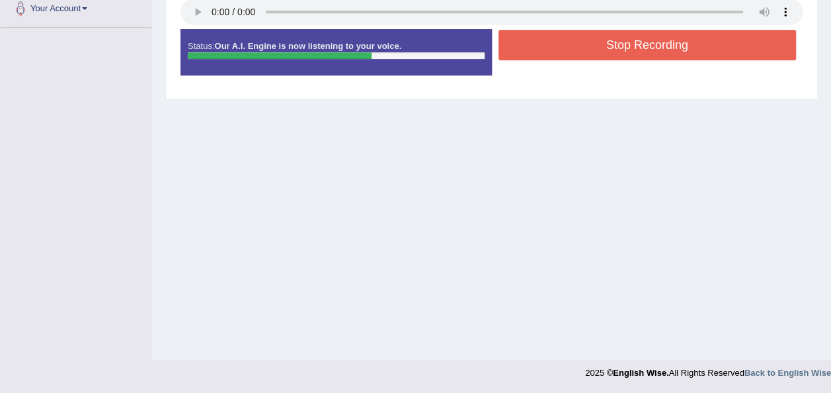
click at [512, 36] on button "Stop Recording" at bounding box center [648, 45] width 298 height 30
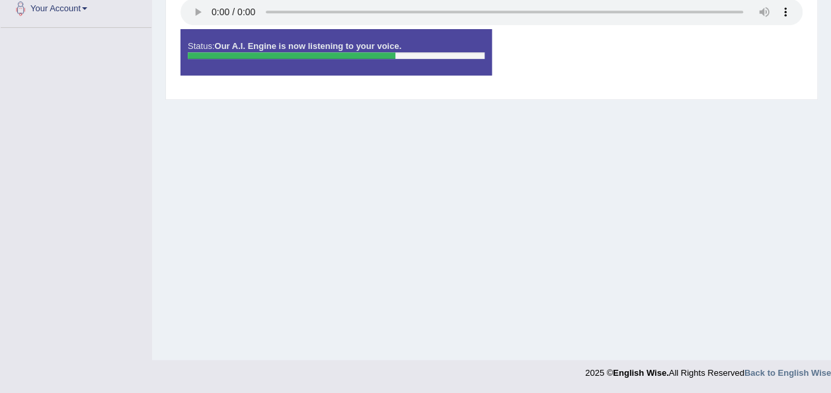
scroll to position [0, 0]
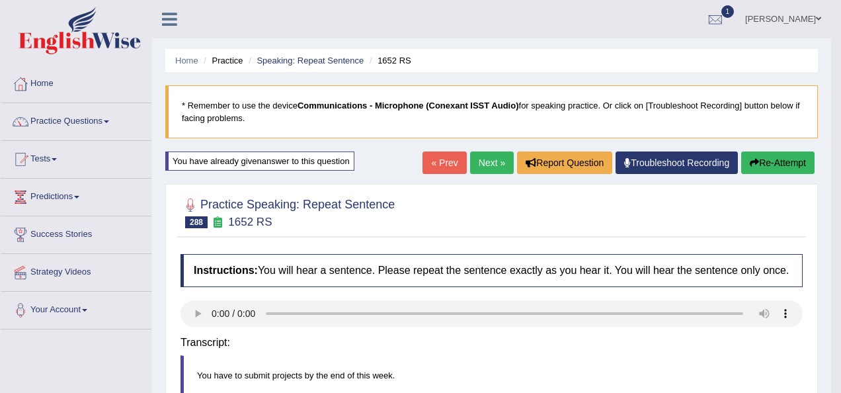
click at [831, 128] on html "Toggle navigation Home Practice Questions Speaking Practice Read Aloud Repeat S…" at bounding box center [420, 196] width 841 height 393
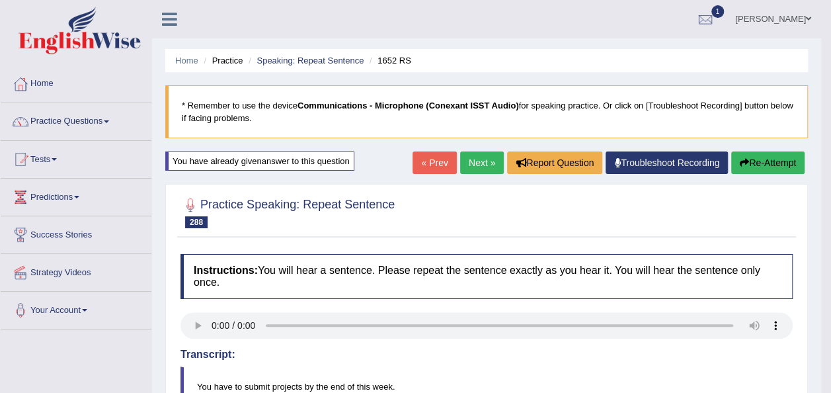
click at [769, 164] on button "Re-Attempt" at bounding box center [767, 162] width 73 height 22
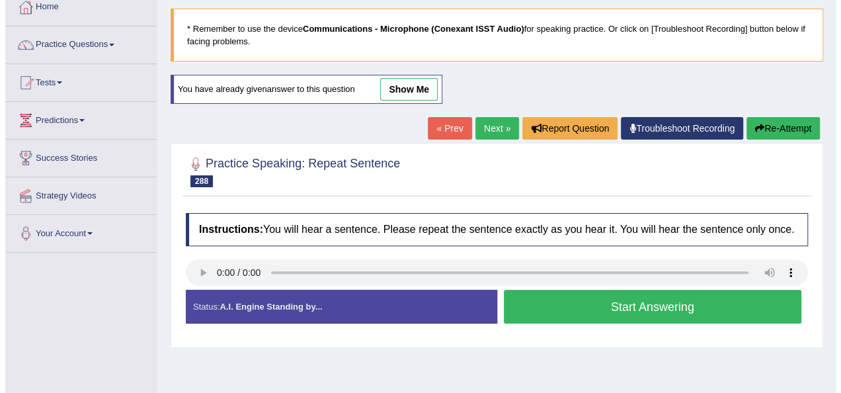
scroll to position [79, 0]
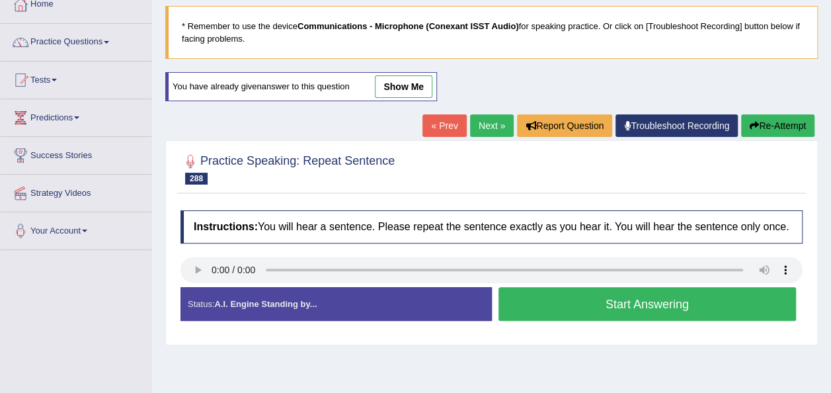
click at [539, 304] on button "Start Answering" at bounding box center [648, 304] width 298 height 34
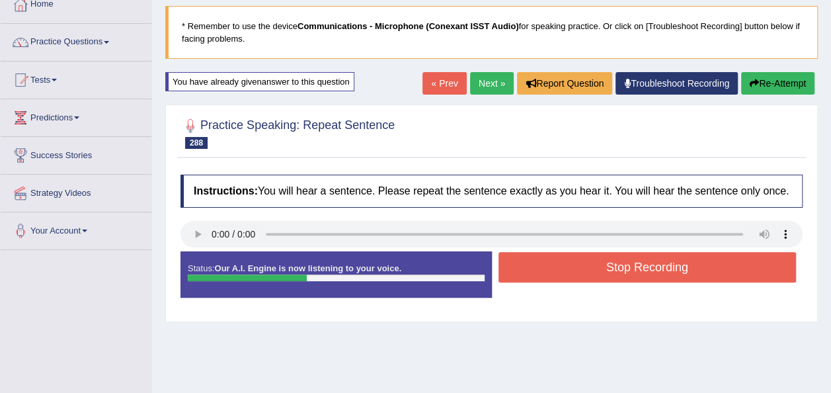
click at [542, 267] on button "Stop Recording" at bounding box center [648, 267] width 298 height 30
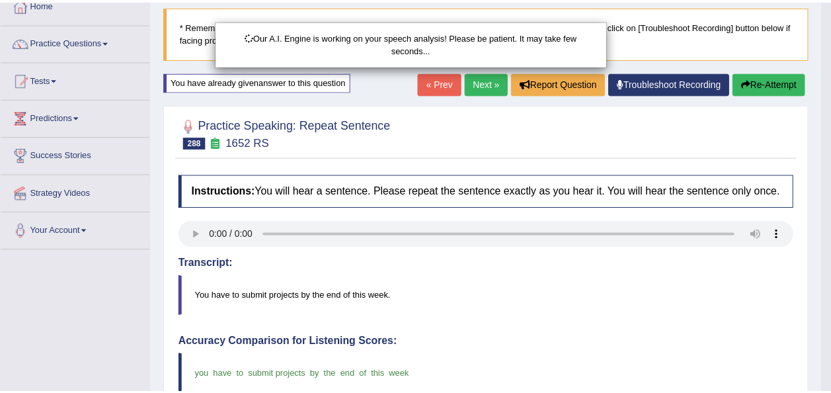
scroll to position [335, 0]
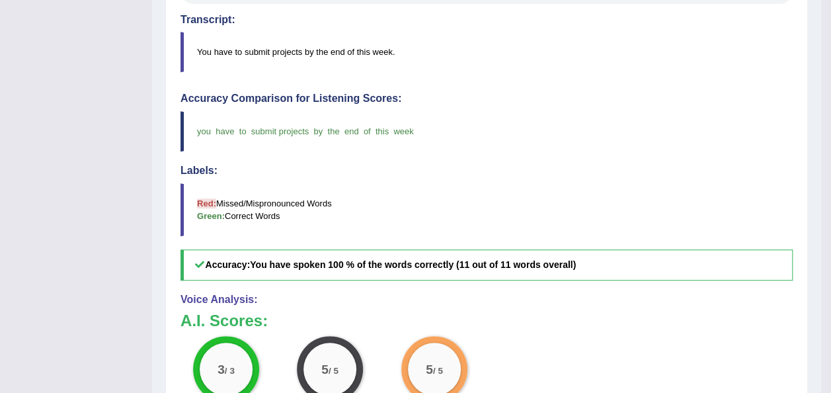
drag, startPoint x: 841, startPoint y: 257, endPoint x: 841, endPoint y: 173, distance: 83.3
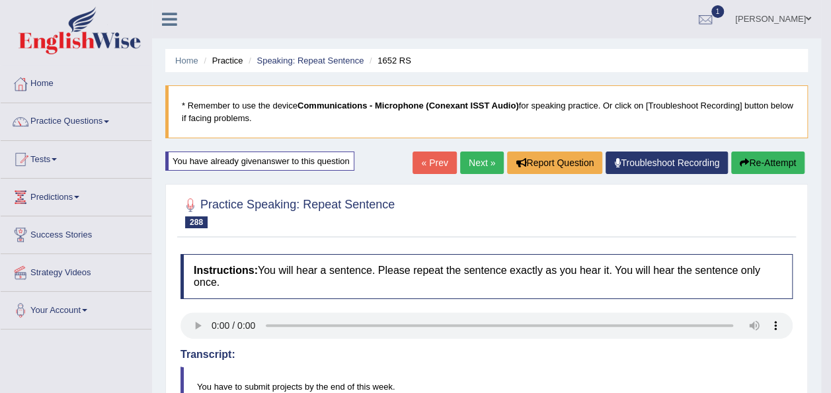
click at [480, 163] on link "Next »" at bounding box center [482, 162] width 44 height 22
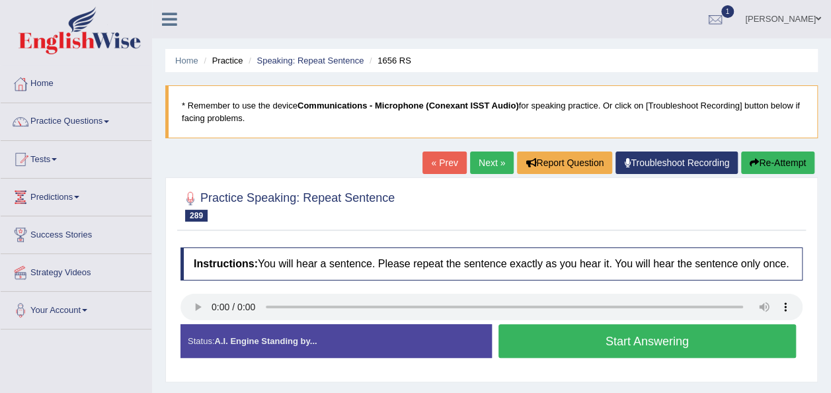
click at [533, 339] on button "Start Answering" at bounding box center [648, 341] width 298 height 34
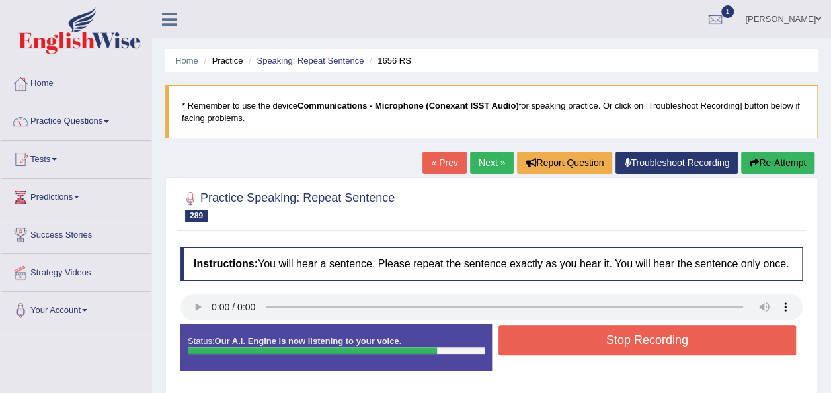
click at [533, 339] on button "Stop Recording" at bounding box center [648, 340] width 298 height 30
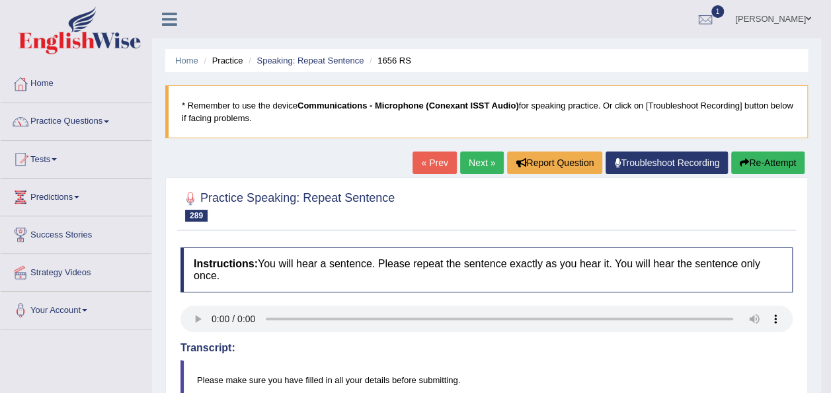
click at [478, 167] on link "Next »" at bounding box center [482, 162] width 44 height 22
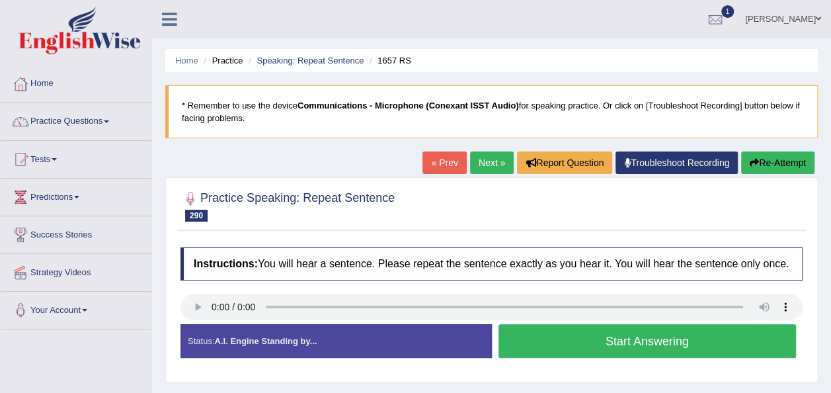
click at [563, 353] on button "Start Answering" at bounding box center [648, 341] width 298 height 34
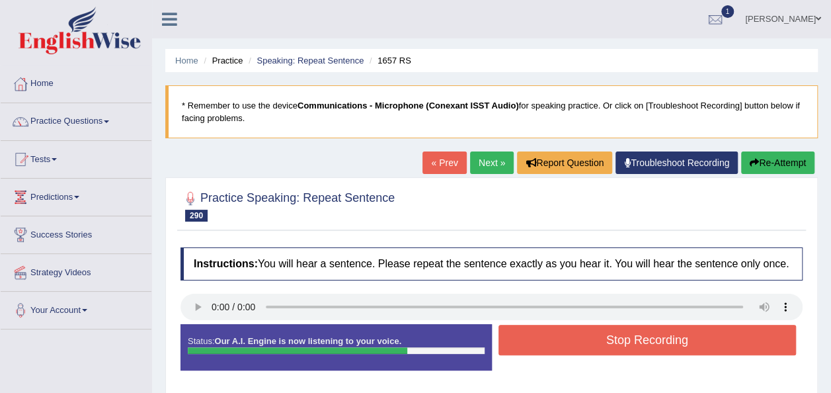
click at [563, 353] on button "Stop Recording" at bounding box center [648, 340] width 298 height 30
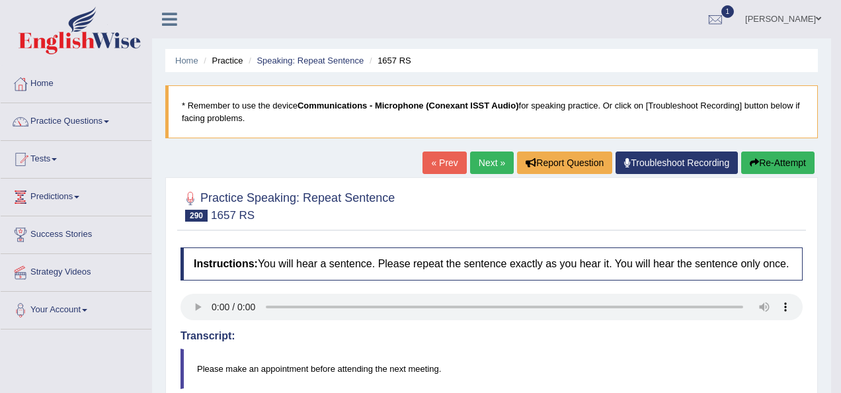
click at [832, 350] on body "Toggle navigation Home Practice Questions Speaking Practice Read Aloud Repeat S…" at bounding box center [420, 196] width 841 height 393
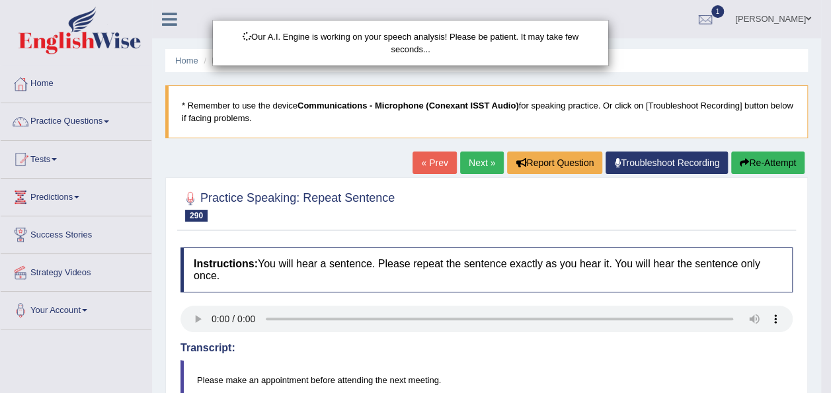
scroll to position [328, 0]
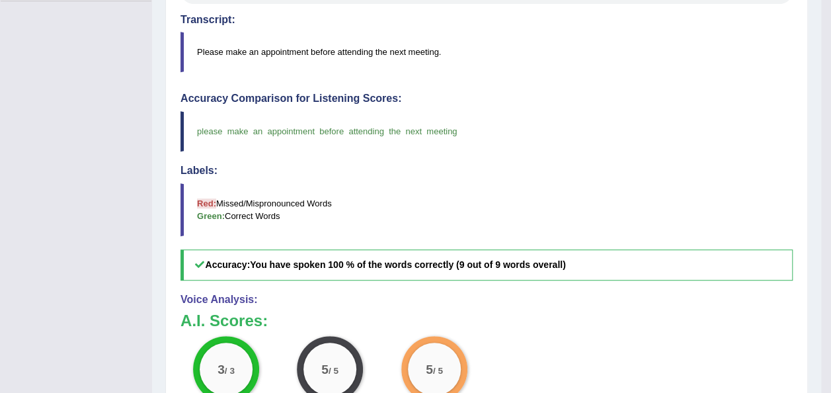
scroll to position [0, 0]
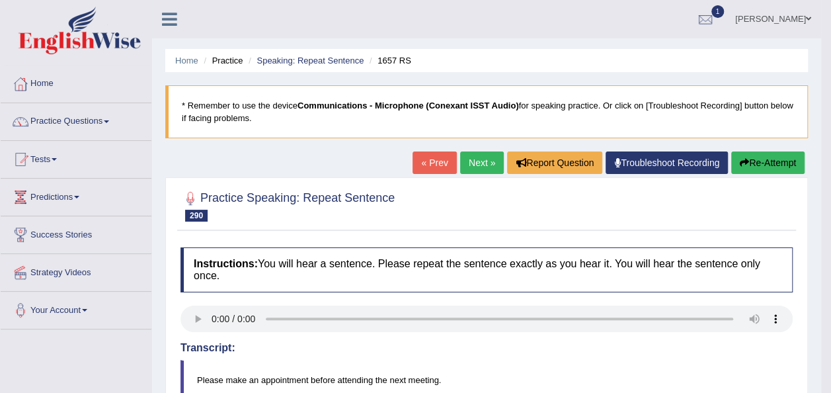
click at [490, 161] on link "Next »" at bounding box center [482, 162] width 44 height 22
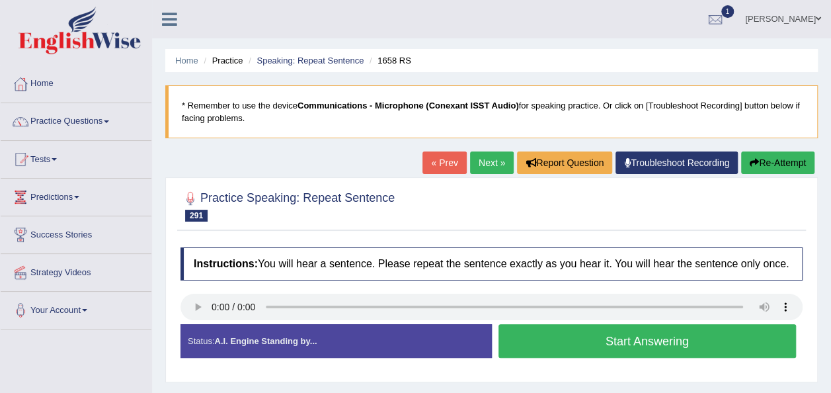
click at [616, 341] on button "Start Answering" at bounding box center [648, 341] width 298 height 34
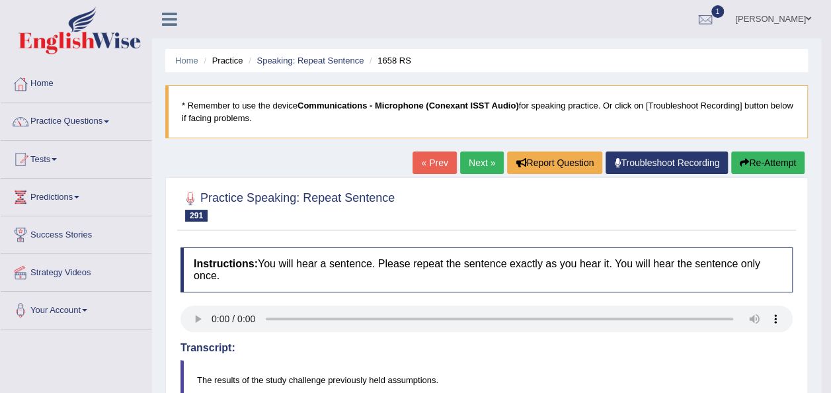
click at [752, 157] on button "Re-Attempt" at bounding box center [767, 162] width 73 height 22
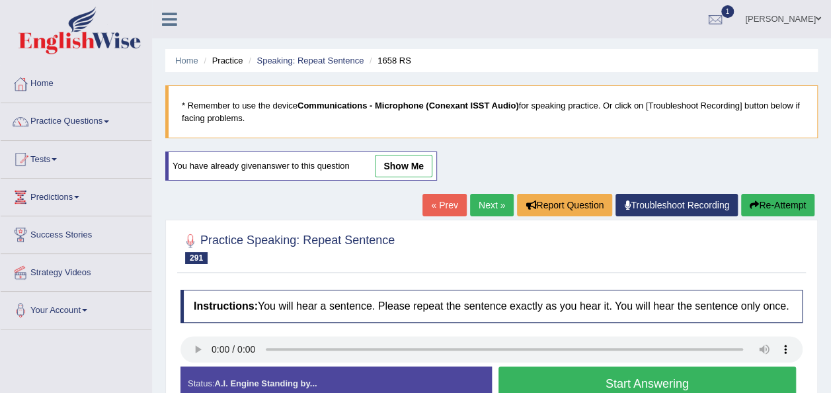
click at [546, 382] on button "Start Answering" at bounding box center [648, 383] width 298 height 34
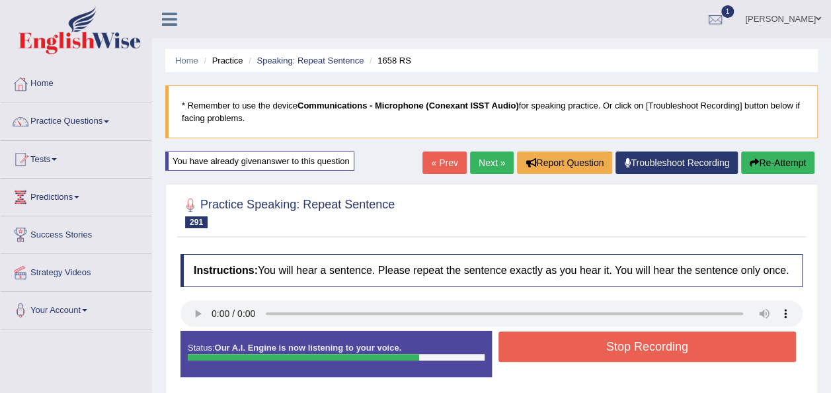
click at [537, 360] on button "Stop Recording" at bounding box center [648, 346] width 298 height 30
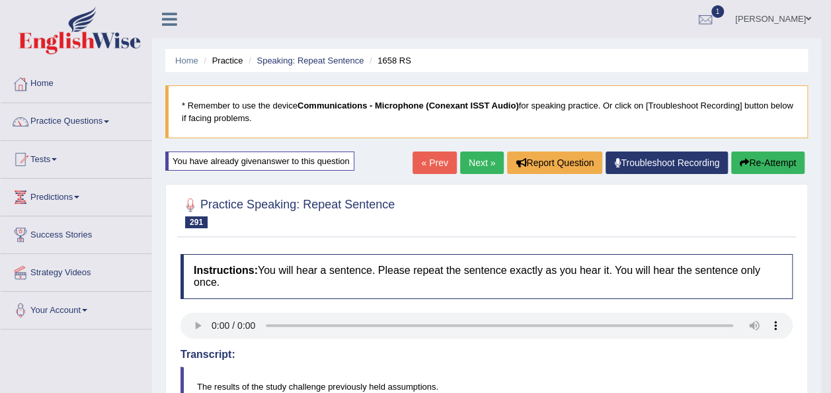
click at [753, 159] on button "Re-Attempt" at bounding box center [767, 162] width 73 height 22
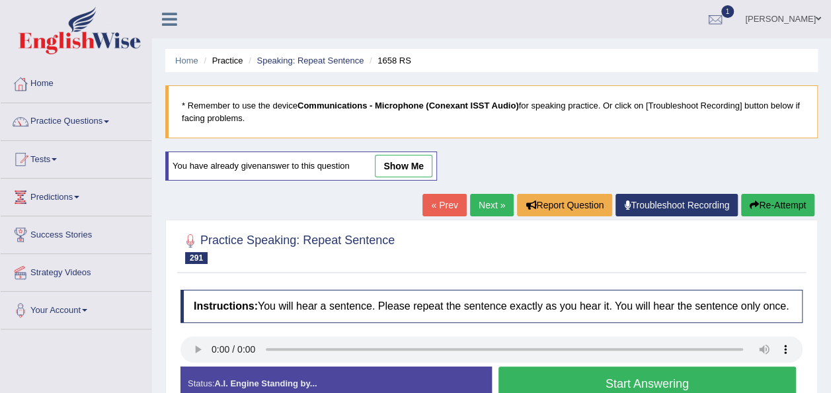
click at [485, 209] on link "Next »" at bounding box center [492, 205] width 44 height 22
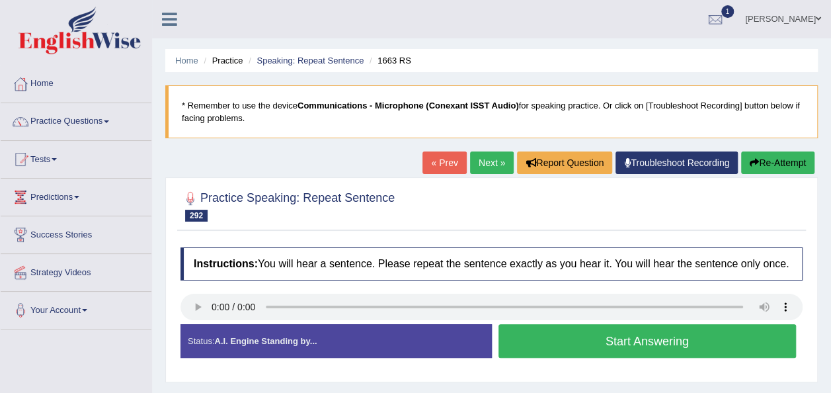
click at [600, 332] on button "Start Answering" at bounding box center [648, 341] width 298 height 34
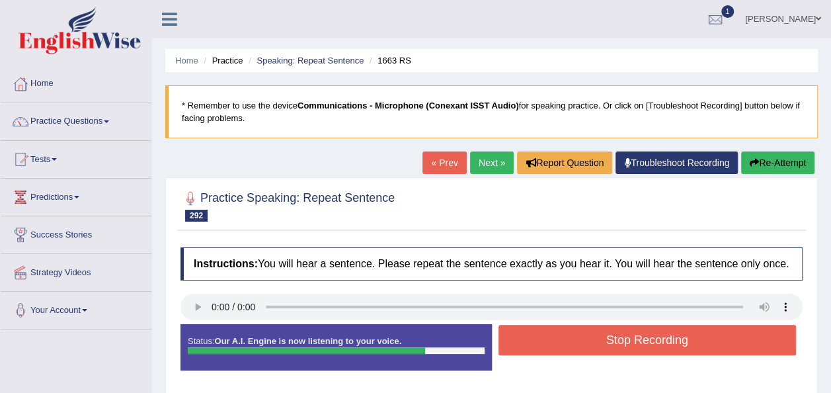
click at [600, 332] on button "Stop Recording" at bounding box center [648, 340] width 298 height 30
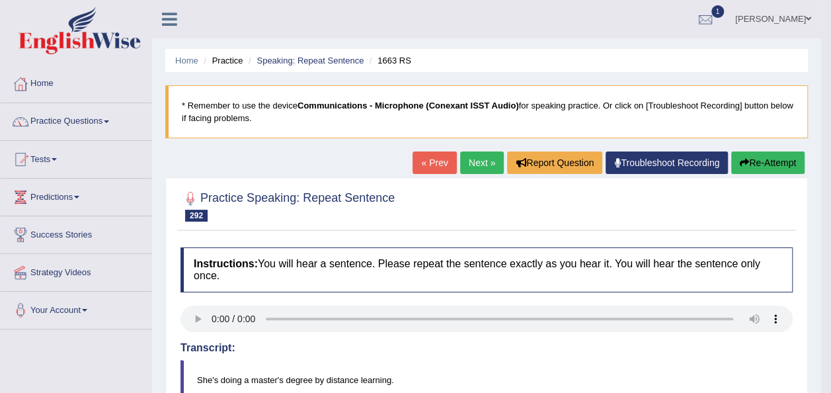
click at [775, 162] on button "Re-Attempt" at bounding box center [767, 162] width 73 height 22
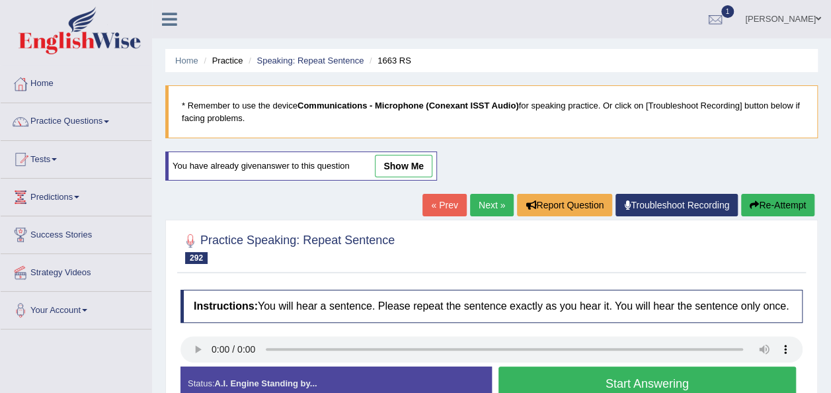
click at [511, 378] on button "Start Answering" at bounding box center [648, 383] width 298 height 34
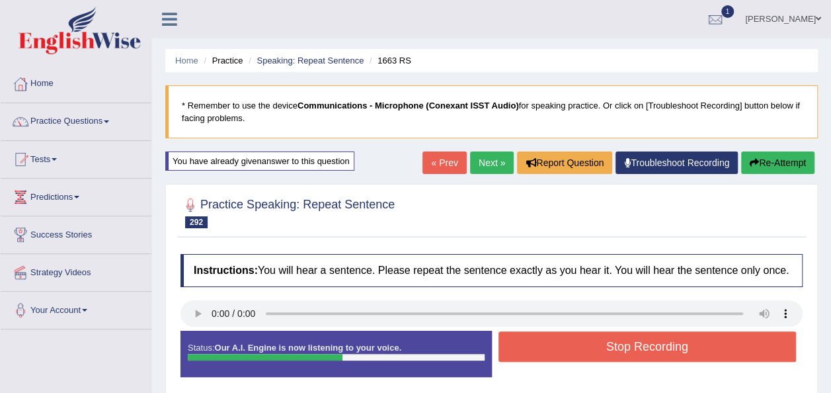
click at [646, 343] on button "Stop Recording" at bounding box center [648, 346] width 298 height 30
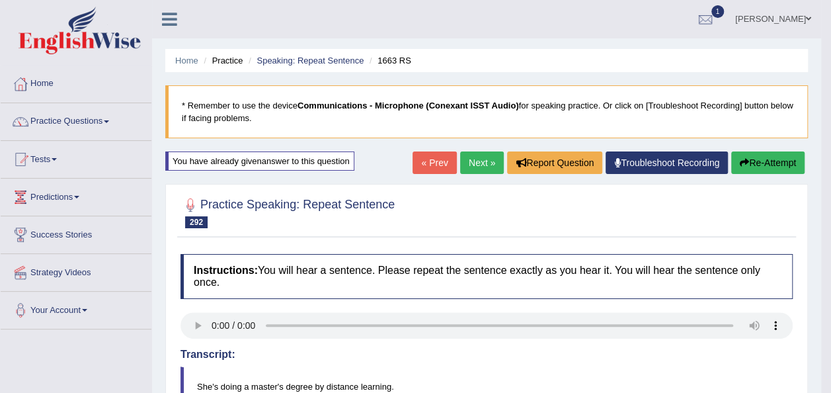
click at [474, 155] on link "Next »" at bounding box center [482, 162] width 44 height 22
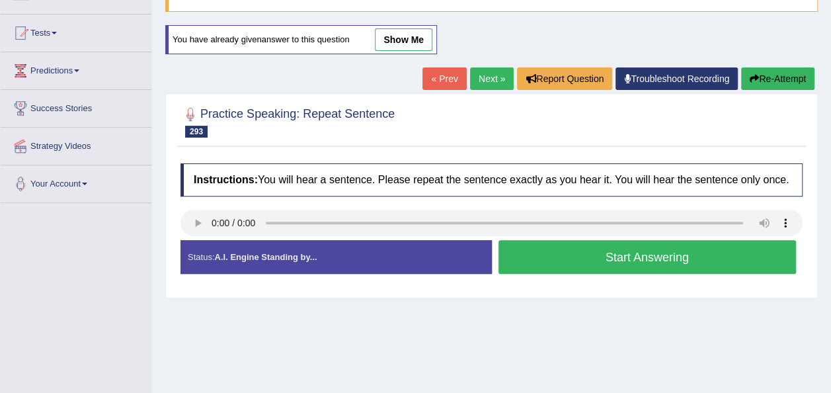
scroll to position [131, 0]
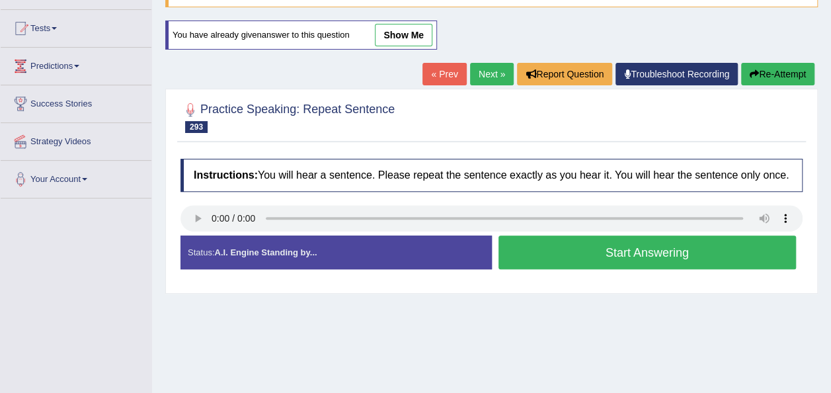
click at [548, 259] on button "Start Answering" at bounding box center [648, 252] width 298 height 34
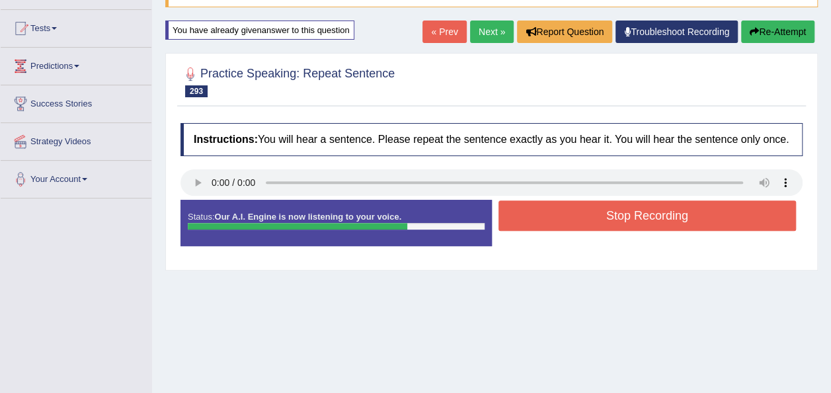
click at [521, 206] on button "Stop Recording" at bounding box center [648, 215] width 298 height 30
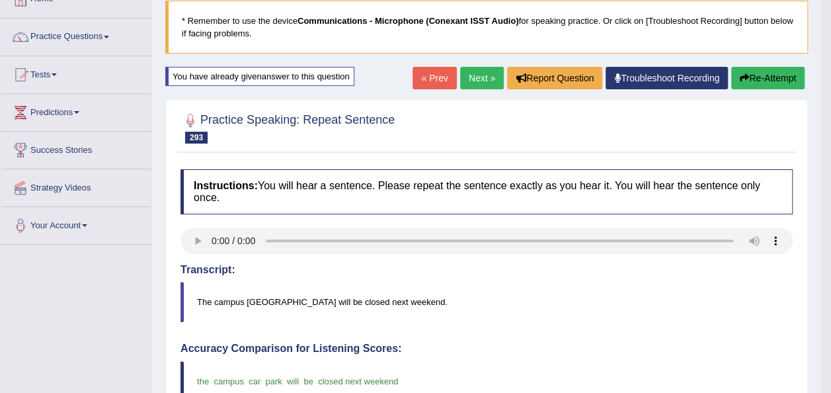
scroll to position [15, 0]
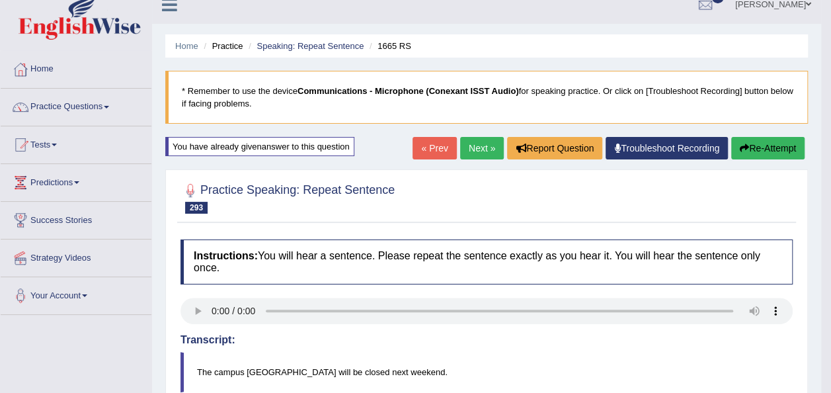
click at [483, 144] on link "Next »" at bounding box center [482, 148] width 44 height 22
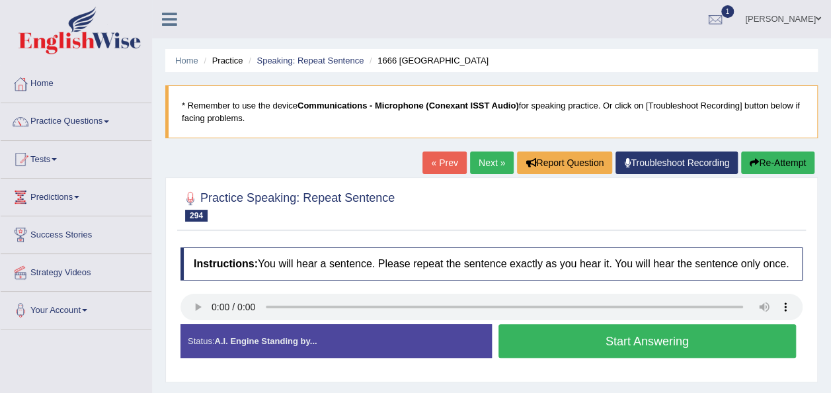
click at [543, 347] on button "Start Answering" at bounding box center [648, 341] width 298 height 34
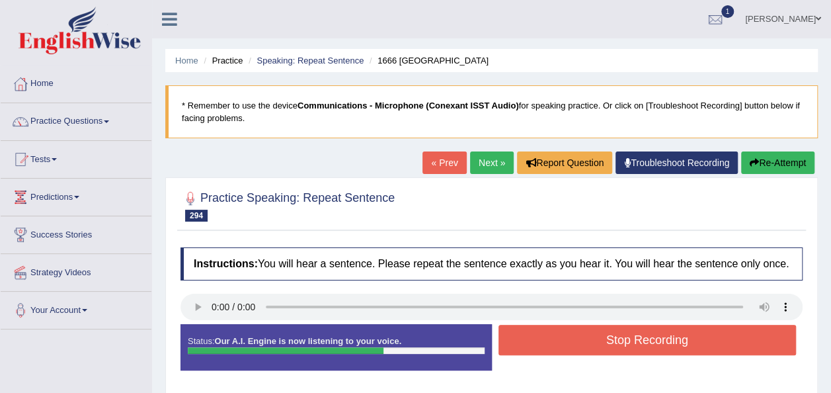
click at [556, 340] on button "Stop Recording" at bounding box center [648, 340] width 298 height 30
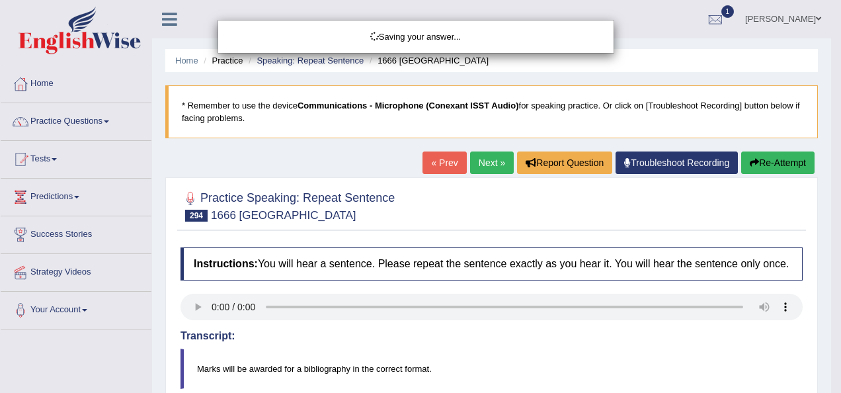
click at [838, 175] on div "Saving your answer..." at bounding box center [420, 196] width 841 height 393
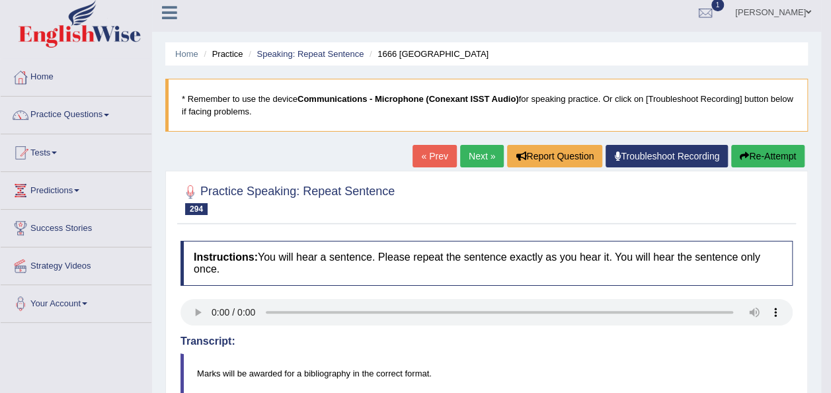
scroll to position [7, 0]
click at [763, 147] on button "Re-Attempt" at bounding box center [767, 156] width 73 height 22
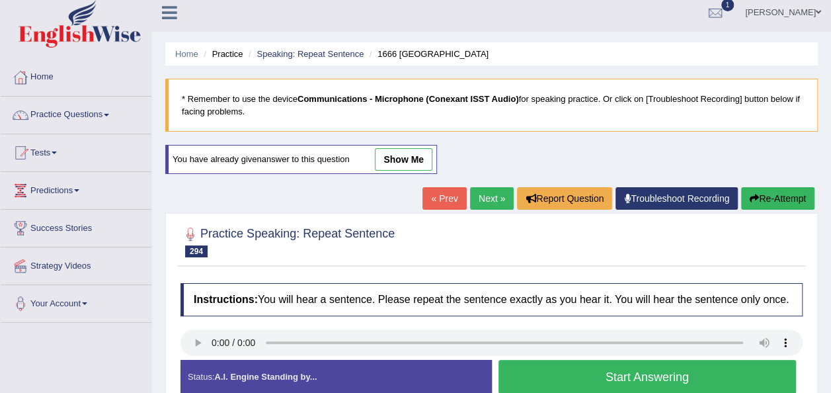
click at [575, 372] on button "Start Answering" at bounding box center [648, 377] width 298 height 34
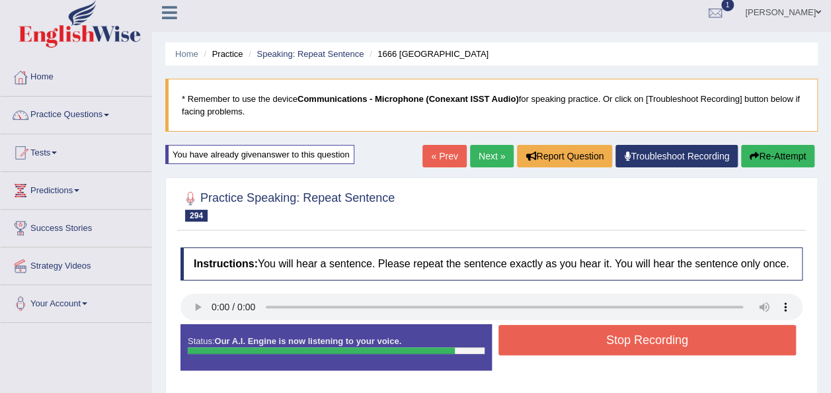
click at [603, 336] on button "Stop Recording" at bounding box center [648, 340] width 298 height 30
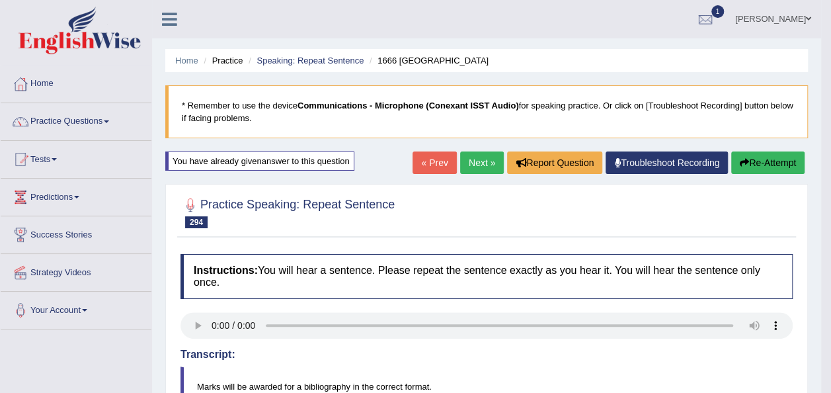
click at [481, 155] on link "Next »" at bounding box center [482, 162] width 44 height 22
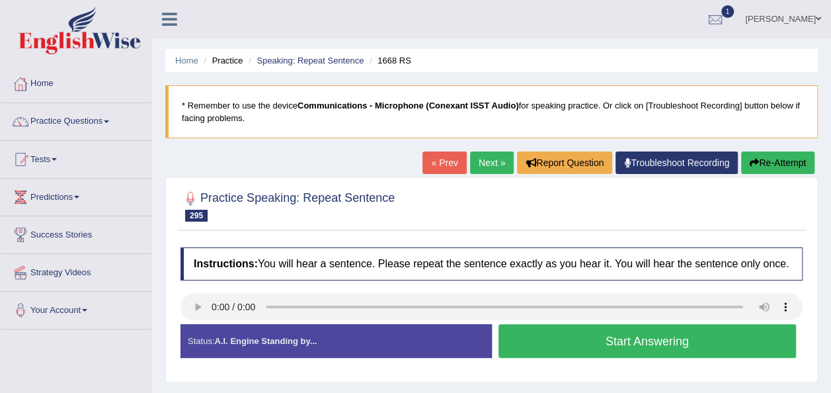
click at [553, 343] on button "Start Answering" at bounding box center [648, 341] width 298 height 34
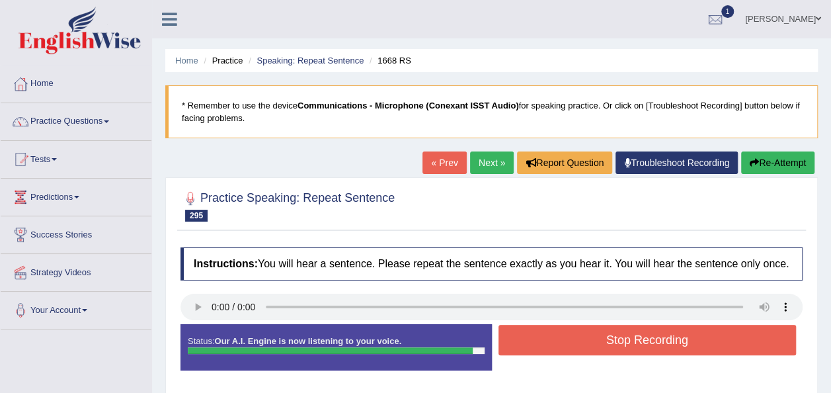
click at [606, 343] on button "Stop Recording" at bounding box center [648, 340] width 298 height 30
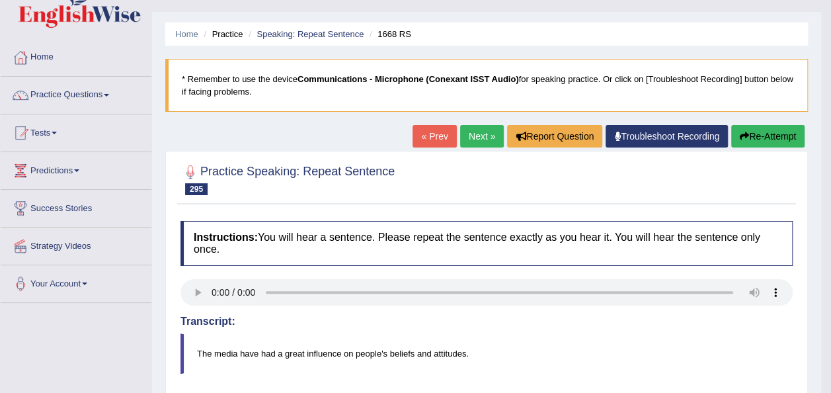
scroll to position [24, 0]
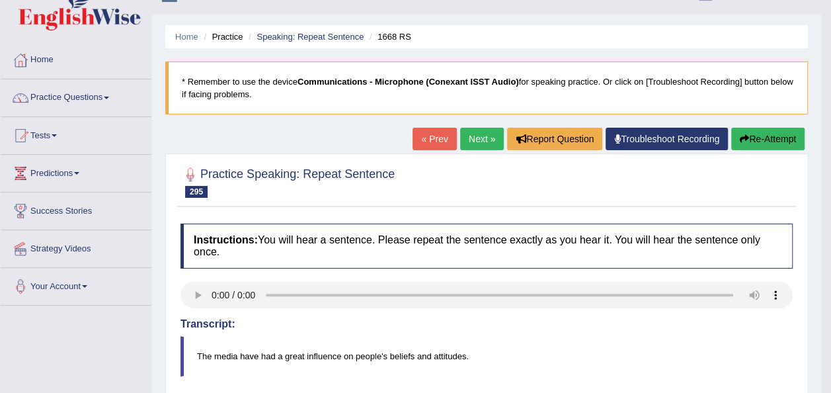
click at [767, 129] on button "Re-Attempt" at bounding box center [767, 139] width 73 height 22
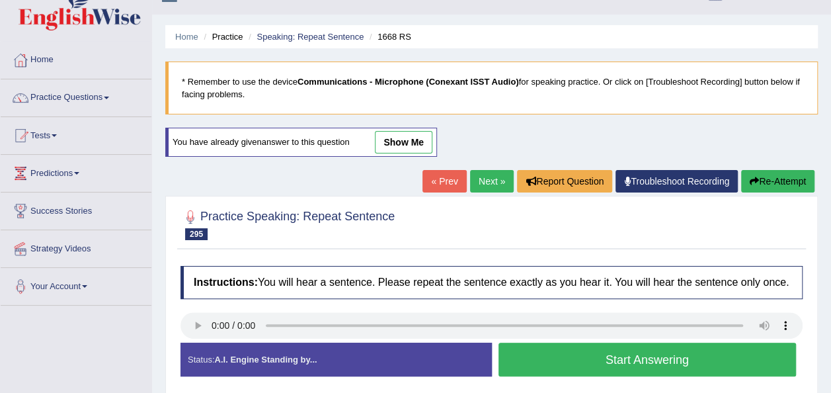
click at [767, 129] on div "Home Practice Speaking: Repeat Sentence 1668 RS * Remember to use the device Co…" at bounding box center [491, 306] width 679 height 661
click at [614, 351] on button "Start Answering" at bounding box center [648, 360] width 298 height 34
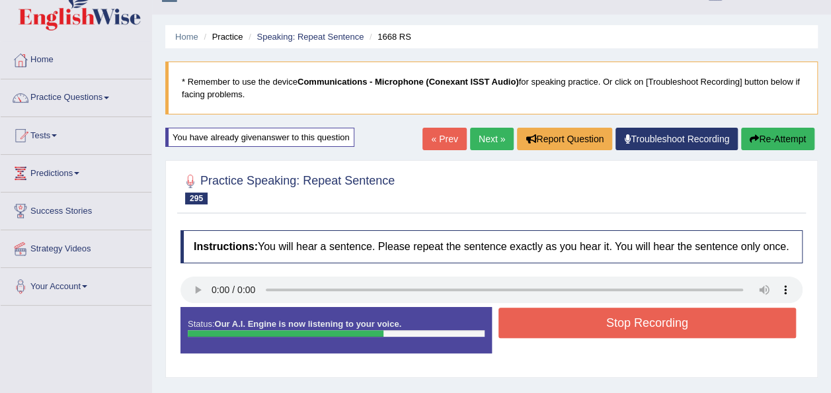
click at [595, 324] on button "Stop Recording" at bounding box center [648, 323] width 298 height 30
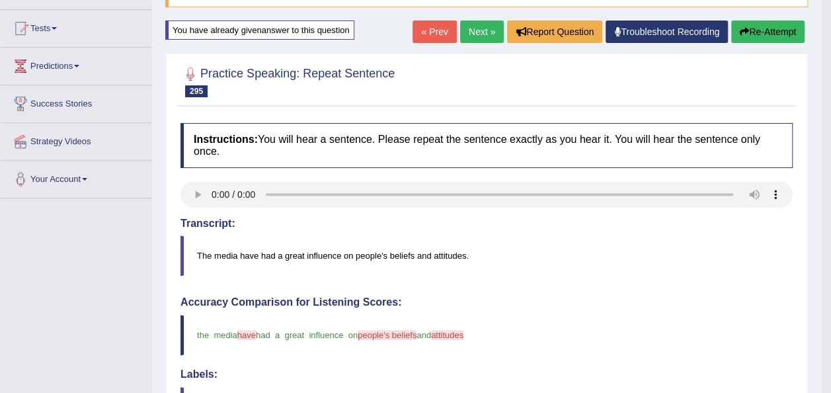
scroll to position [130, 0]
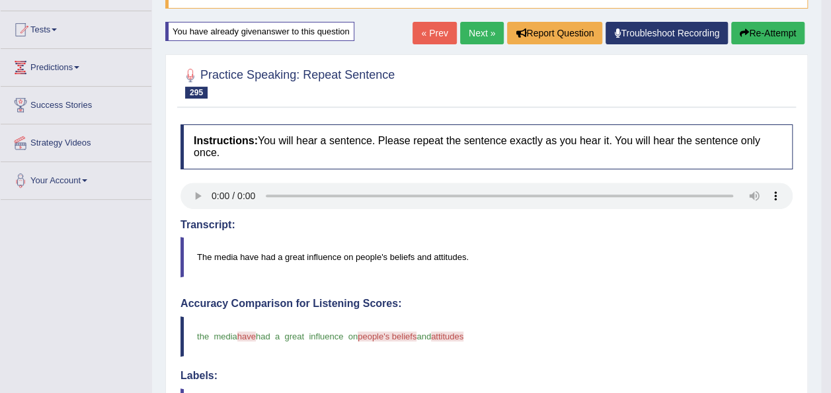
click at [748, 29] on button "Re-Attempt" at bounding box center [767, 33] width 73 height 22
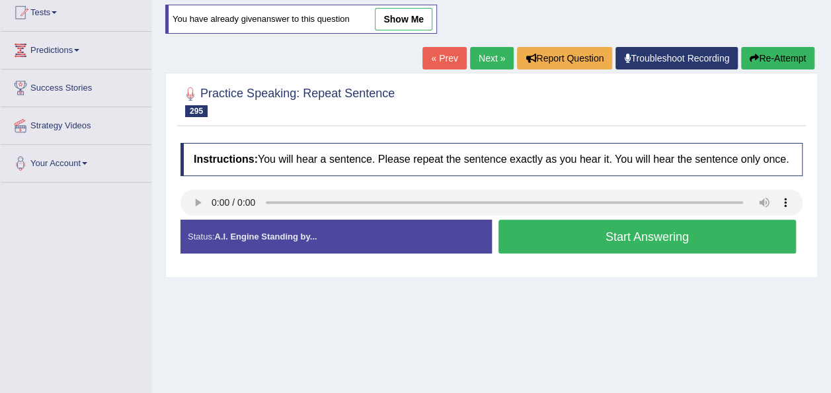
scroll to position [130, 0]
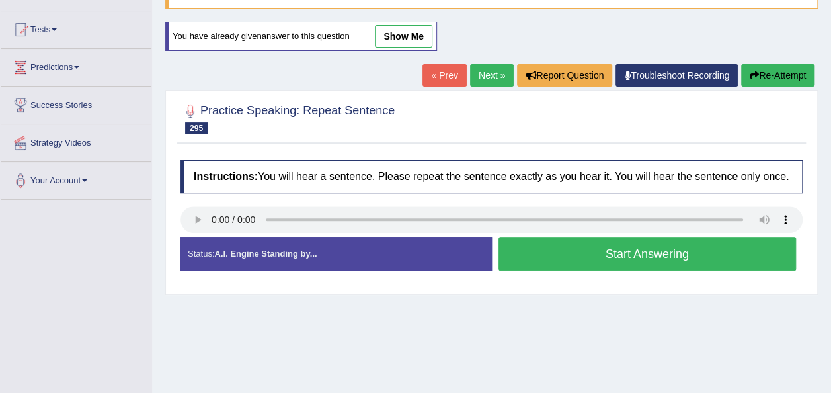
click at [616, 247] on button "Start Answering" at bounding box center [648, 254] width 298 height 34
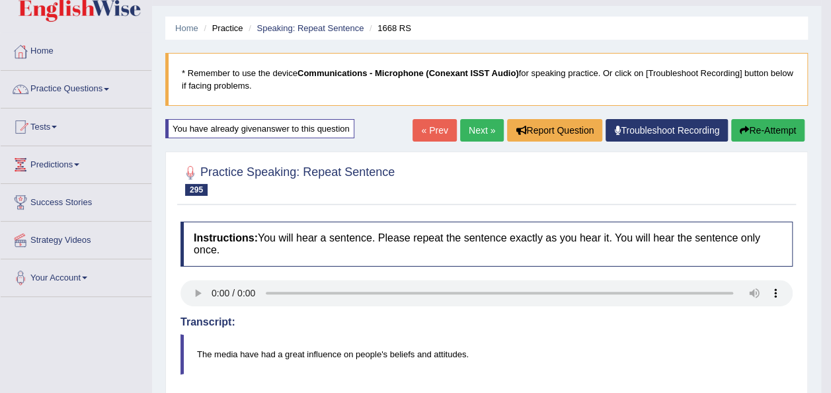
scroll to position [0, 0]
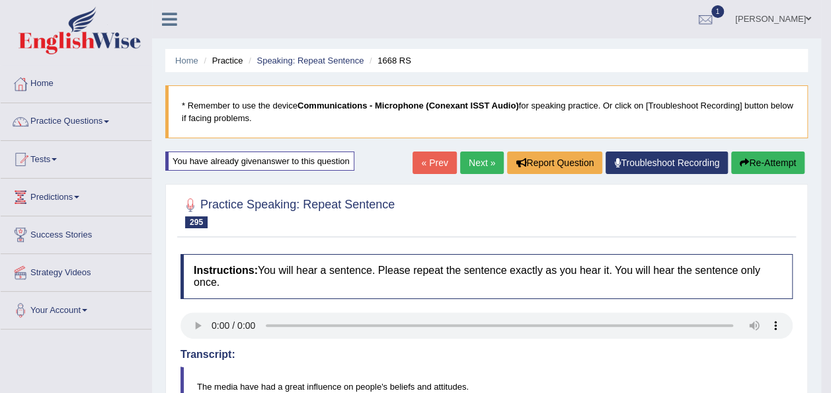
click at [477, 163] on link "Next »" at bounding box center [482, 162] width 44 height 22
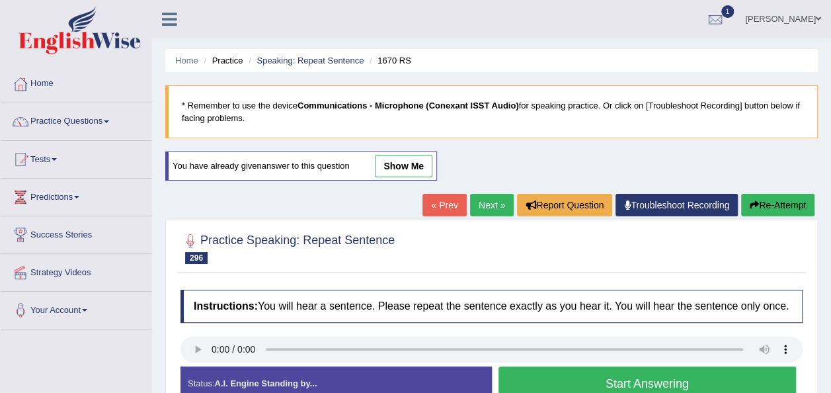
click at [556, 378] on button "Start Answering" at bounding box center [648, 383] width 298 height 34
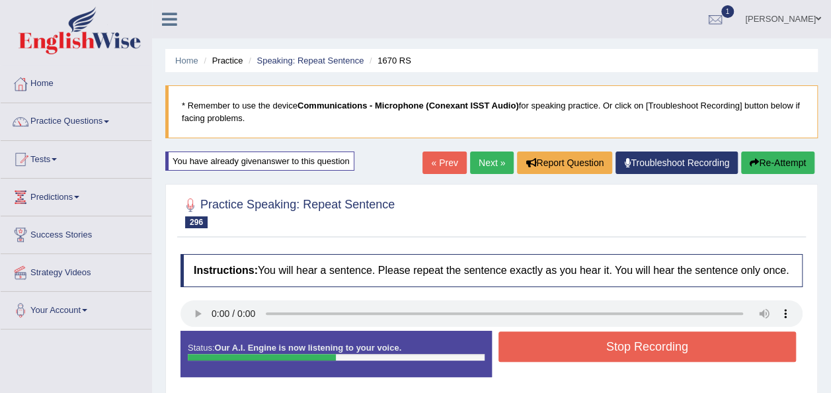
click at [552, 345] on button "Stop Recording" at bounding box center [648, 346] width 298 height 30
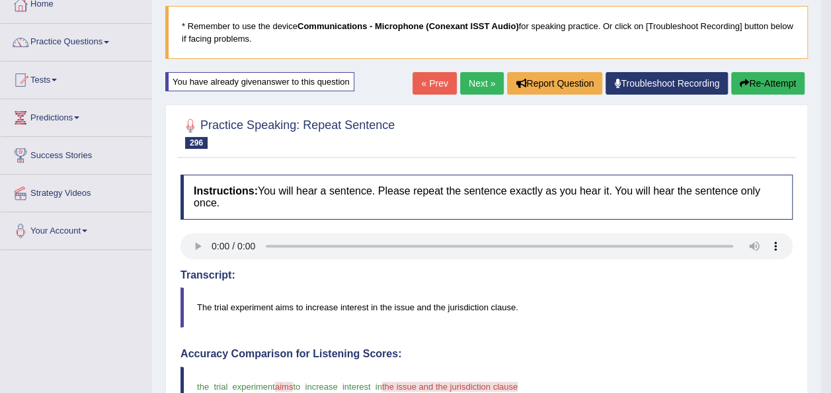
scroll to position [53, 0]
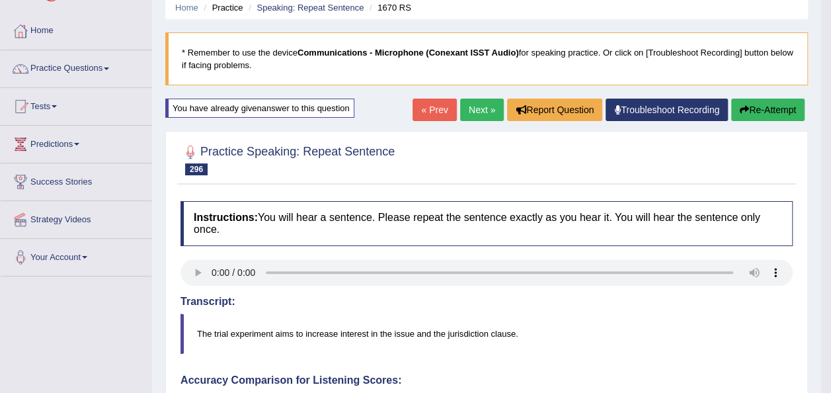
click at [775, 104] on button "Re-Attempt" at bounding box center [767, 110] width 73 height 22
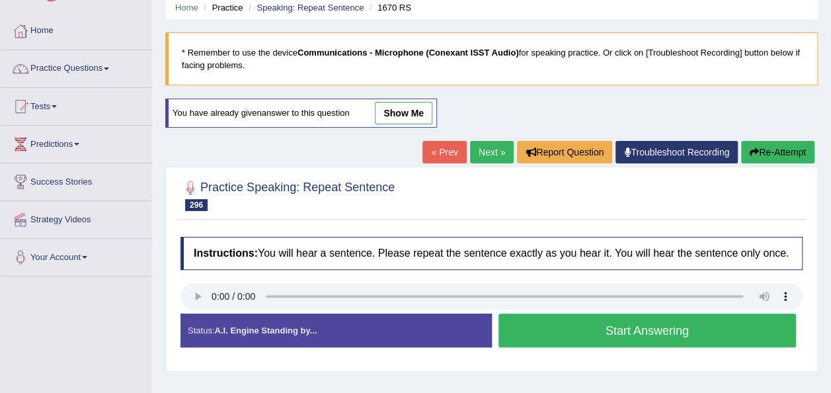
click at [628, 329] on button "Start Answering" at bounding box center [648, 330] width 298 height 34
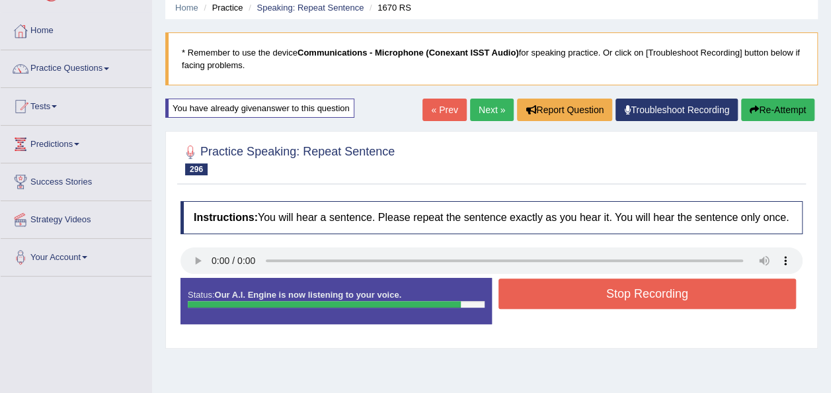
click at [606, 289] on button "Stop Recording" at bounding box center [648, 293] width 298 height 30
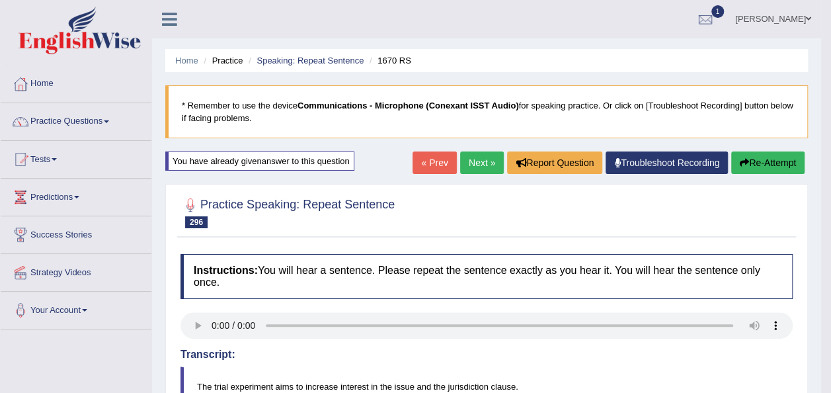
click at [476, 165] on link "Next »" at bounding box center [482, 162] width 44 height 22
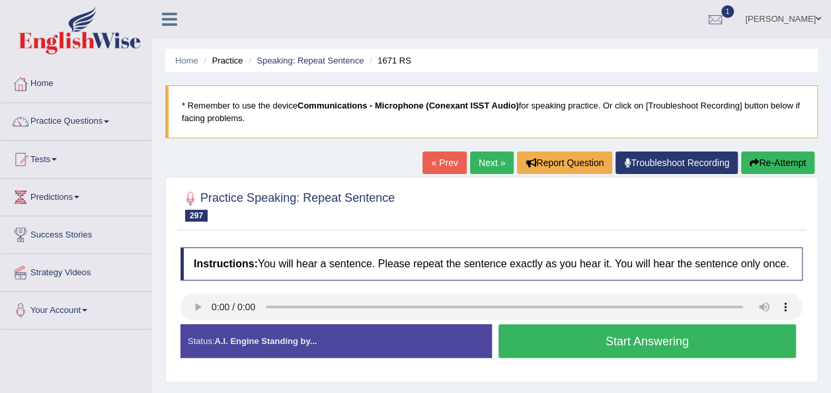
click at [694, 336] on button "Start Answering" at bounding box center [648, 341] width 298 height 34
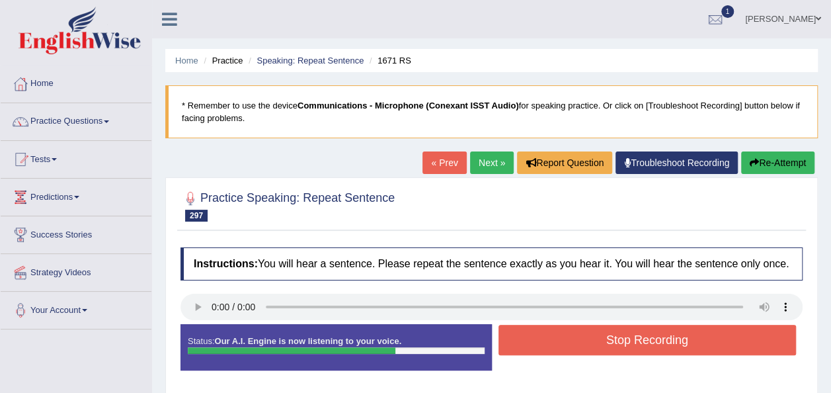
click at [649, 344] on button "Stop Recording" at bounding box center [648, 340] width 298 height 30
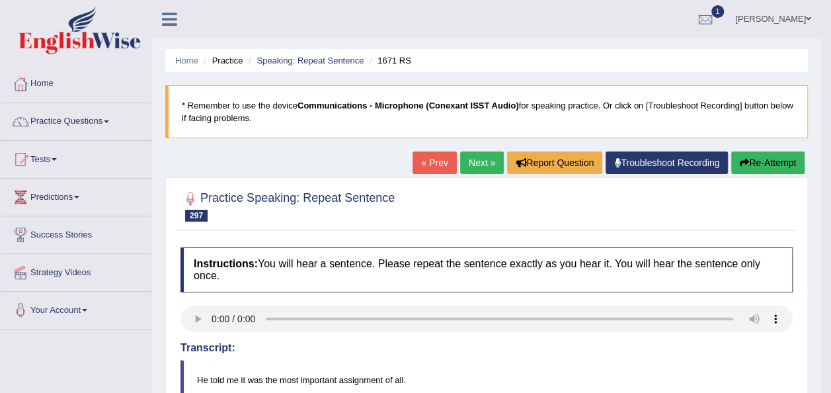
click at [473, 167] on link "Next »" at bounding box center [482, 162] width 44 height 22
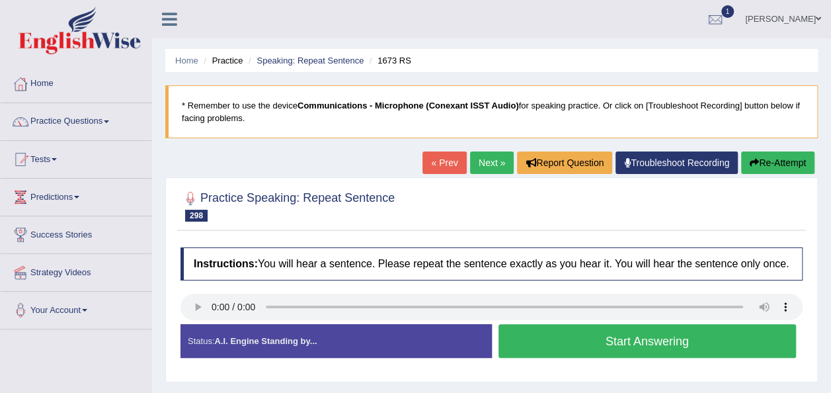
click at [522, 338] on button "Start Answering" at bounding box center [648, 341] width 298 height 34
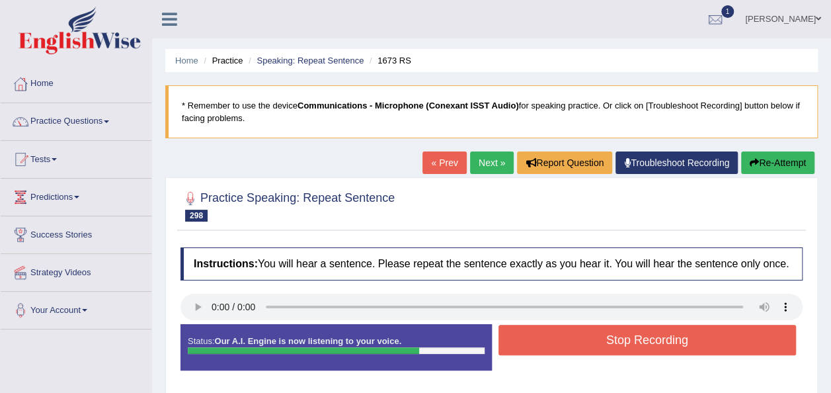
click at [522, 338] on button "Stop Recording" at bounding box center [648, 340] width 298 height 30
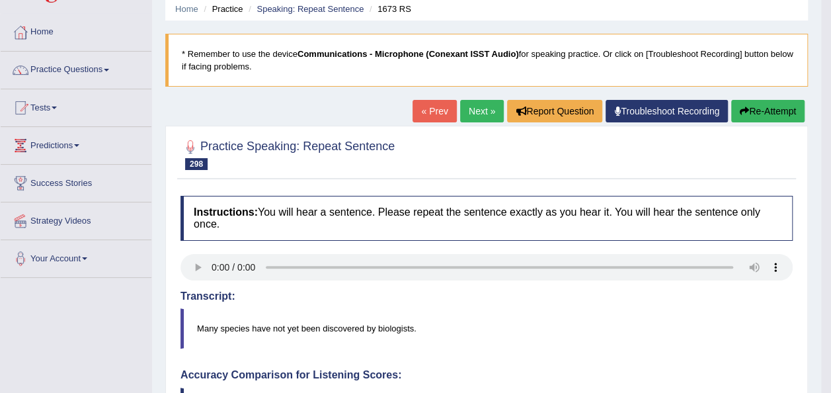
scroll to position [26, 0]
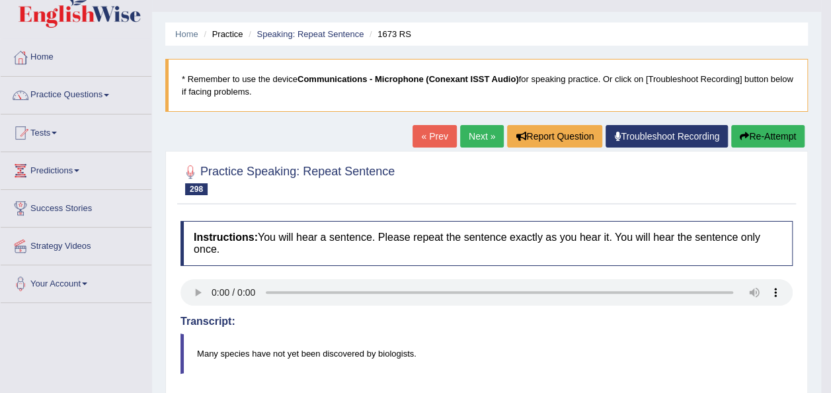
click at [751, 140] on button "Re-Attempt" at bounding box center [767, 136] width 73 height 22
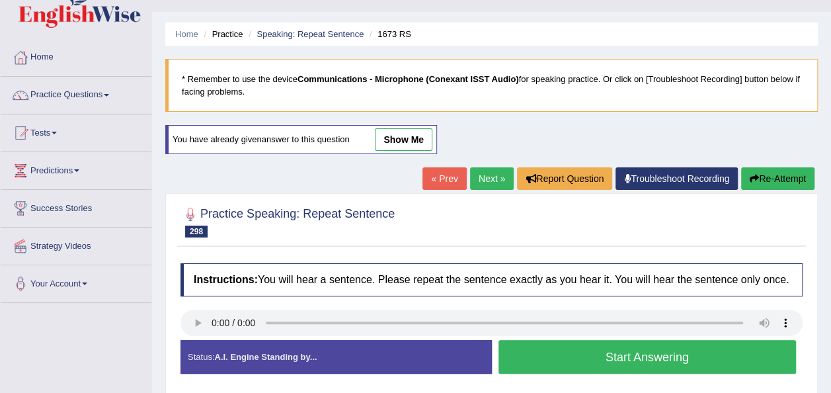
click at [631, 359] on button "Start Answering" at bounding box center [648, 357] width 298 height 34
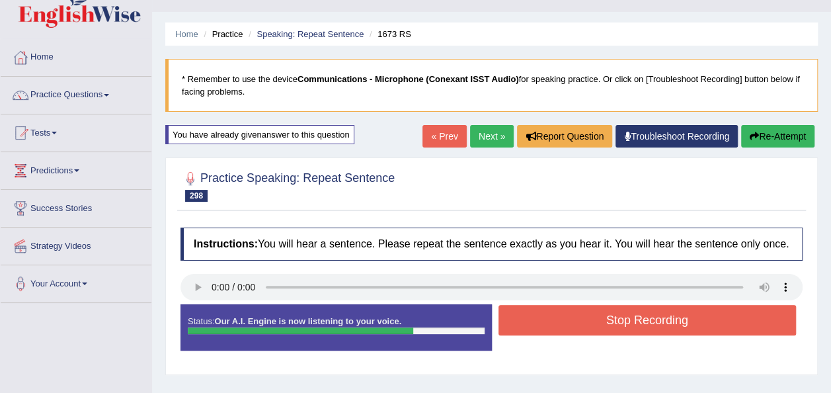
click at [610, 325] on button "Stop Recording" at bounding box center [648, 320] width 298 height 30
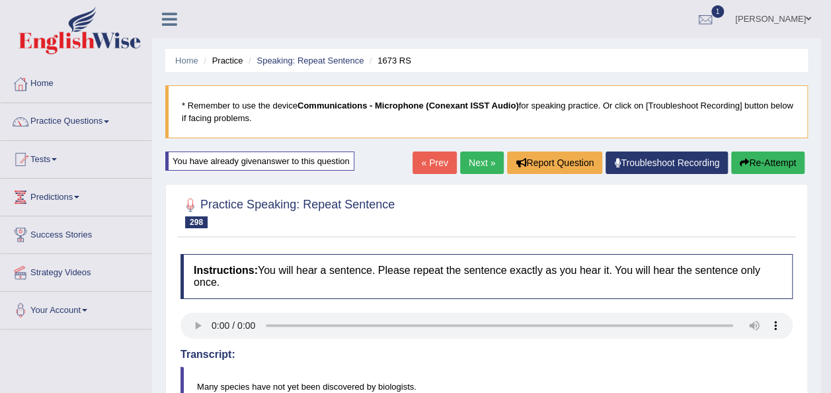
click at [476, 165] on link "Next »" at bounding box center [482, 162] width 44 height 22
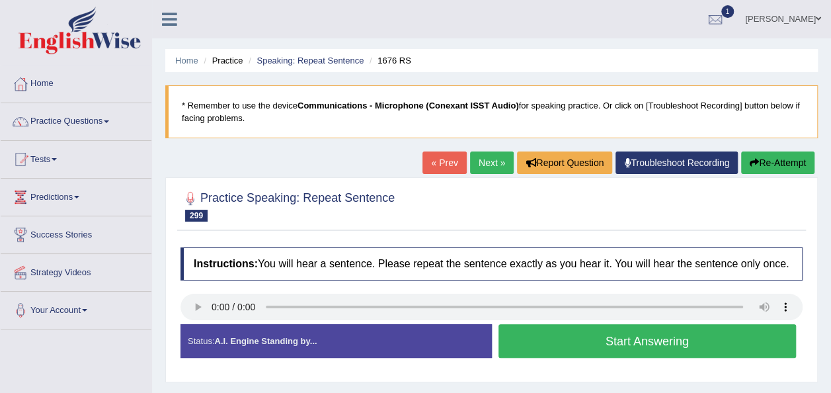
click at [601, 351] on button "Start Answering" at bounding box center [648, 341] width 298 height 34
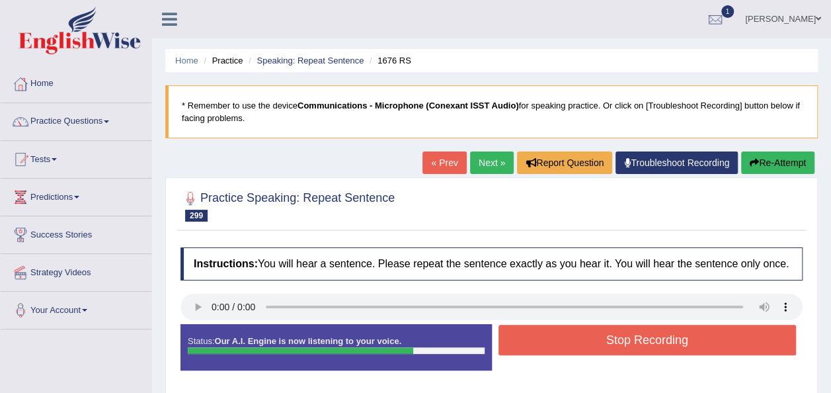
click at [601, 351] on button "Stop Recording" at bounding box center [648, 340] width 298 height 30
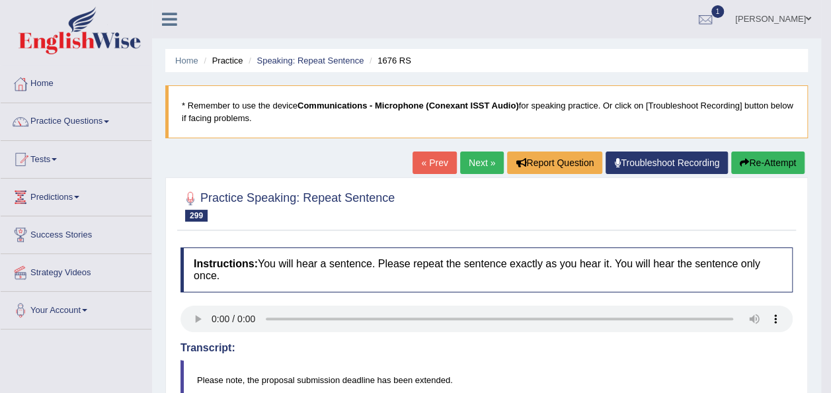
click at [769, 165] on button "Re-Attempt" at bounding box center [767, 162] width 73 height 22
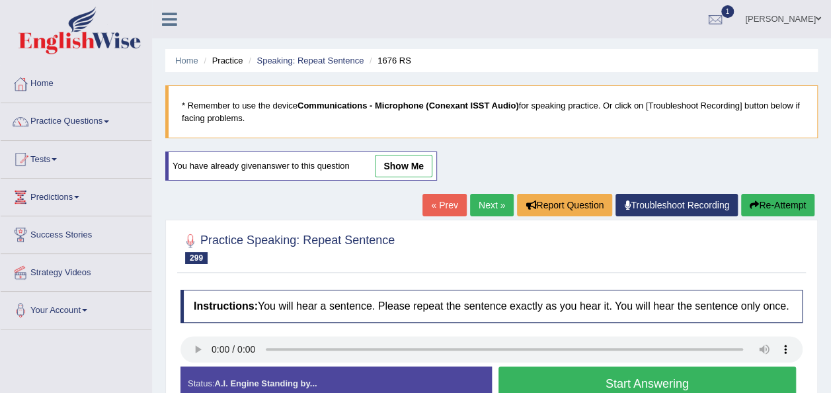
scroll to position [302, 0]
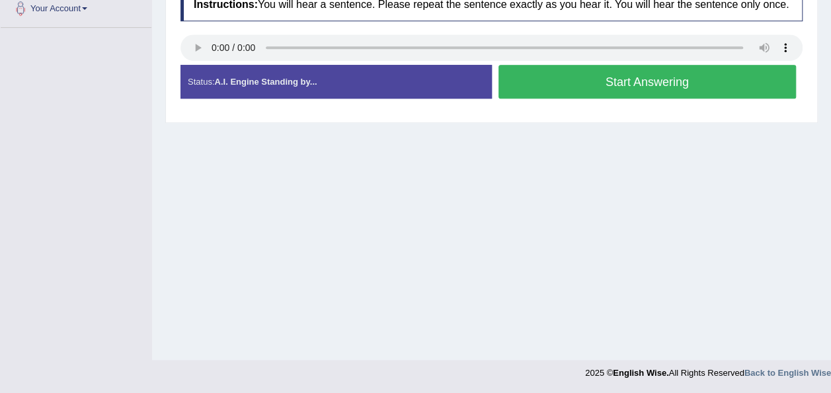
click at [657, 87] on button "Start Answering" at bounding box center [648, 82] width 298 height 34
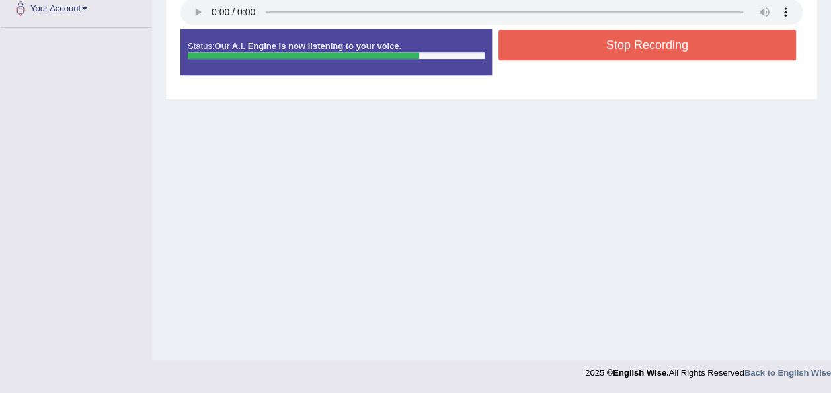
click at [631, 48] on button "Stop Recording" at bounding box center [648, 45] width 298 height 30
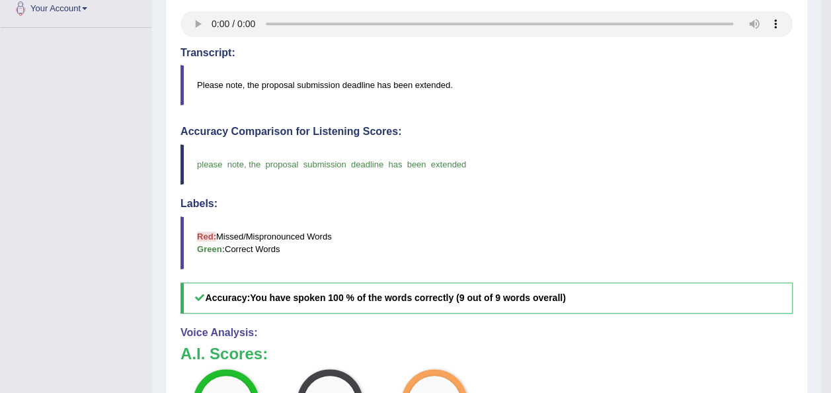
scroll to position [0, 0]
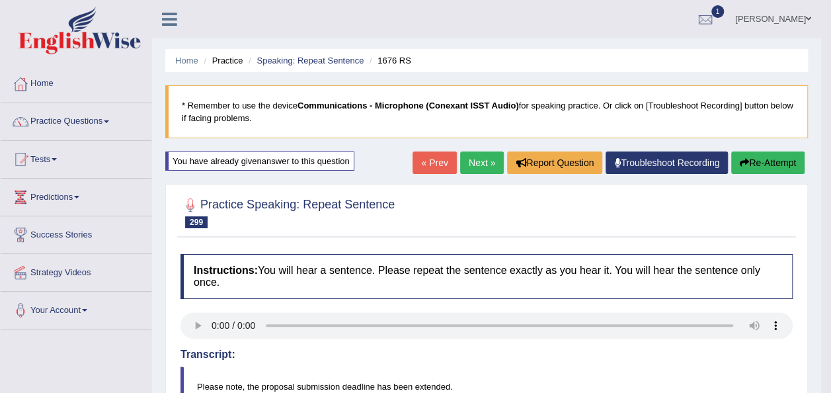
click at [478, 163] on link "Next »" at bounding box center [482, 162] width 44 height 22
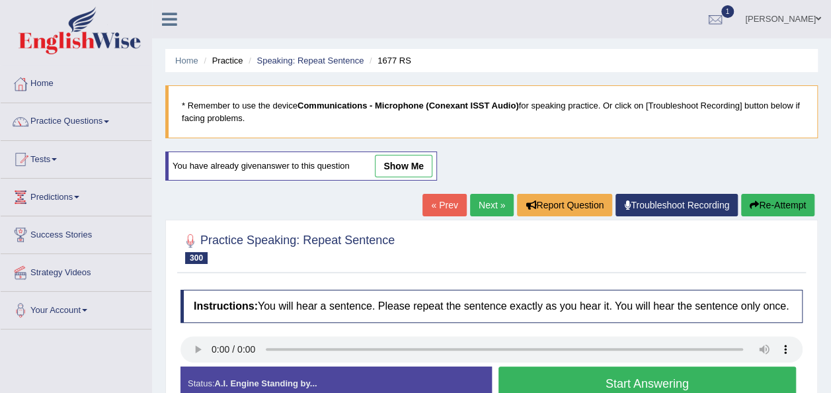
click at [589, 382] on button "Start Answering" at bounding box center [648, 383] width 298 height 34
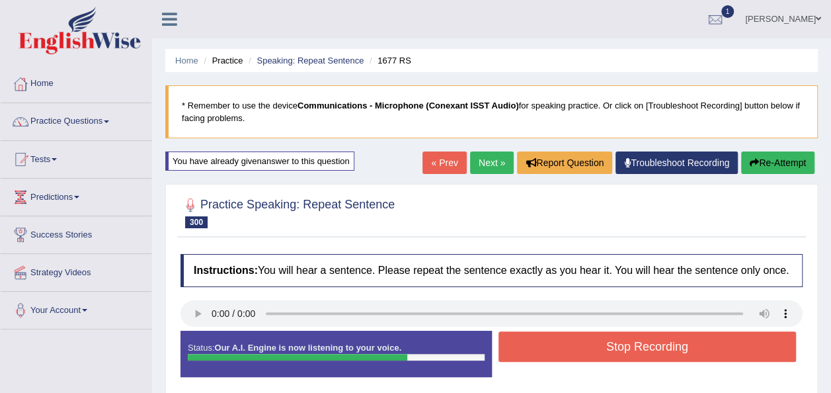
click at [577, 355] on button "Stop Recording" at bounding box center [648, 346] width 298 height 30
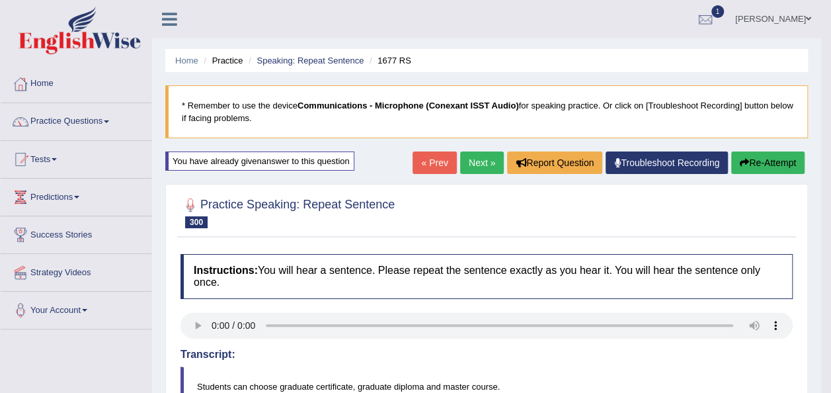
click at [767, 163] on button "Re-Attempt" at bounding box center [767, 162] width 73 height 22
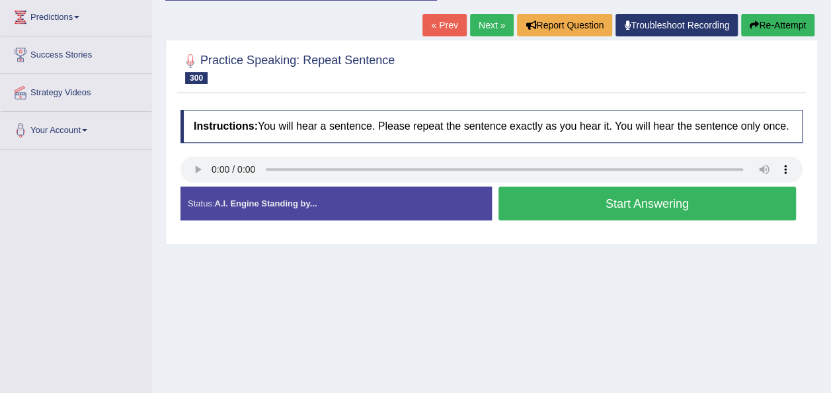
scroll to position [192, 0]
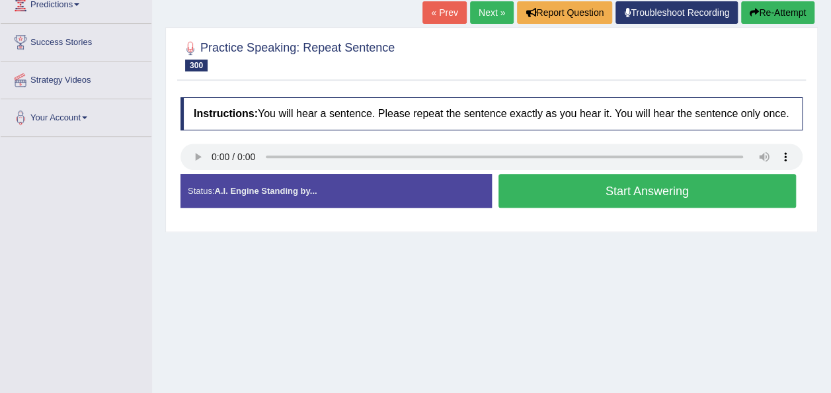
click at [570, 192] on button "Start Answering" at bounding box center [648, 191] width 298 height 34
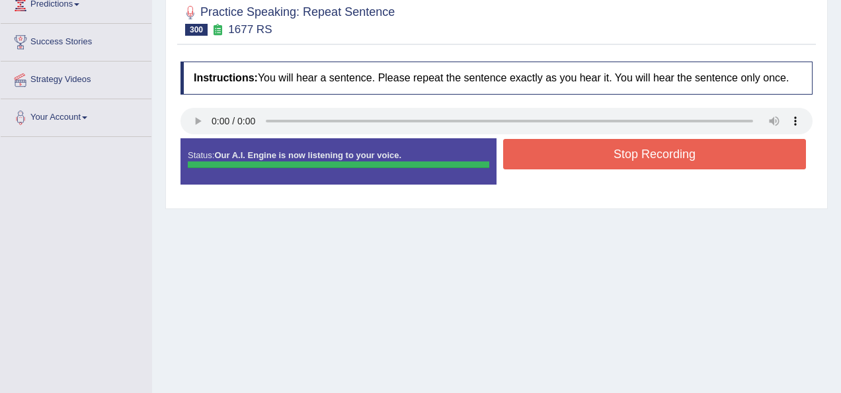
click at [564, 151] on div "Instructions: You will hear a sentence. Please repeat the sentence exactly as y…" at bounding box center [496, 128] width 639 height 147
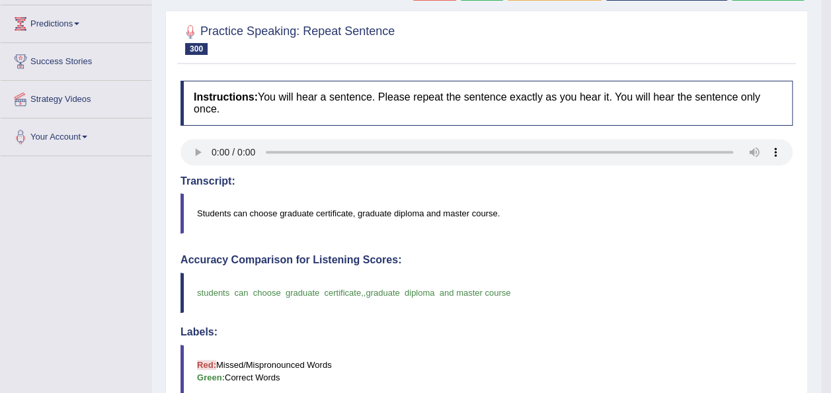
scroll to position [0, 0]
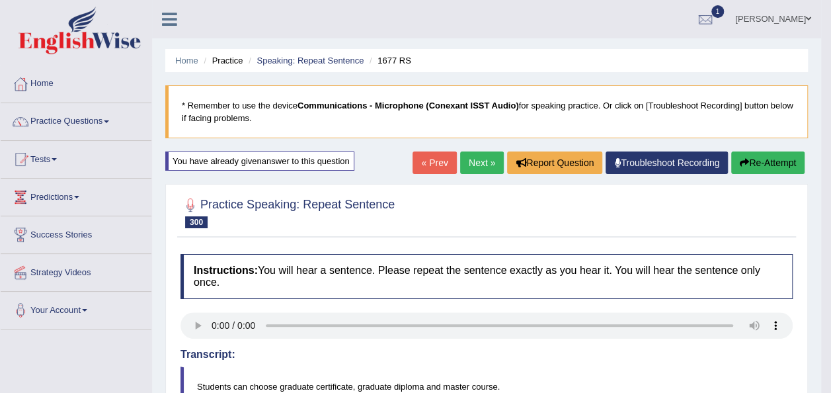
click at [767, 167] on button "Re-Attempt" at bounding box center [767, 162] width 73 height 22
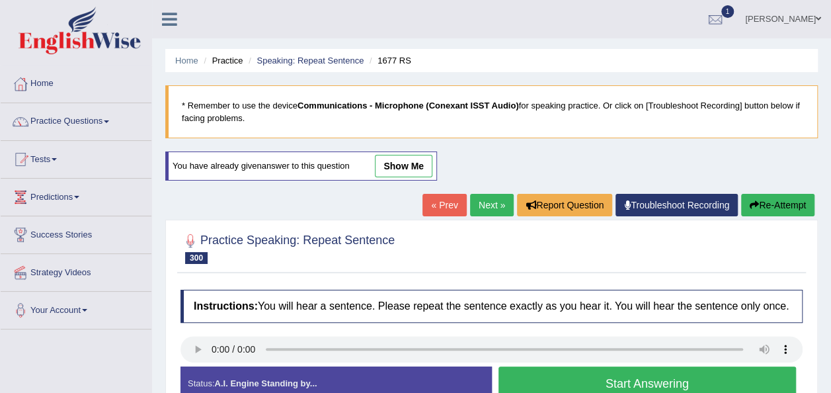
scroll to position [302, 0]
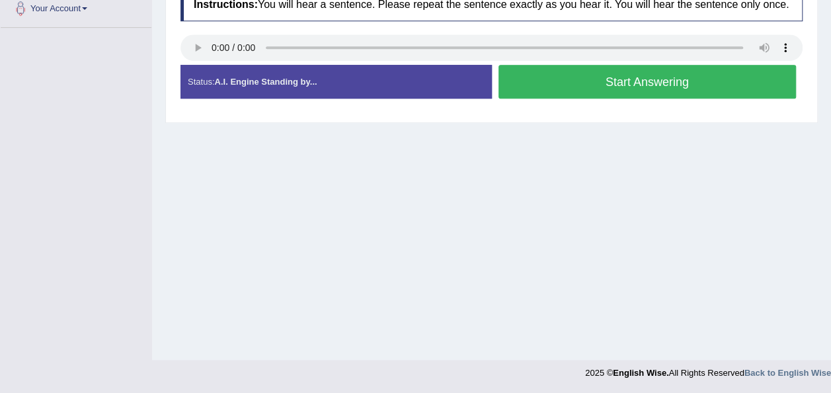
click at [564, 67] on button "Start Answering" at bounding box center [648, 82] width 298 height 34
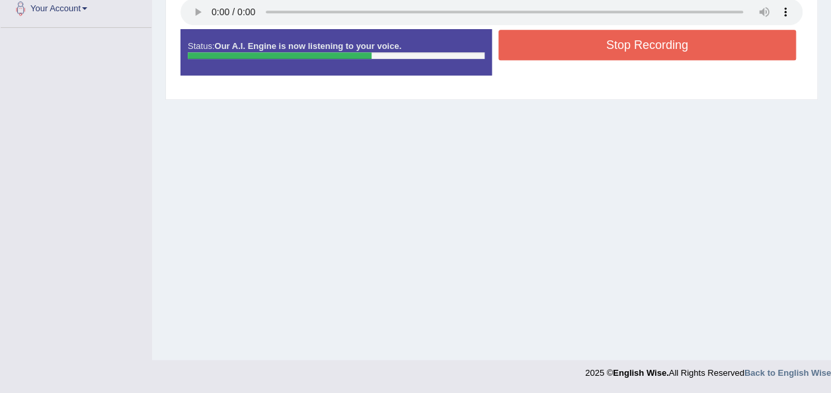
click at [561, 52] on button "Stop Recording" at bounding box center [648, 45] width 298 height 30
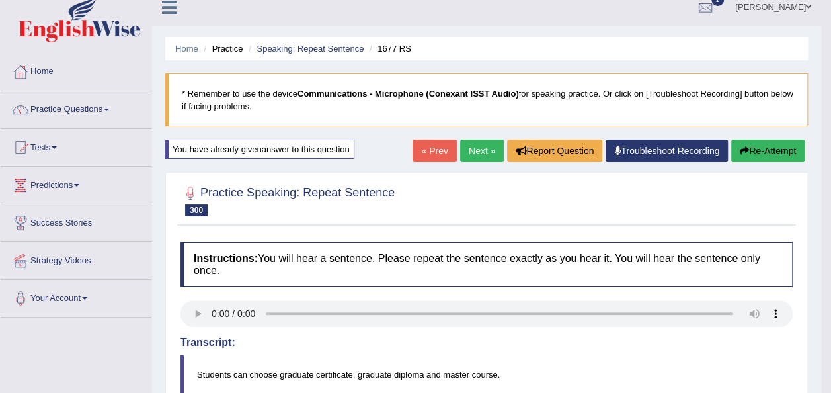
scroll to position [0, 0]
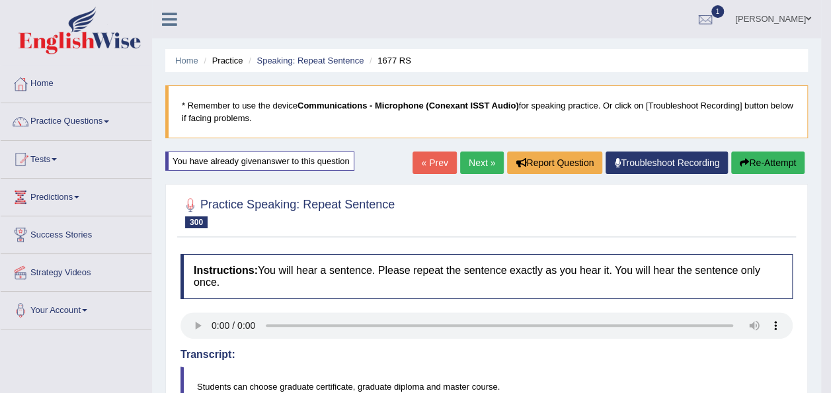
click at [759, 152] on button "Re-Attempt" at bounding box center [767, 162] width 73 height 22
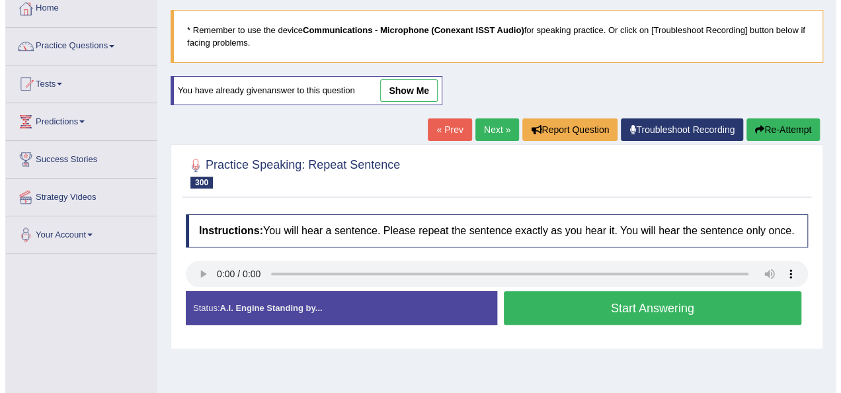
scroll to position [65, 0]
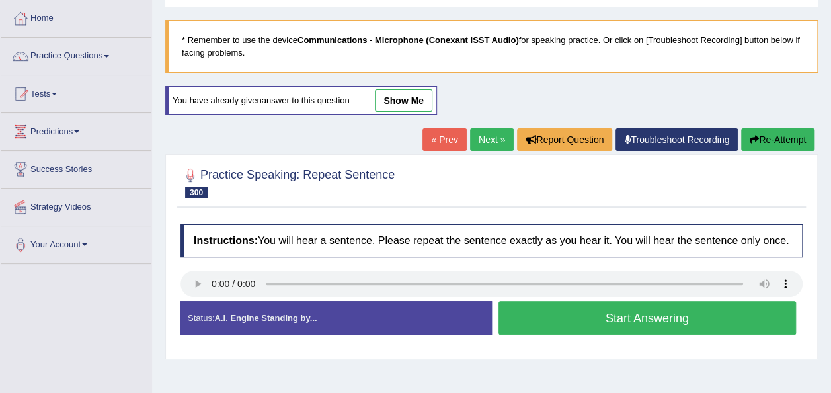
click at [650, 314] on button "Start Answering" at bounding box center [648, 318] width 298 height 34
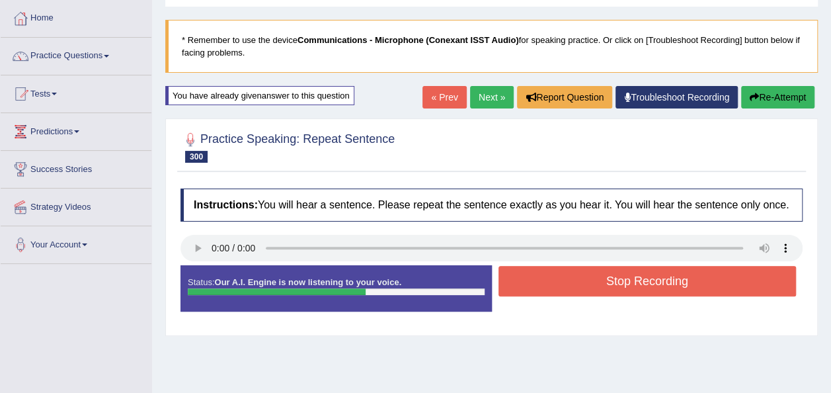
click at [624, 284] on button "Stop Recording" at bounding box center [648, 281] width 298 height 30
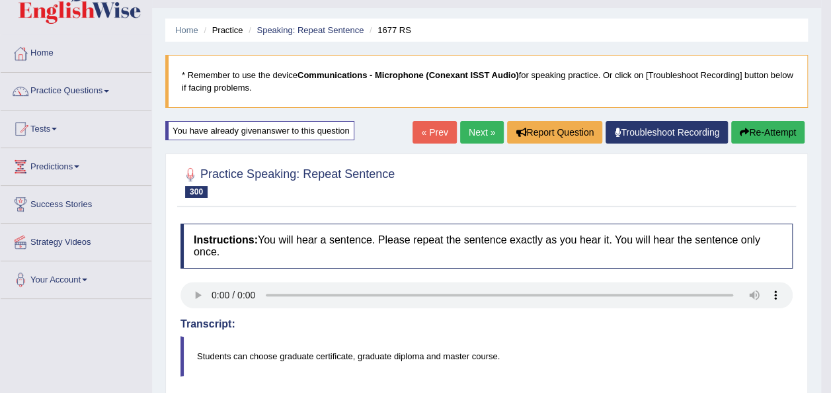
scroll to position [0, 0]
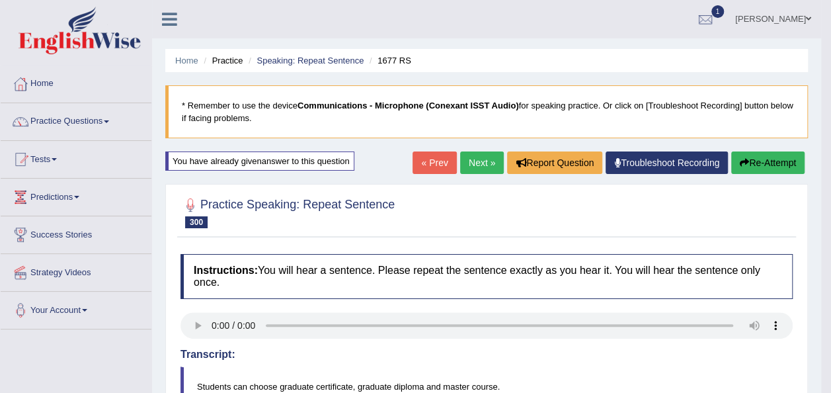
click at [780, 156] on button "Re-Attempt" at bounding box center [767, 162] width 73 height 22
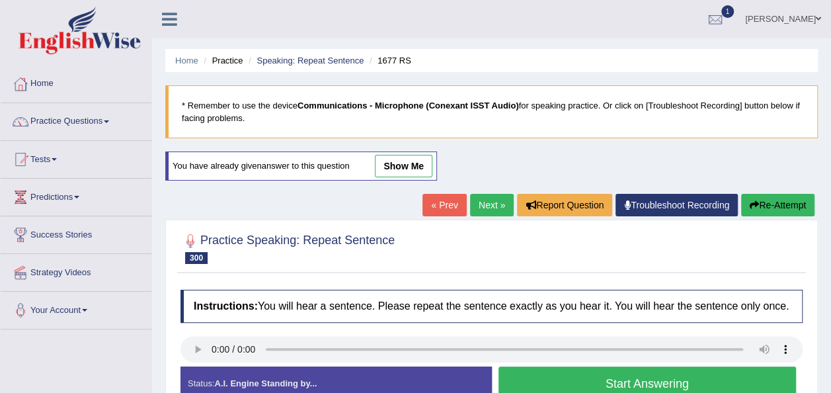
click at [646, 378] on button "Start Answering" at bounding box center [648, 383] width 298 height 34
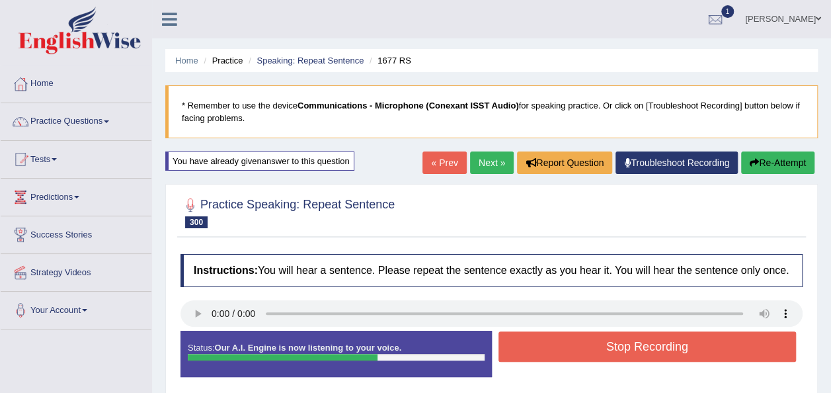
click at [635, 346] on button "Stop Recording" at bounding box center [648, 346] width 298 height 30
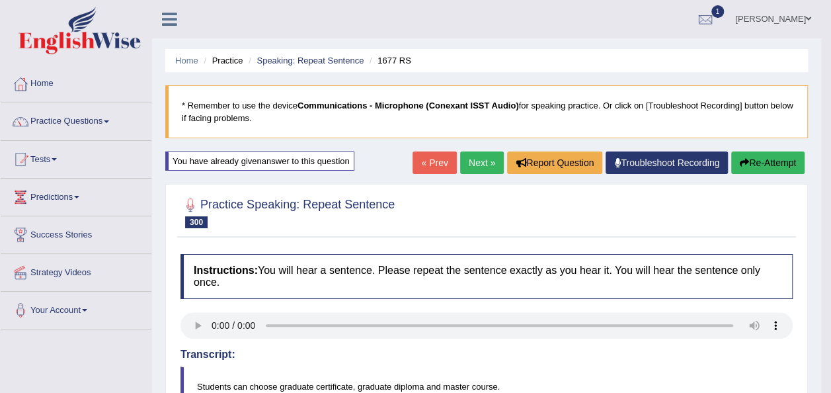
click at [65, 86] on link "Home" at bounding box center [76, 81] width 151 height 33
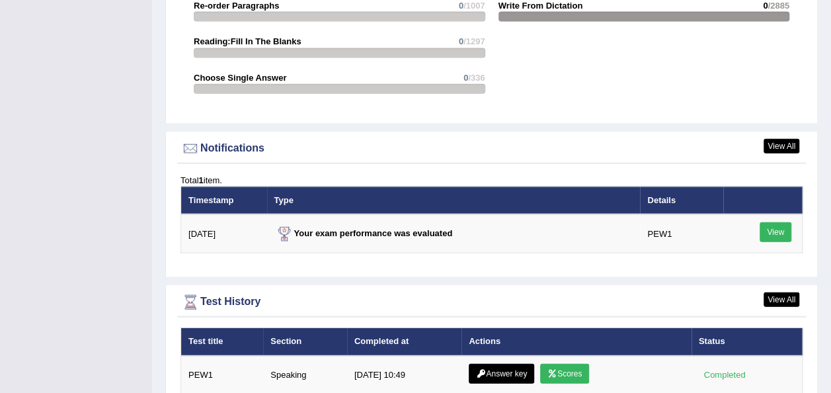
scroll to position [1492, 0]
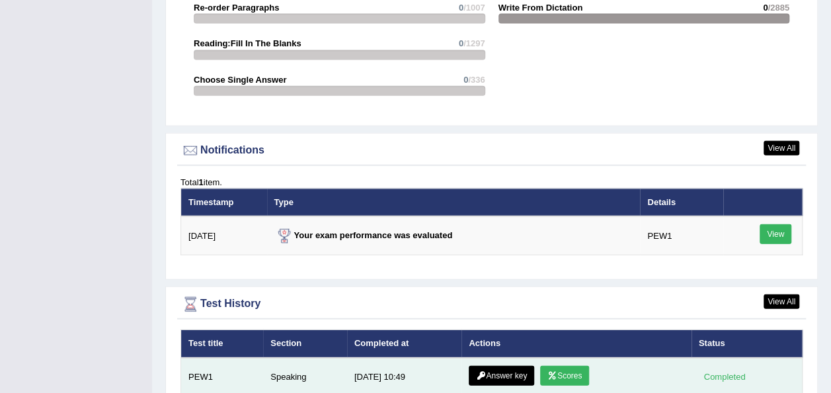
click at [496, 366] on link "Answer key" at bounding box center [501, 376] width 65 height 20
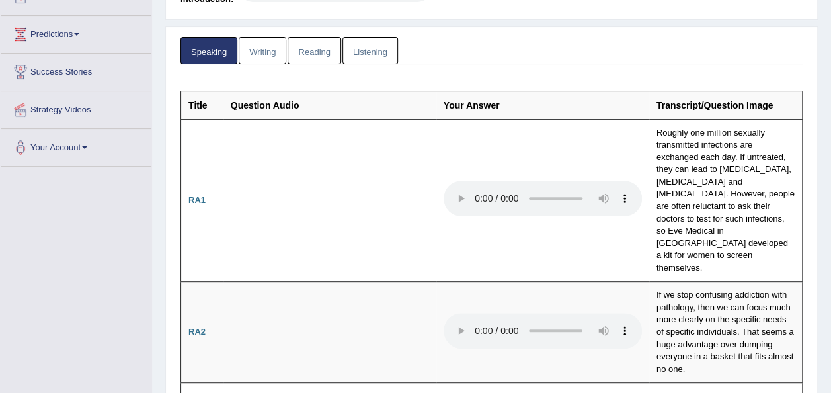
scroll to position [183, 0]
